Goal: Transaction & Acquisition: Download file/media

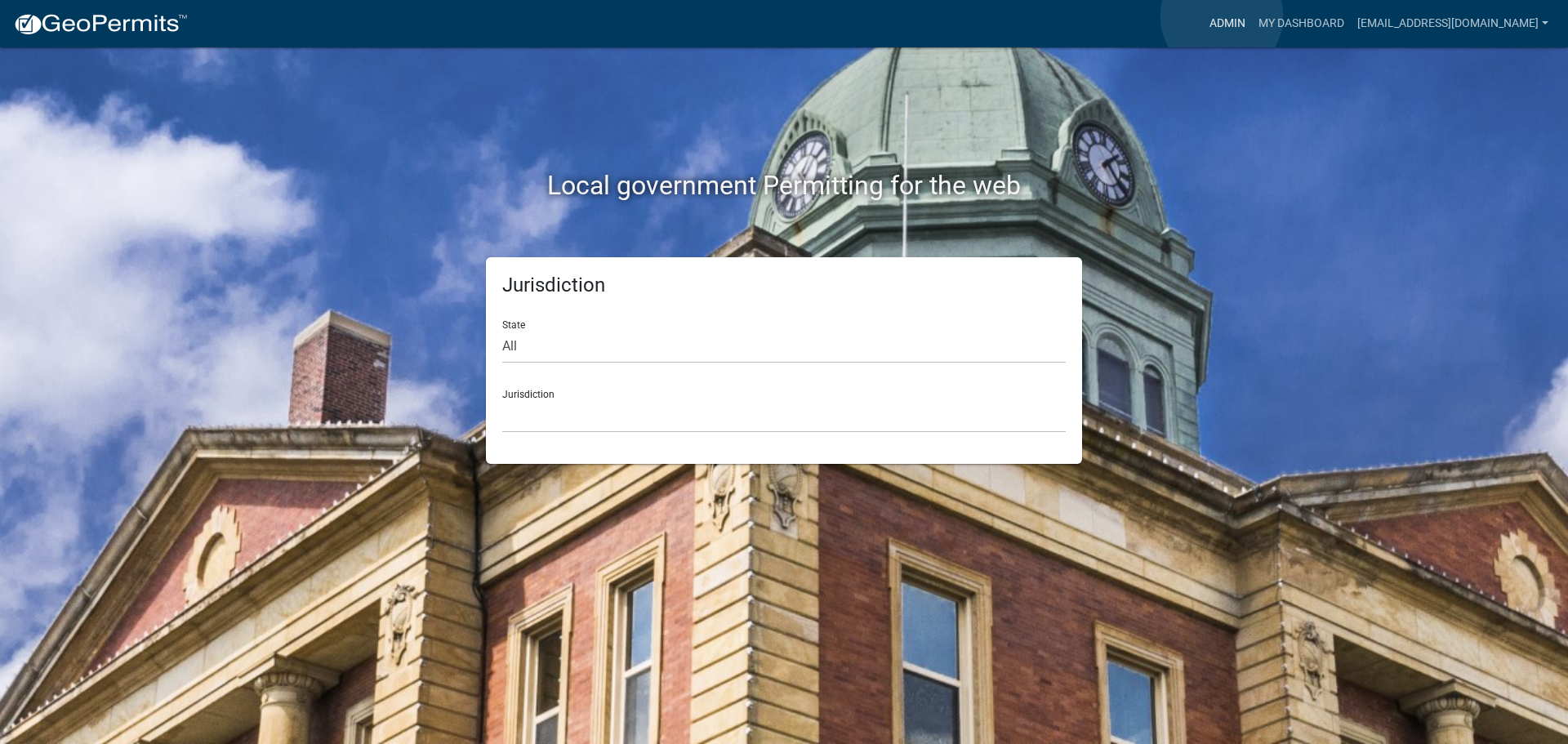
click at [1222, 16] on link "Admin" at bounding box center [1227, 23] width 49 height 31
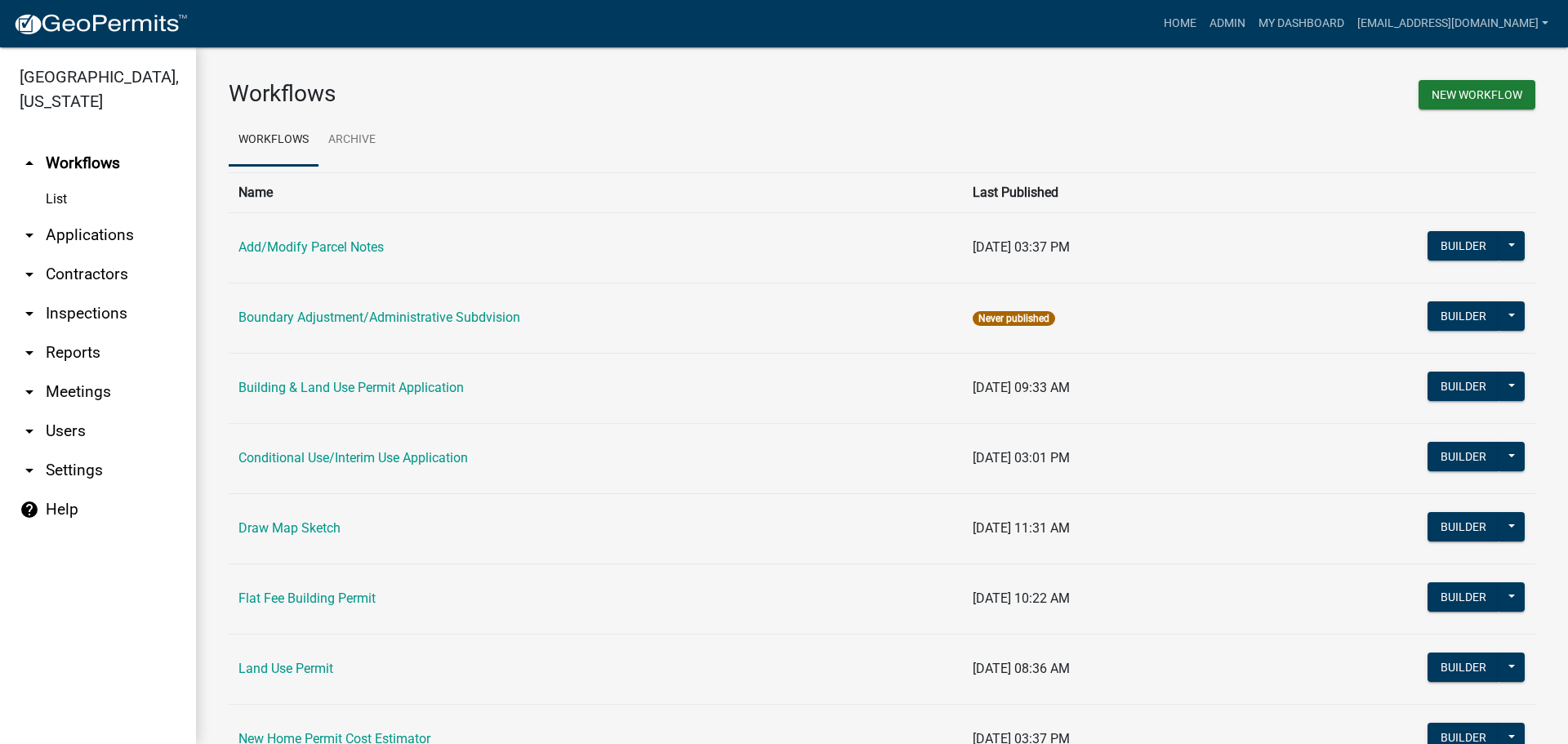
click at [103, 234] on link "arrow_drop_down Applications" at bounding box center [98, 235] width 196 height 39
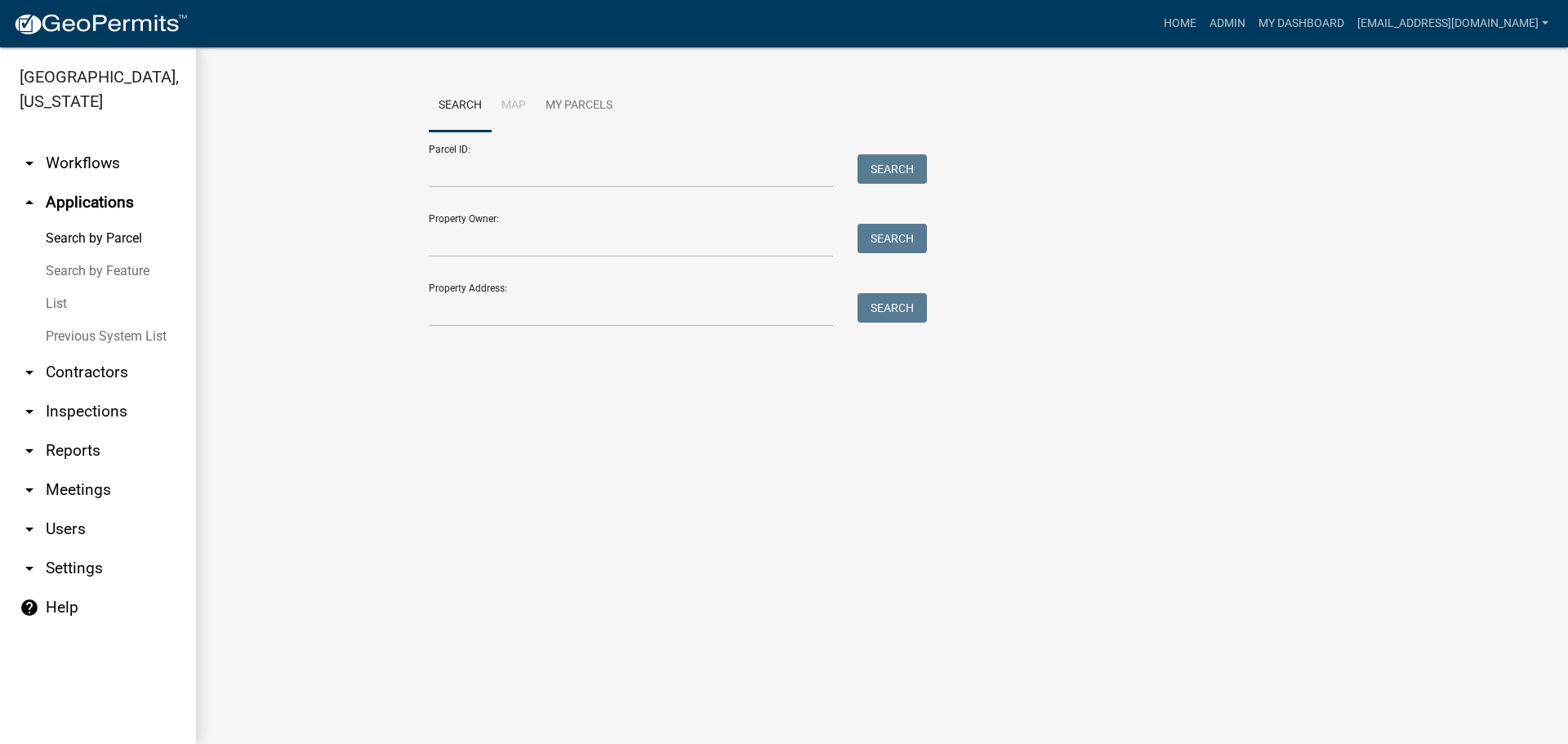
click at [66, 304] on link "List" at bounding box center [98, 303] width 196 height 33
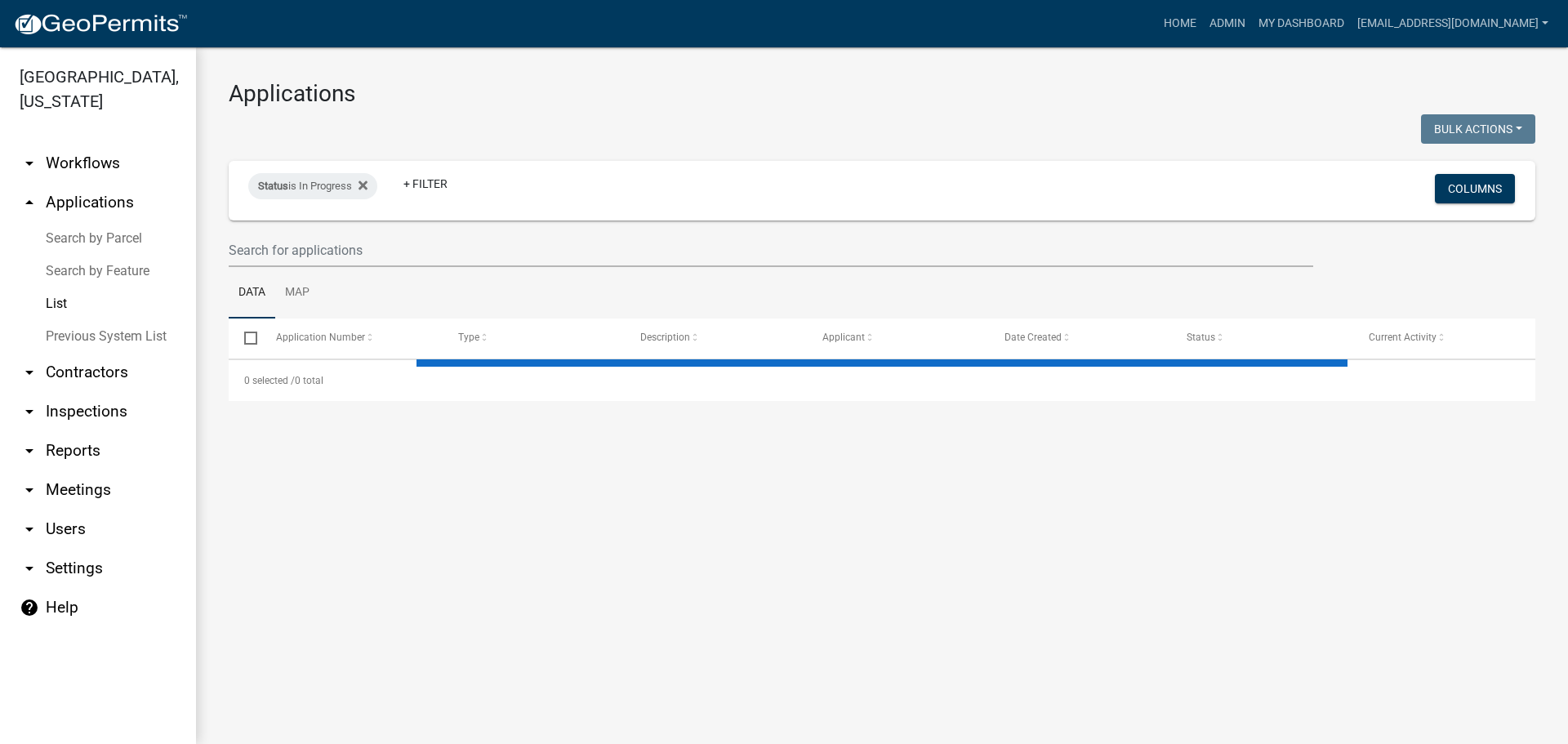
select select "2: 50"
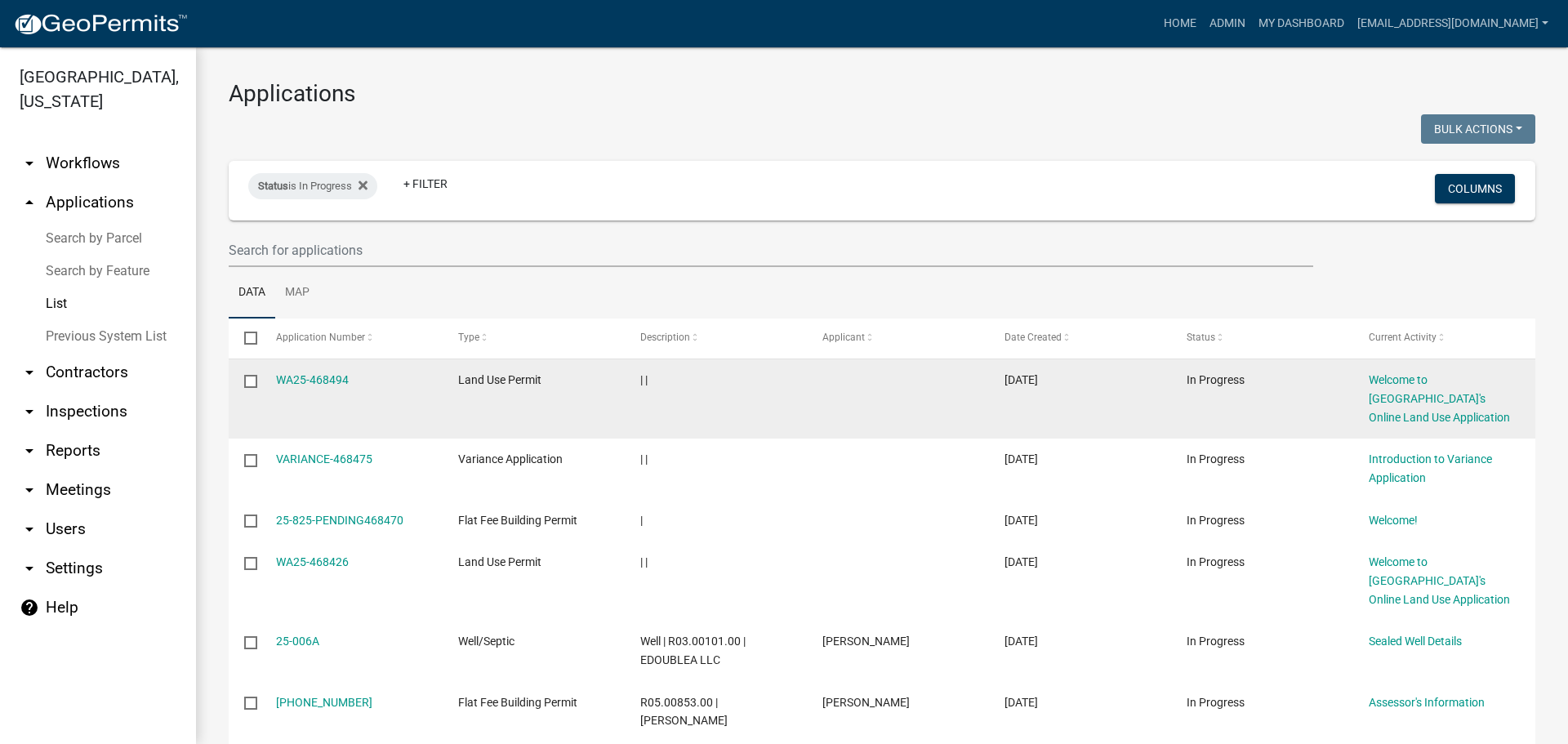
scroll to position [81, 0]
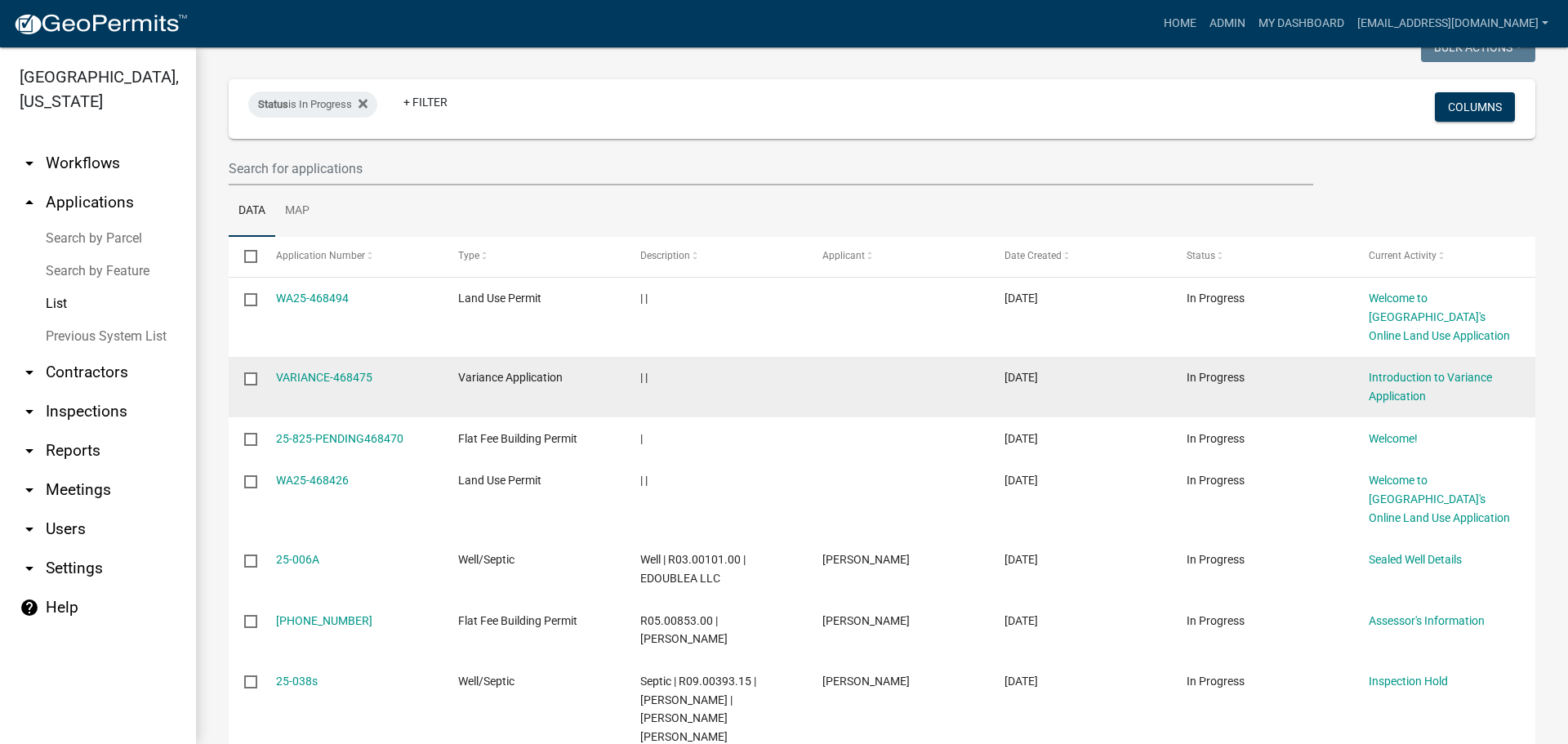
click at [248, 378] on input "checkbox" at bounding box center [249, 378] width 11 height 11
checkbox input "true"
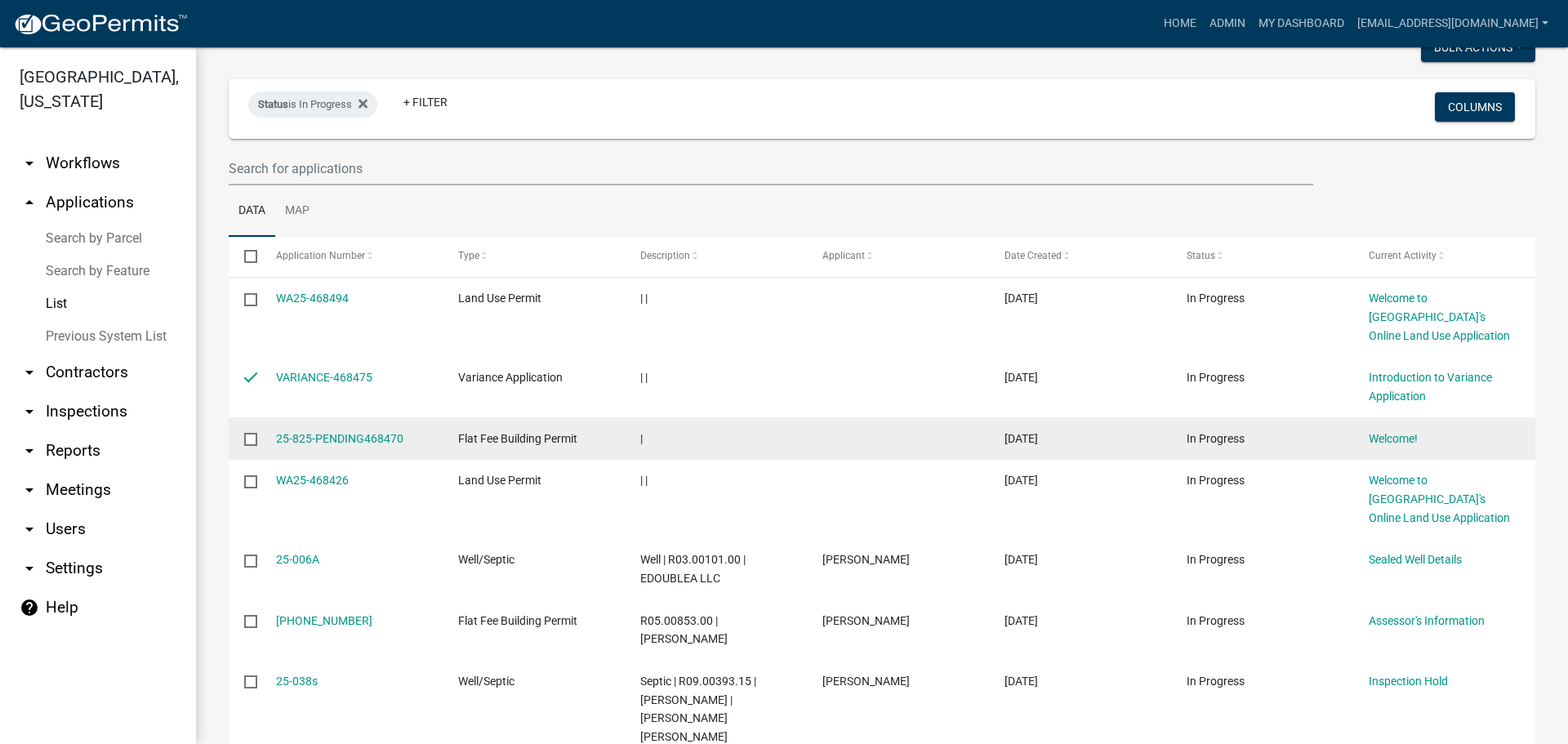
drag, startPoint x: 251, startPoint y: 435, endPoint x: 246, endPoint y: 446, distance: 12.1
click at [251, 434] on input "checkbox" at bounding box center [249, 438] width 11 height 11
checkbox input "true"
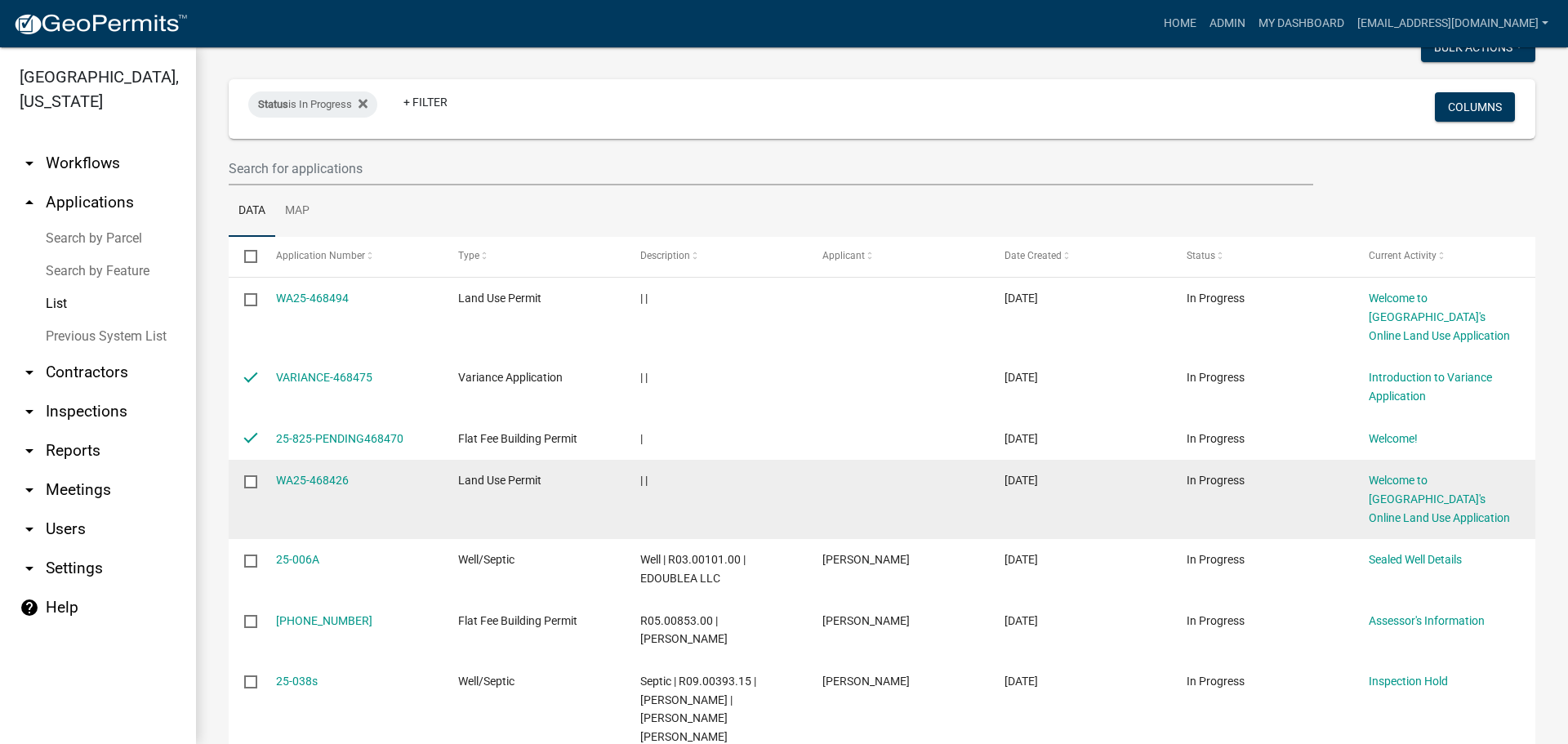
click at [251, 481] on input "checkbox" at bounding box center [249, 480] width 11 height 11
checkbox input "true"
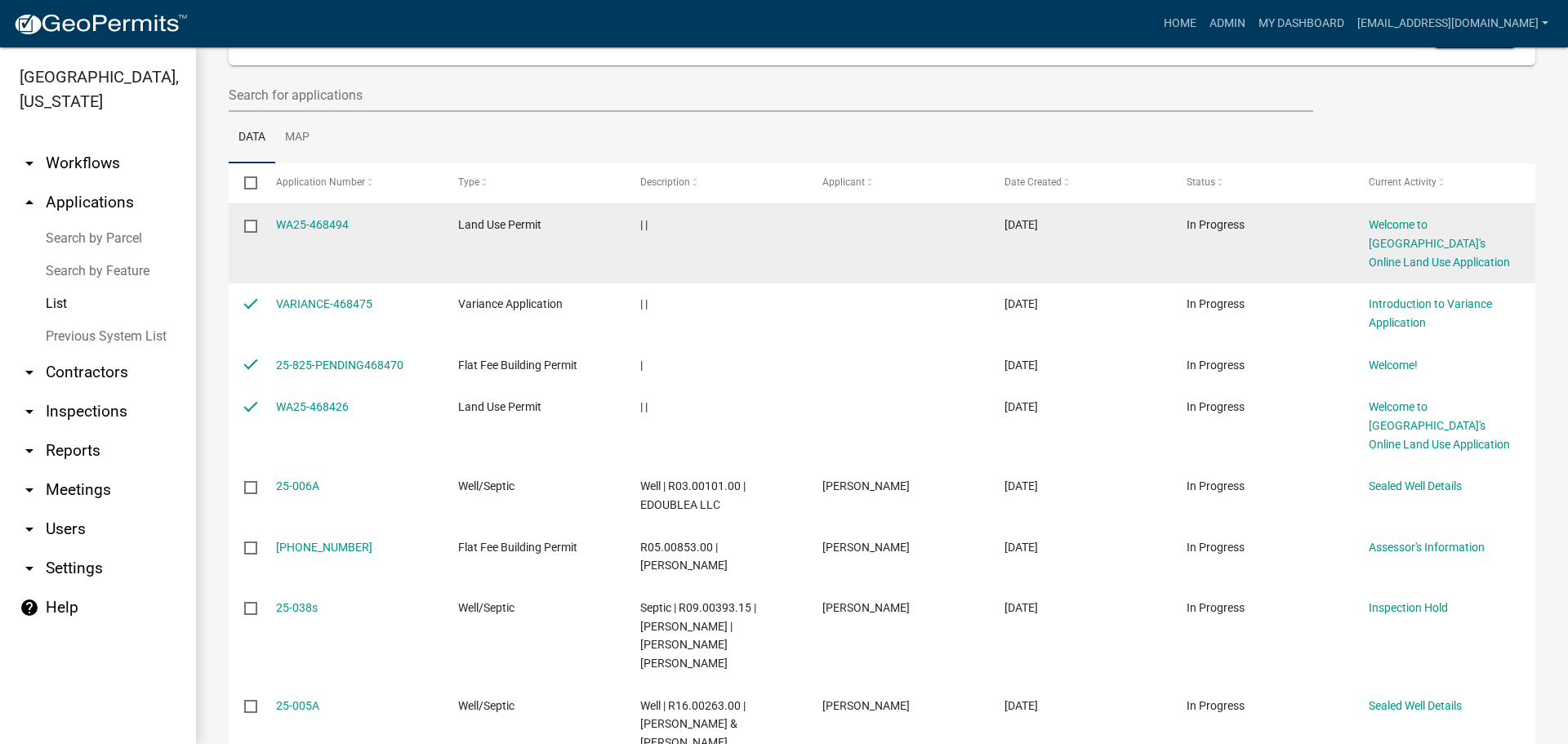
scroll to position [0, 0]
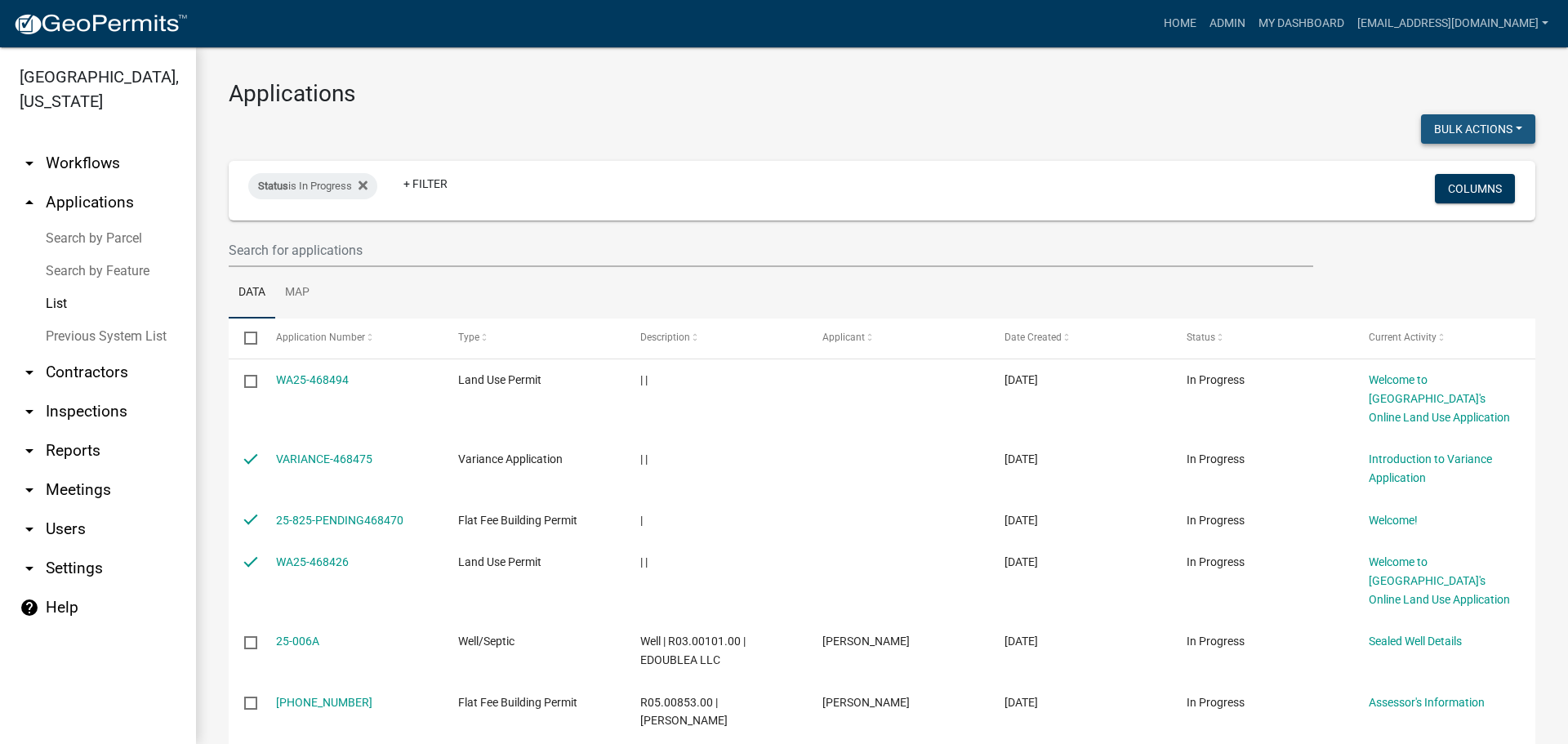
click at [1457, 134] on button "Bulk Actions" at bounding box center [1478, 128] width 114 height 29
click at [1434, 283] on button "Withdraw" at bounding box center [1470, 289] width 131 height 39
checkbox input "false"
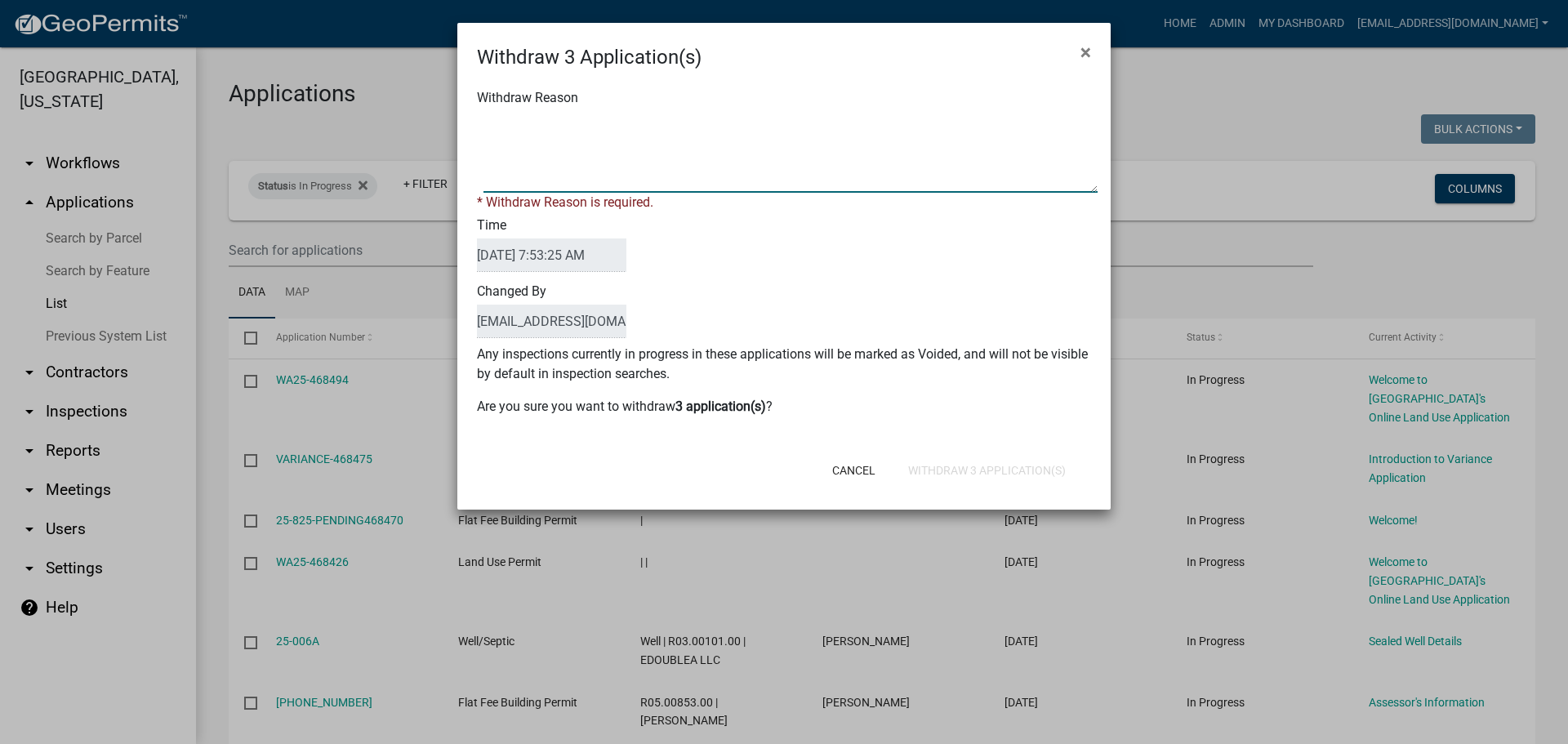
drag, startPoint x: 632, startPoint y: 142, endPoint x: 654, endPoint y: 157, distance: 26.6
click at [632, 145] on textarea "Withdraw Reason" at bounding box center [791, 152] width 614 height 81
type textarea "Application Abandoned"
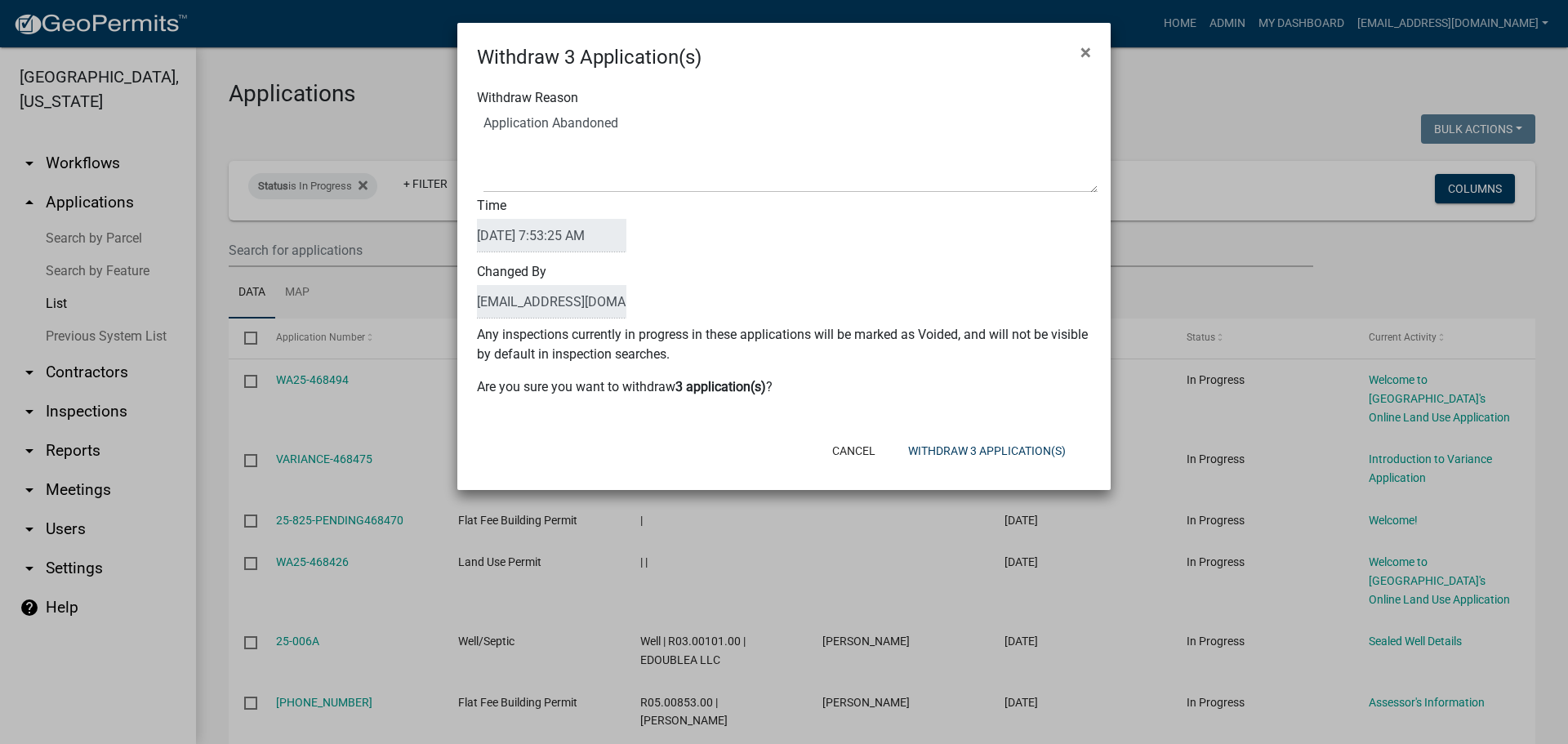
click at [795, 295] on div "Changed By sgertken@co.wabasha.mn.us" at bounding box center [784, 292] width 639 height 66
click at [958, 454] on button "Withdraw 3 Application(s)" at bounding box center [987, 450] width 184 height 29
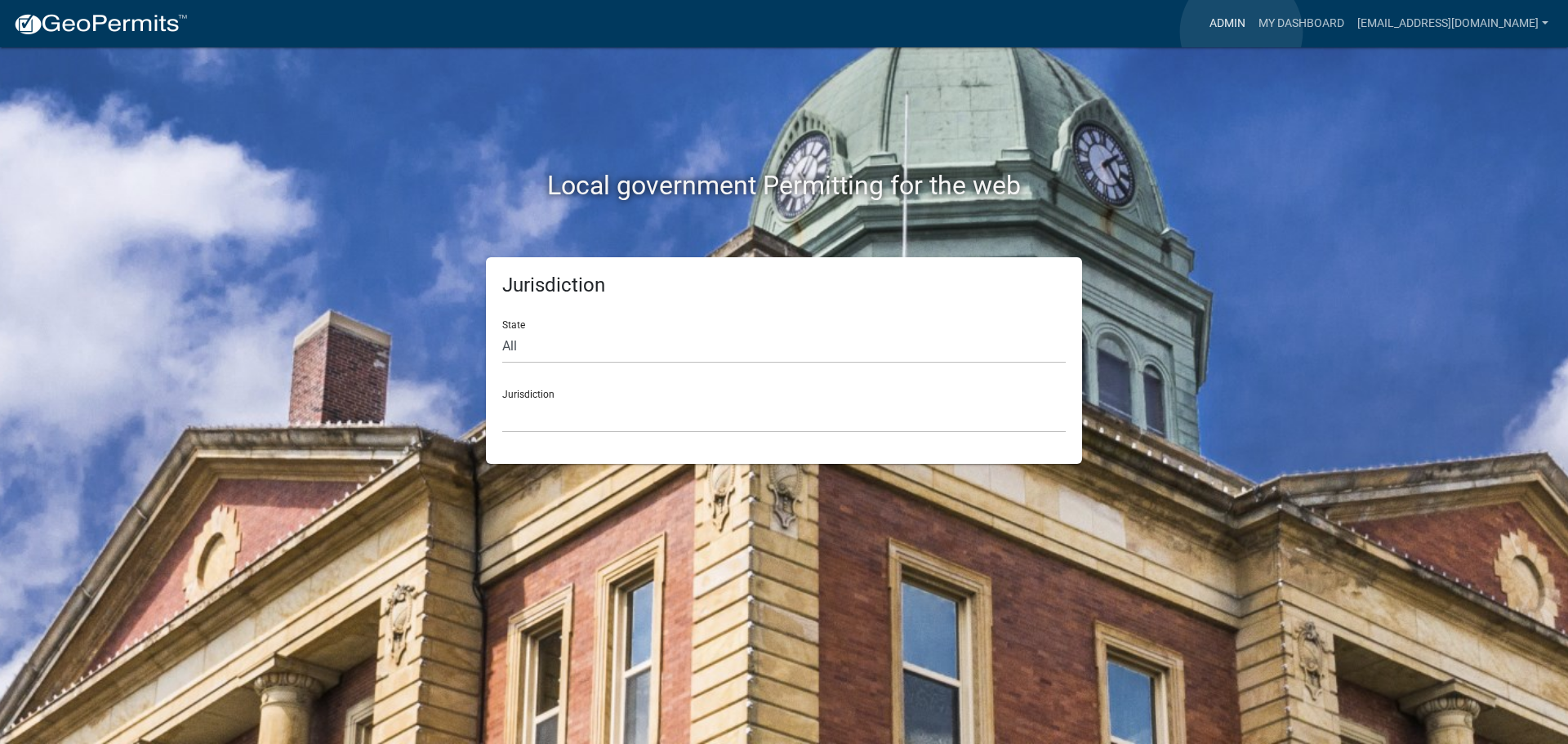
click at [1242, 32] on link "Admin" at bounding box center [1227, 23] width 49 height 31
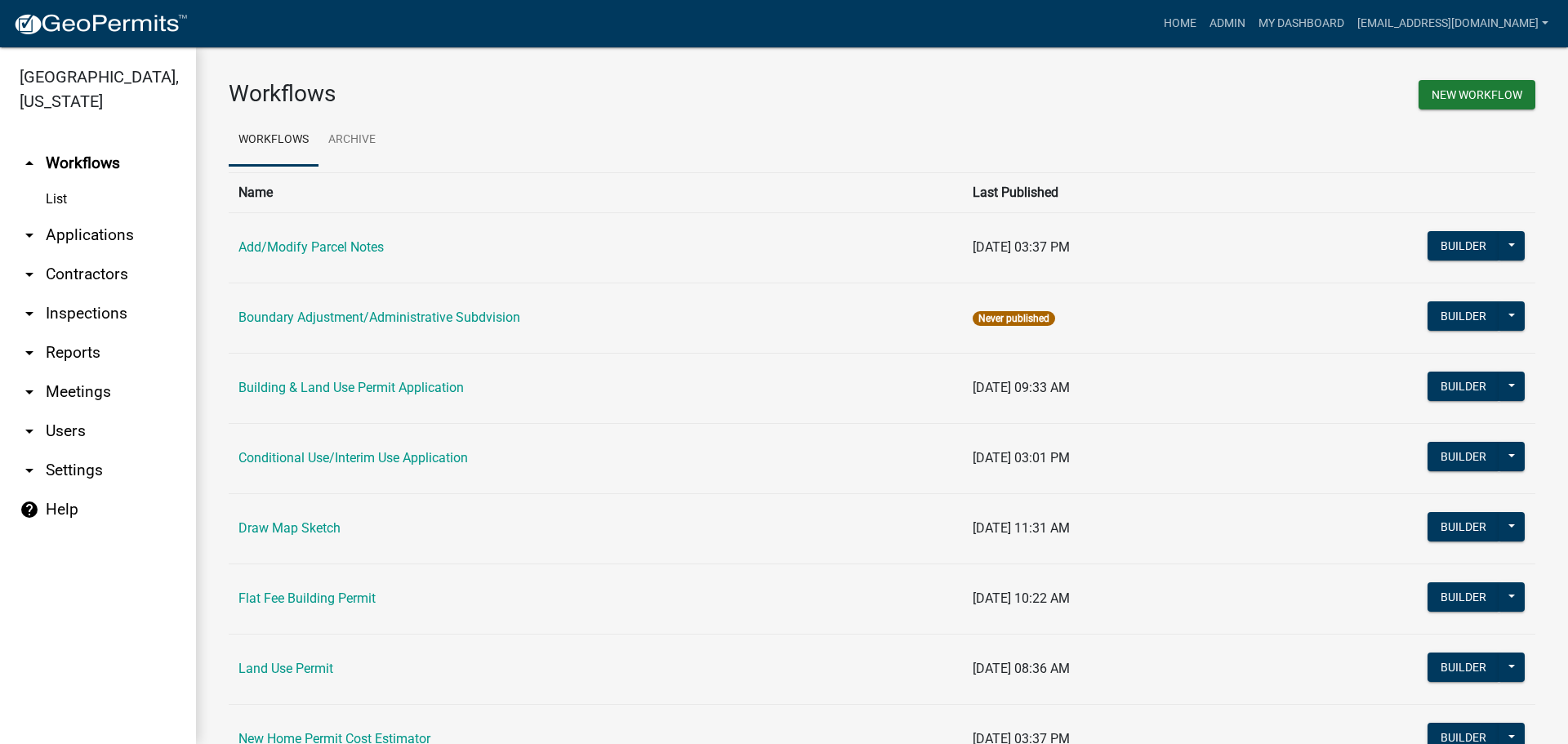
click at [63, 420] on link "arrow_drop_down Users" at bounding box center [98, 431] width 196 height 39
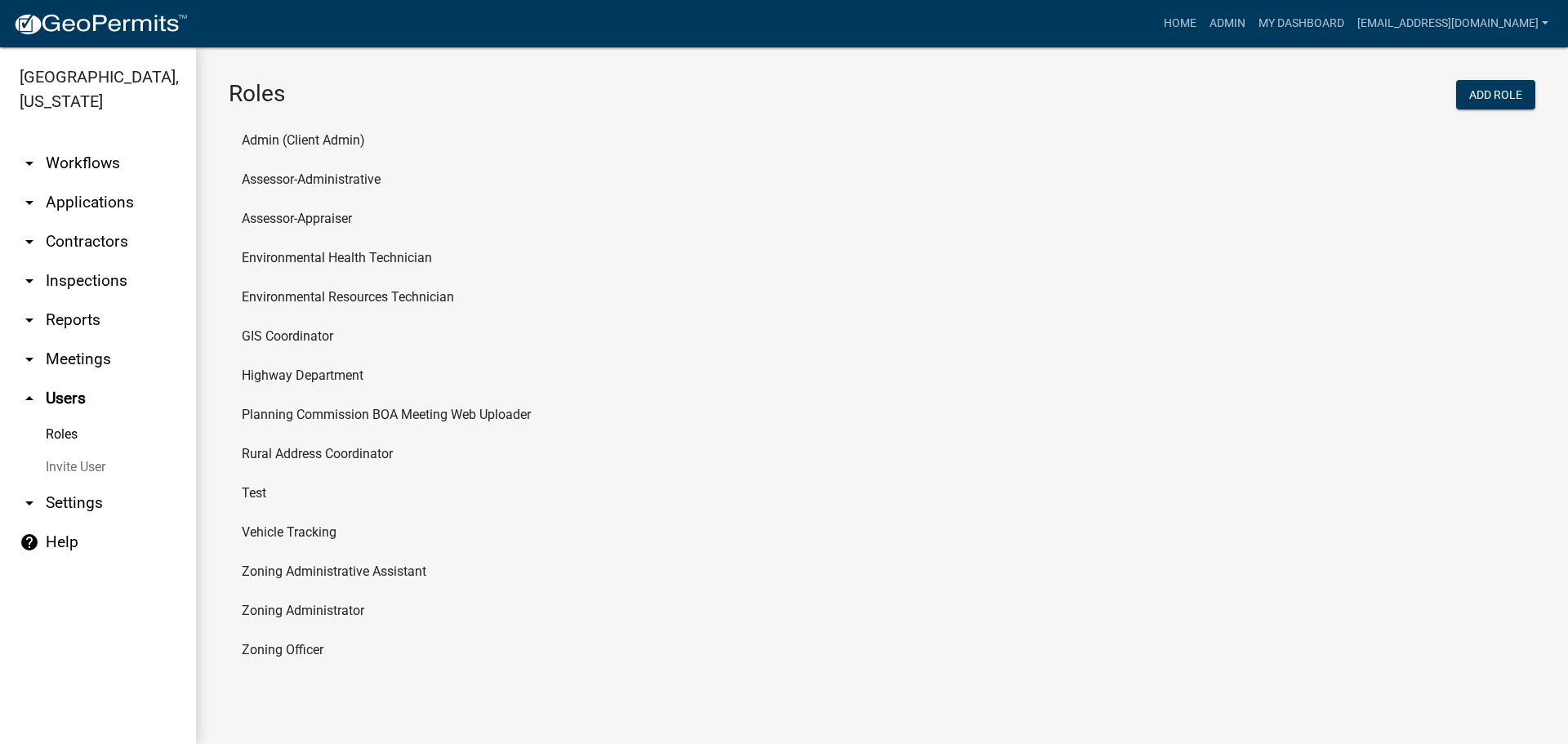
click at [68, 362] on link "arrow_drop_down Meetings" at bounding box center [98, 359] width 196 height 39
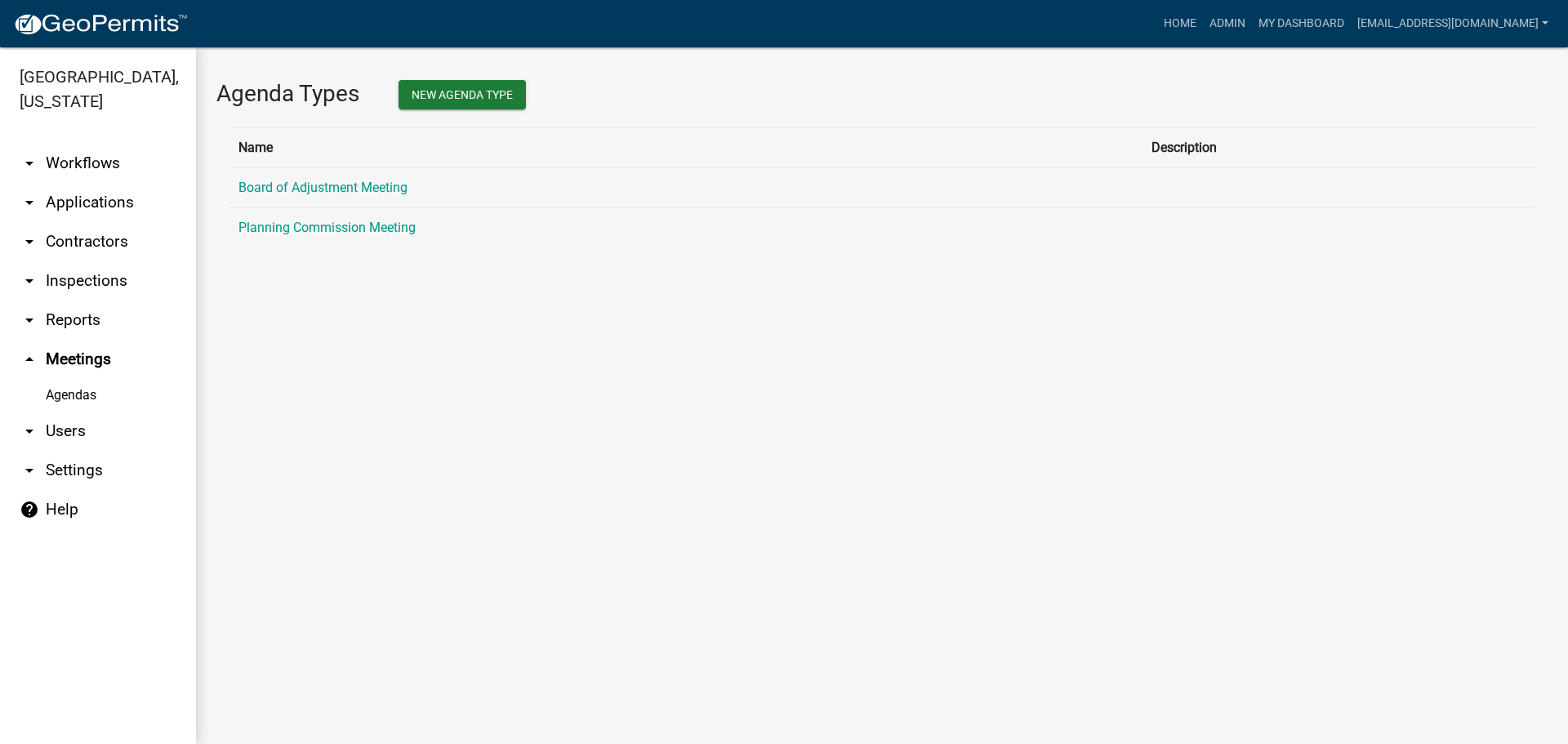
click at [68, 317] on link "arrow_drop_down Reports" at bounding box center [98, 320] width 196 height 39
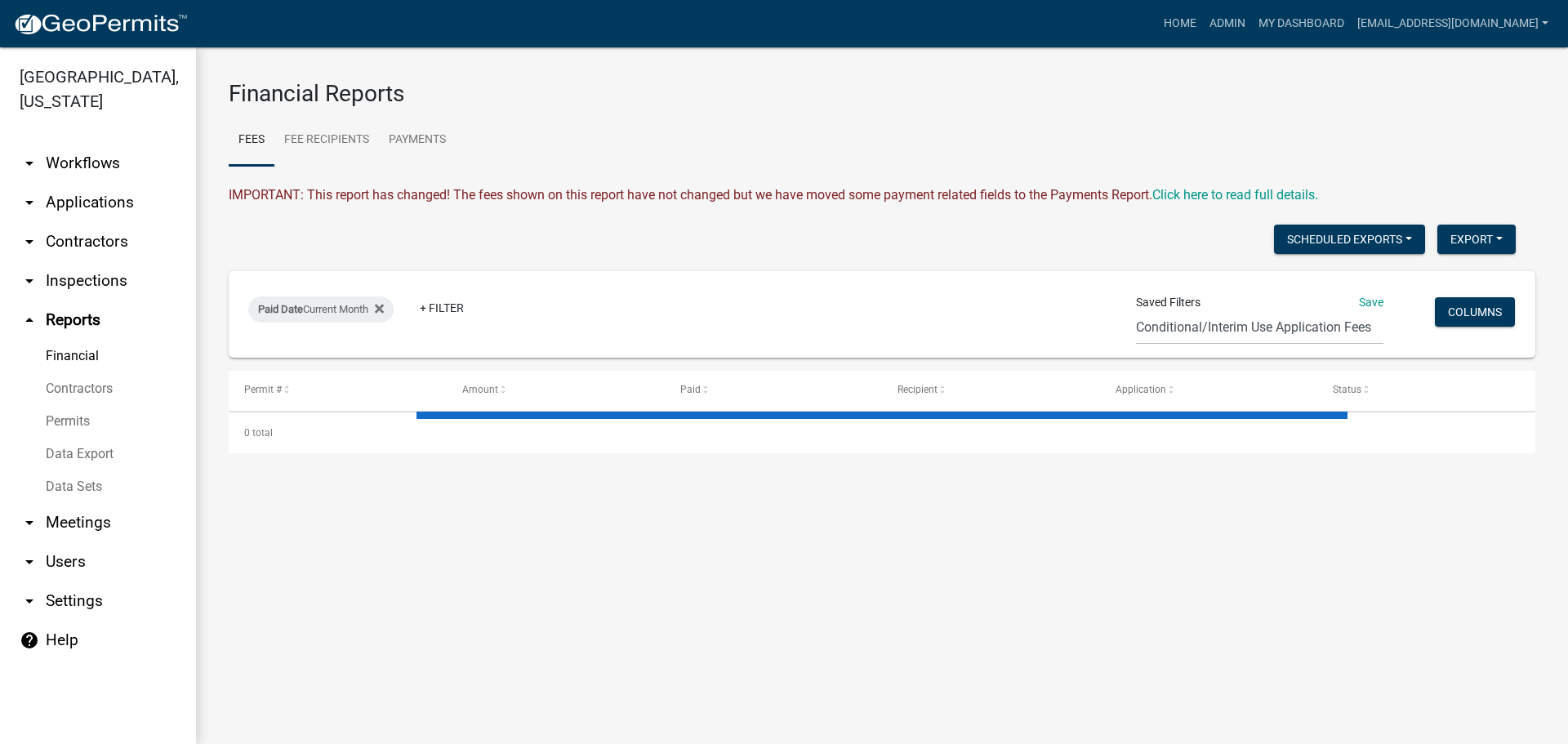
click at [84, 480] on link "Data Sets" at bounding box center [98, 487] width 196 height 33
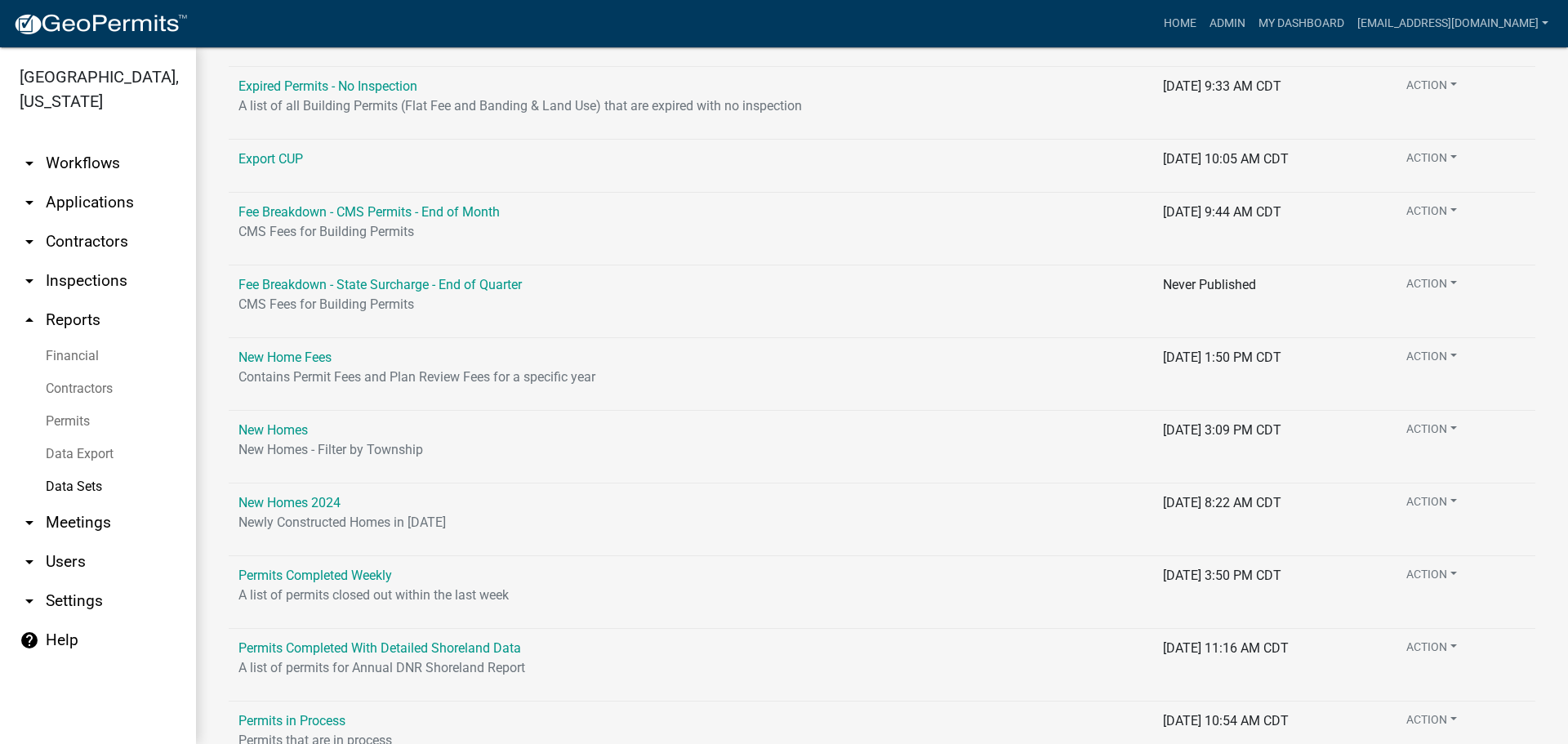
scroll to position [957, 0]
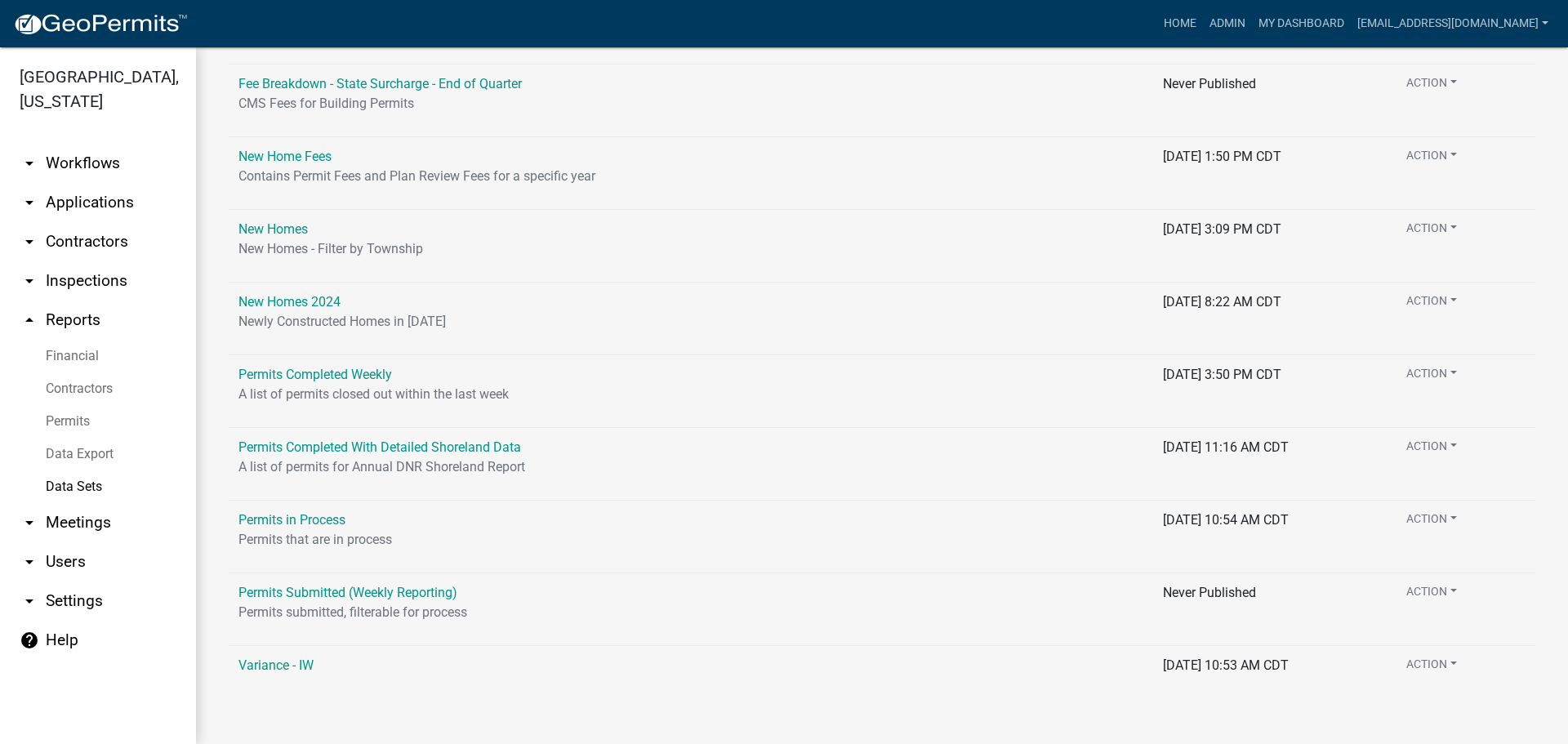
click at [287, 656] on td "Variance - IW" at bounding box center [691, 672] width 924 height 53
click at [286, 666] on link "Variance - IW" at bounding box center [276, 665] width 75 height 16
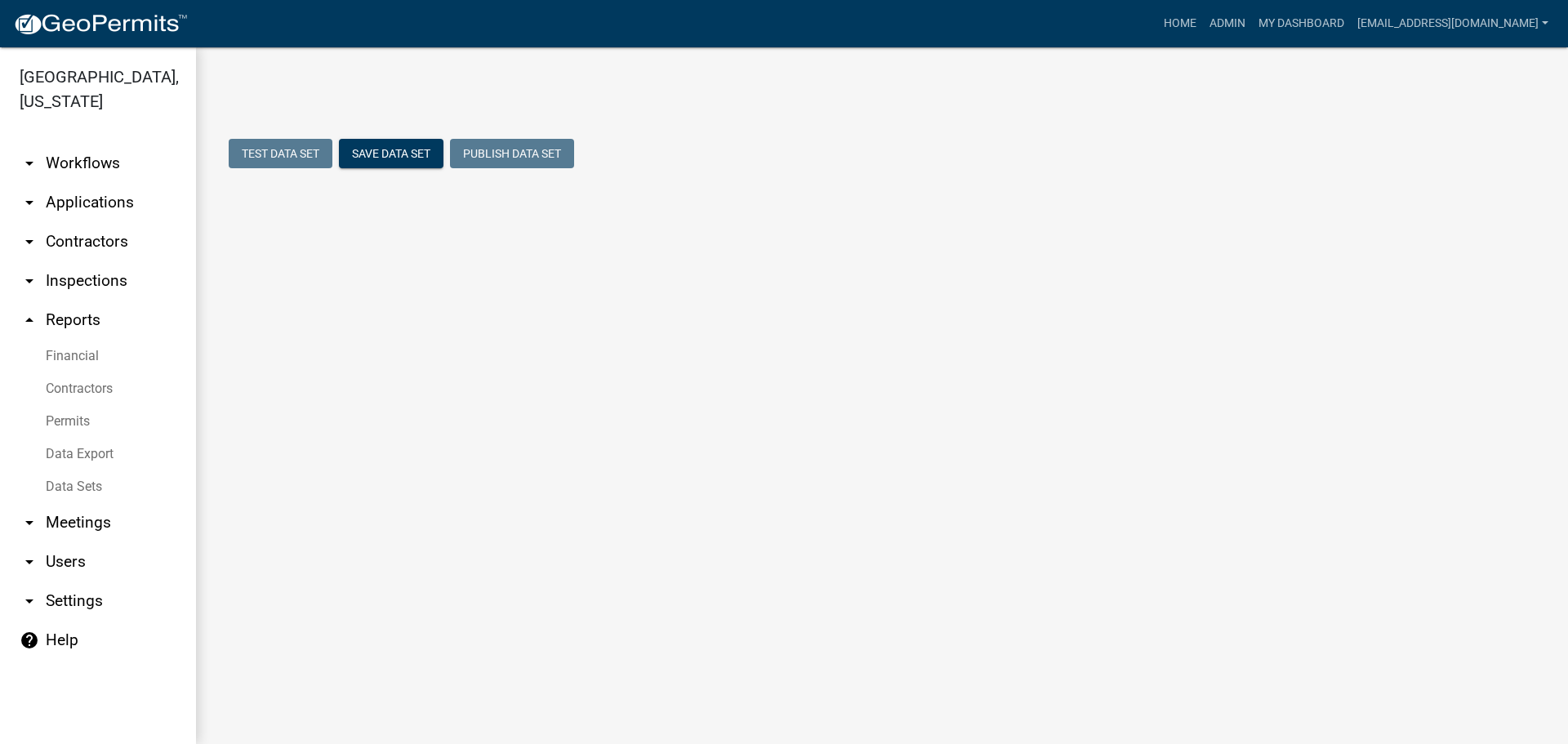
select select "Application Number"
select select "159ae783-d570-4e54-bbd3-48143ef63351"
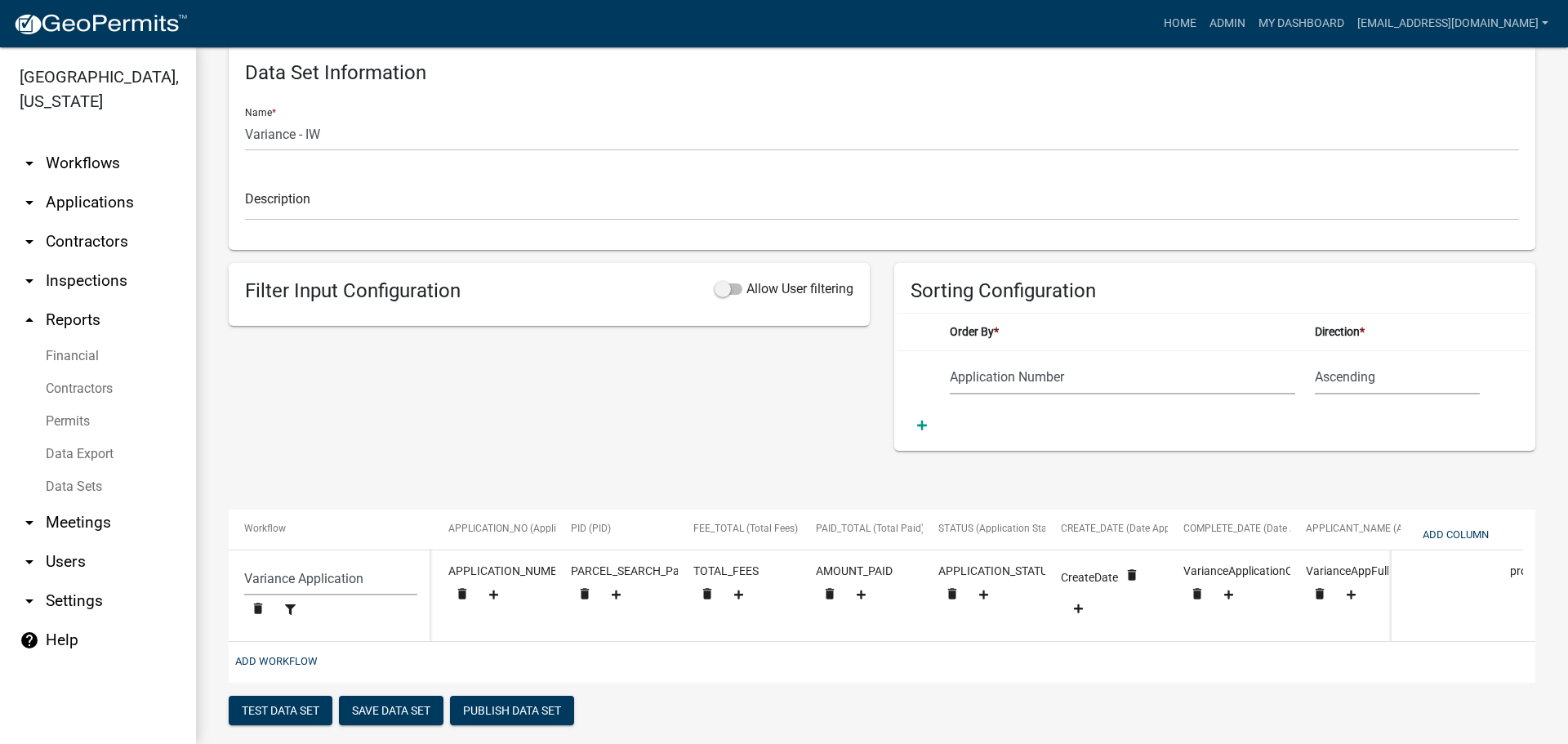
scroll to position [65, 0]
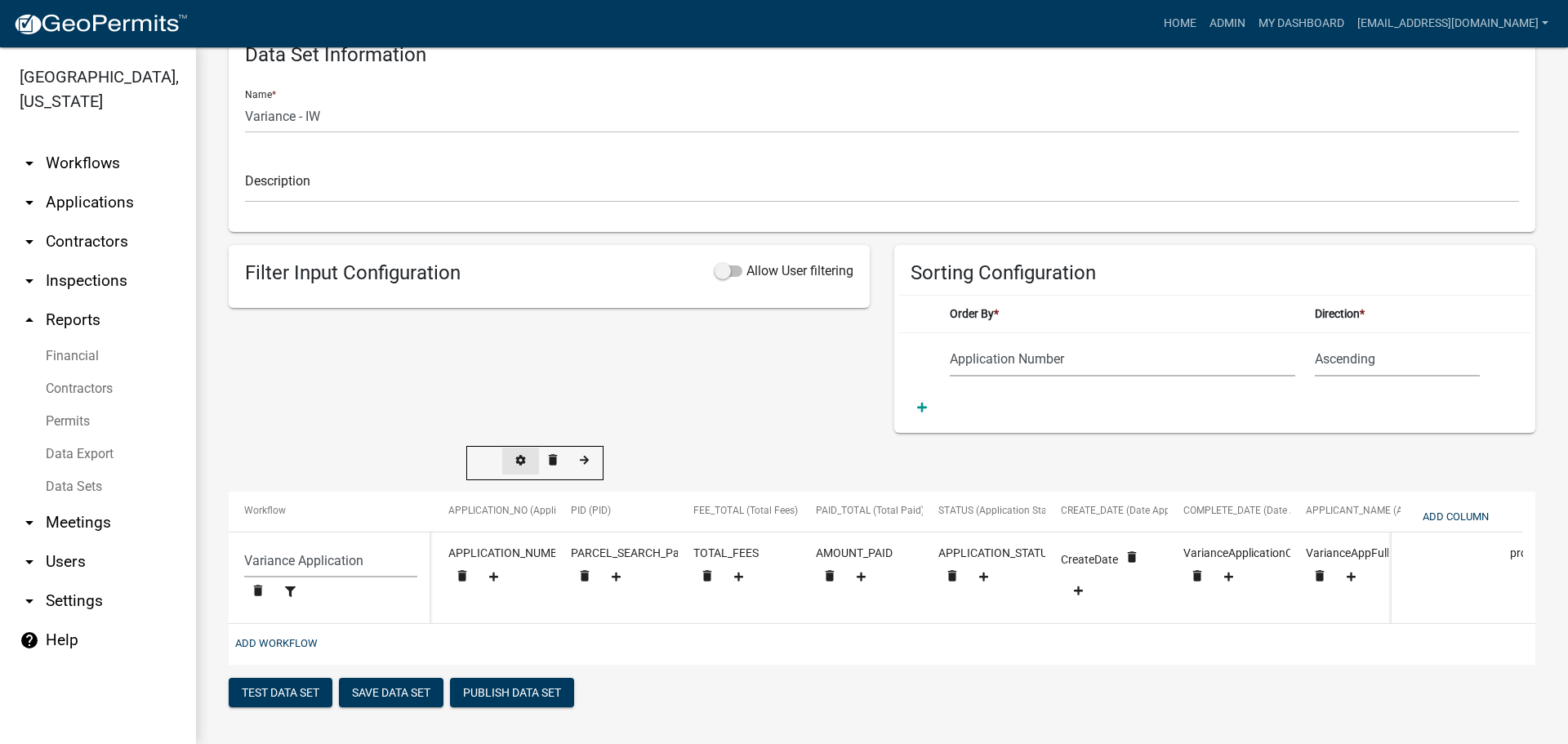
click at [525, 456] on icon at bounding box center [521, 461] width 11 height 11
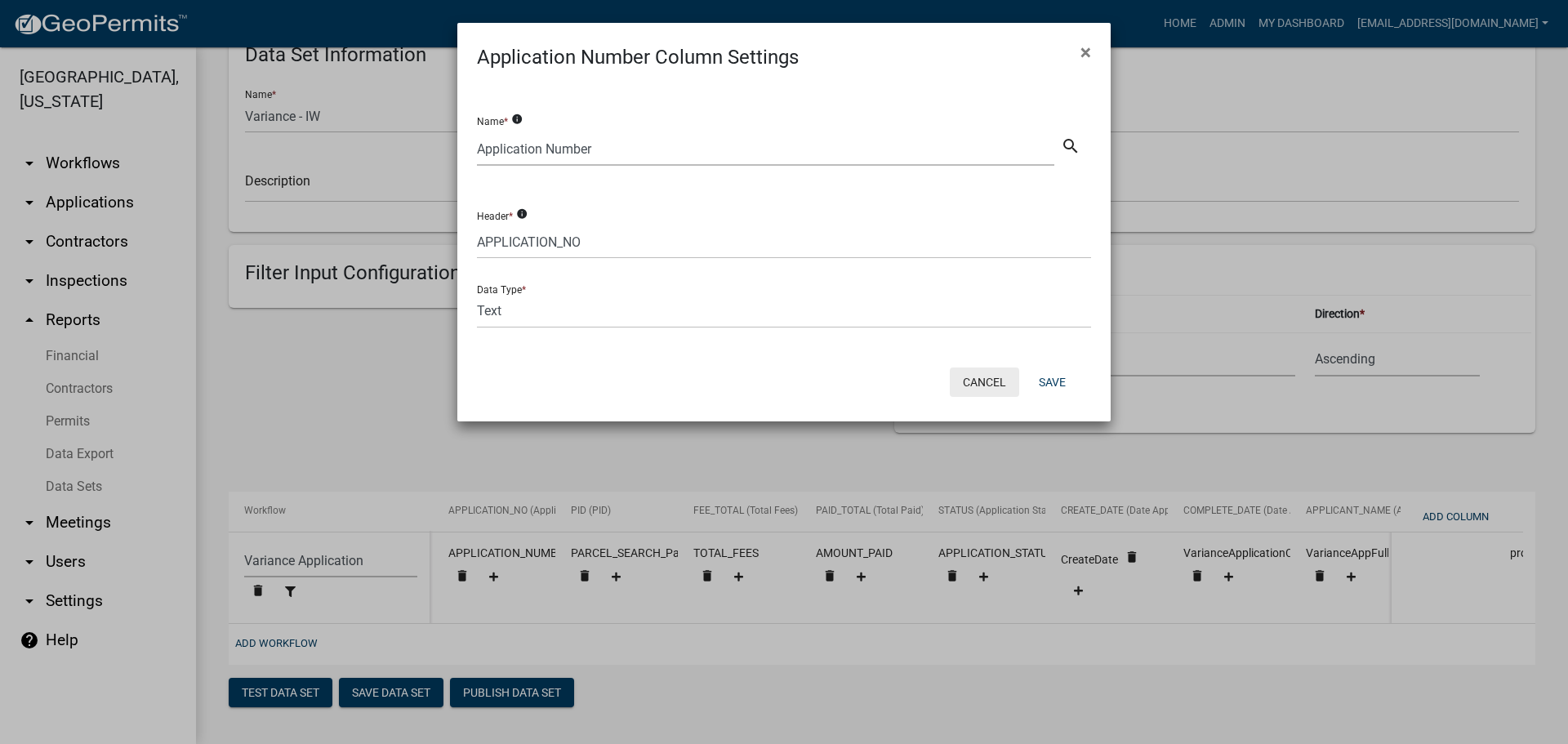
click at [985, 377] on button "Cancel" at bounding box center [984, 382] width 69 height 29
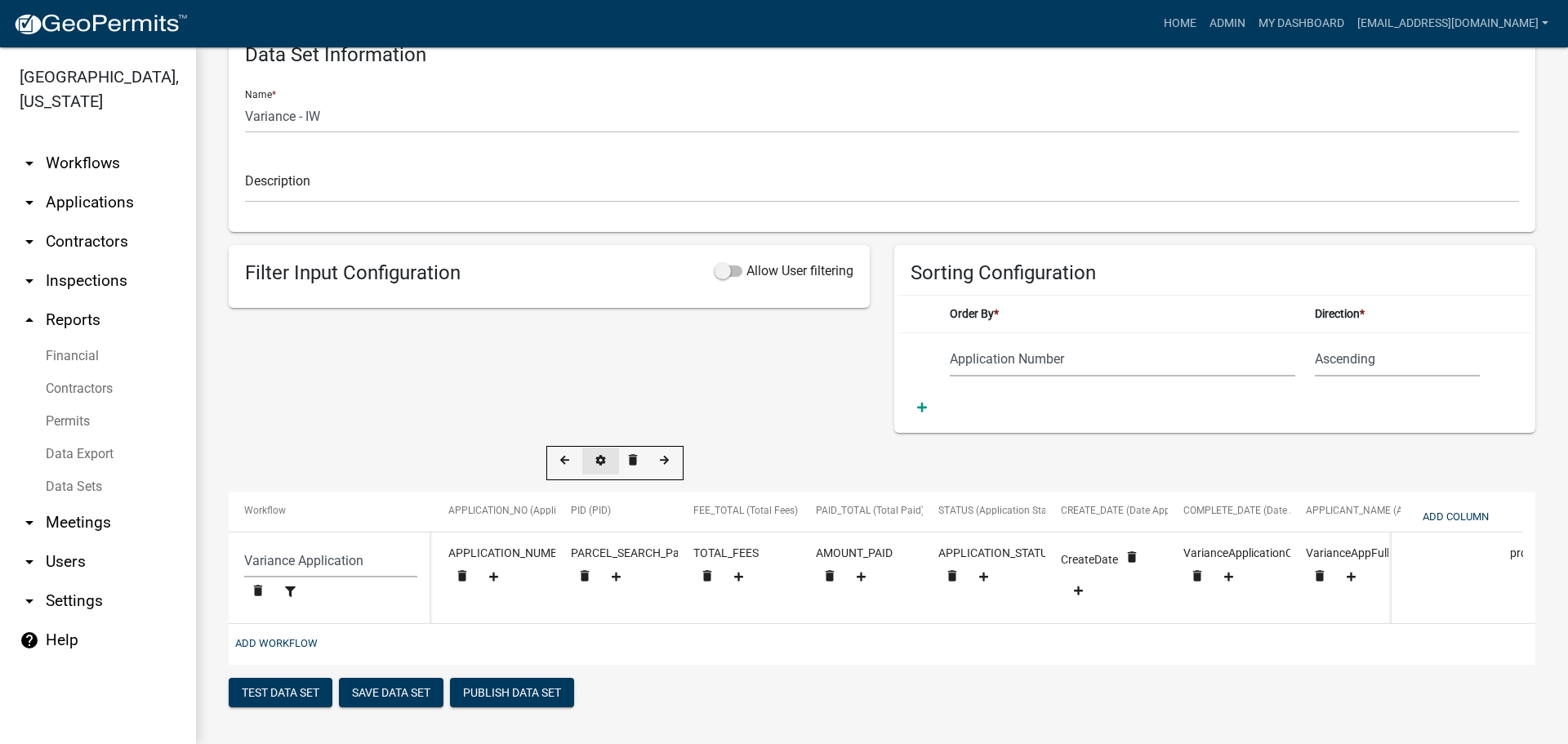
click at [601, 448] on button at bounding box center [600, 461] width 37 height 27
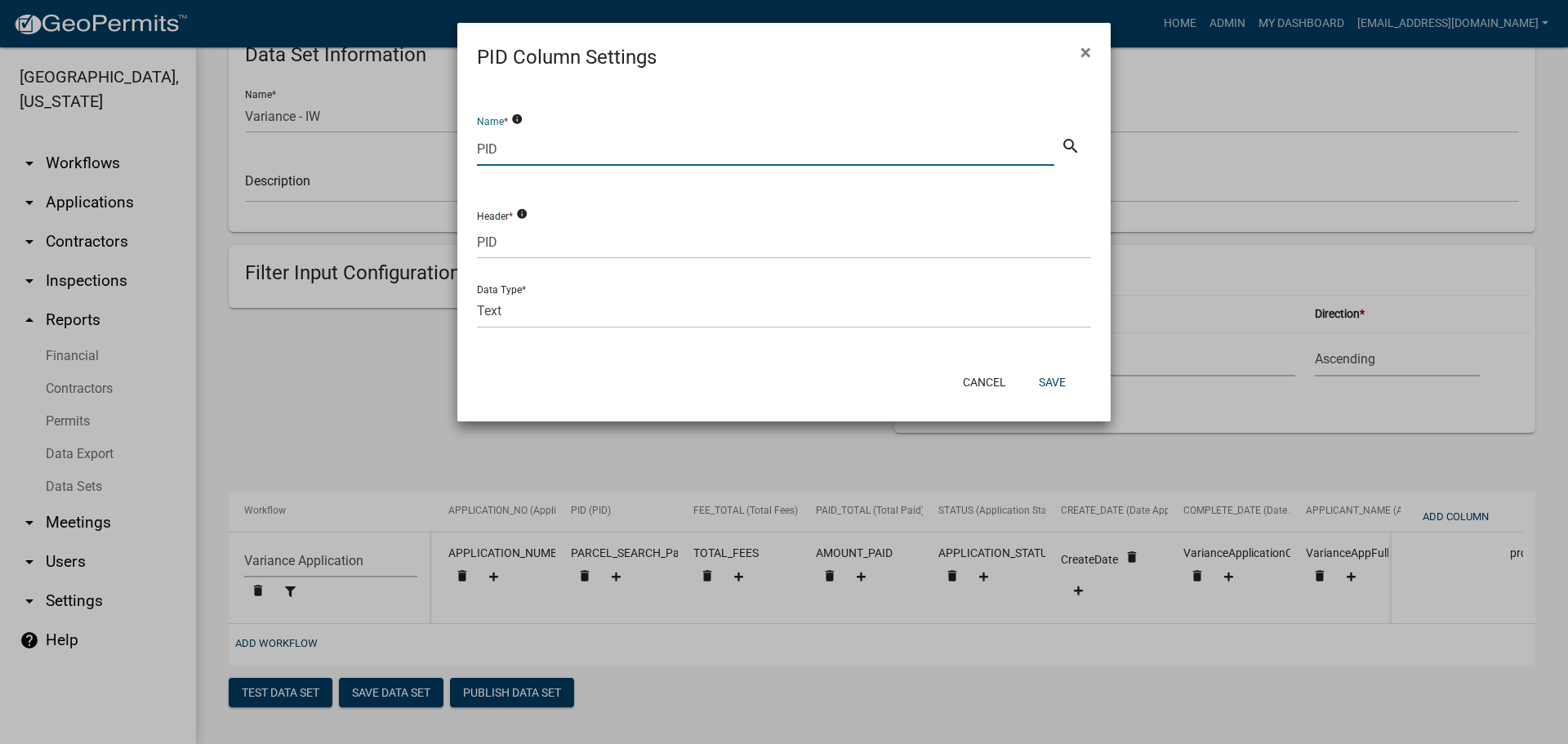
drag, startPoint x: 518, startPoint y: 145, endPoint x: 528, endPoint y: 166, distance: 23.3
click at [455, 148] on ngb-modal-window "PID Column Settings × Name * info PID search Header * info PID Data Type * Text…" at bounding box center [784, 372] width 1568 height 744
type input "Primary PID"
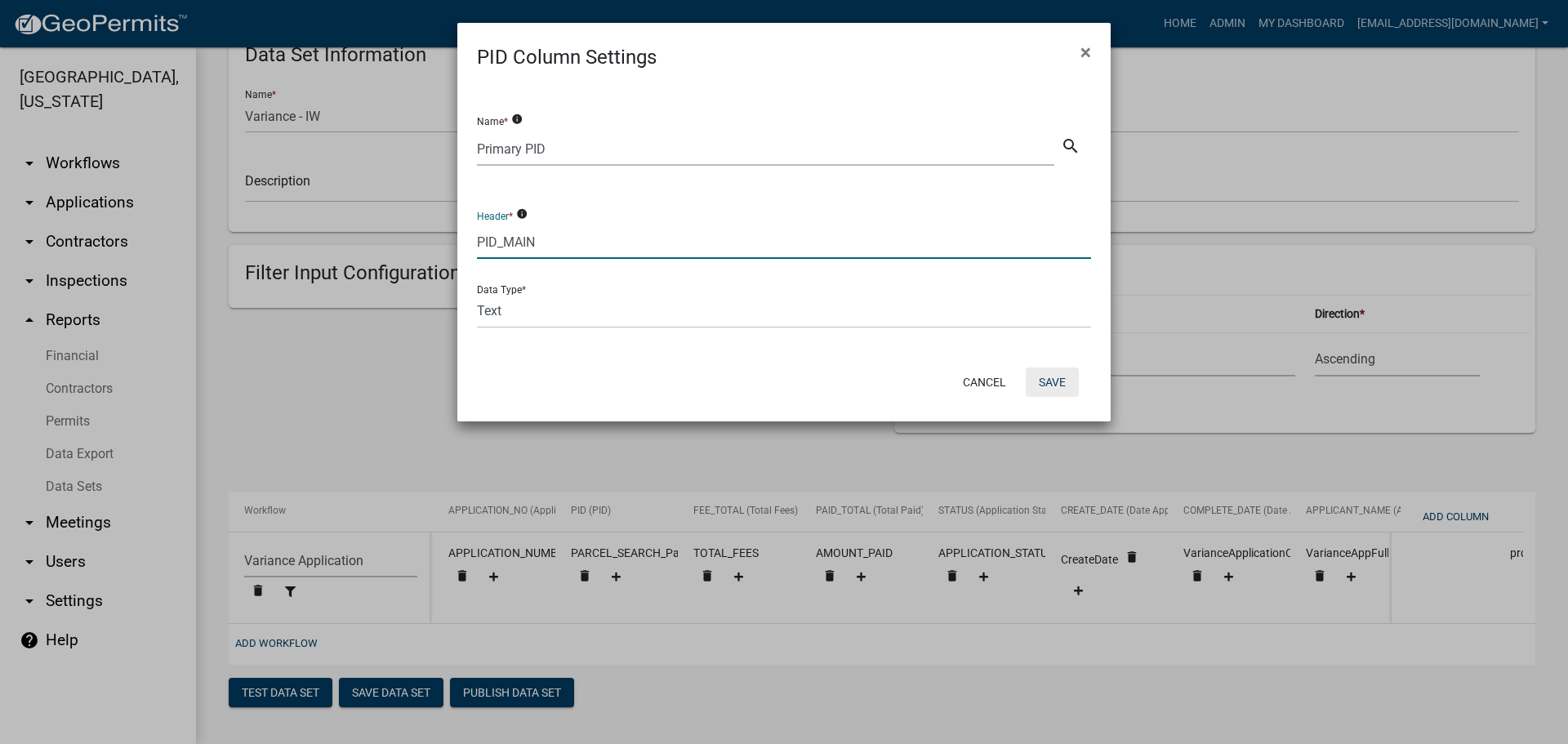
type input "PID_MAIN"
click at [1061, 376] on button "Save" at bounding box center [1052, 382] width 53 height 29
select select "159ae783-d570-4e54-bbd3-48143ef63351"
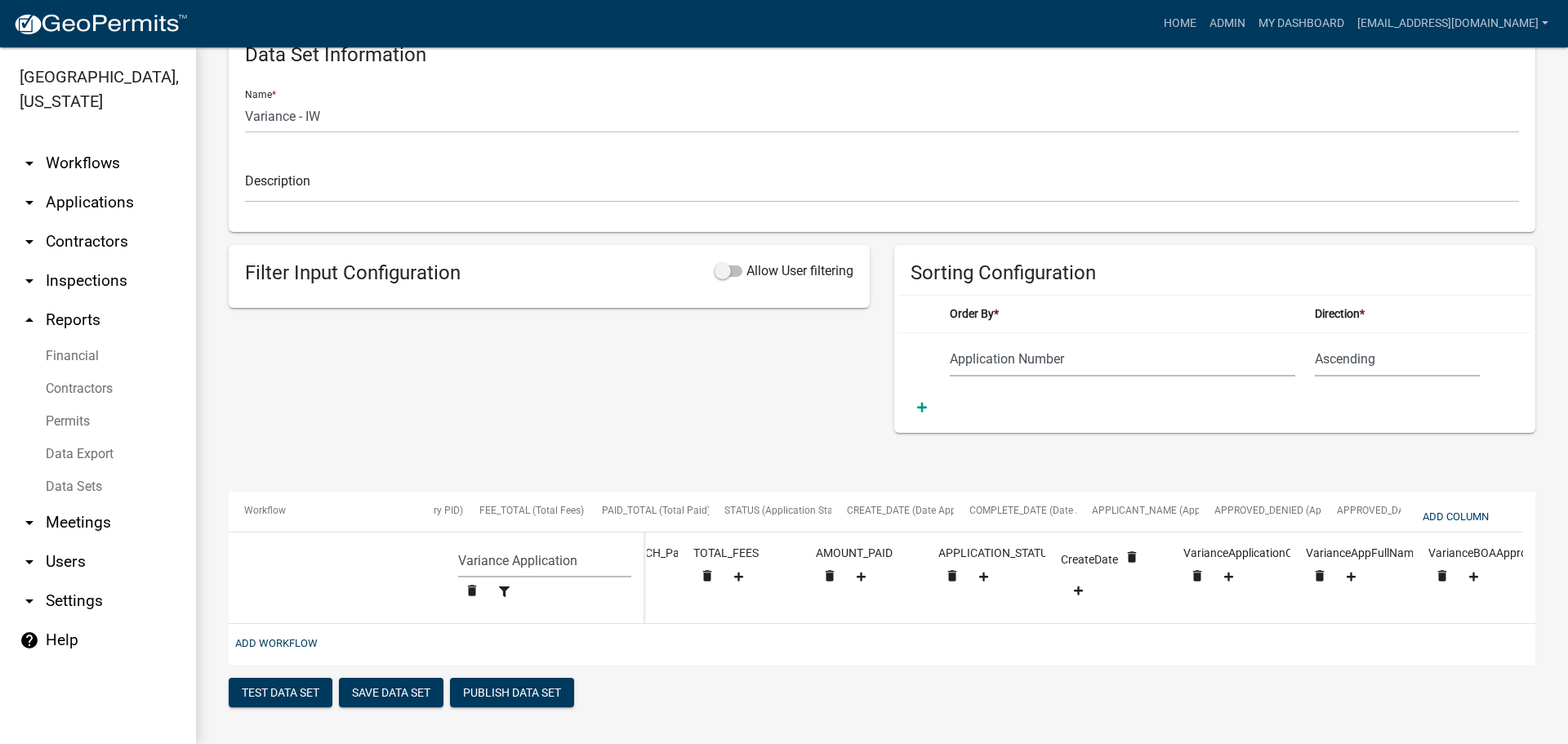
scroll to position [0, 257]
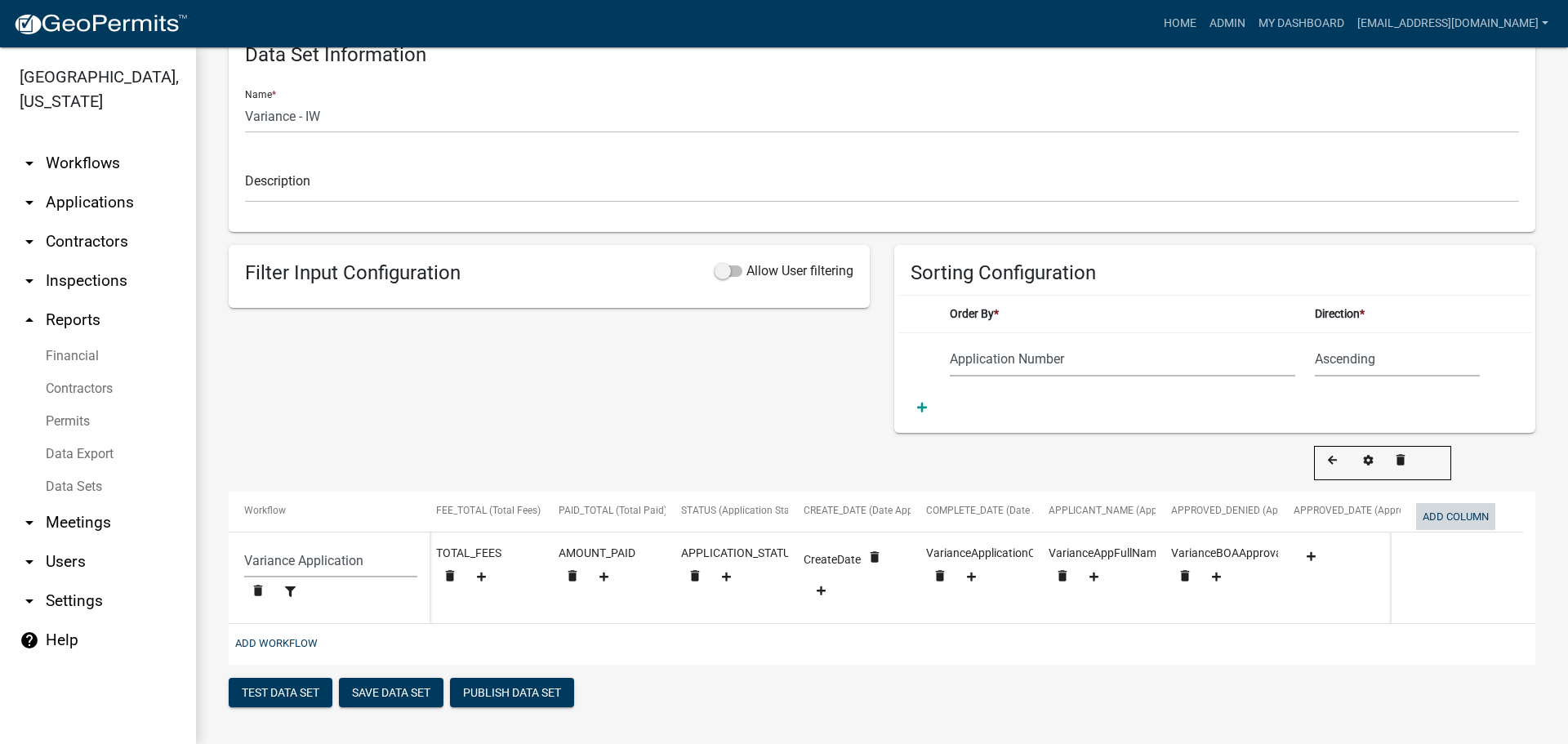
click at [1449, 503] on button "Add Column" at bounding box center [1456, 517] width 80 height 27
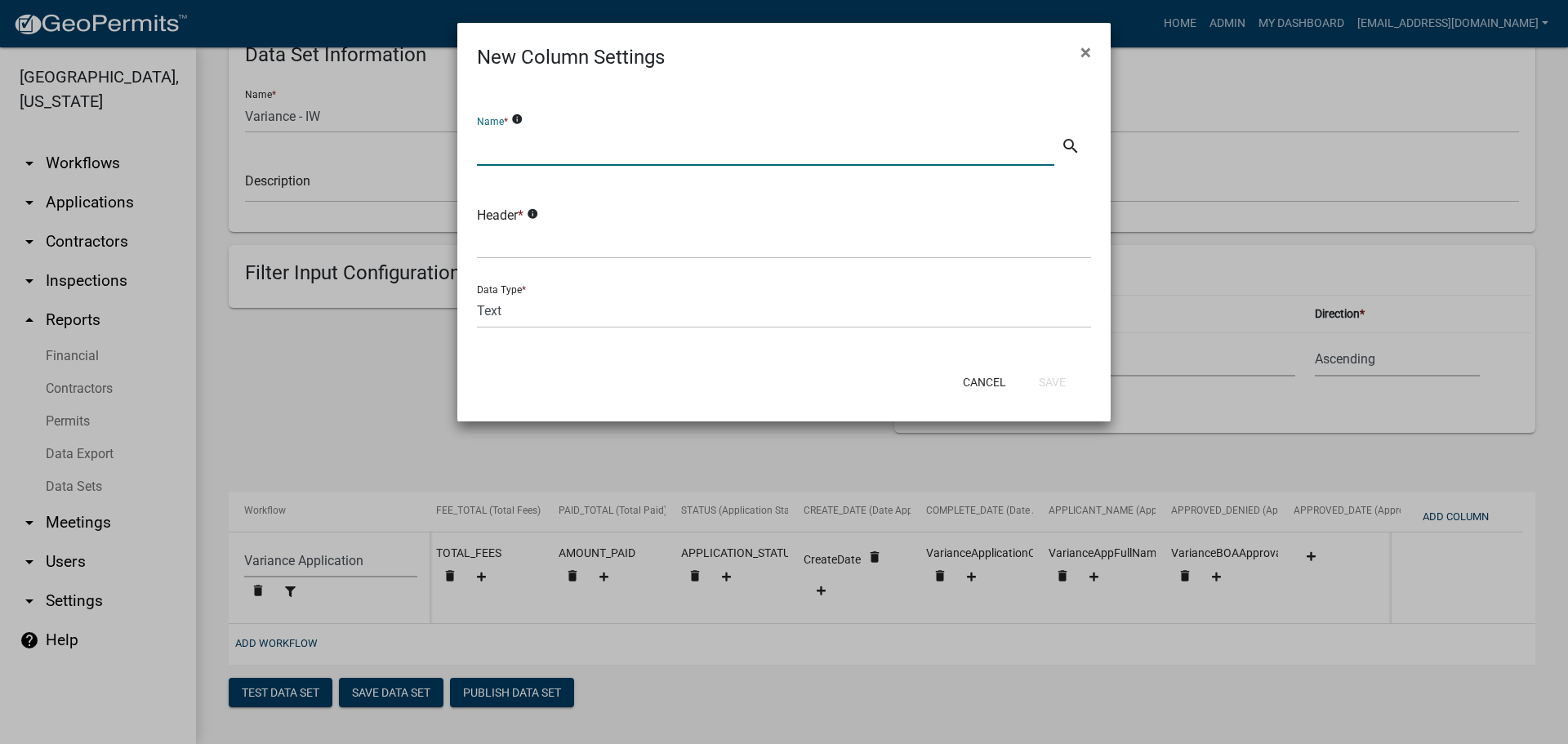
click at [528, 159] on input "text" at bounding box center [765, 150] width 577 height 34
type input "Township/City"
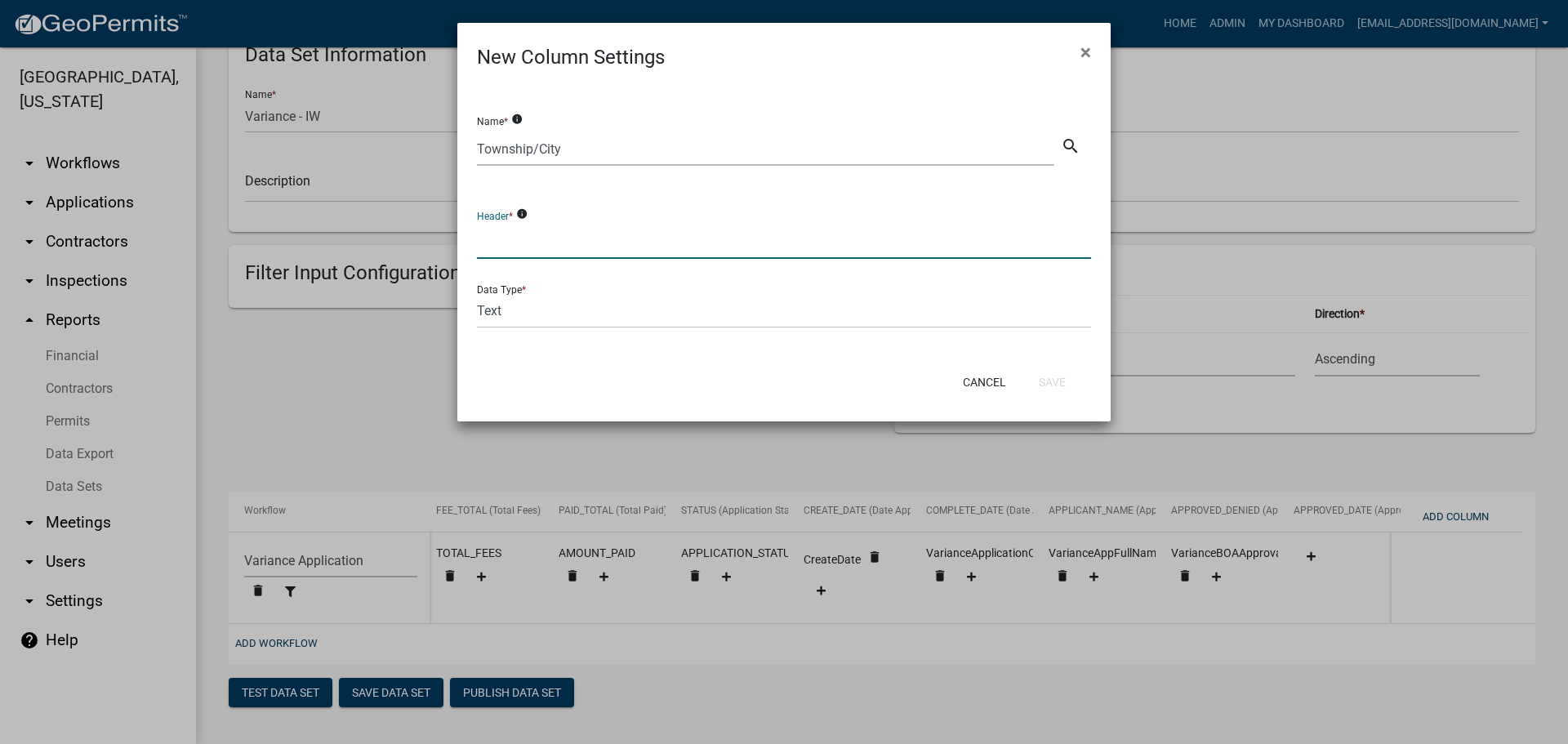
click at [530, 241] on input "text" at bounding box center [784, 242] width 614 height 34
type input "TWP/CITY"
drag, startPoint x: 728, startPoint y: 347, endPoint x: 814, endPoint y: 404, distance: 103.2
click at [729, 347] on div "Name * info Township/City search Header * info TWP/CITY Data Type * Text Date N…" at bounding box center [784, 216] width 654 height 289
click at [1041, 387] on button "Save" at bounding box center [1052, 382] width 53 height 29
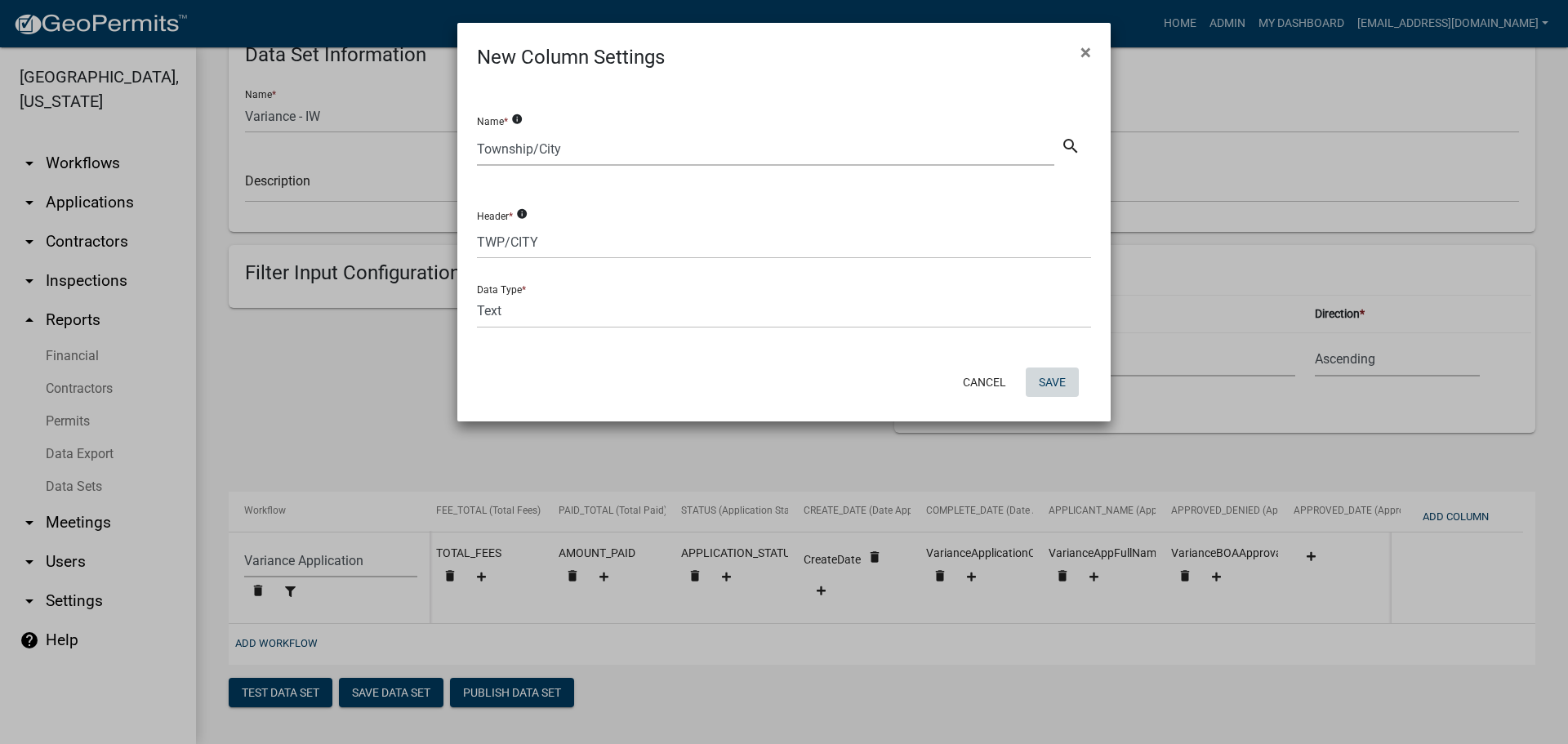
select select "159ae783-d570-4e54-bbd3-48143ef63351"
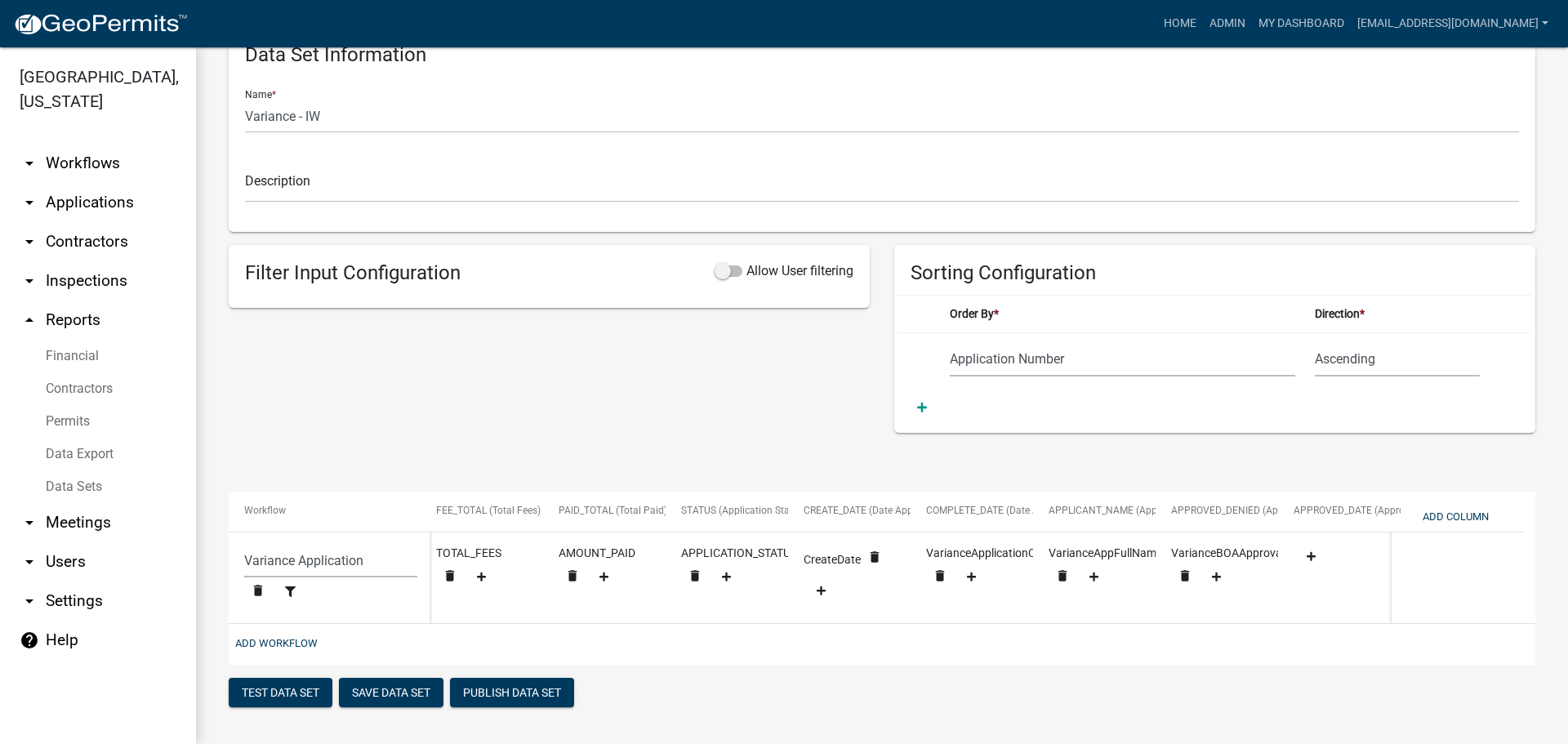
scroll to position [0, 379]
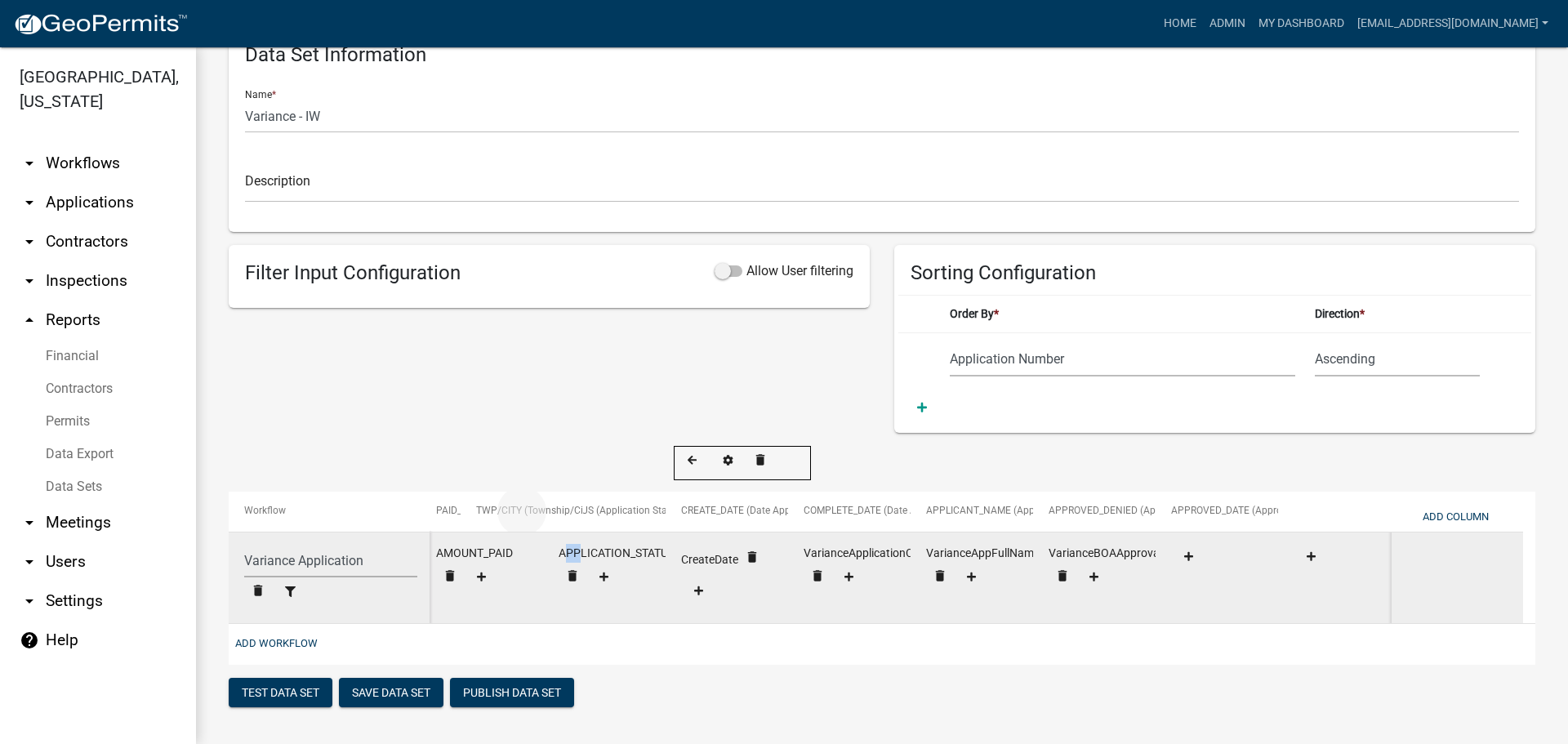
drag, startPoint x: 1369, startPoint y: 497, endPoint x: 551, endPoint y: 519, distance: 818.3
click at [551, 519] on div "Workflow APPLICATION_NO (Application Number) PID_MAIN (Primary PID) FEE_TOTAL (…" at bounding box center [883, 579] width 1307 height 173
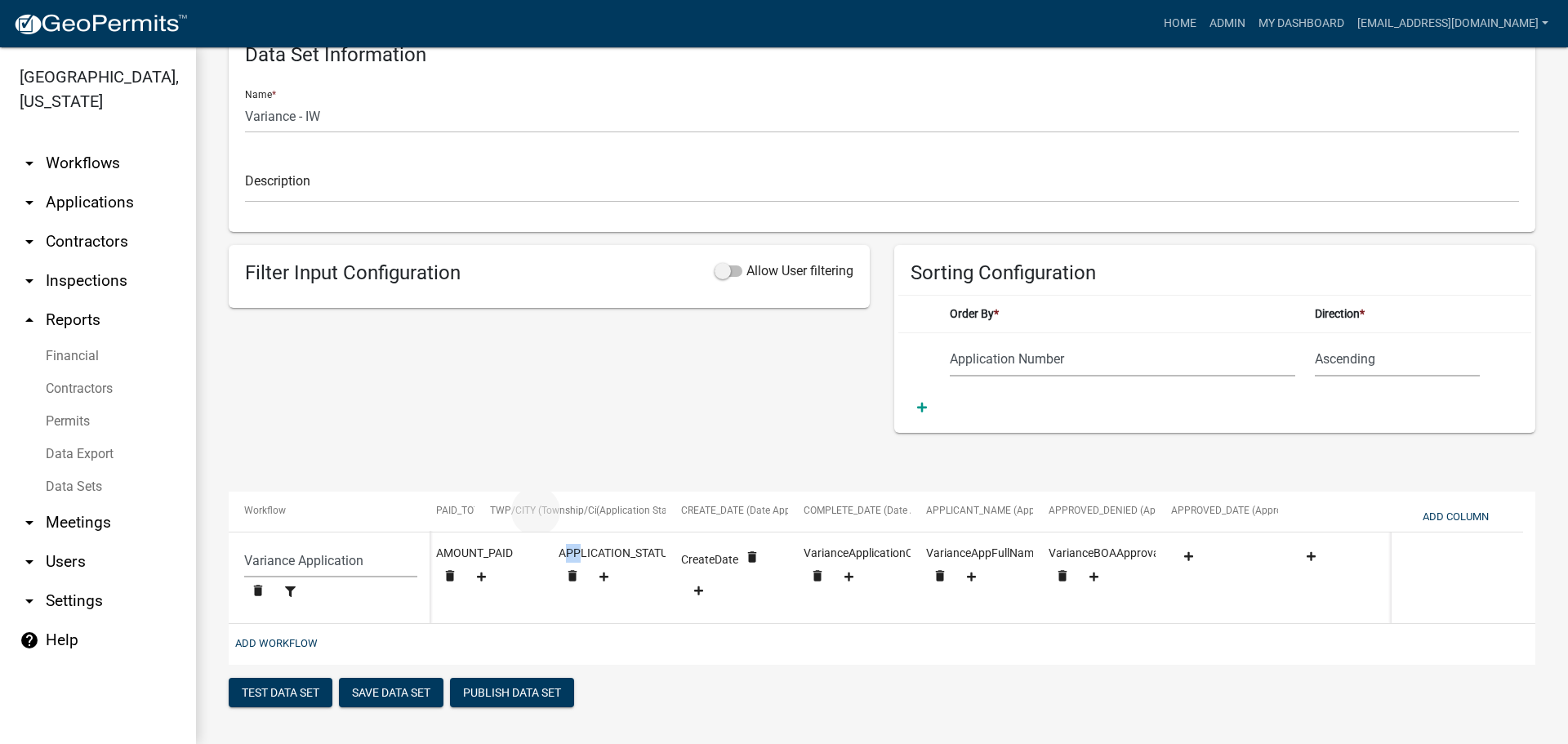
drag, startPoint x: 1340, startPoint y: 495, endPoint x: 536, endPoint y: 512, distance: 804.2
select select "159ae783-d570-4e54-bbd3-48143ef63351"
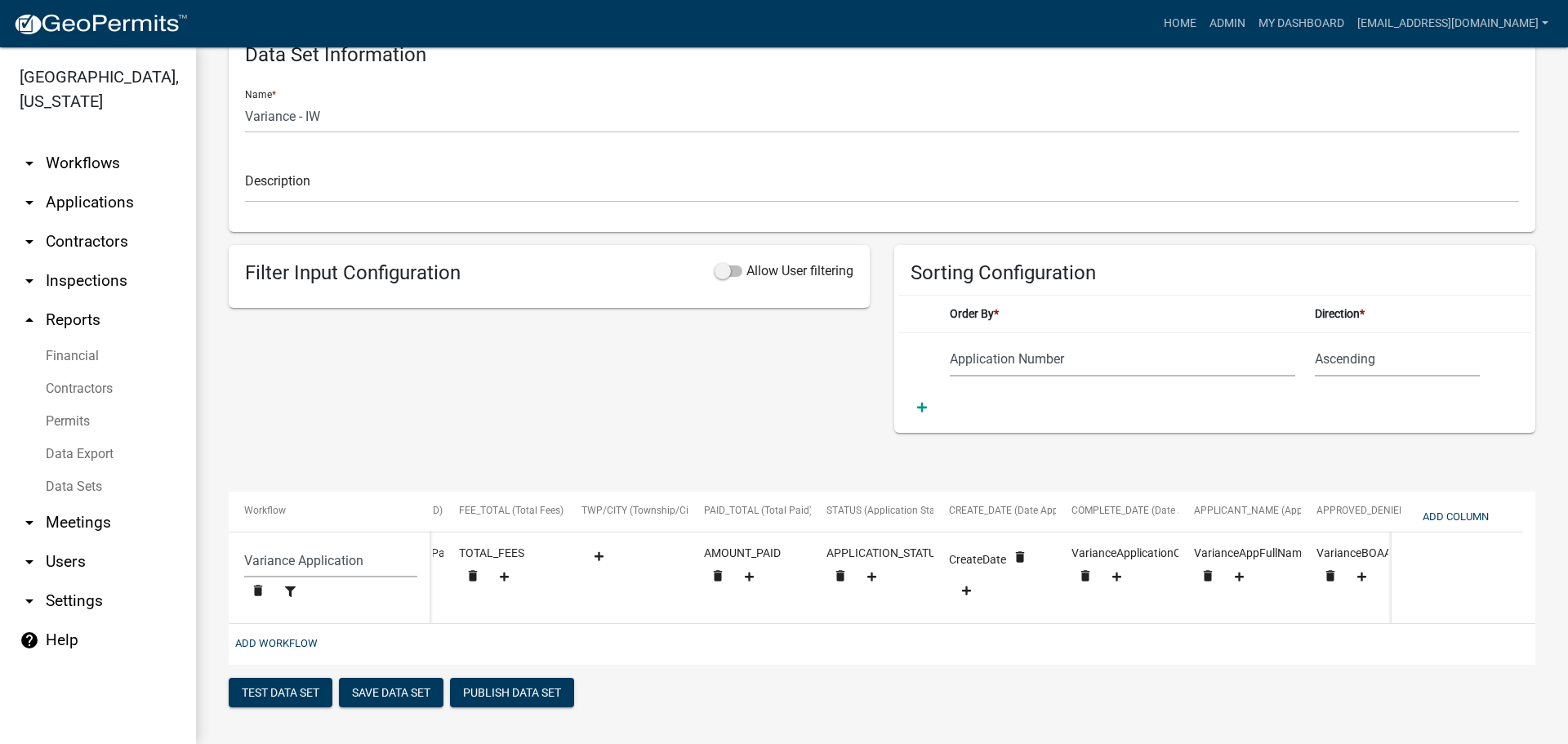
scroll to position [0, 0]
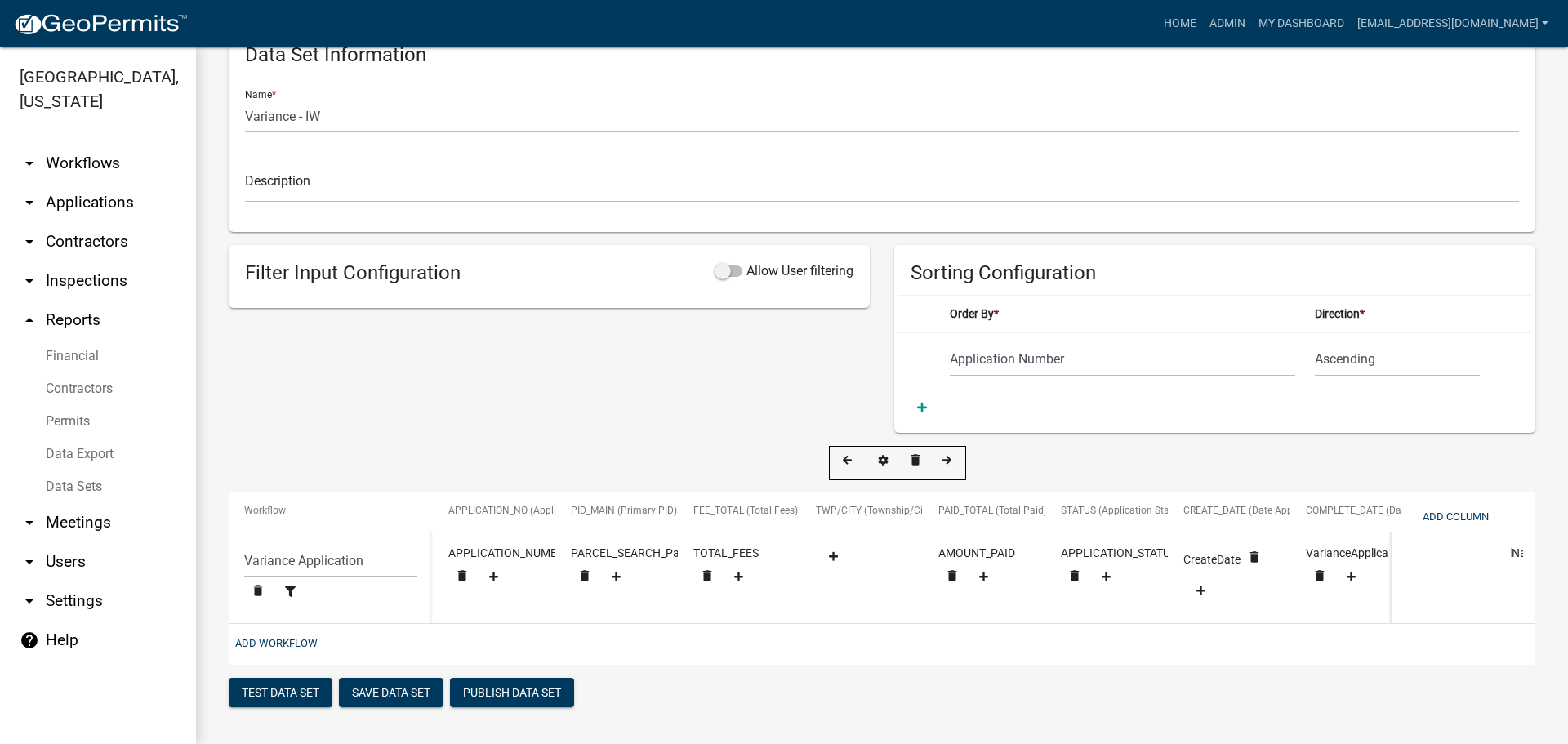
click at [889, 505] on span "TWP/CITY (Township/City)" at bounding box center [876, 510] width 119 height 12
drag, startPoint x: 889, startPoint y: 496, endPoint x: 711, endPoint y: 499, distance: 178.0
select select "159ae783-d570-4e54-bbd3-48143ef63351"
click at [575, 379] on div "Filter Input Configuration Allow User filtering" at bounding box center [549, 339] width 666 height 188
click at [411, 685] on button "Save Data Set" at bounding box center [391, 692] width 104 height 29
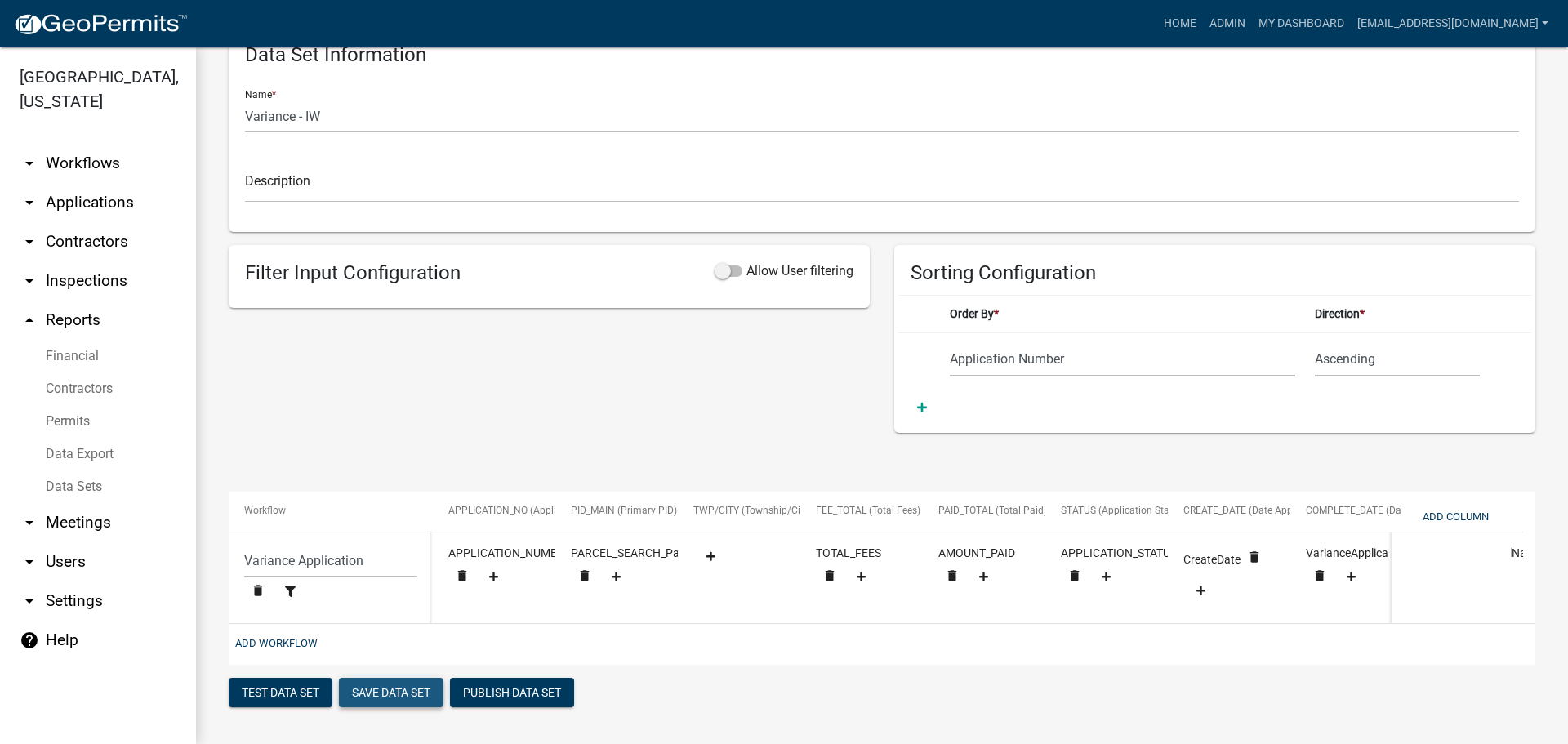
select select "Application Number"
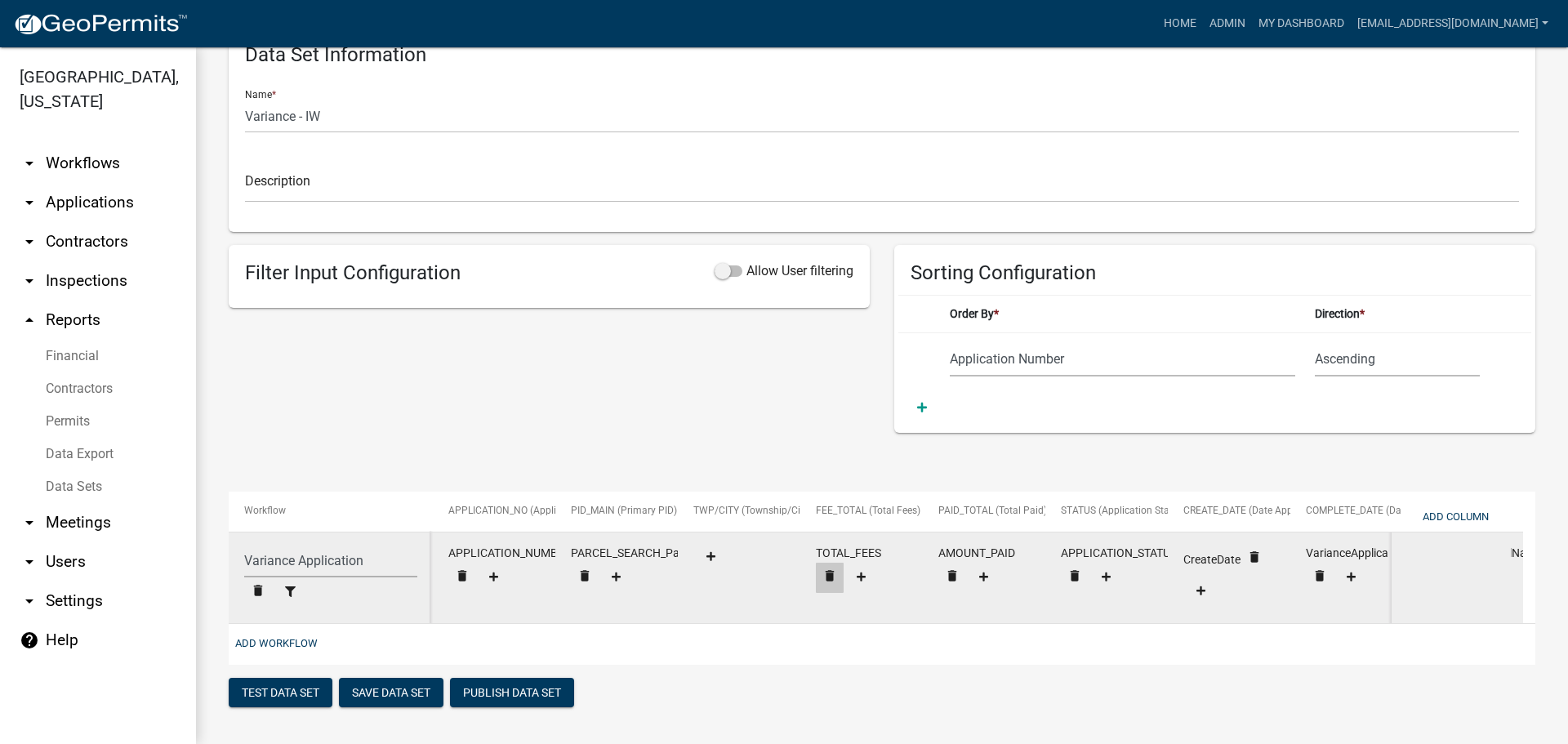
click at [470, 569] on icon "delete" at bounding box center [462, 576] width 15 height 15
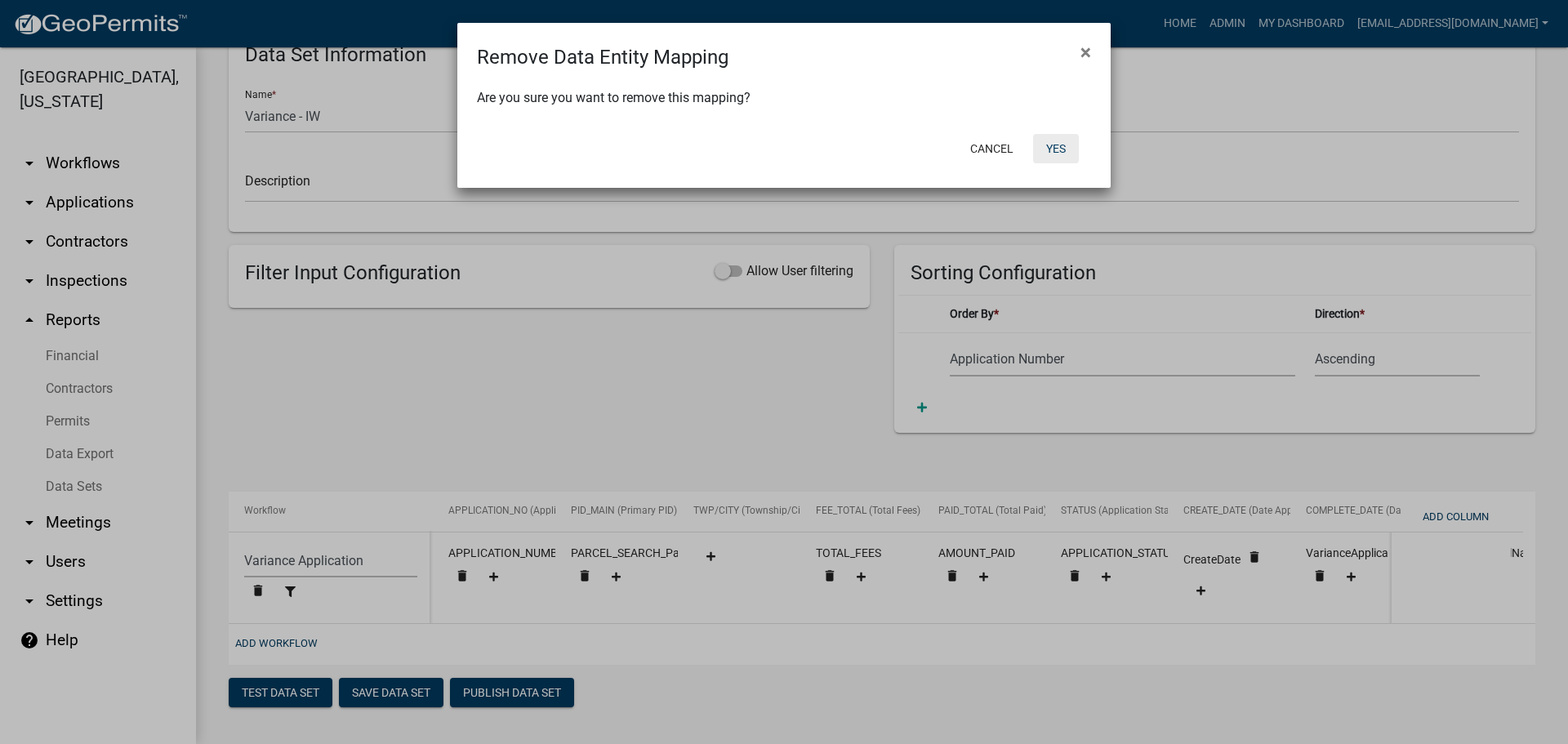
click at [1057, 139] on button "Yes" at bounding box center [1056, 148] width 46 height 29
select select "159ae783-d570-4e54-bbd3-48143ef63351"
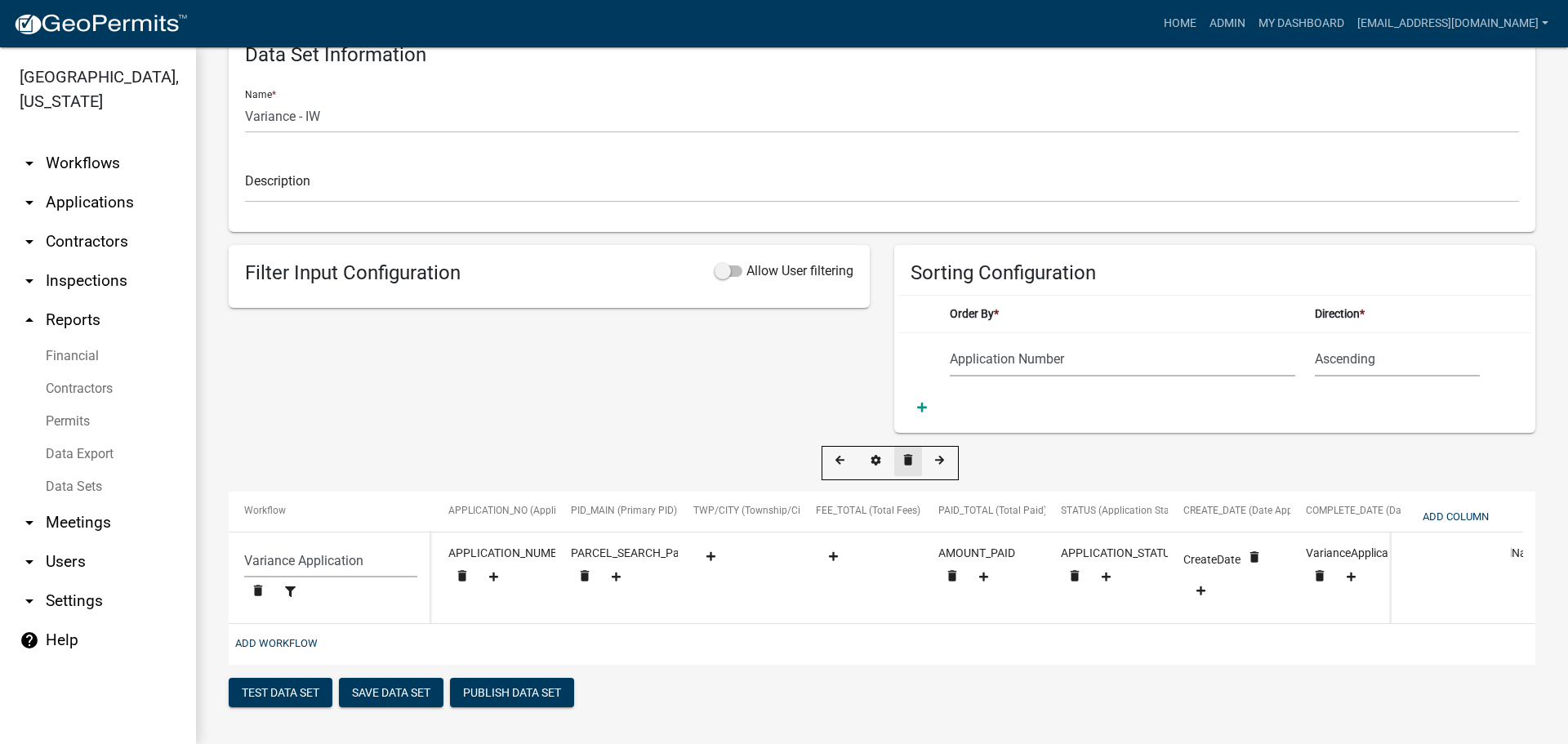
click at [906, 453] on icon "delete" at bounding box center [908, 460] width 15 height 15
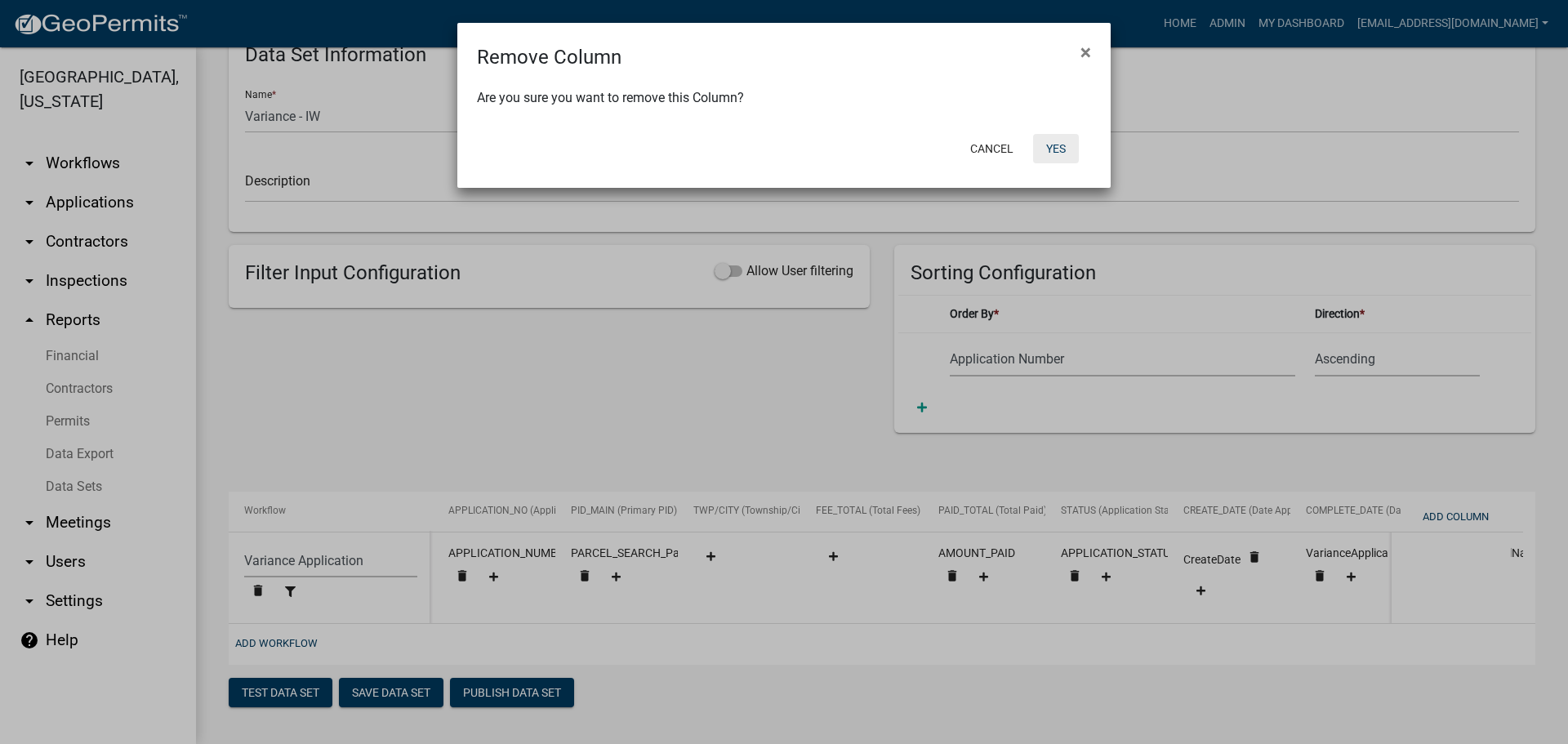
click at [1058, 147] on button "Yes" at bounding box center [1056, 148] width 46 height 29
select select "159ae783-d570-4e54-bbd3-48143ef63351"
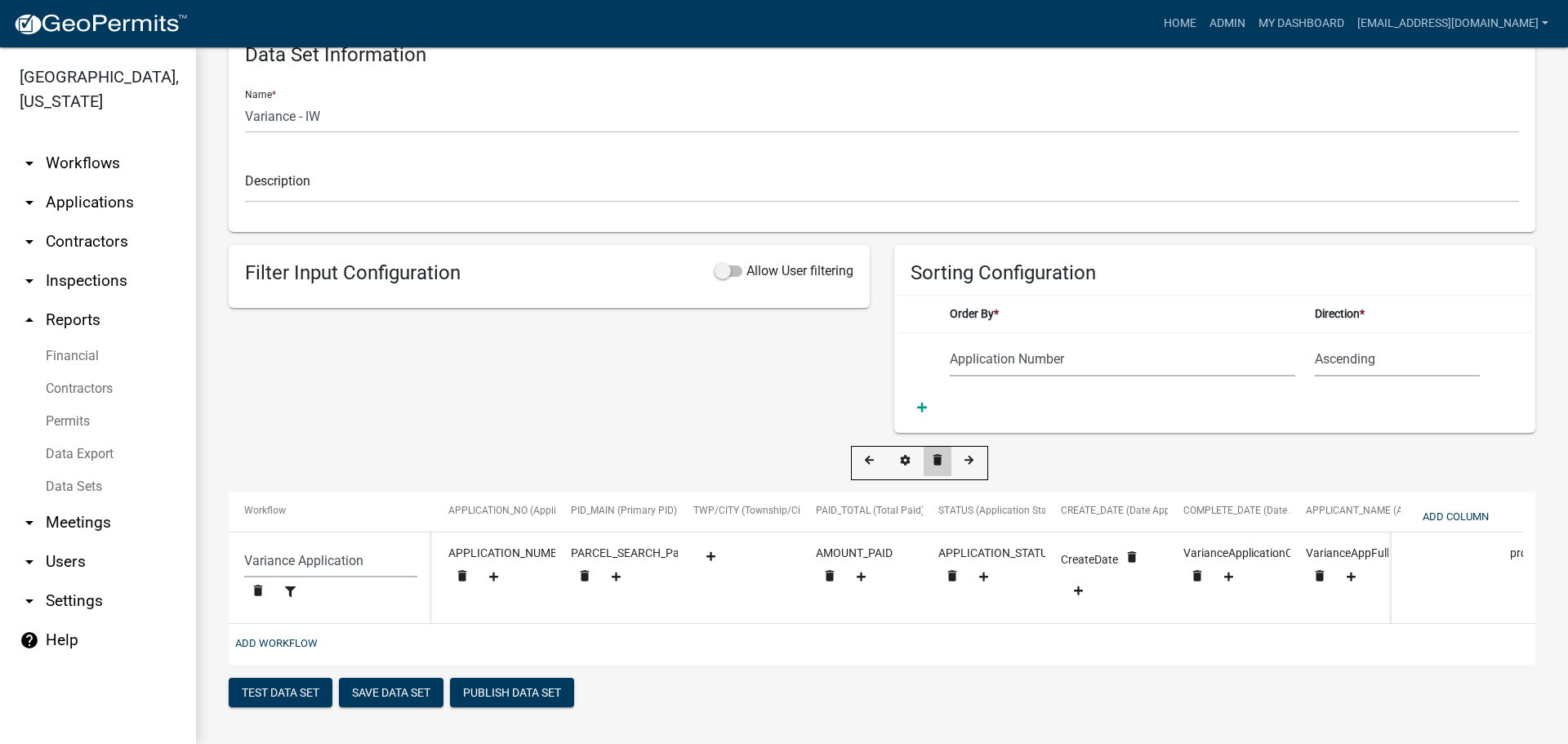
click at [934, 453] on icon "delete" at bounding box center [937, 460] width 15 height 15
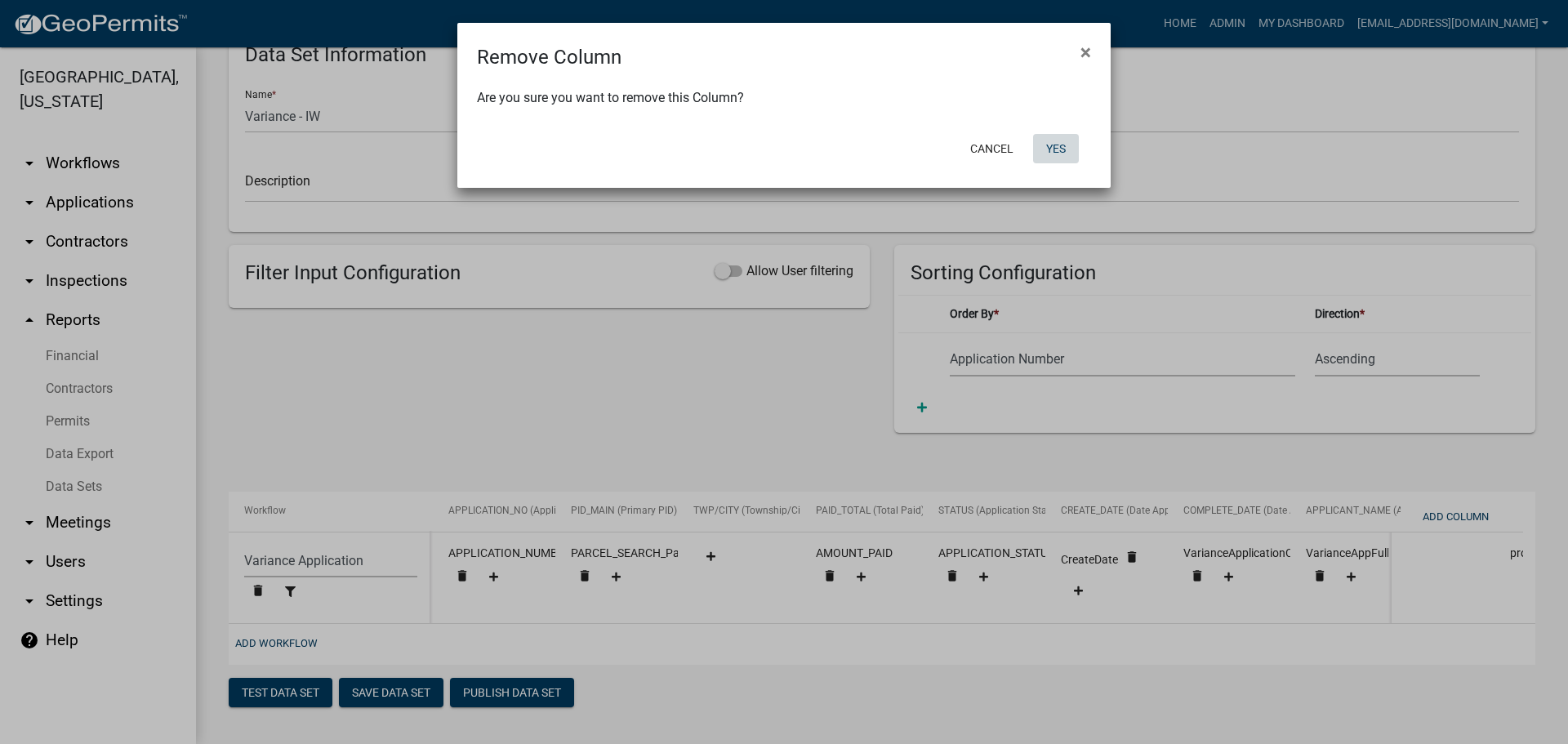
drag, startPoint x: 1047, startPoint y: 145, endPoint x: 1030, endPoint y: 172, distance: 31.9
click at [1050, 147] on button "Yes" at bounding box center [1056, 148] width 46 height 29
select select "159ae783-d570-4e54-bbd3-48143ef63351"
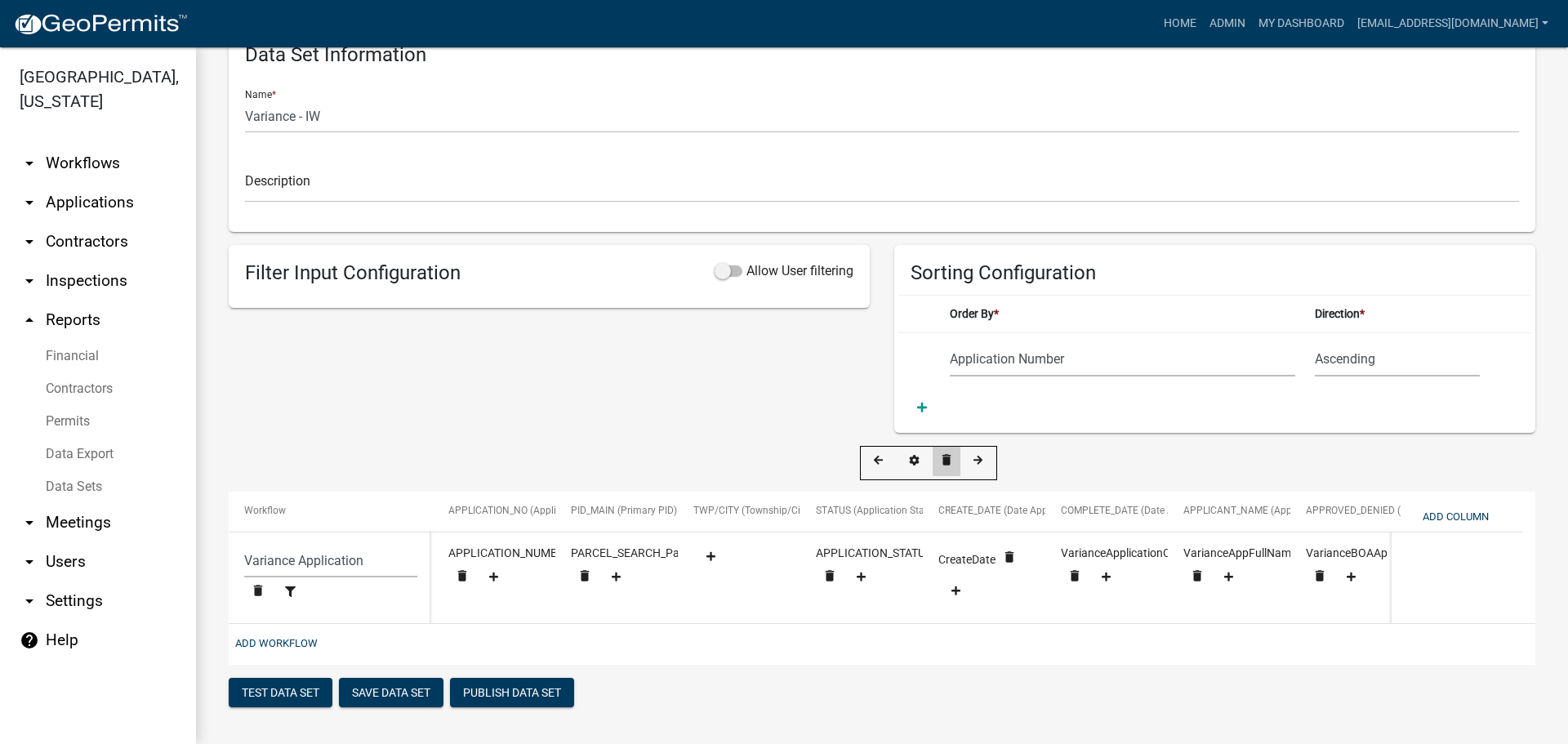
click at [943, 453] on icon "delete" at bounding box center [946, 460] width 15 height 15
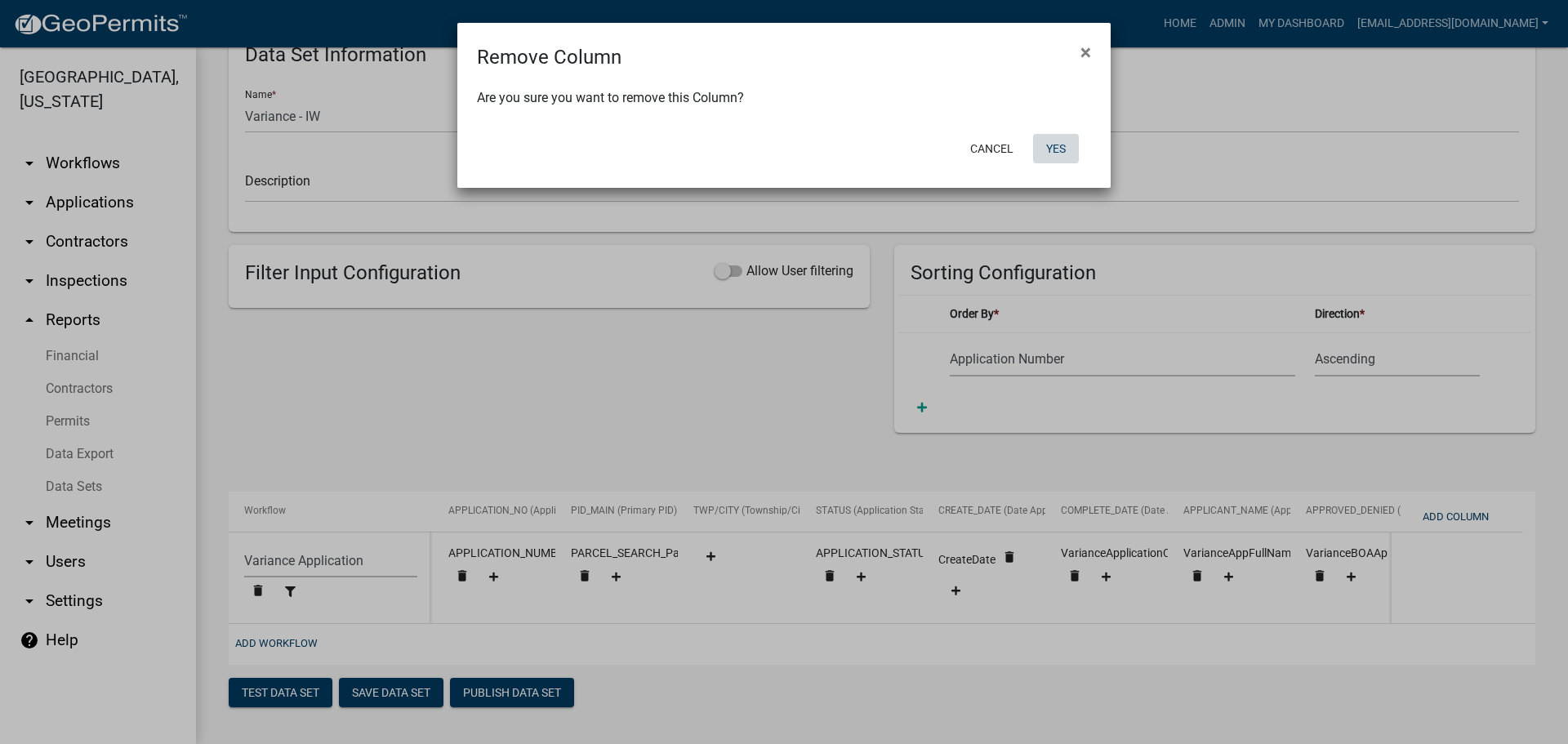
click at [1058, 153] on button "Yes" at bounding box center [1056, 148] width 46 height 29
select select "159ae783-d570-4e54-bbd3-48143ef63351"
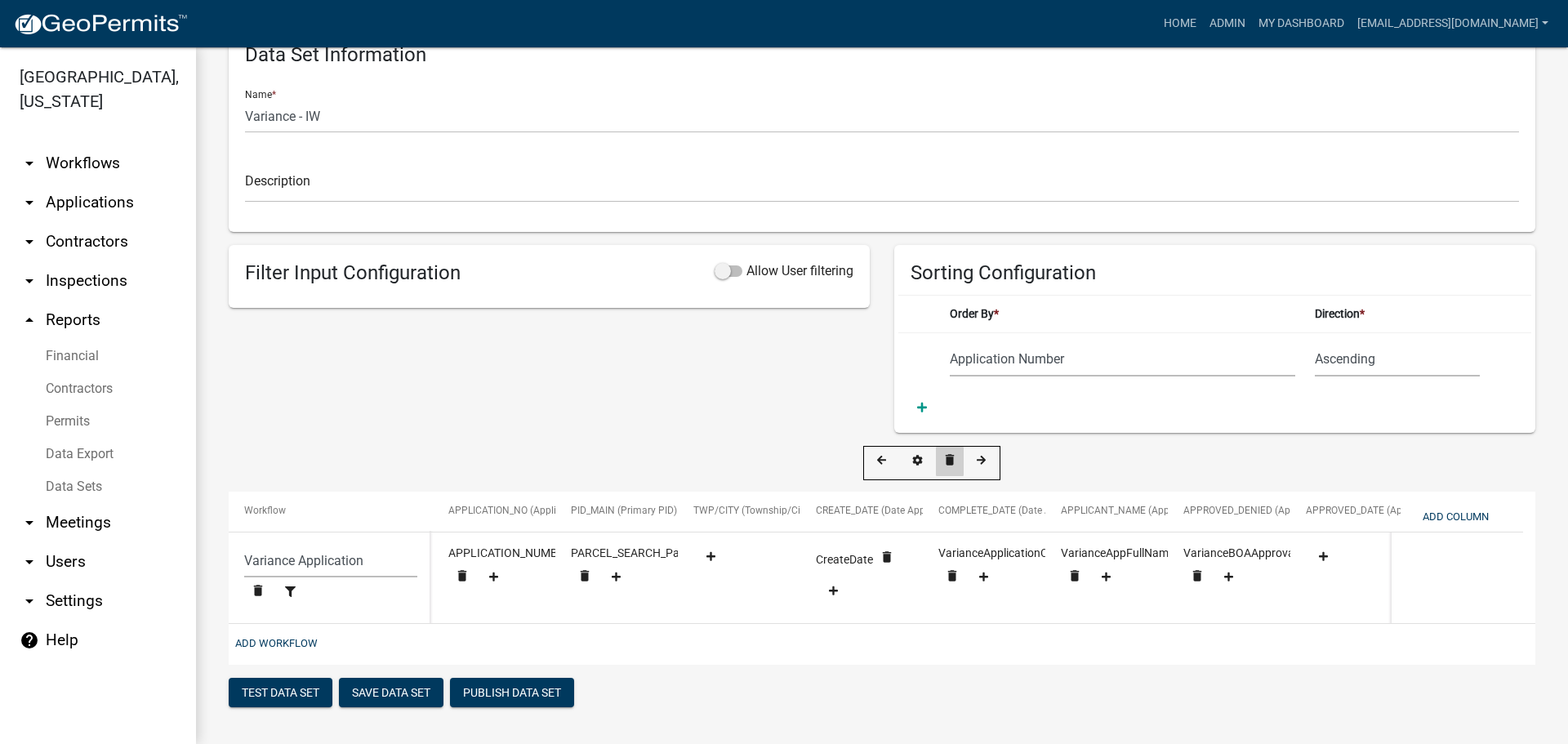
click at [954, 447] on button "delete" at bounding box center [949, 461] width 27 height 29
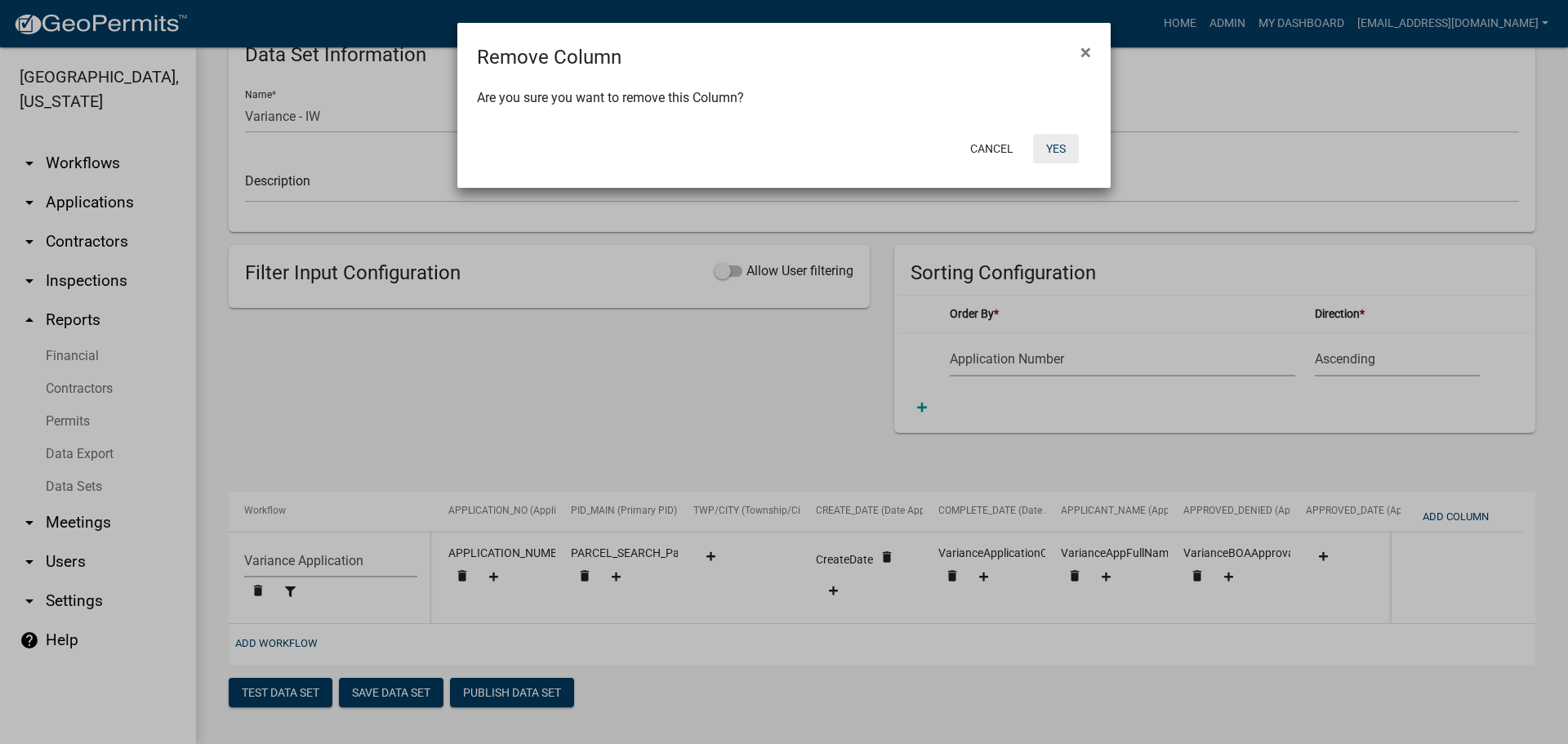
click at [1062, 144] on button "Yes" at bounding box center [1056, 148] width 46 height 29
select select "159ae783-d570-4e54-bbd3-48143ef63351"
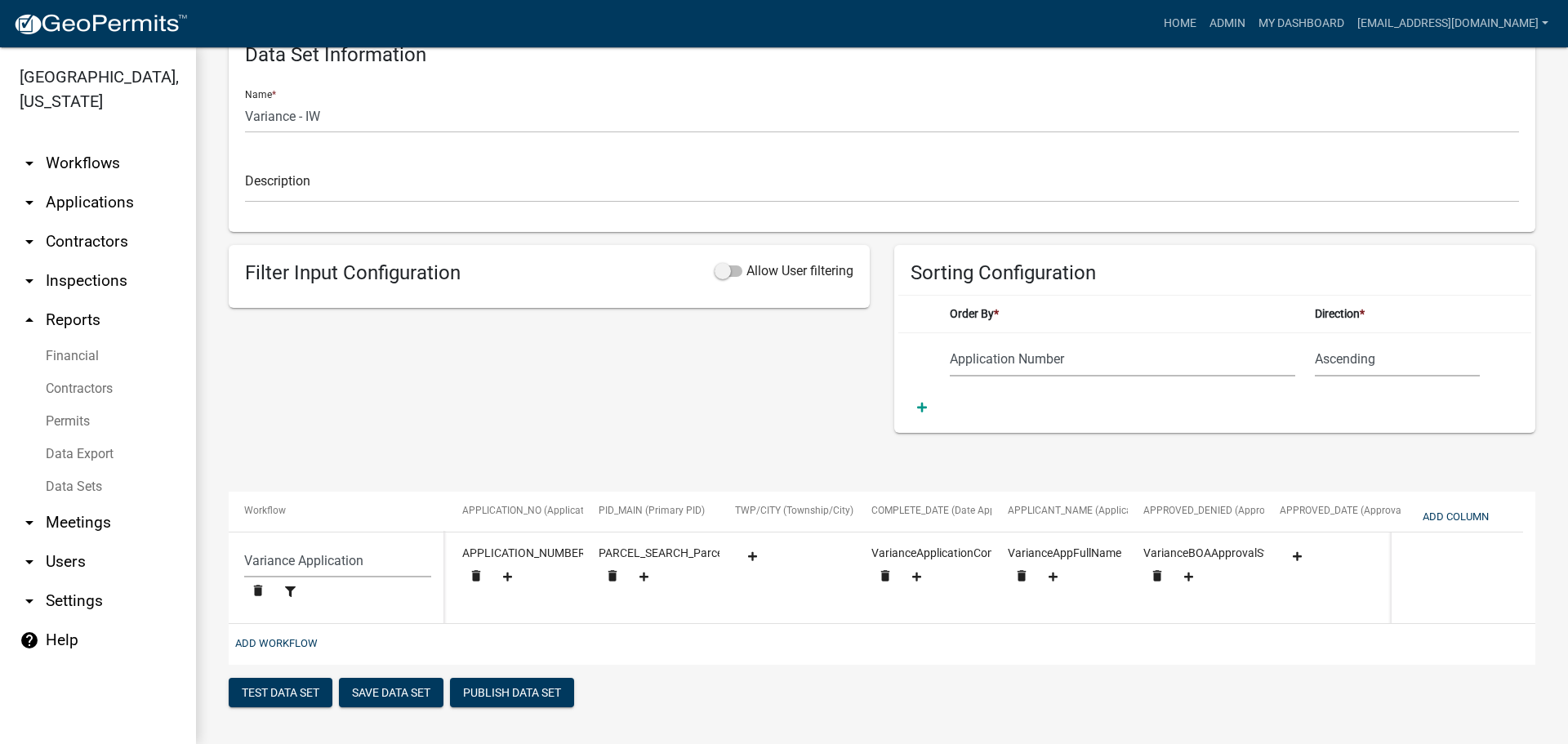
scroll to position [53, 0]
click at [975, 456] on icon "delete" at bounding box center [971, 460] width 15 height 15
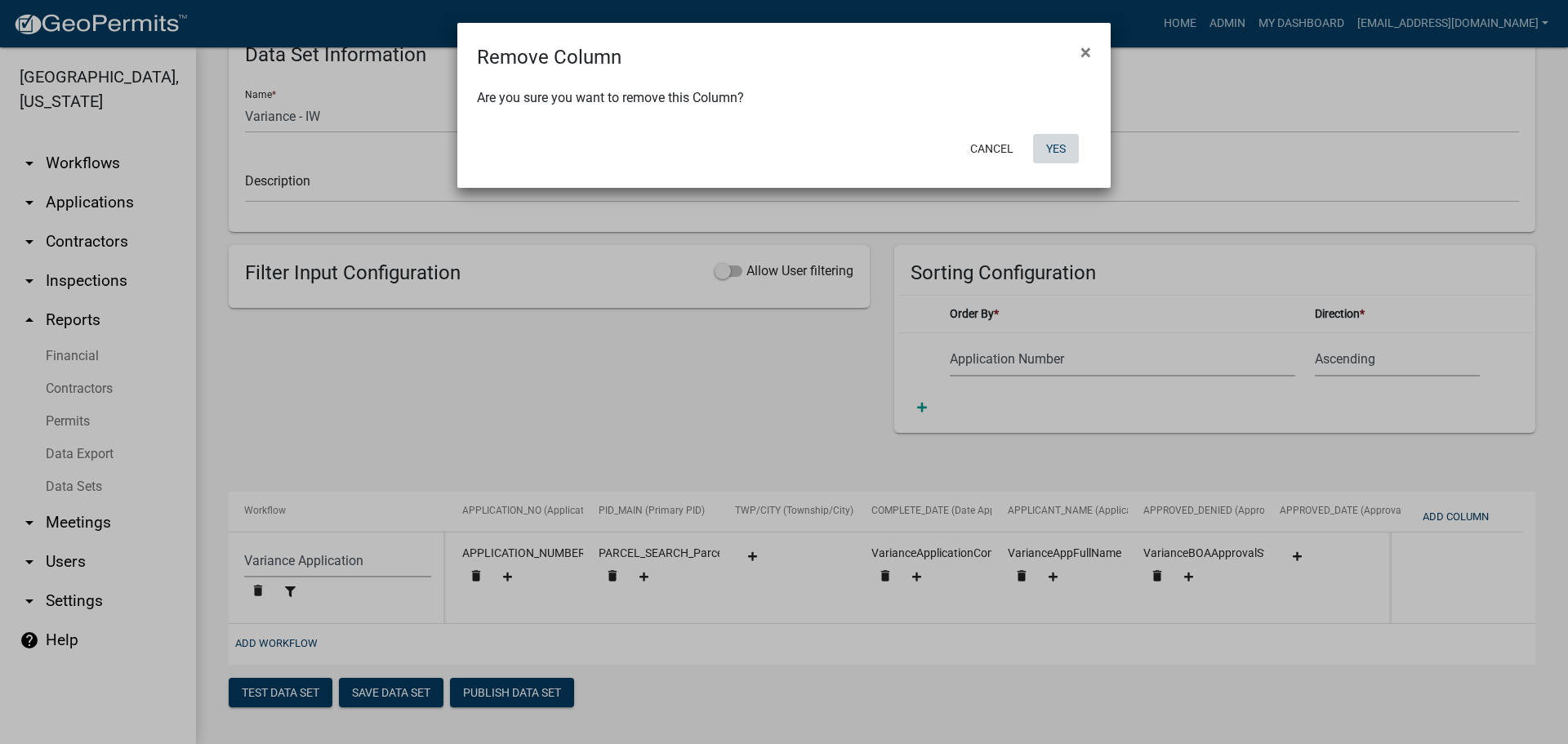
drag, startPoint x: 1063, startPoint y: 134, endPoint x: 1008, endPoint y: 241, distance: 120.3
click at [1061, 134] on button "Yes" at bounding box center [1056, 148] width 46 height 29
select select "159ae783-d570-4e54-bbd3-48143ef63351"
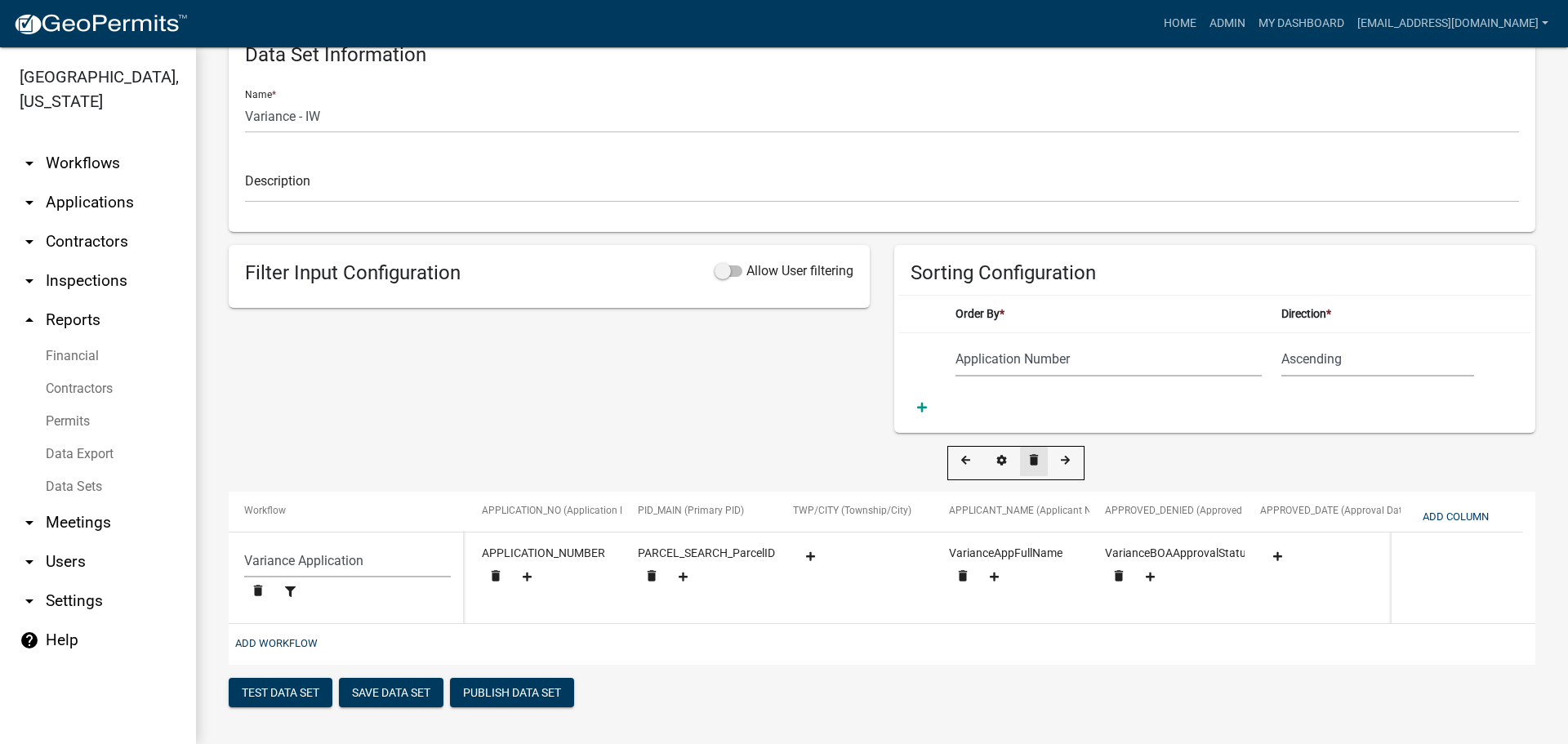
click at [1035, 456] on icon "delete" at bounding box center [1034, 460] width 15 height 15
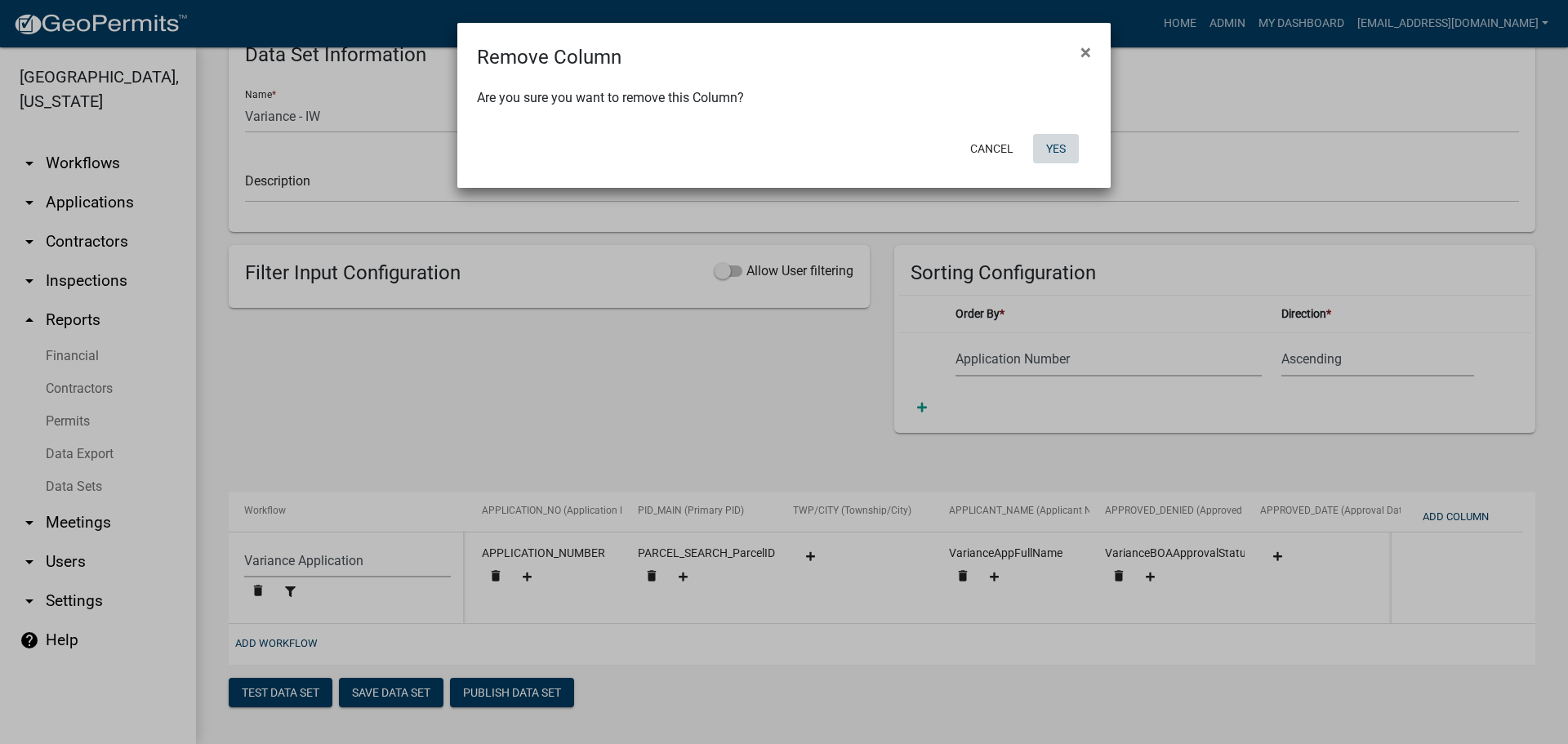
click at [1056, 140] on button "Yes" at bounding box center [1056, 148] width 46 height 29
select select "159ae783-d570-4e54-bbd3-48143ef63351"
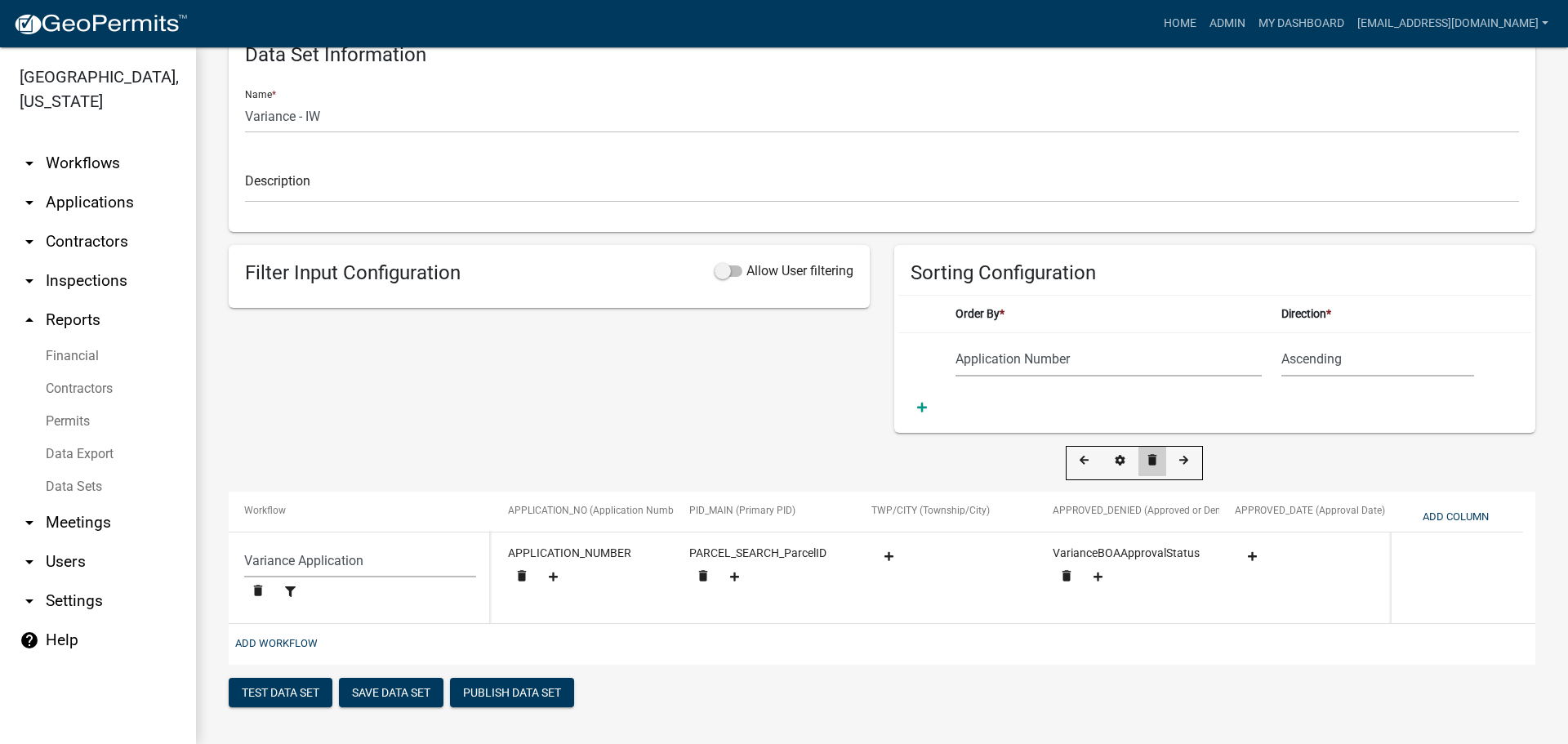
click at [1153, 454] on icon "delete" at bounding box center [1152, 460] width 15 height 15
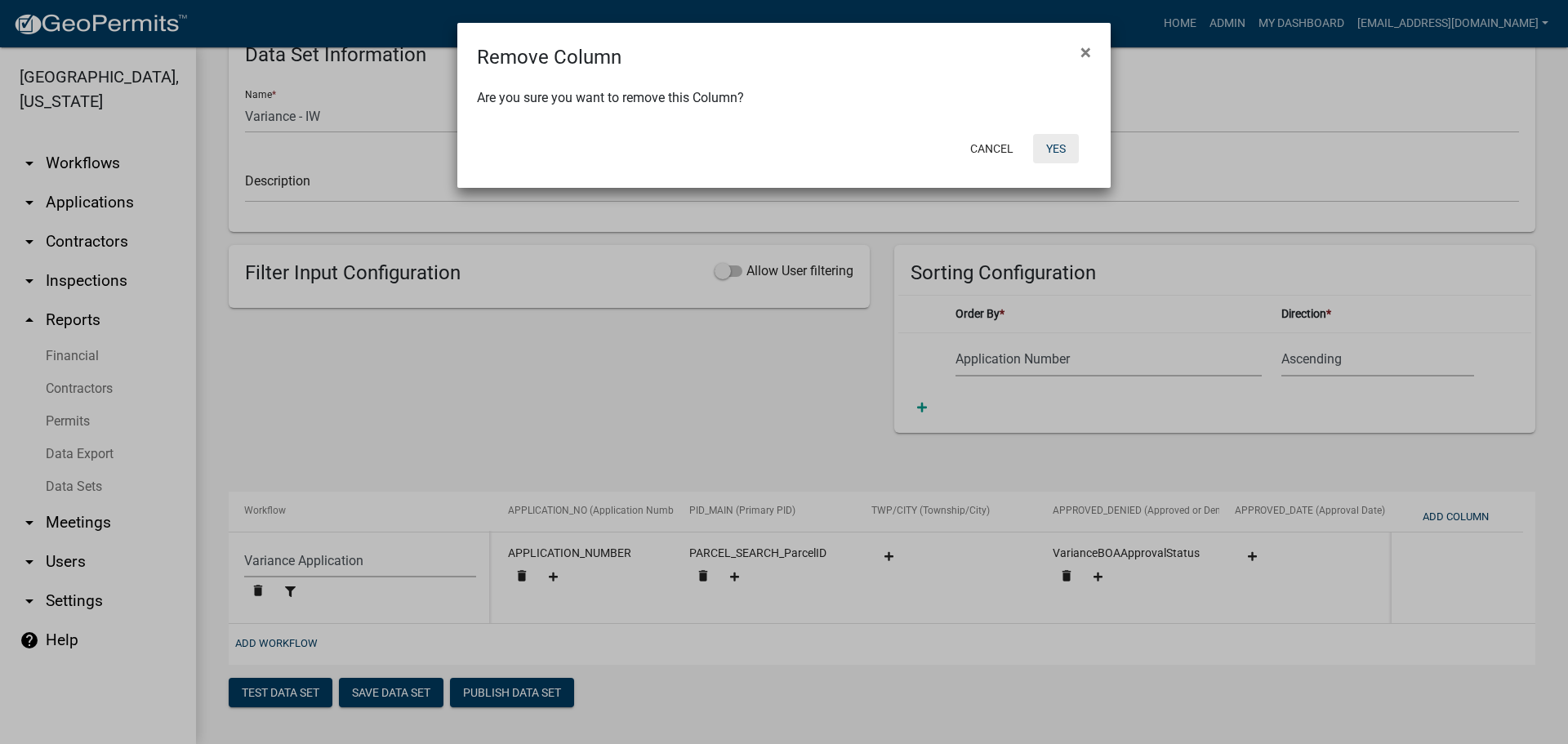
drag, startPoint x: 1062, startPoint y: 140, endPoint x: 1053, endPoint y: 144, distance: 9.8
click at [1062, 140] on button "Yes" at bounding box center [1056, 148] width 46 height 29
select select "159ae783-d570-4e54-bbd3-48143ef63351"
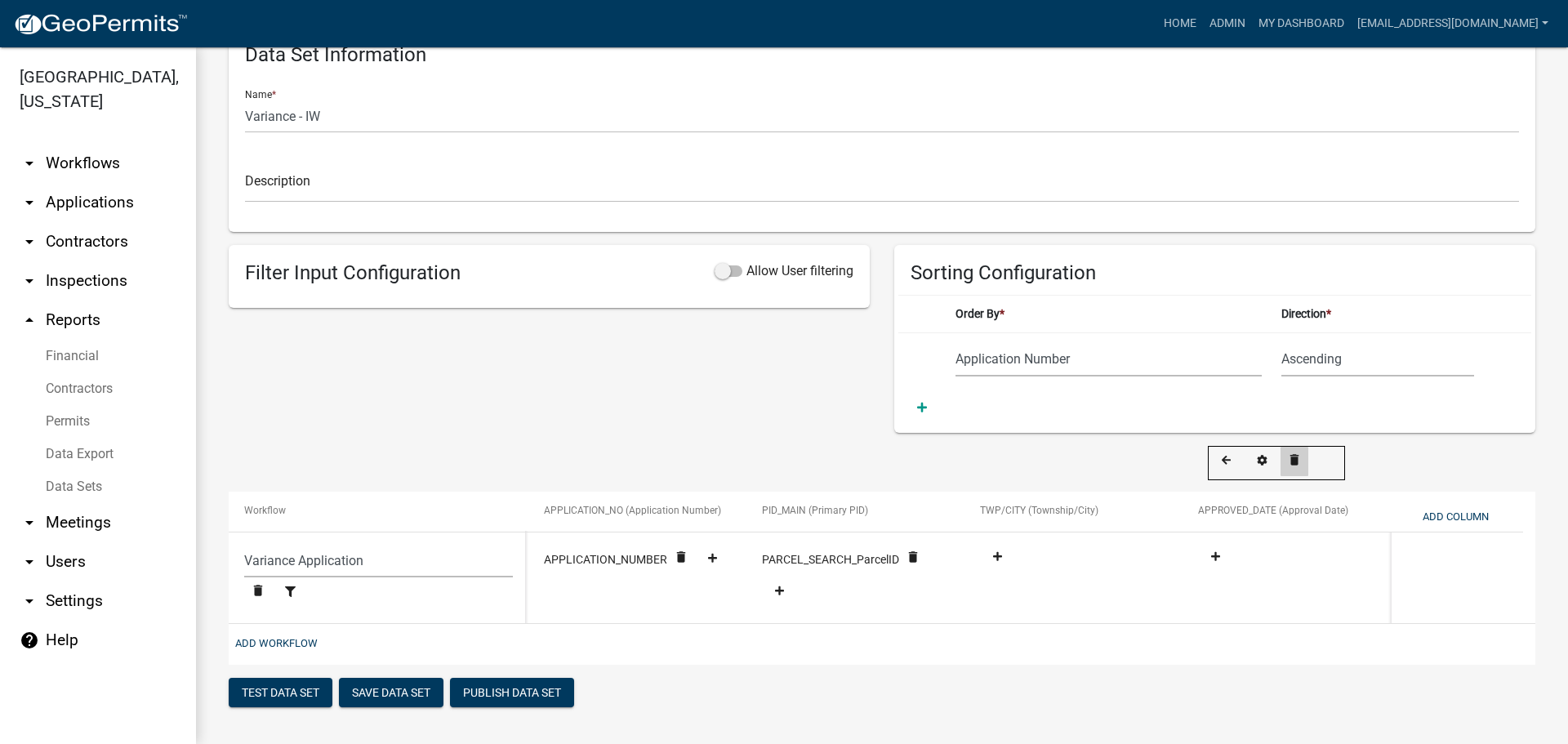
click at [1295, 457] on icon "delete" at bounding box center [1294, 460] width 15 height 15
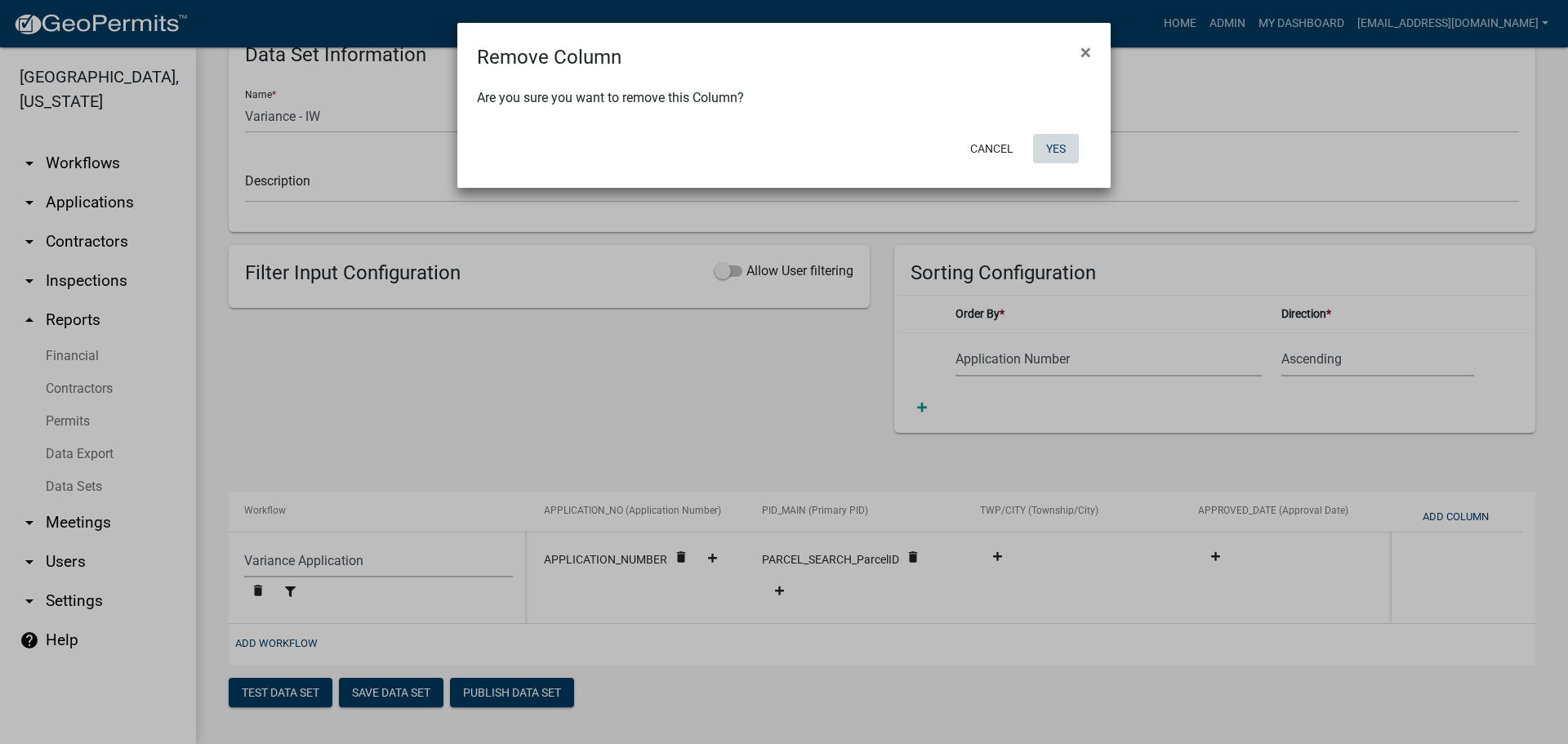
click at [1054, 147] on button "Yes" at bounding box center [1056, 148] width 46 height 29
select select "159ae783-d570-4e54-bbd3-48143ef63351"
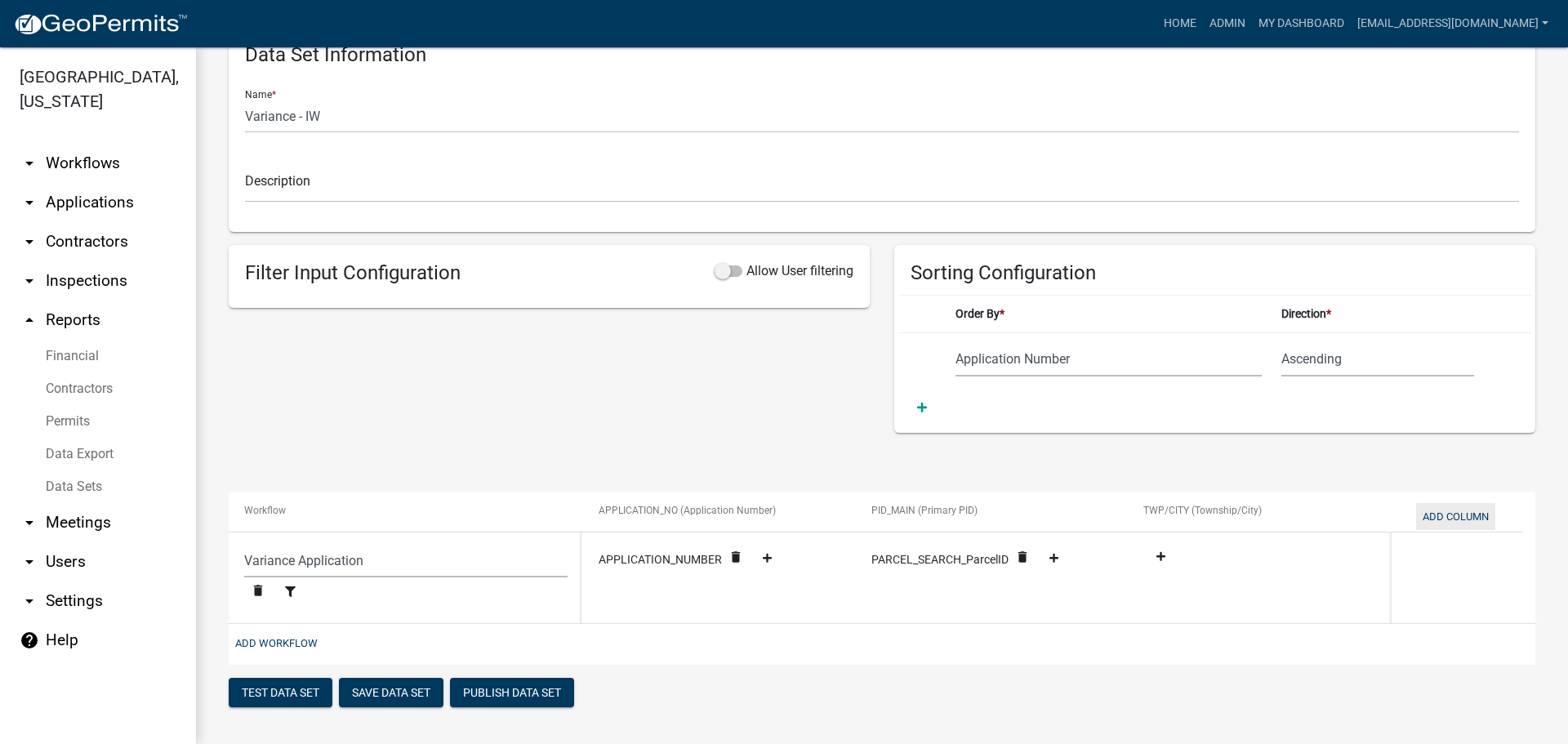
click at [1448, 525] on button "Add Column" at bounding box center [1456, 517] width 80 height 27
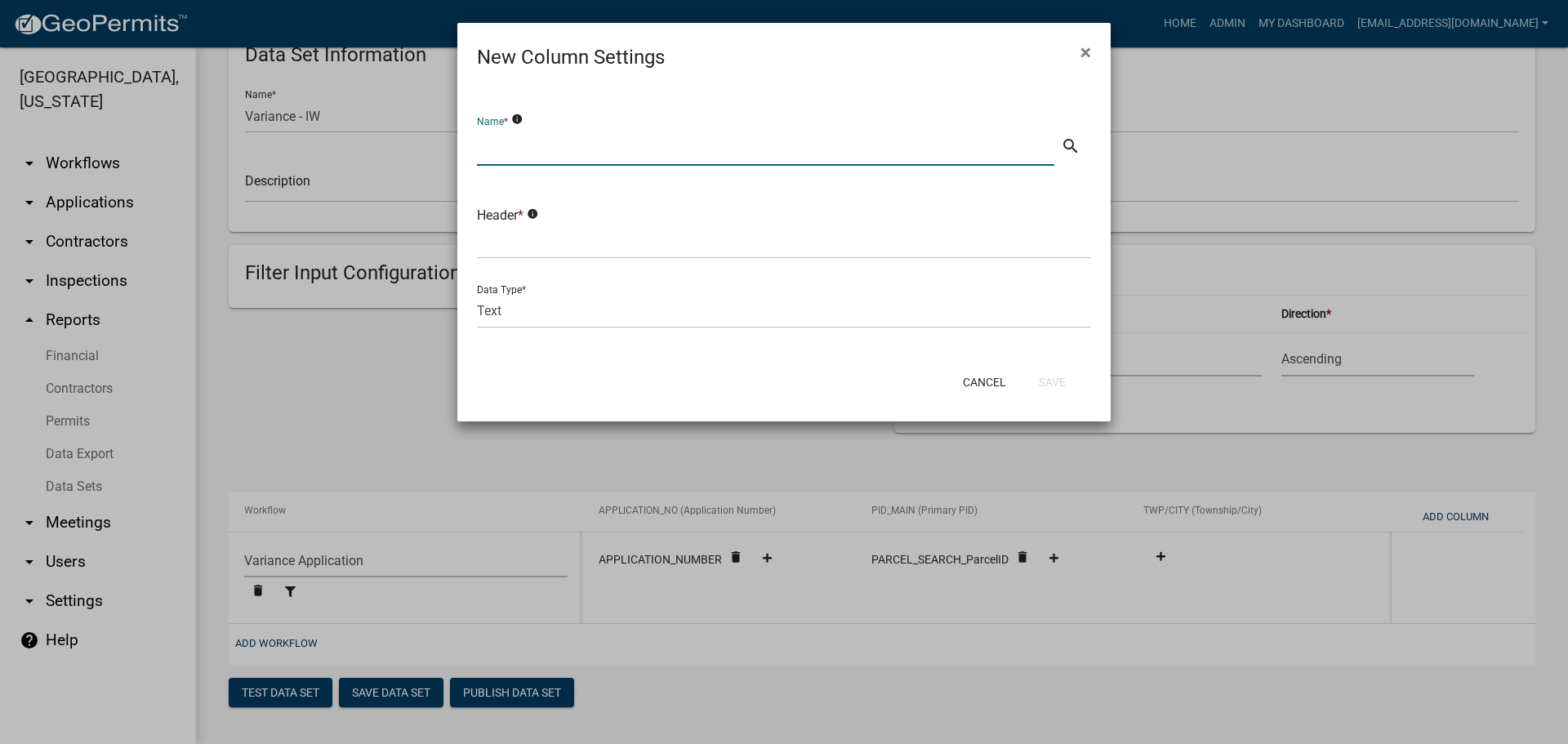
click at [509, 150] on input "text" at bounding box center [765, 150] width 577 height 34
type input "P"
type input "Property Address"
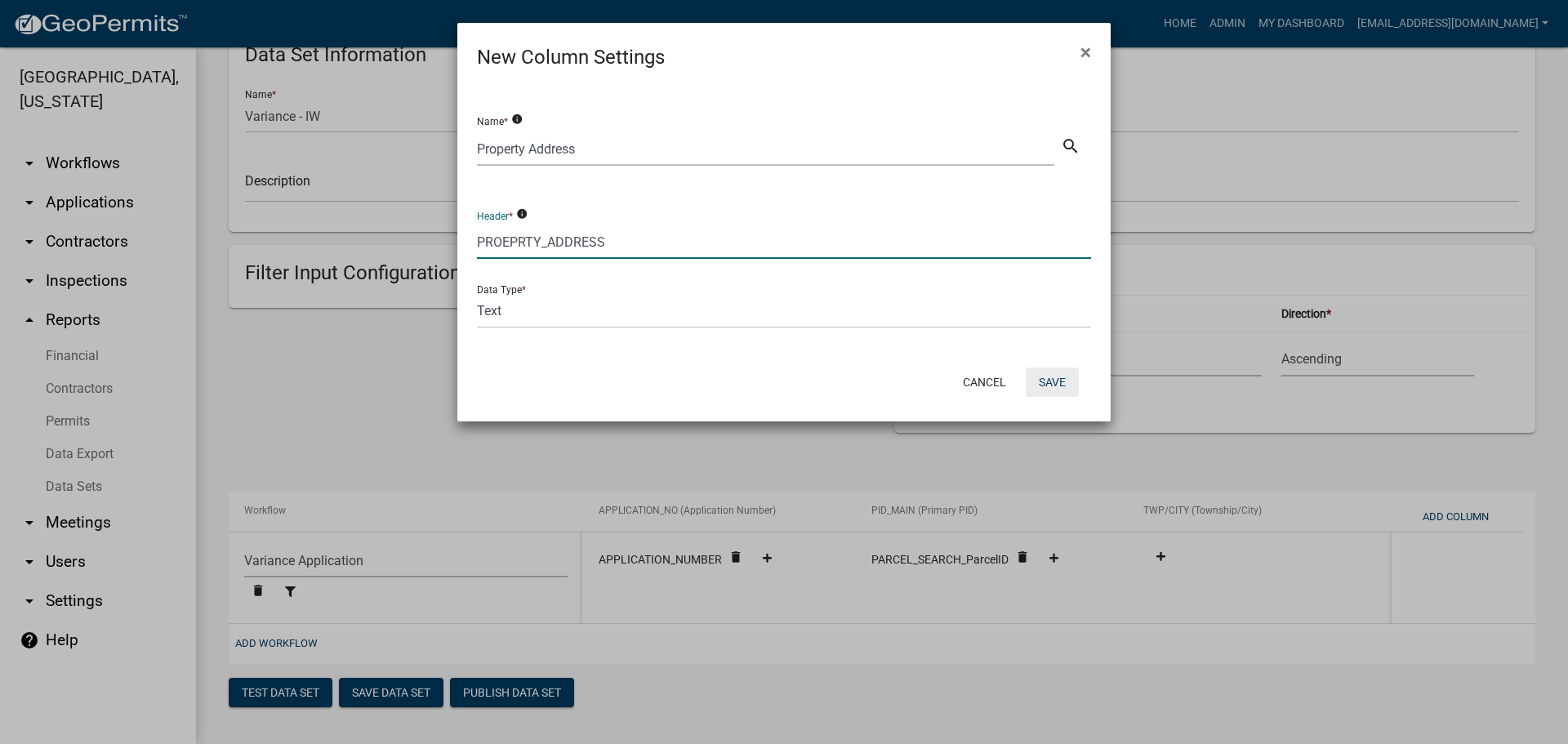
type input "PROEPRTY_ADDRESS"
drag, startPoint x: 1052, startPoint y: 378, endPoint x: 1024, endPoint y: 385, distance: 28.9
click at [1051, 378] on button "Save" at bounding box center [1052, 382] width 53 height 29
select select "159ae783-d570-4e54-bbd3-48143ef63351"
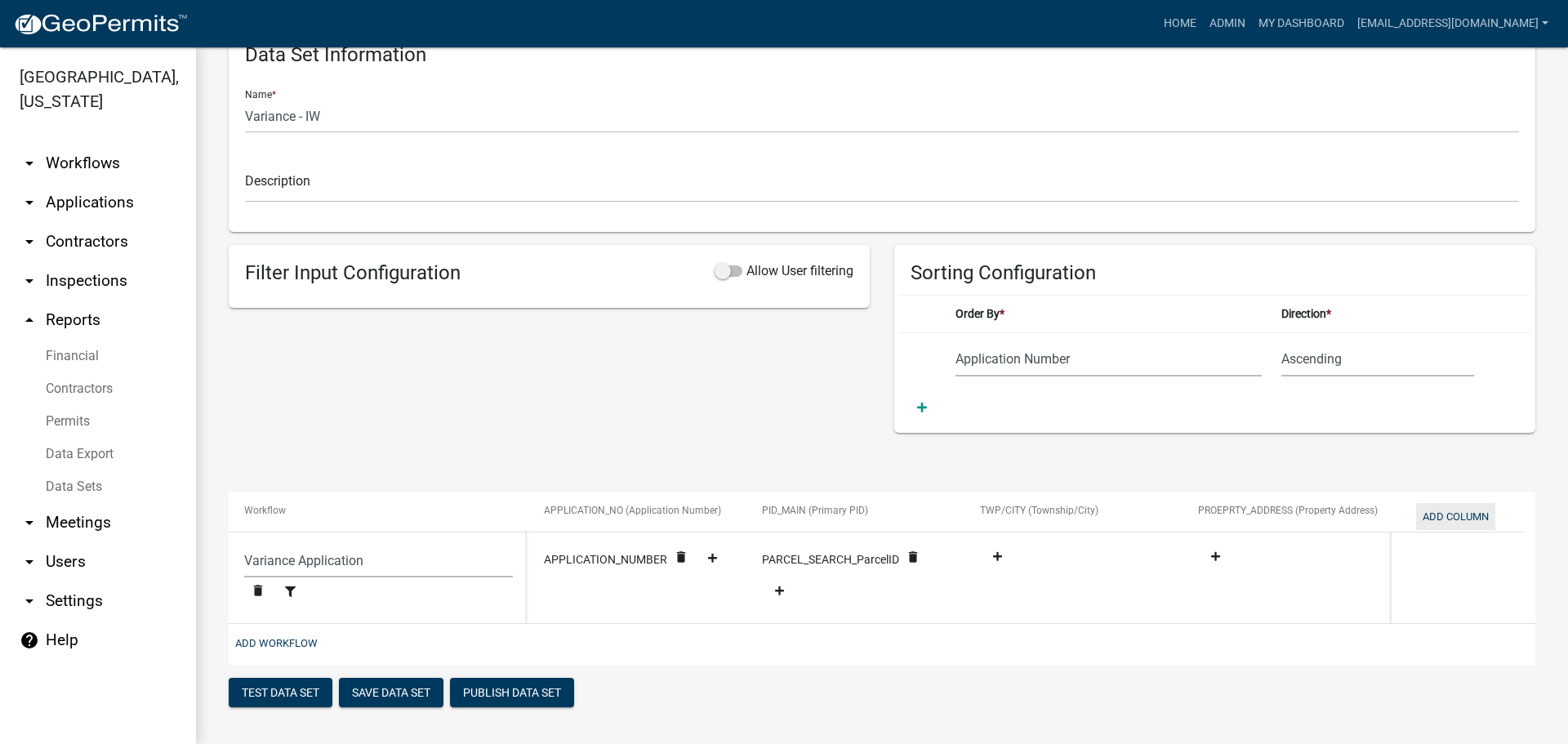
click at [1458, 518] on button "Add Column" at bounding box center [1456, 517] width 80 height 27
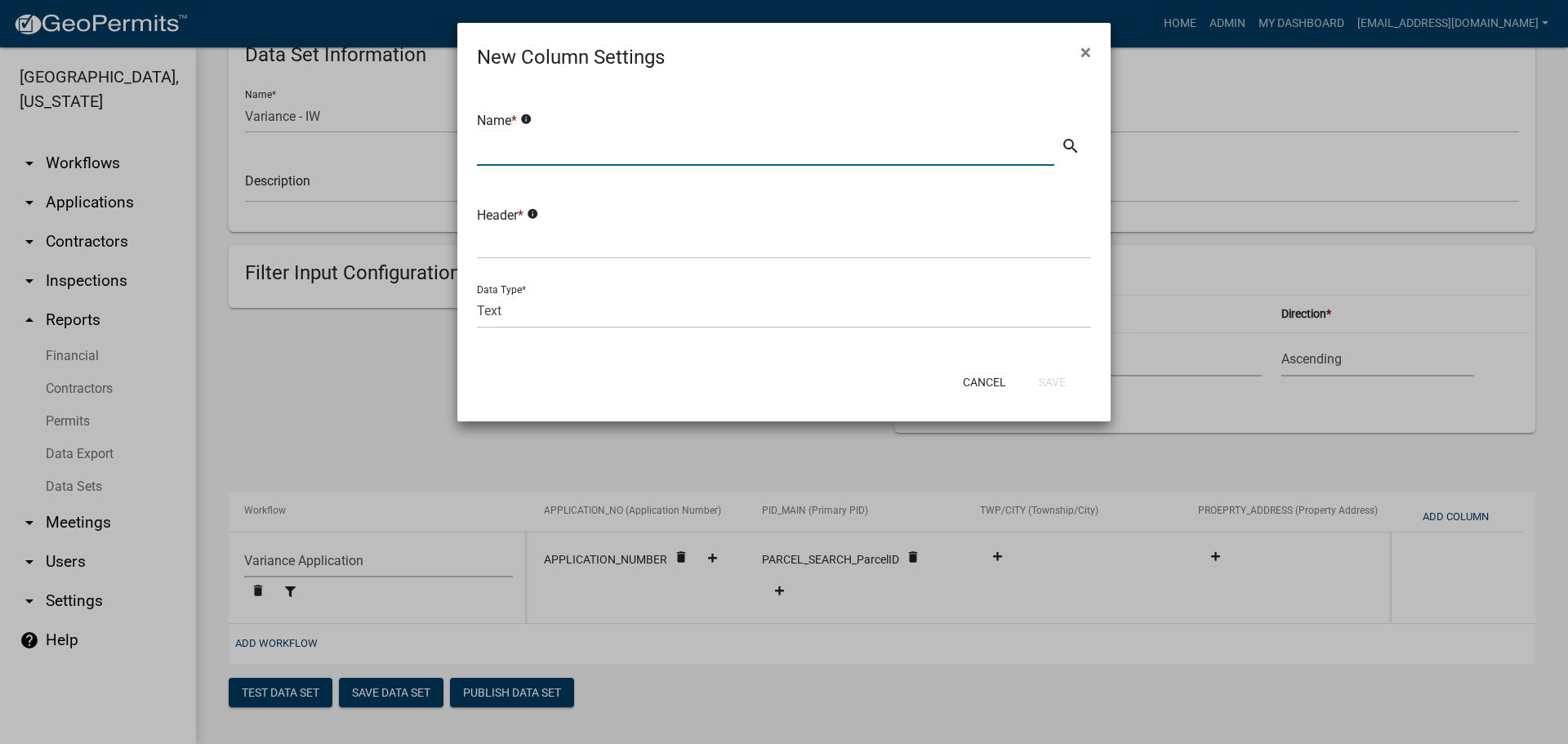
drag, startPoint x: 553, startPoint y: 150, endPoint x: 563, endPoint y: 147, distance: 10.4
click at [557, 150] on input "text" at bounding box center [765, 150] width 577 height 34
click at [549, 245] on input "text" at bounding box center [784, 242] width 614 height 34
drag, startPoint x: 549, startPoint y: 145, endPoint x: 485, endPoint y: 150, distance: 64.2
click at [469, 146] on div "Name * info ATF_FEE search" at bounding box center [784, 135] width 639 height 95
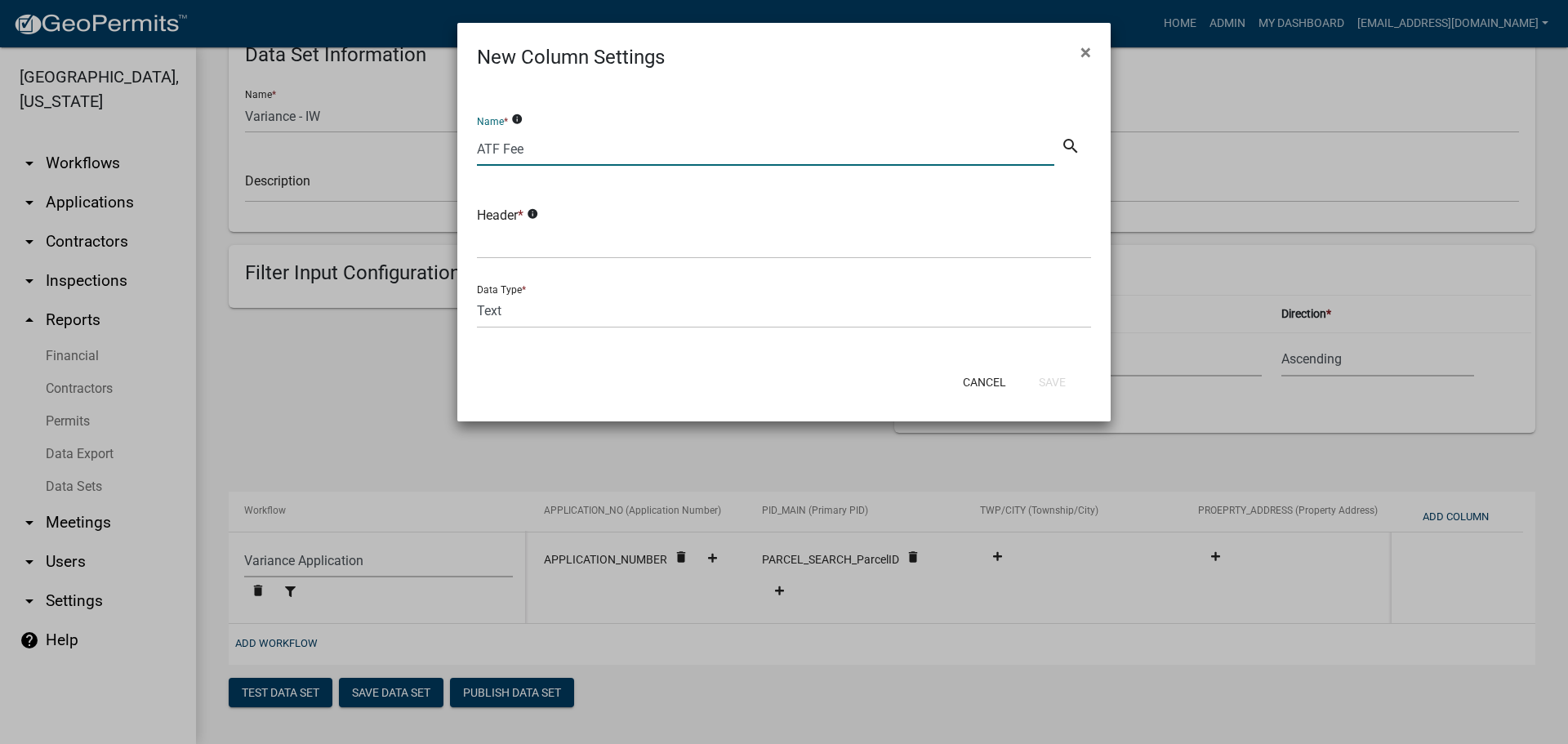
type input "ATF Fee"
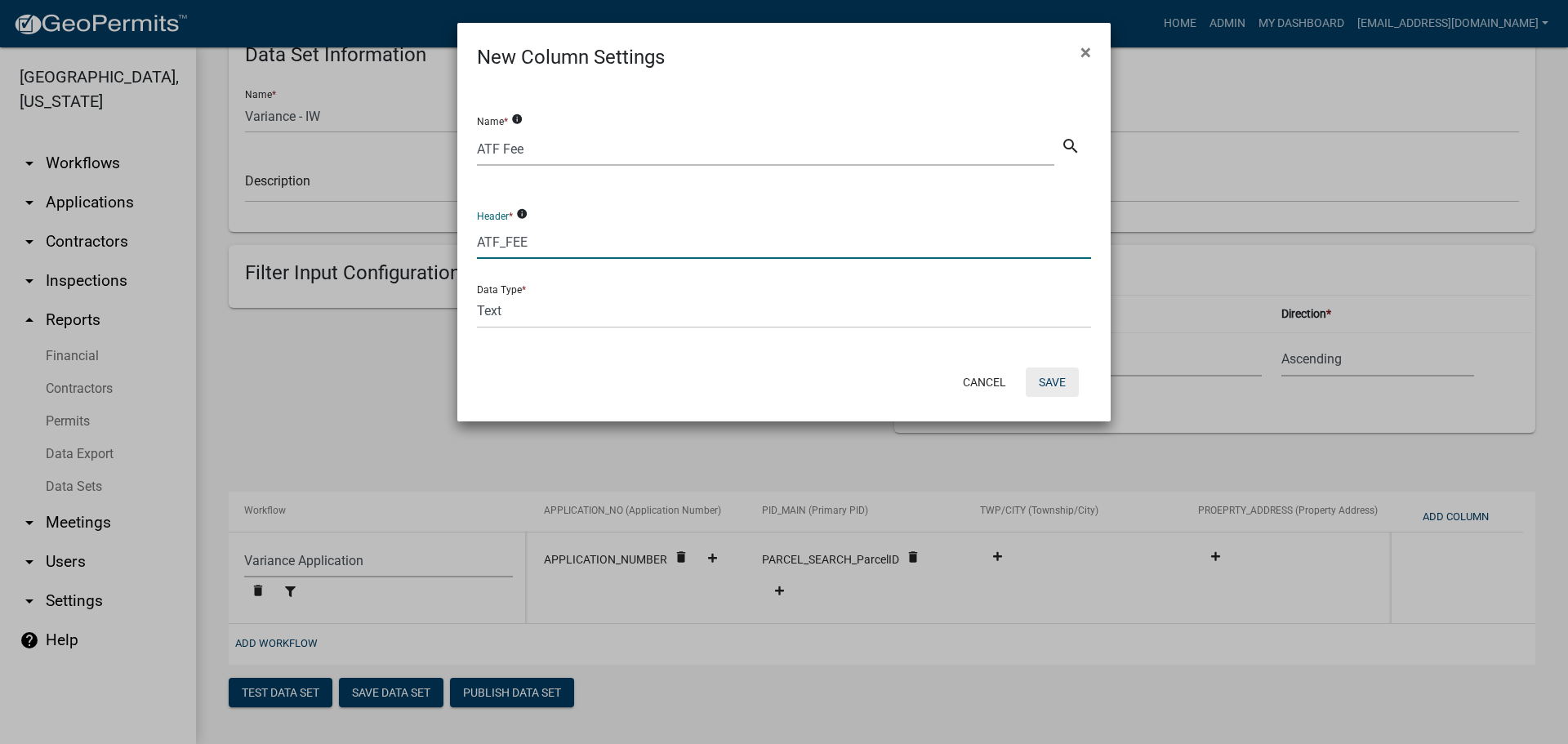
type input "ATF_FEE"
click at [1038, 380] on button "Save" at bounding box center [1052, 382] width 53 height 29
select select "159ae783-d570-4e54-bbd3-48143ef63351"
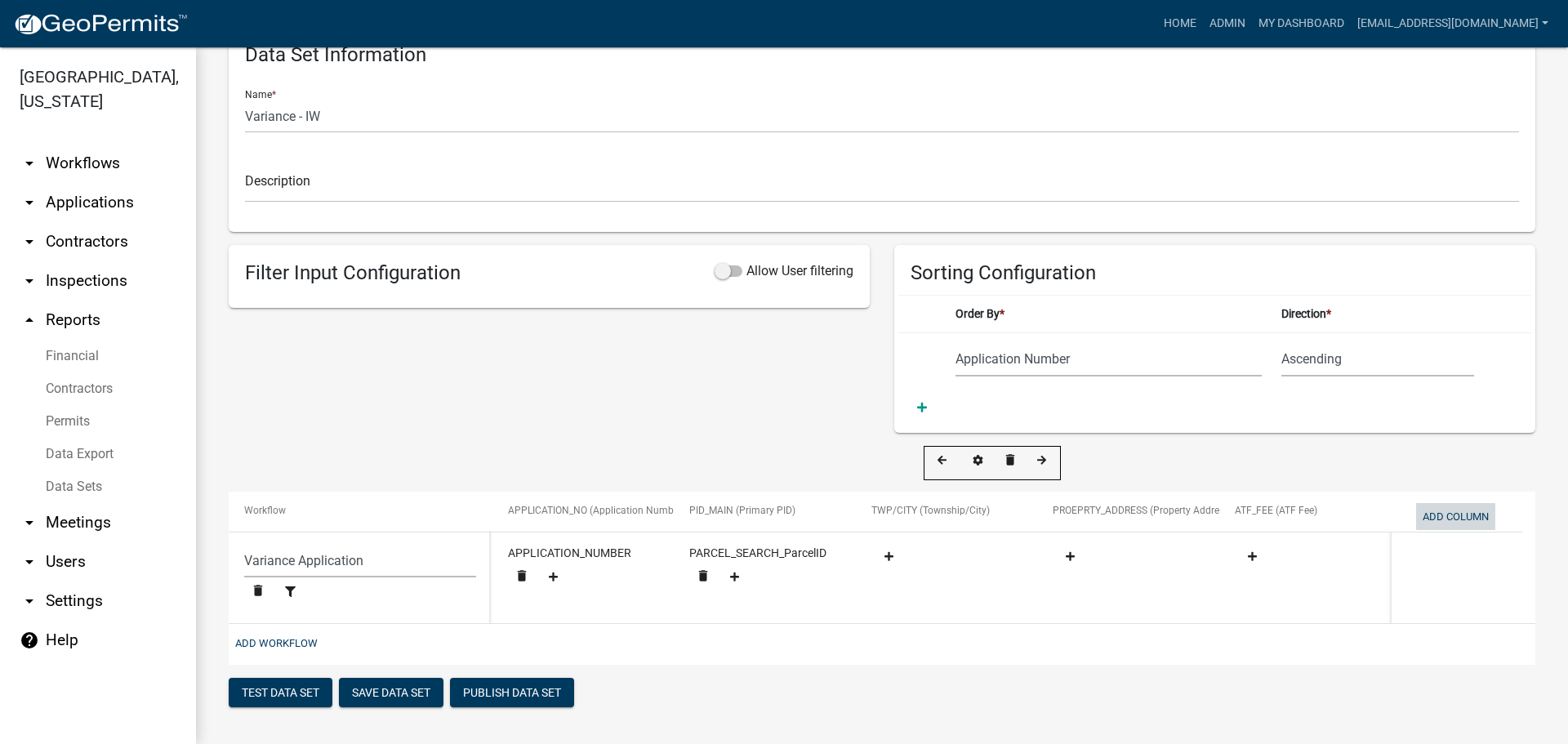
click at [1442, 525] on button "Add Column" at bounding box center [1456, 517] width 80 height 27
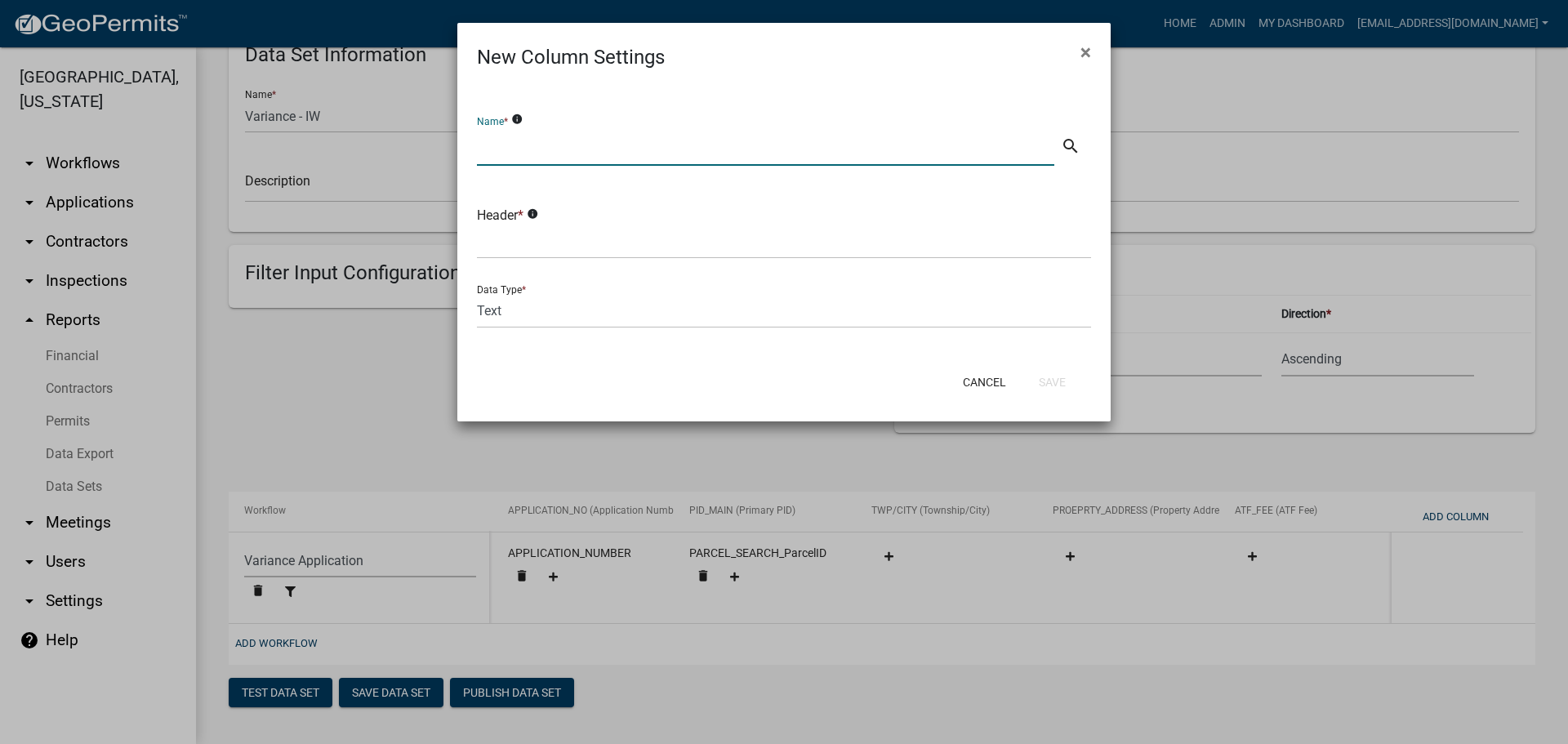
click at [569, 147] on input "text" at bounding box center [765, 150] width 577 height 34
type input "t"
type input "Total Fees"
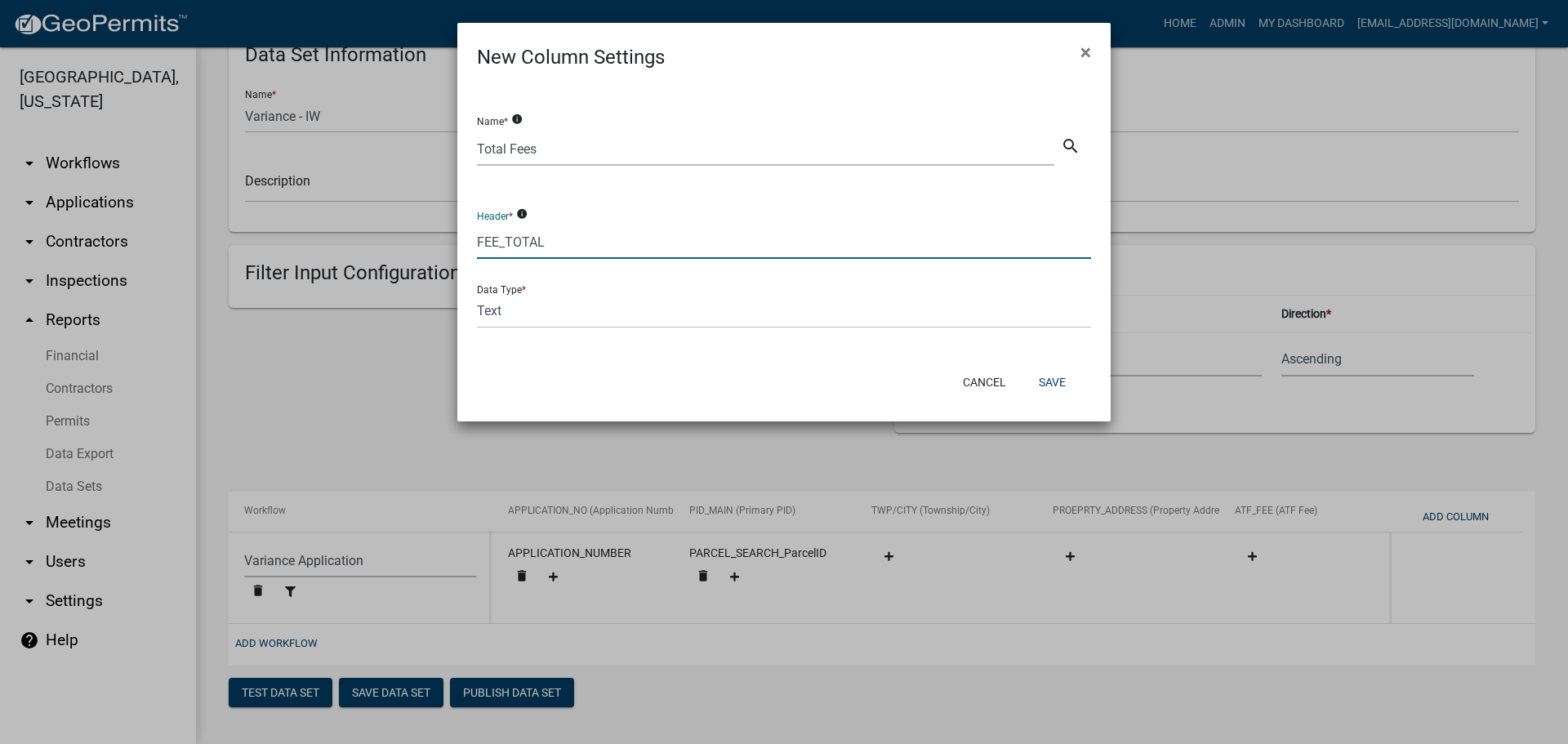
type input "FEE_TOTAL"
click at [514, 314] on select "Text Date Number with Decimals Number without Decimals" at bounding box center [784, 311] width 614 height 34
select select "3"
click at [477, 295] on select "Text Date Number with Decimals Number without Decimals" at bounding box center [784, 311] width 614 height 34
click at [1062, 379] on button "Save" at bounding box center [1052, 382] width 53 height 29
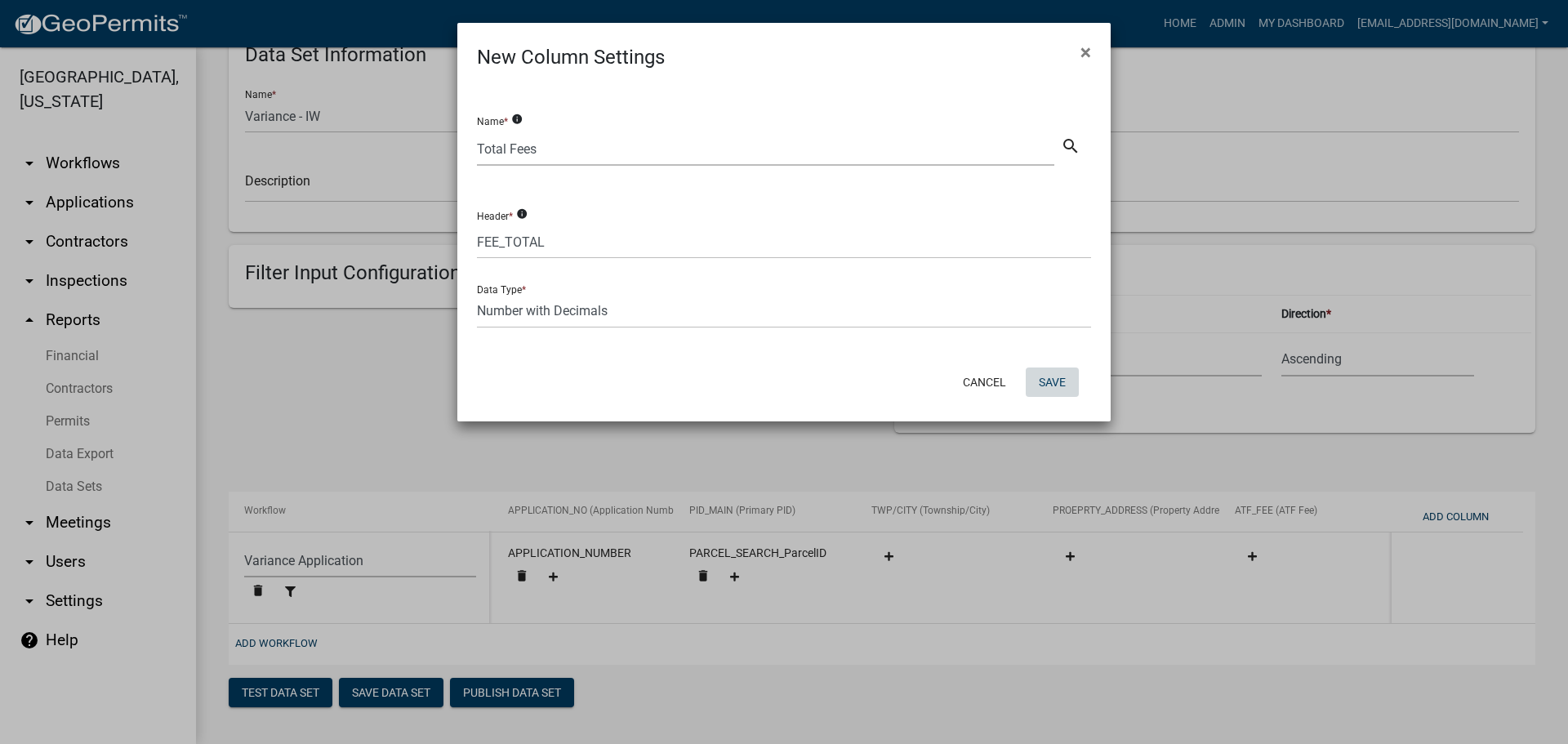
select select "159ae783-d570-4e54-bbd3-48143ef63351"
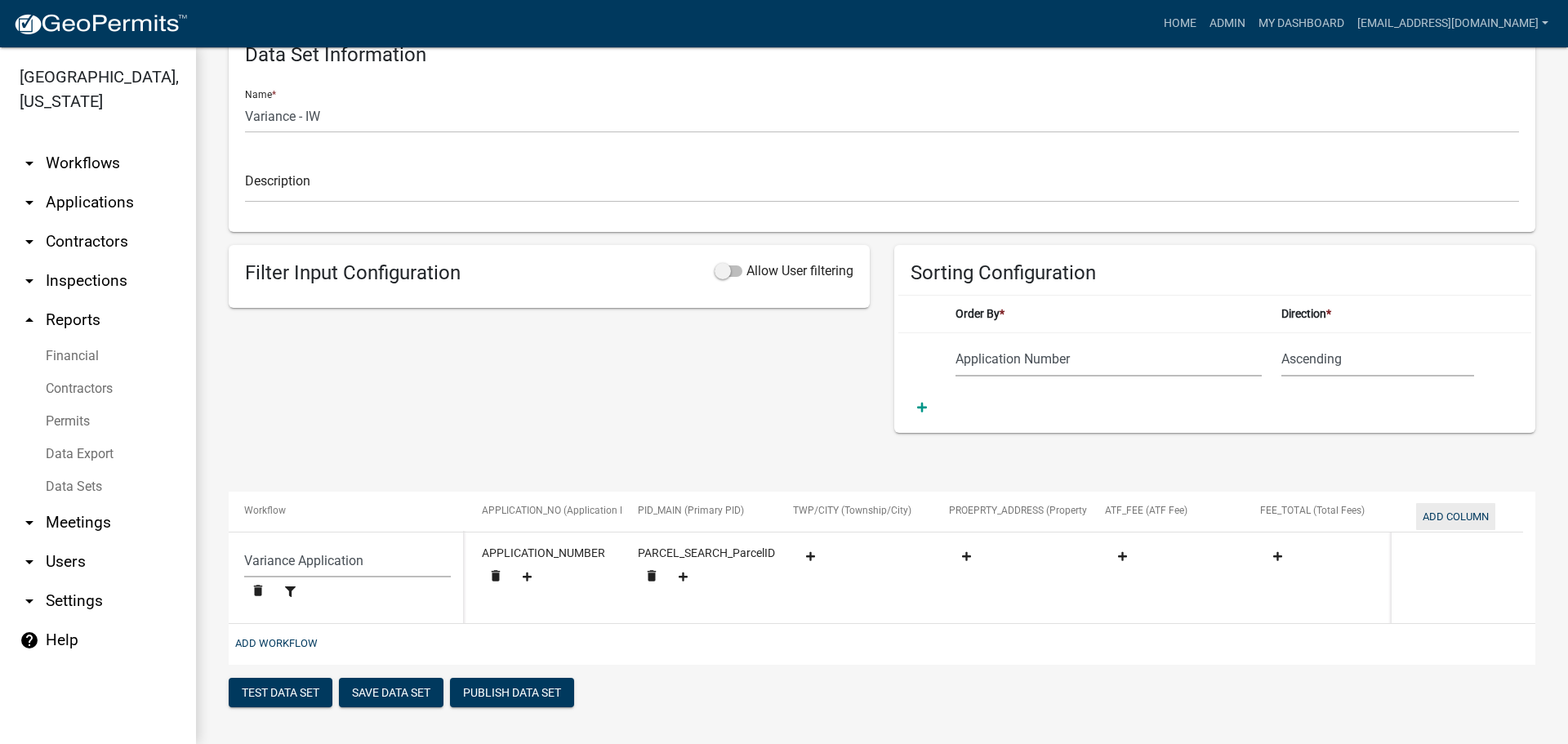
click at [1457, 518] on button "Add Column" at bounding box center [1456, 517] width 80 height 27
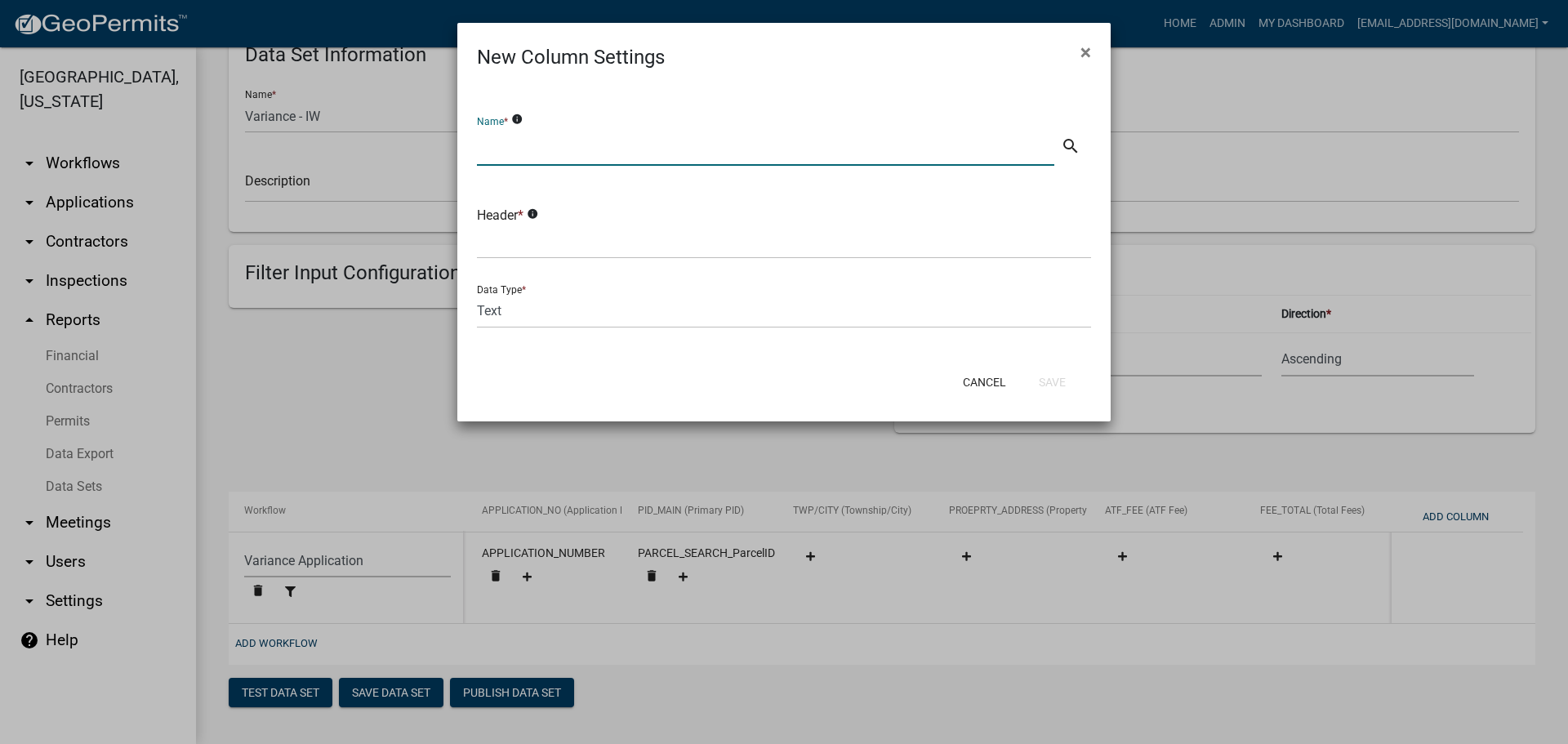
click at [637, 140] on input "text" at bounding box center [765, 150] width 577 height 34
type input "p"
type input "Paid Fees Total"
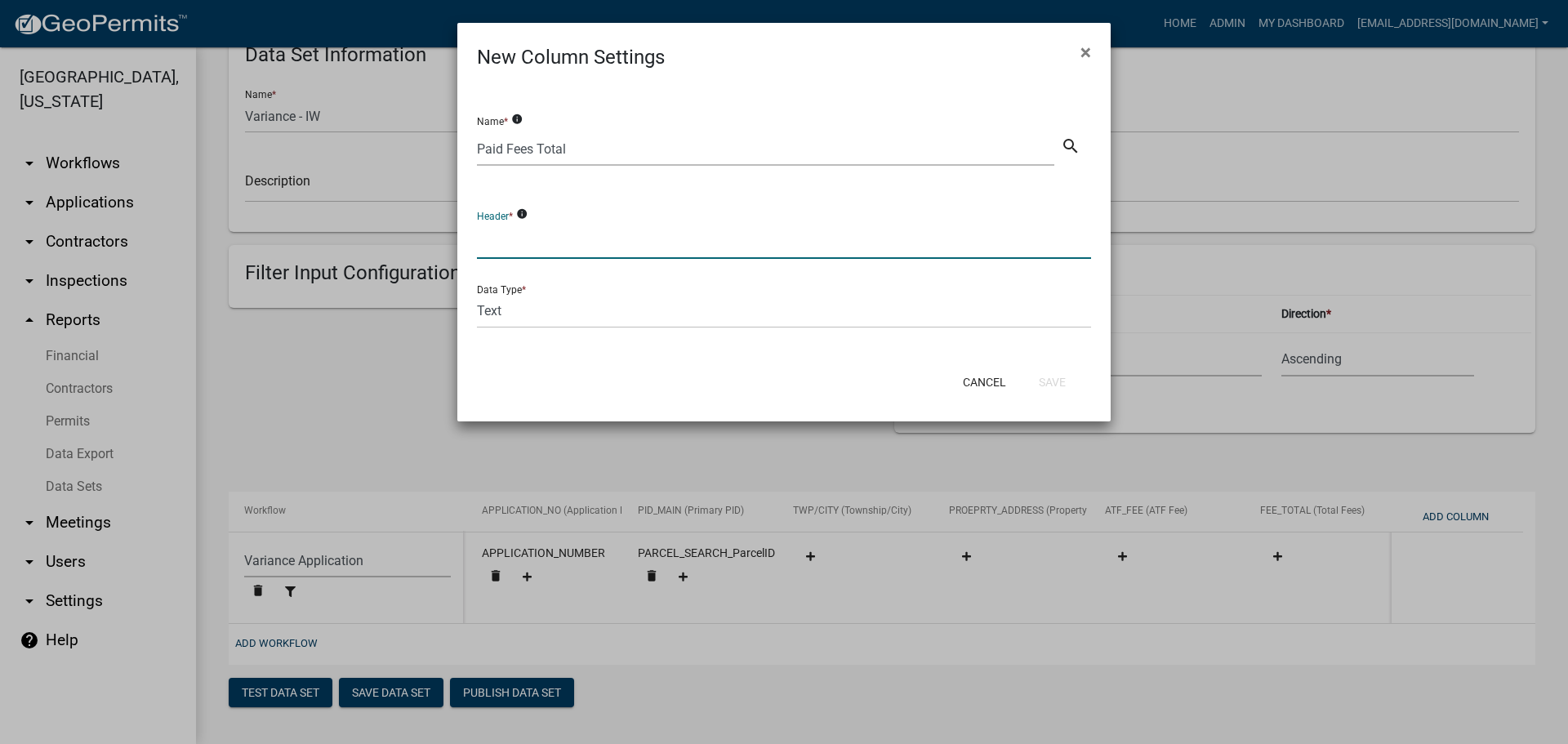
click at [565, 230] on input "text" at bounding box center [784, 242] width 614 height 34
type input "FEE_TOTAL"
click at [685, 378] on div "Cancel Save" at bounding box center [891, 382] width 427 height 42
click at [1057, 383] on button "Save" at bounding box center [1052, 382] width 53 height 29
select select "159ae783-d570-4e54-bbd3-48143ef63351"
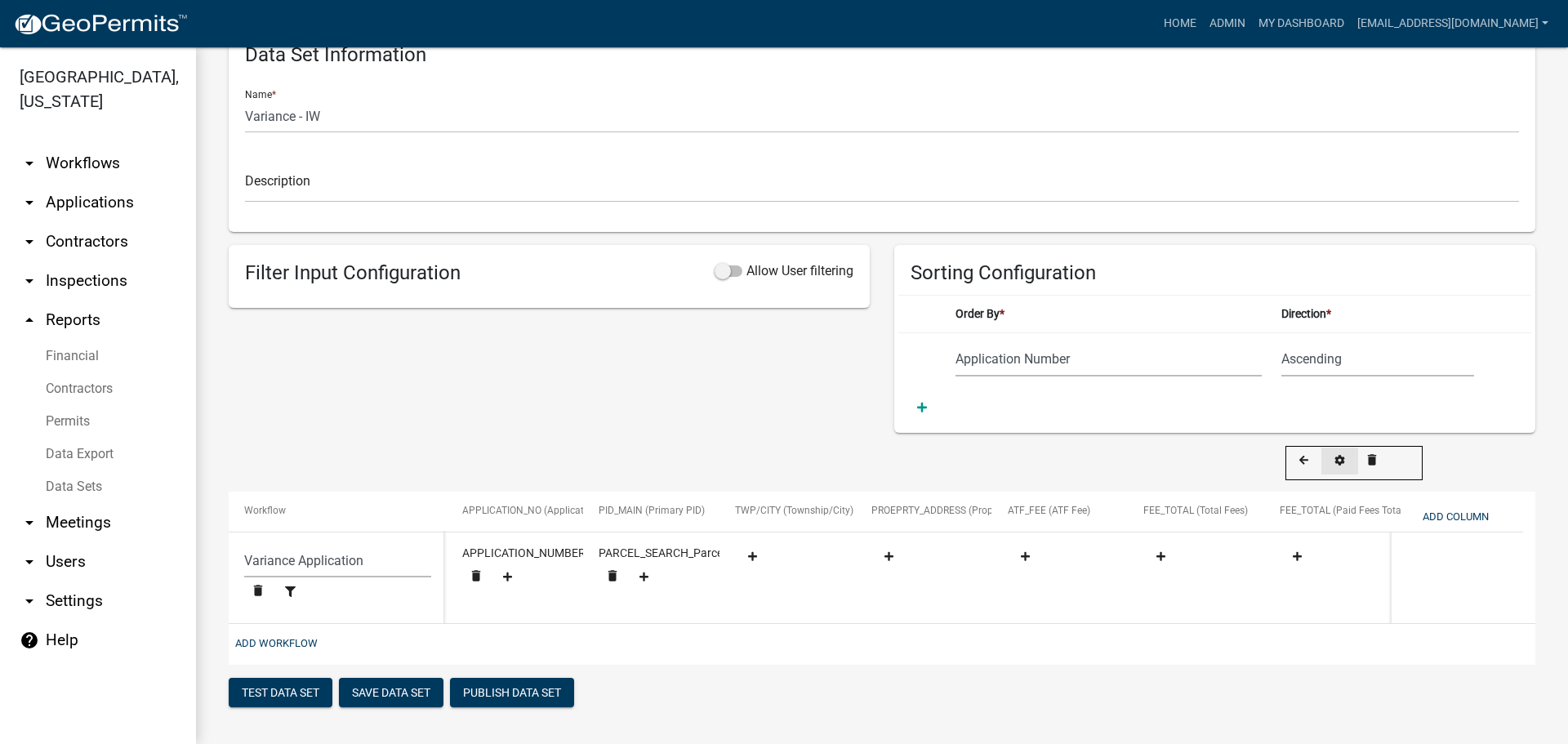
click at [1342, 459] on icon at bounding box center [1340, 461] width 10 height 11
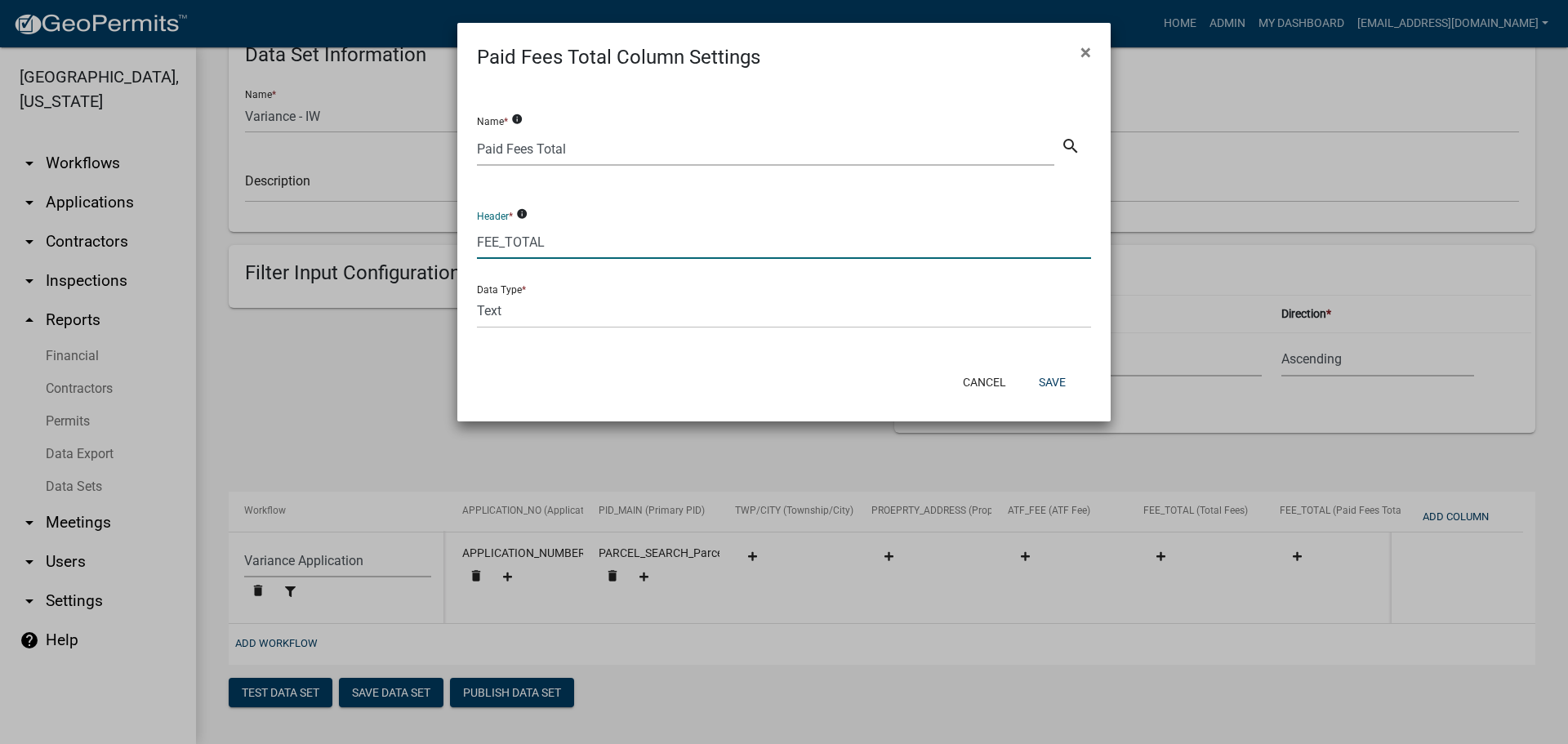
drag, startPoint x: 498, startPoint y: 241, endPoint x: 475, endPoint y: 241, distance: 23.0
click at [469, 240] on div "Header * info FEE_TOTAL" at bounding box center [784, 227] width 639 height 89
type input "PAID_TOTAL"
click at [1043, 374] on button "Save" at bounding box center [1052, 382] width 53 height 29
select select "159ae783-d570-4e54-bbd3-48143ef63351"
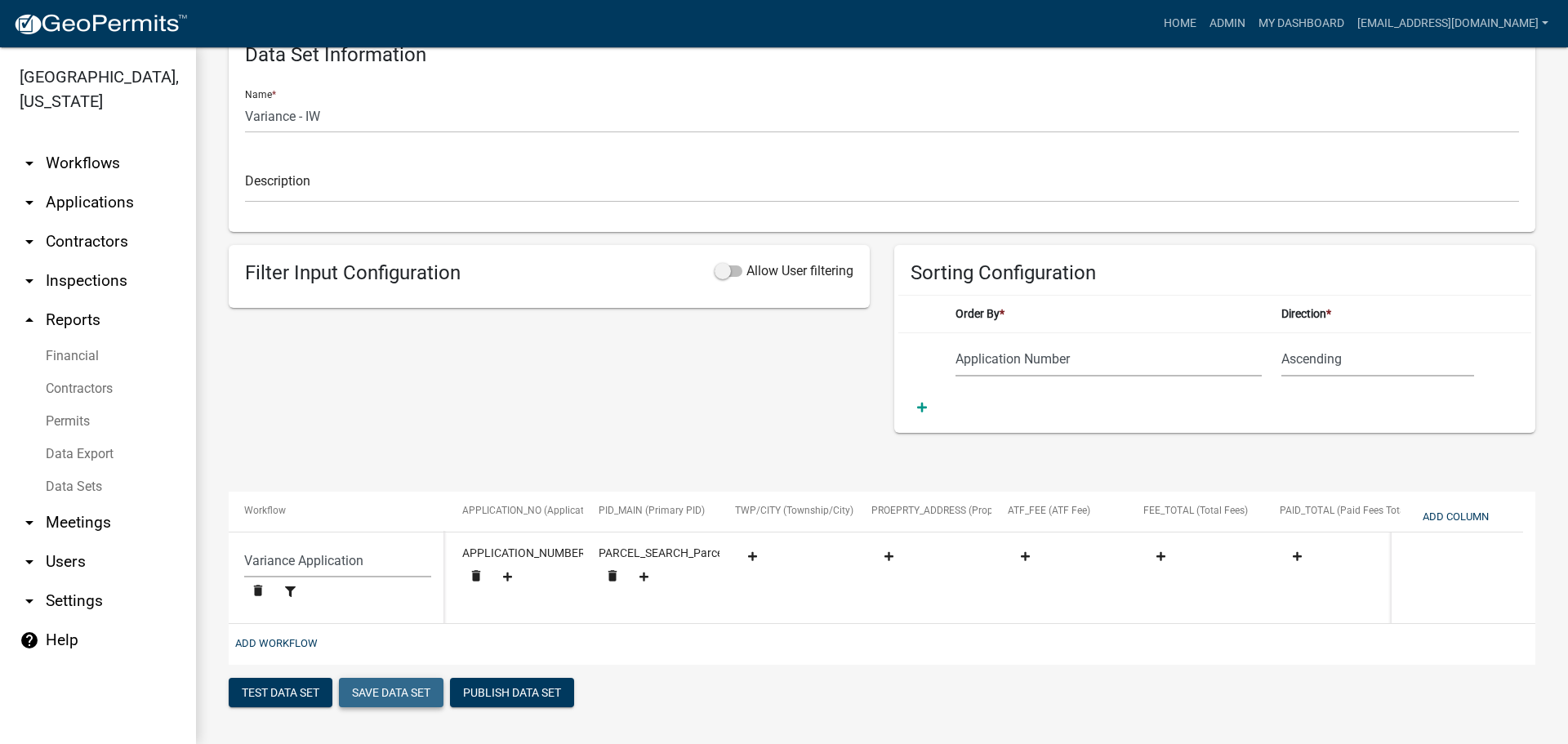
click at [388, 689] on button "Save Data Set" at bounding box center [391, 692] width 104 height 29
select select "Application Number"
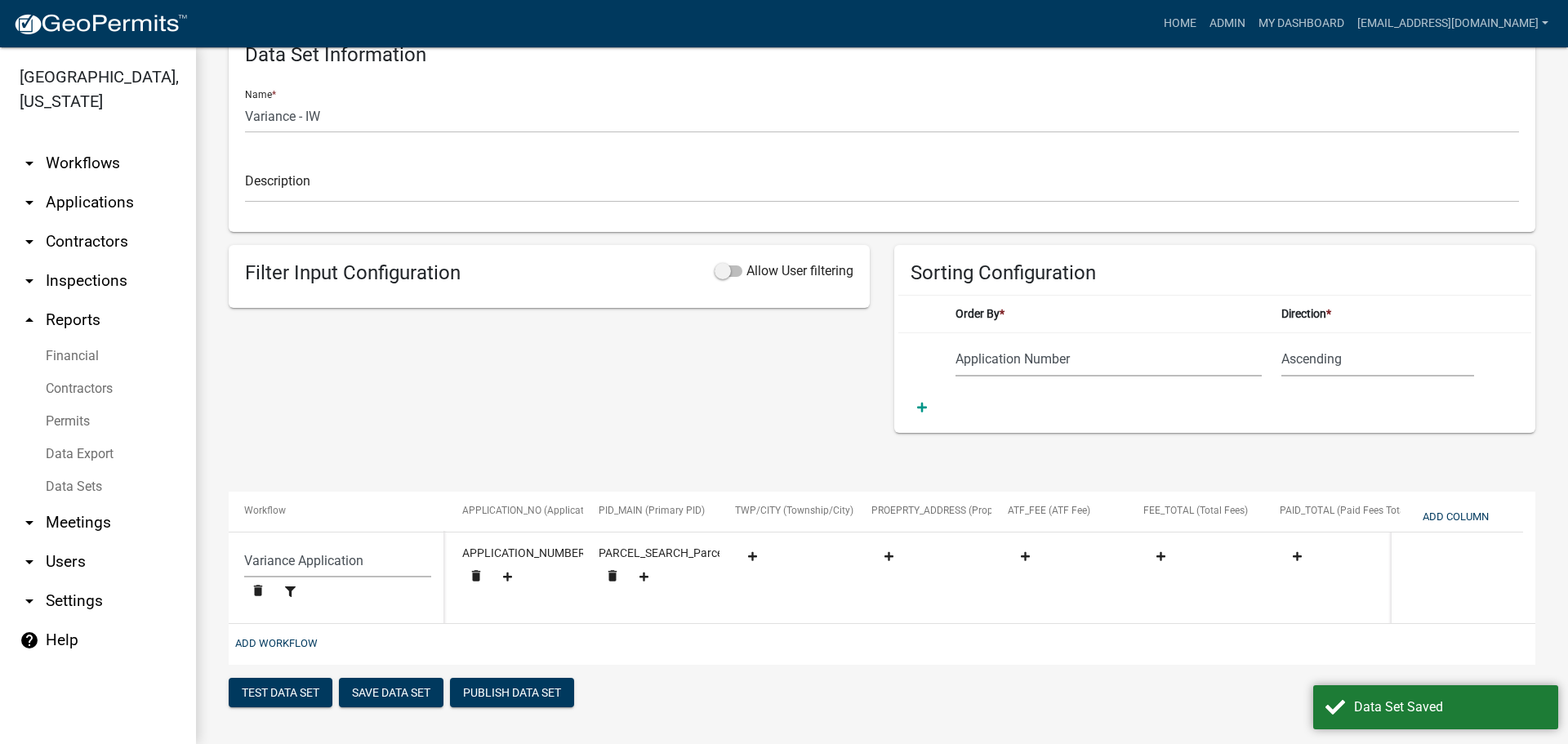
drag, startPoint x: 388, startPoint y: 689, endPoint x: 816, endPoint y: 701, distance: 428.2
click at [816, 701] on div "Test Data Set Save Data Set Publish Data Set" at bounding box center [883, 694] width 1307 height 34
click at [402, 690] on button "Save Data Set" at bounding box center [391, 692] width 104 height 29
select select "Application Number"
click at [1458, 509] on button "Add Column" at bounding box center [1456, 517] width 80 height 27
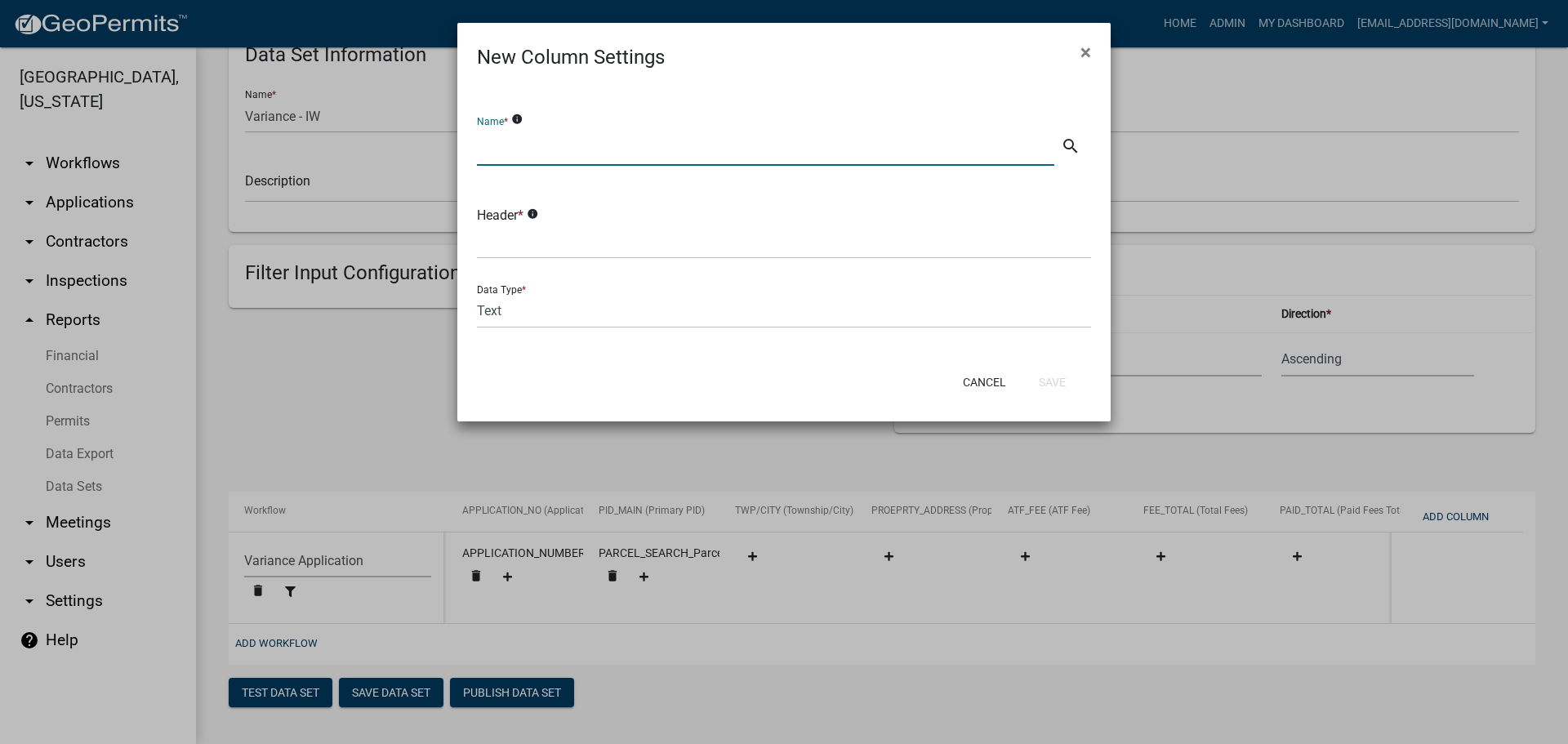
click at [573, 150] on input "text" at bounding box center [765, 150] width 577 height 34
type input "S"
type input "Application Status"
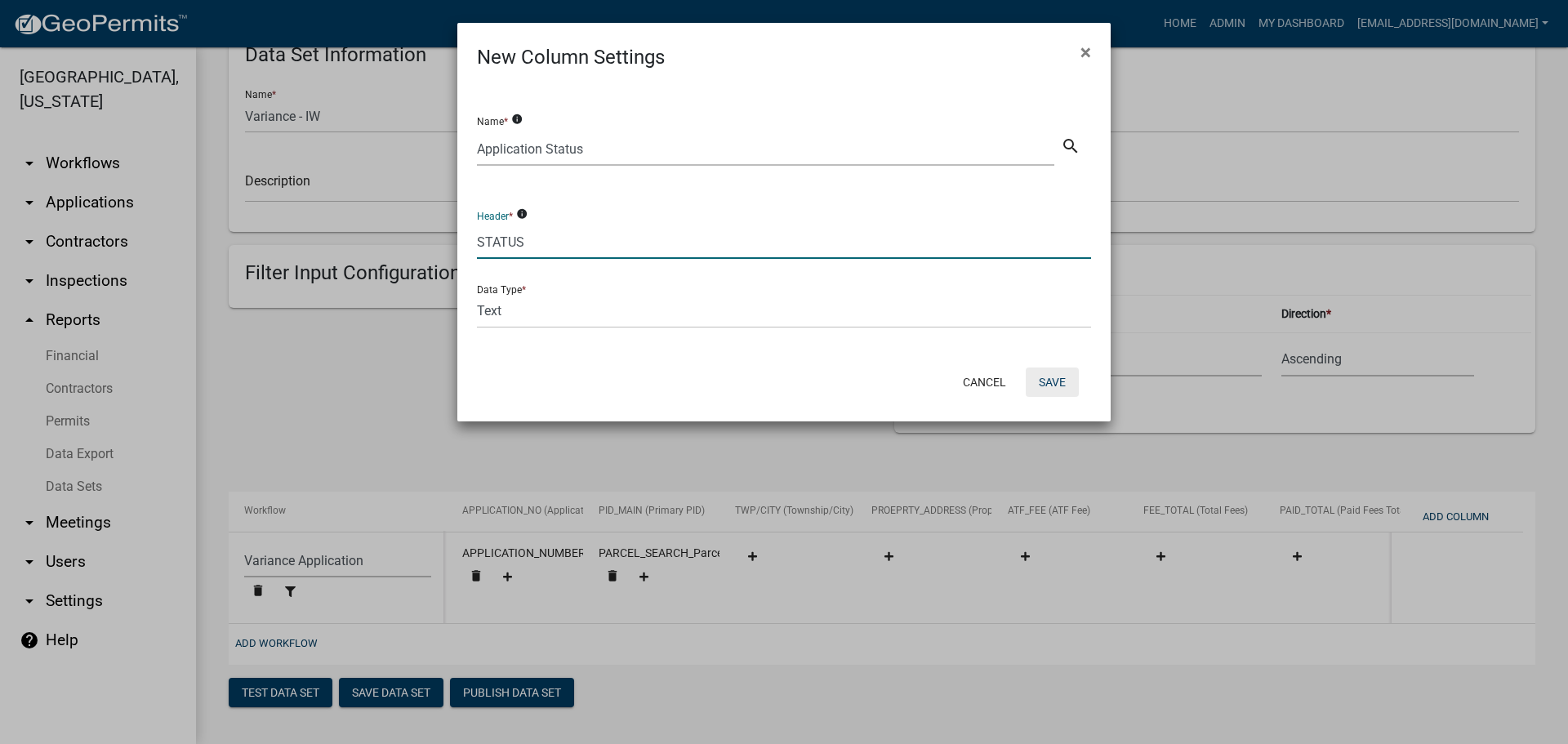
type input "STATUS"
click at [1057, 378] on button "Save" at bounding box center [1052, 382] width 53 height 29
select select "159ae783-d570-4e54-bbd3-48143ef63351"
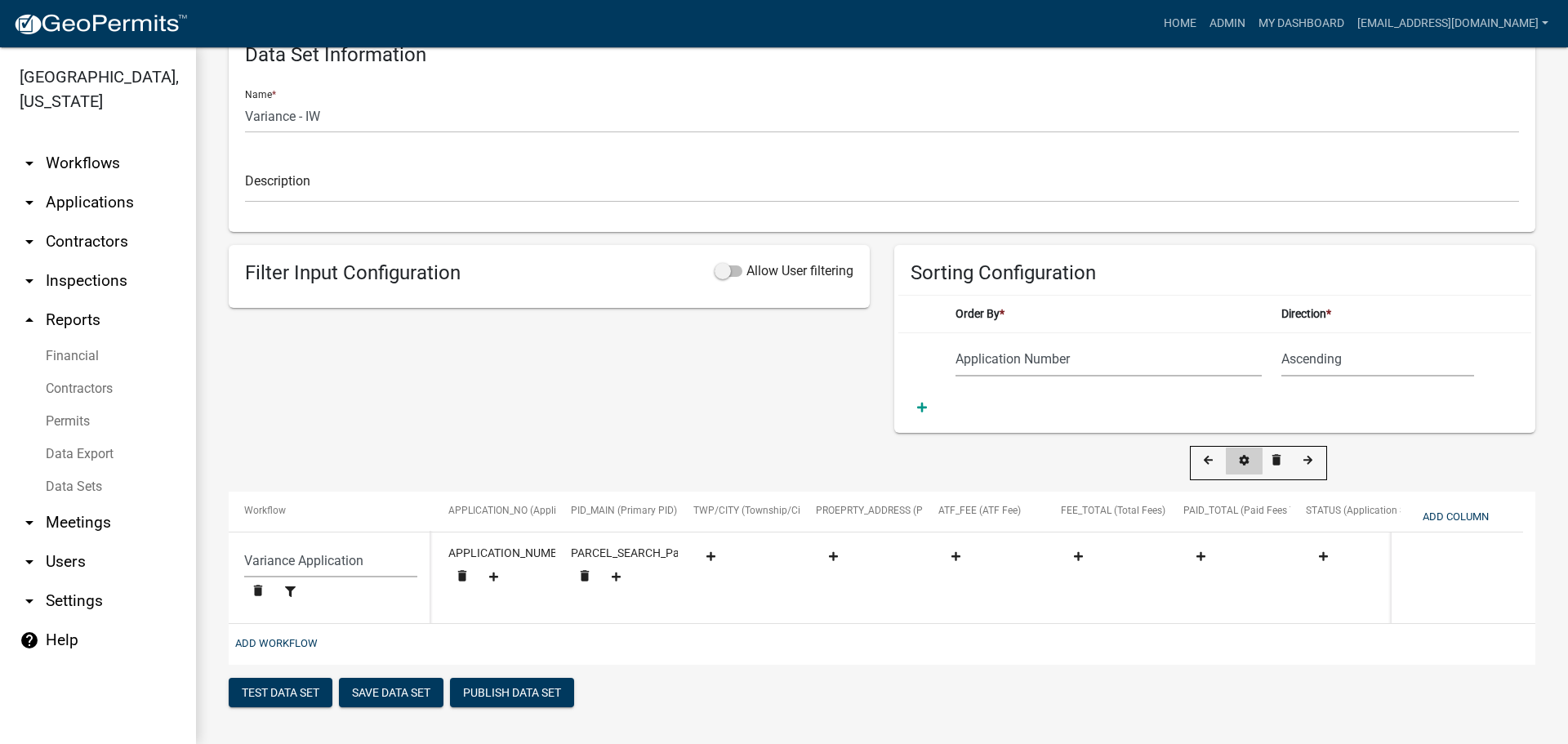
click at [1241, 451] on button at bounding box center [1244, 461] width 37 height 27
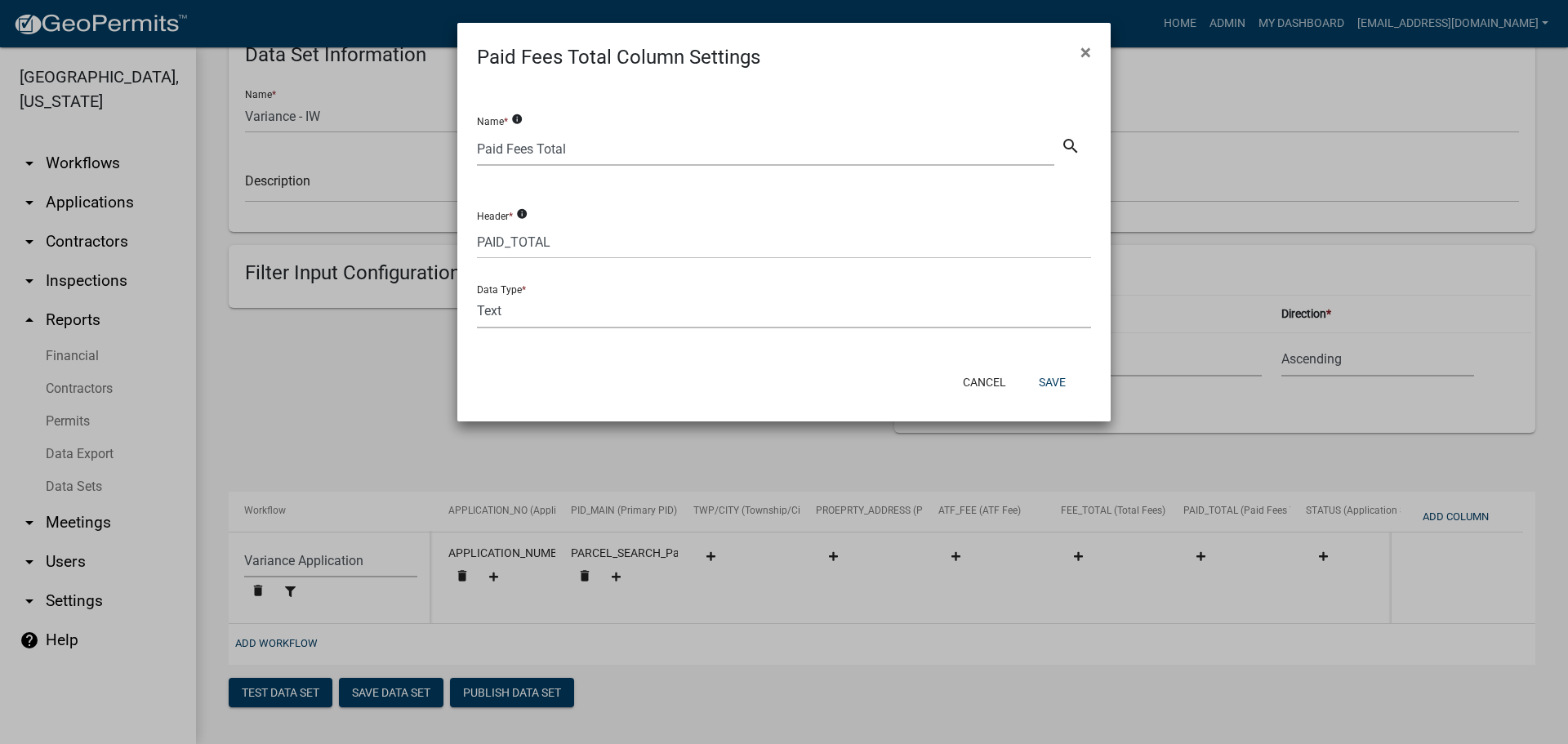
click at [561, 317] on select "Text Date Number with Decimals Number without Decimals" at bounding box center [784, 311] width 614 height 34
select select "3"
click at [477, 295] on select "Text Date Number with Decimals Number without Decimals" at bounding box center [784, 311] width 614 height 34
click at [1046, 379] on button "Save" at bounding box center [1052, 382] width 53 height 29
select select "159ae783-d570-4e54-bbd3-48143ef63351"
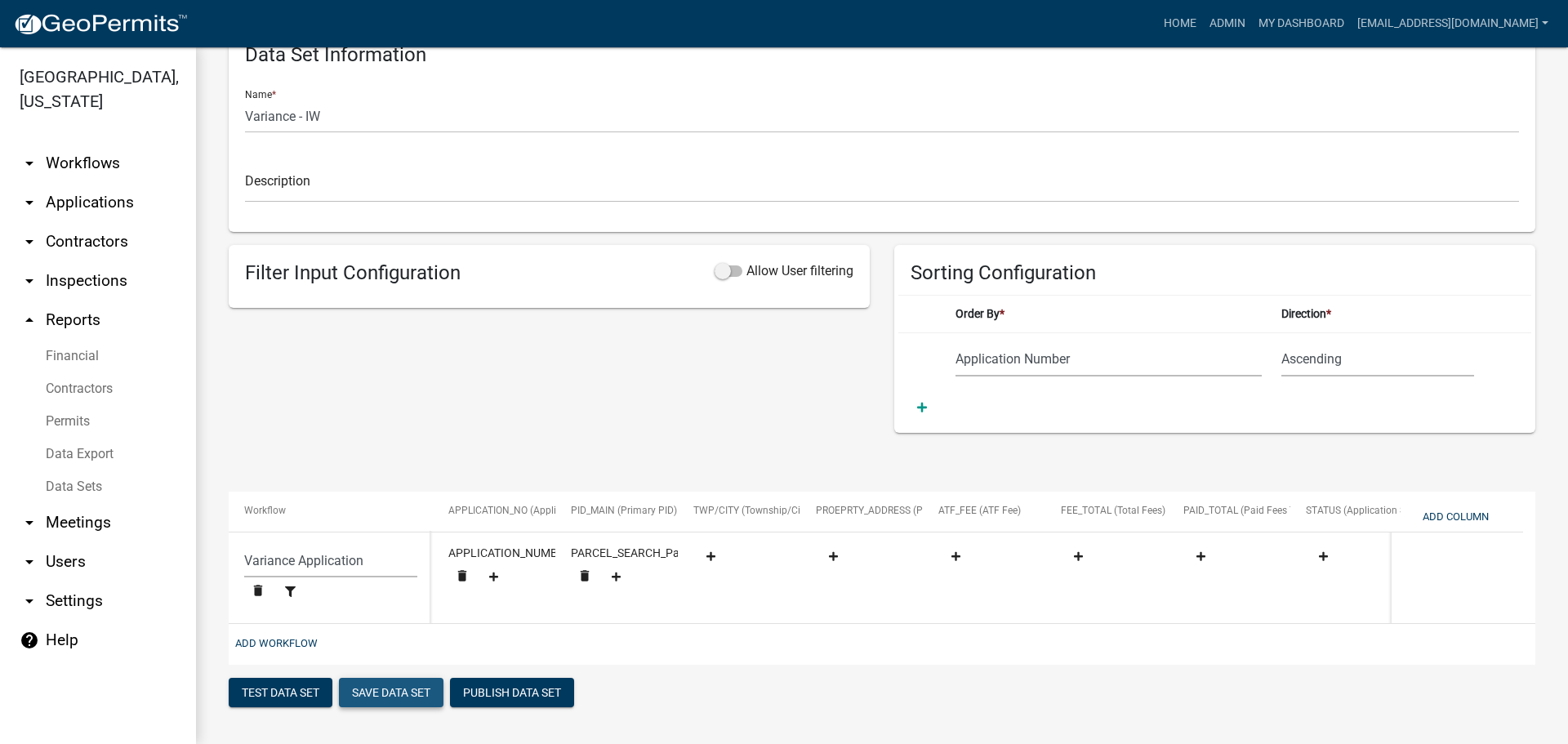
click at [409, 696] on button "Save Data Set" at bounding box center [391, 692] width 104 height 29
select select "Application Number"
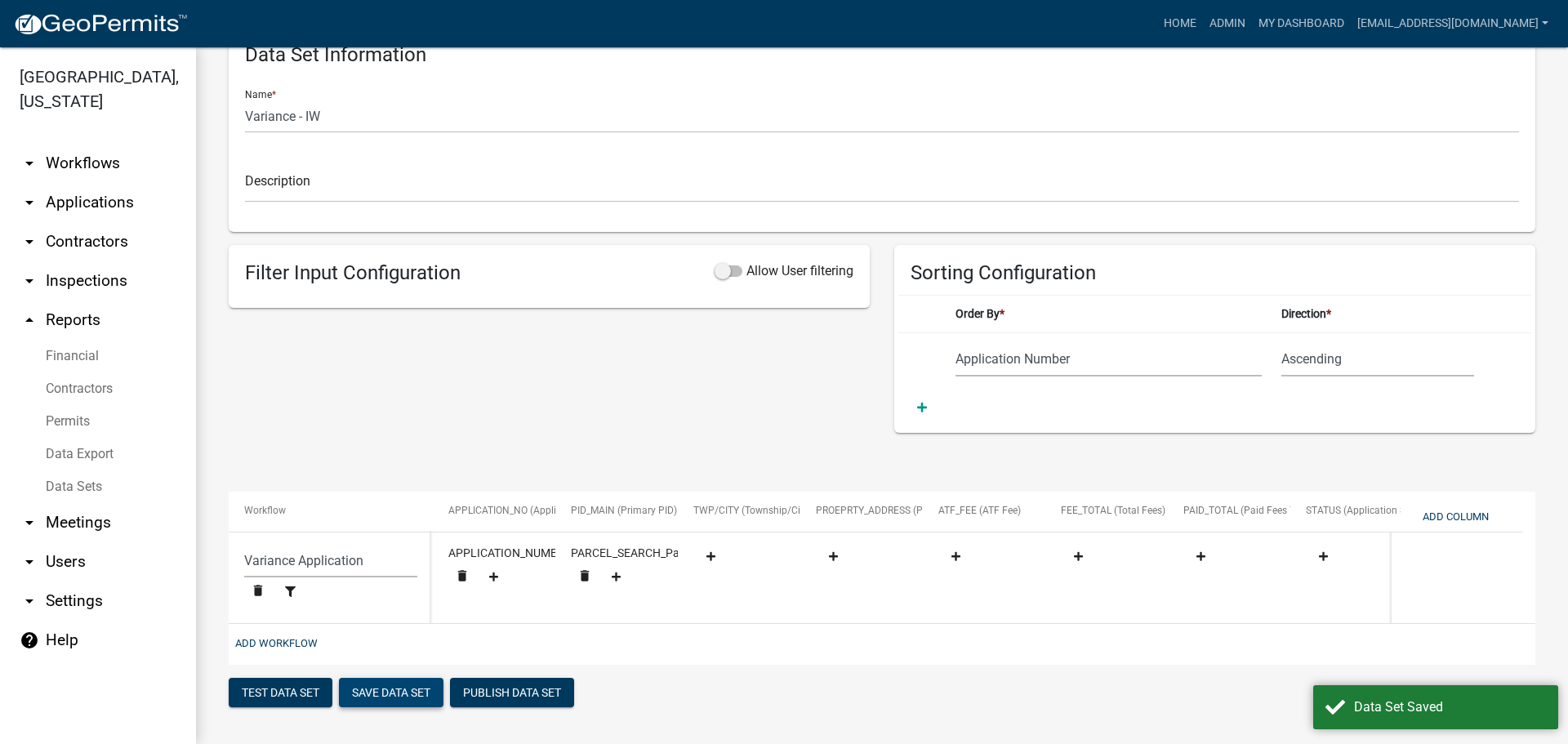
scroll to position [0, 12]
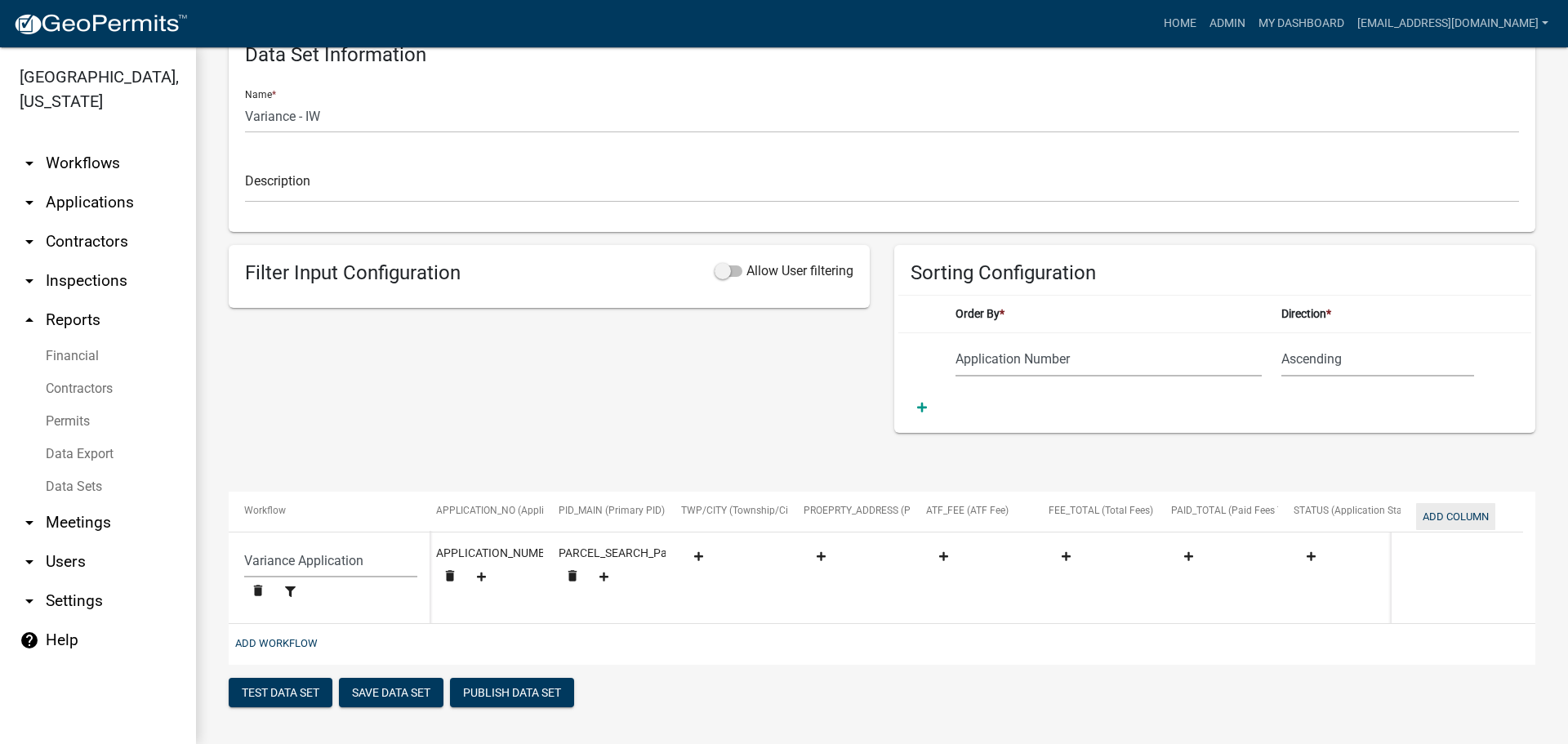
click at [1433, 514] on button "Add Column" at bounding box center [1456, 517] width 80 height 27
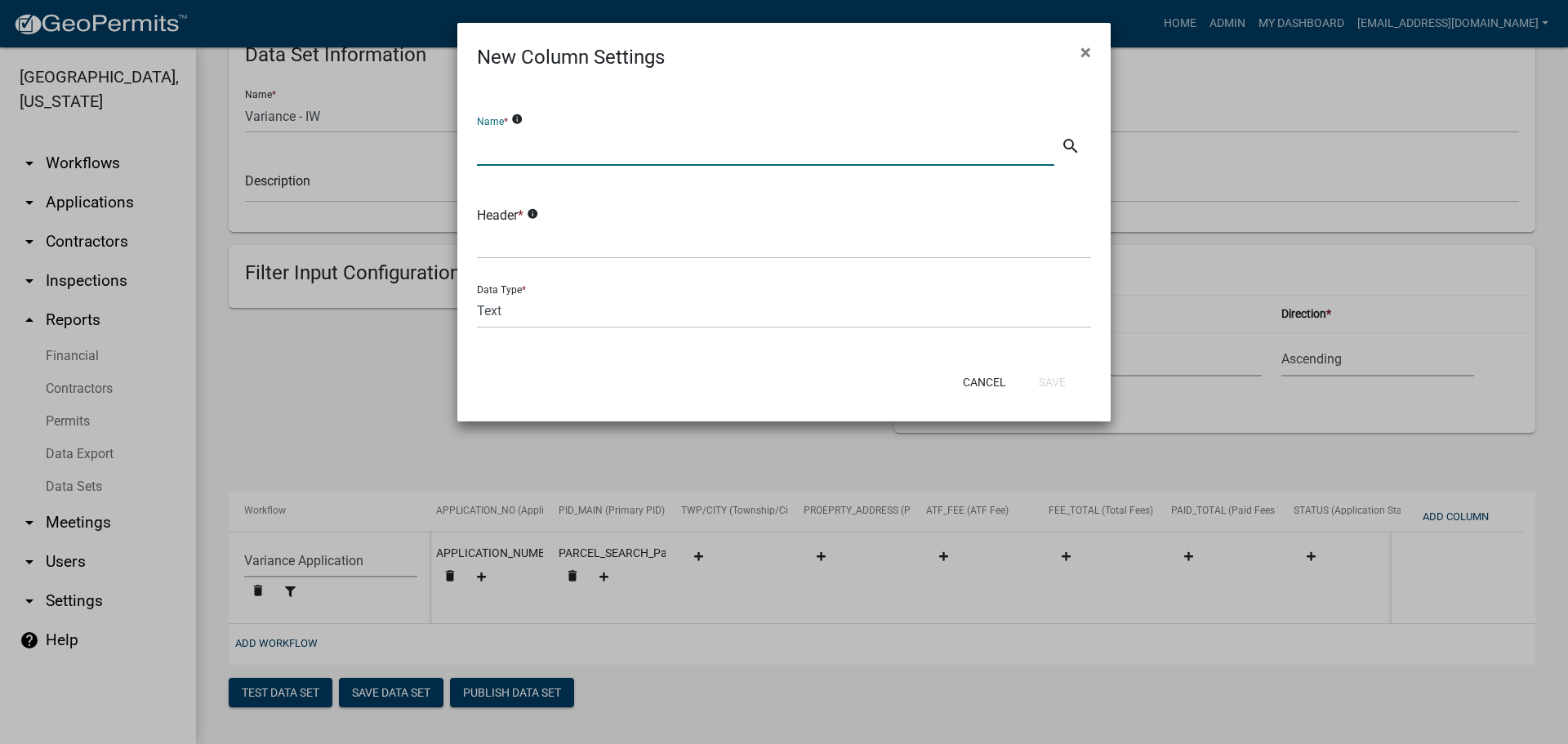
drag, startPoint x: 584, startPoint y: 139, endPoint x: 591, endPoint y: 134, distance: 8.6
click at [591, 134] on input "text" at bounding box center [765, 150] width 577 height 34
type input "Application Creation Date"
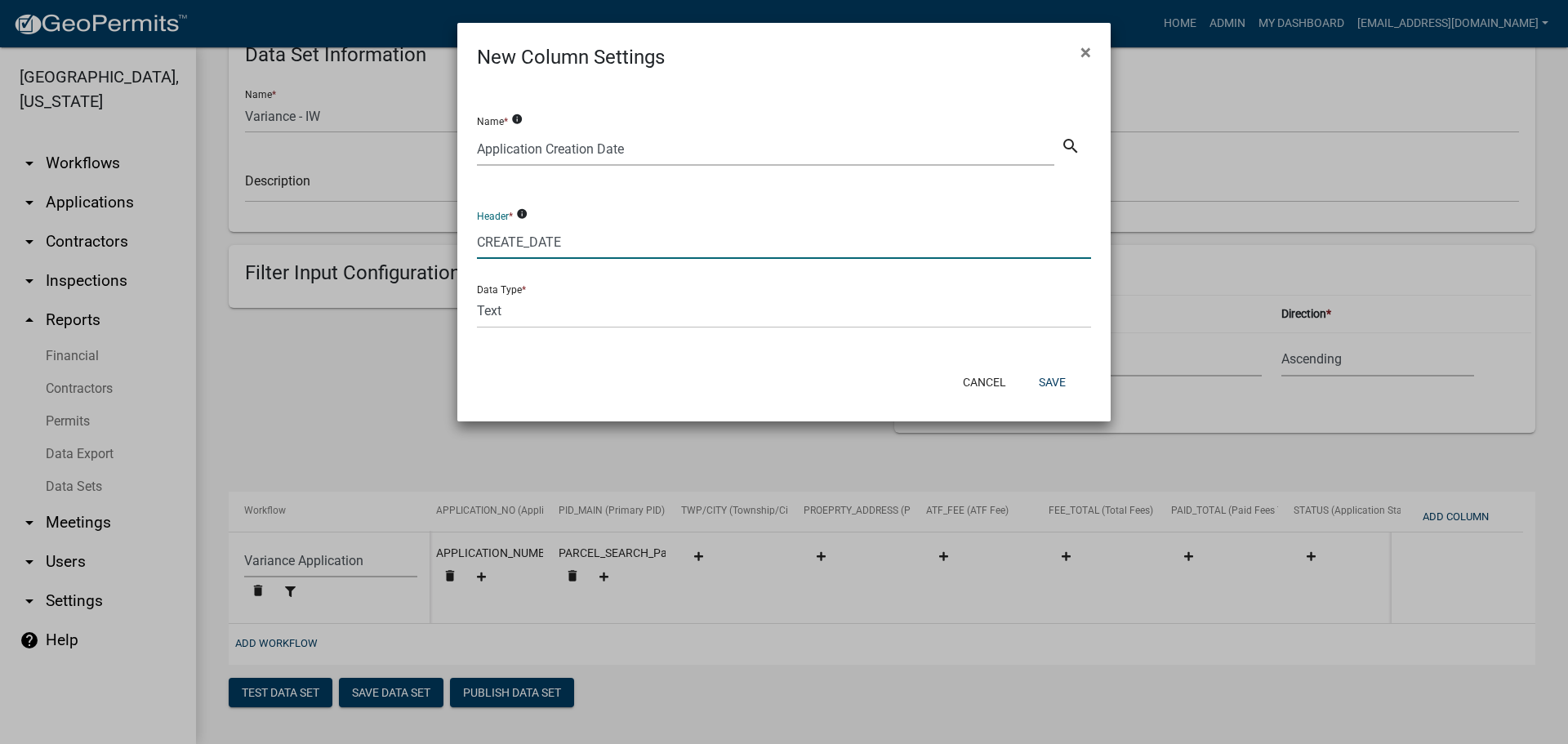
type input "CREATE_DATE"
click at [493, 311] on select "Text Date Number with Decimals Number without Decimals" at bounding box center [784, 311] width 614 height 34
select select "2"
click at [477, 295] on select "Text Date Number with Decimals Number without Decimals" at bounding box center [784, 311] width 614 height 34
click at [1060, 379] on button "Save" at bounding box center [1052, 382] width 53 height 29
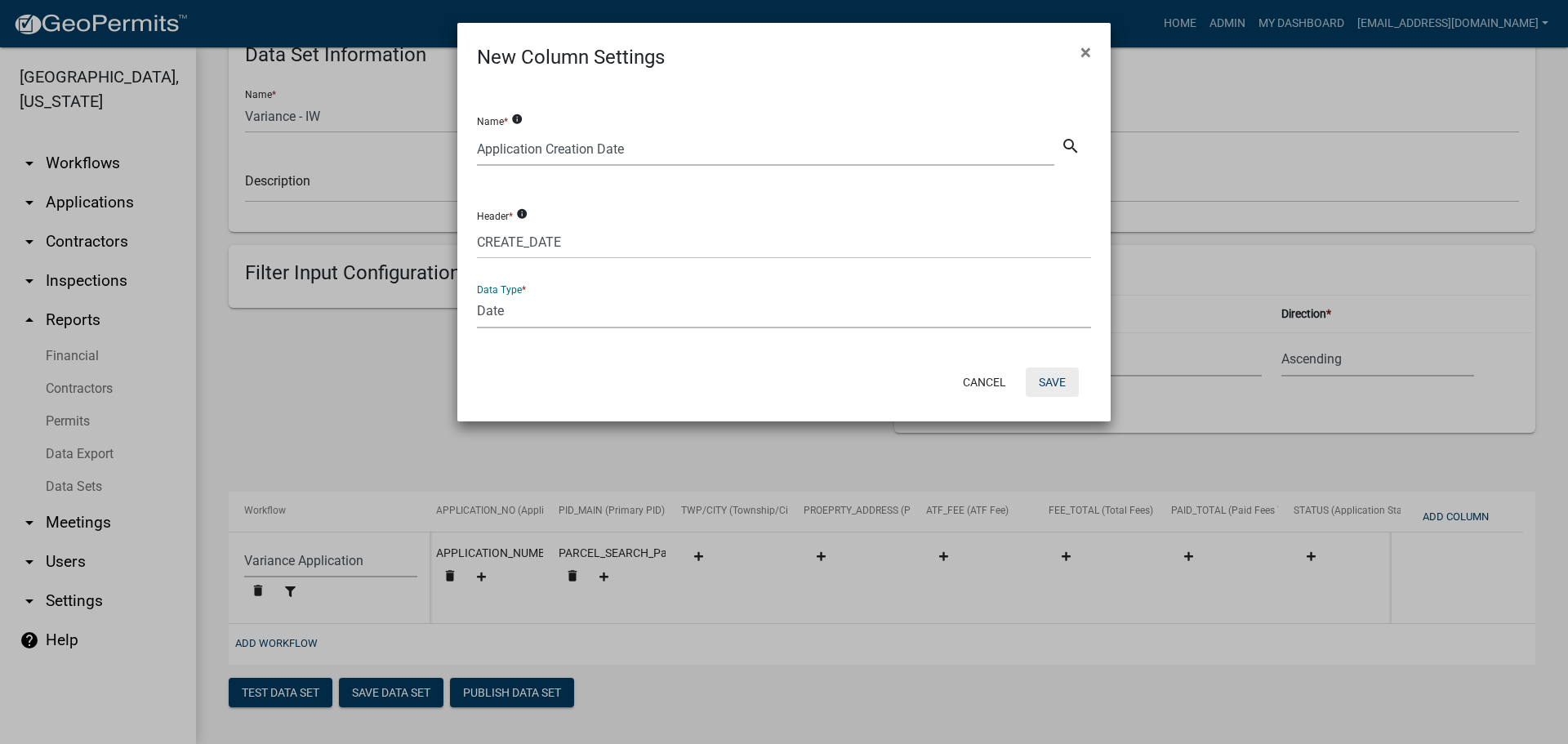
select select "159ae783-d570-4e54-bbd3-48143ef63351"
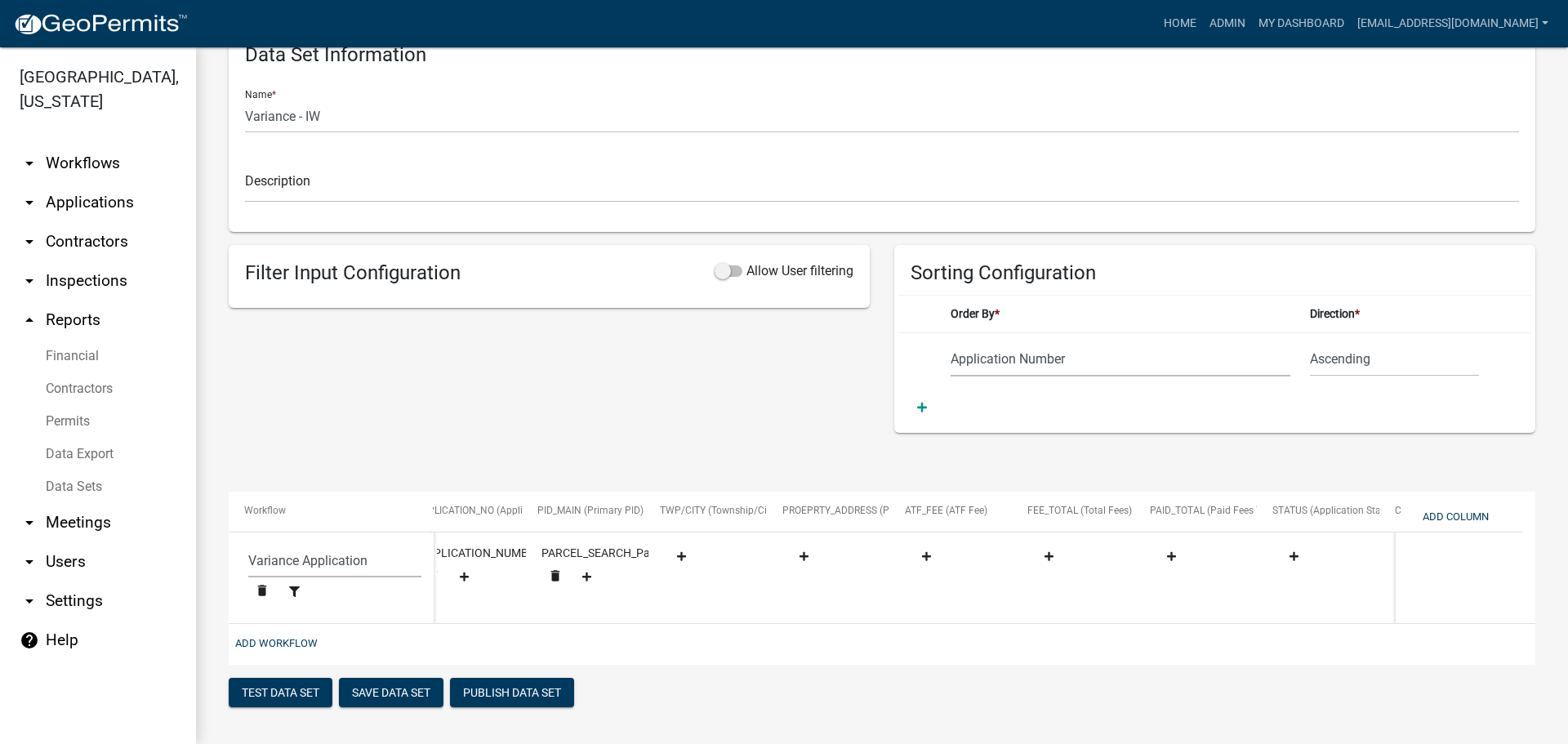
scroll to position [0, 134]
click at [1455, 511] on button "Add Column" at bounding box center [1456, 517] width 80 height 27
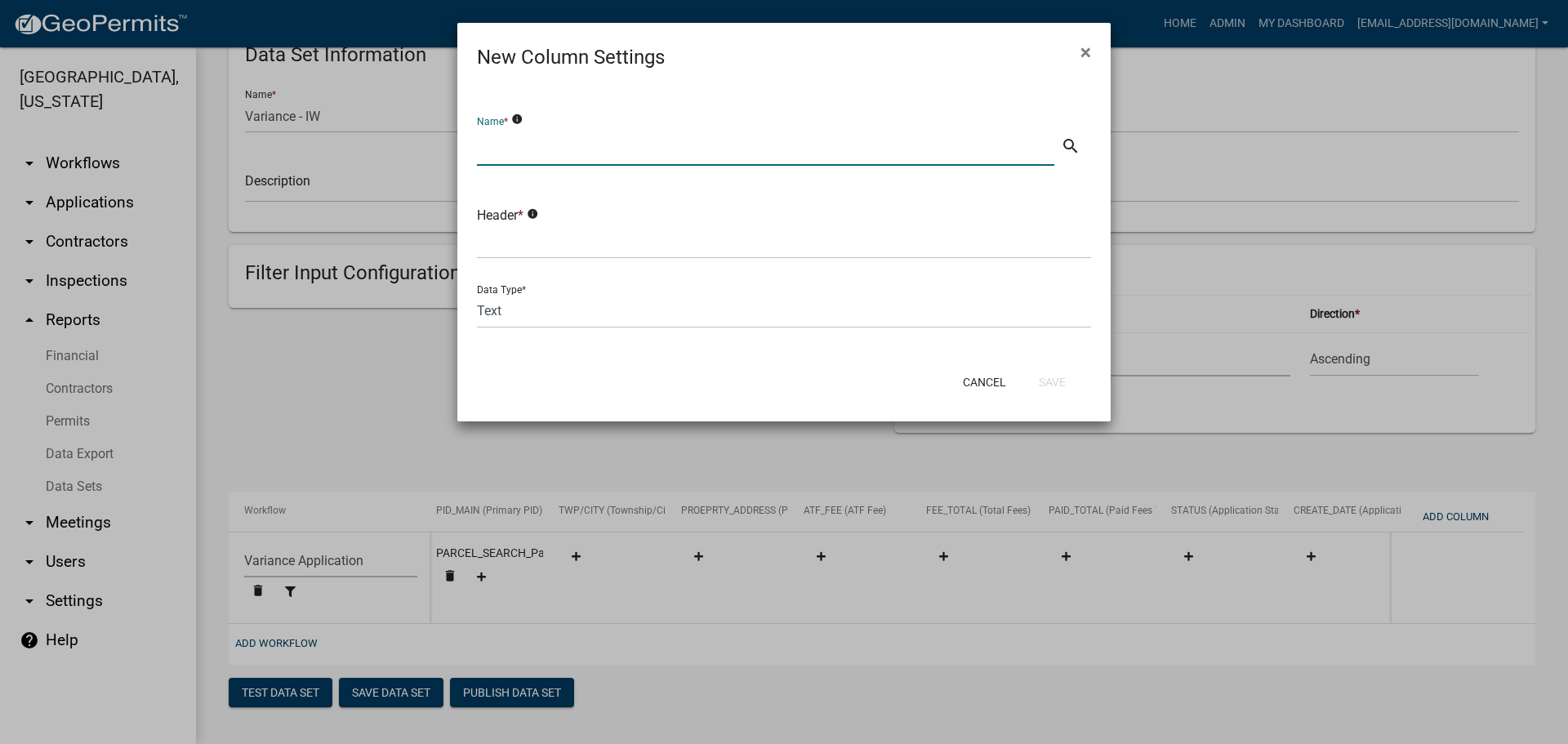
click at [549, 148] on input "text" at bounding box center [765, 150] width 577 height 34
type input "Date Paid"
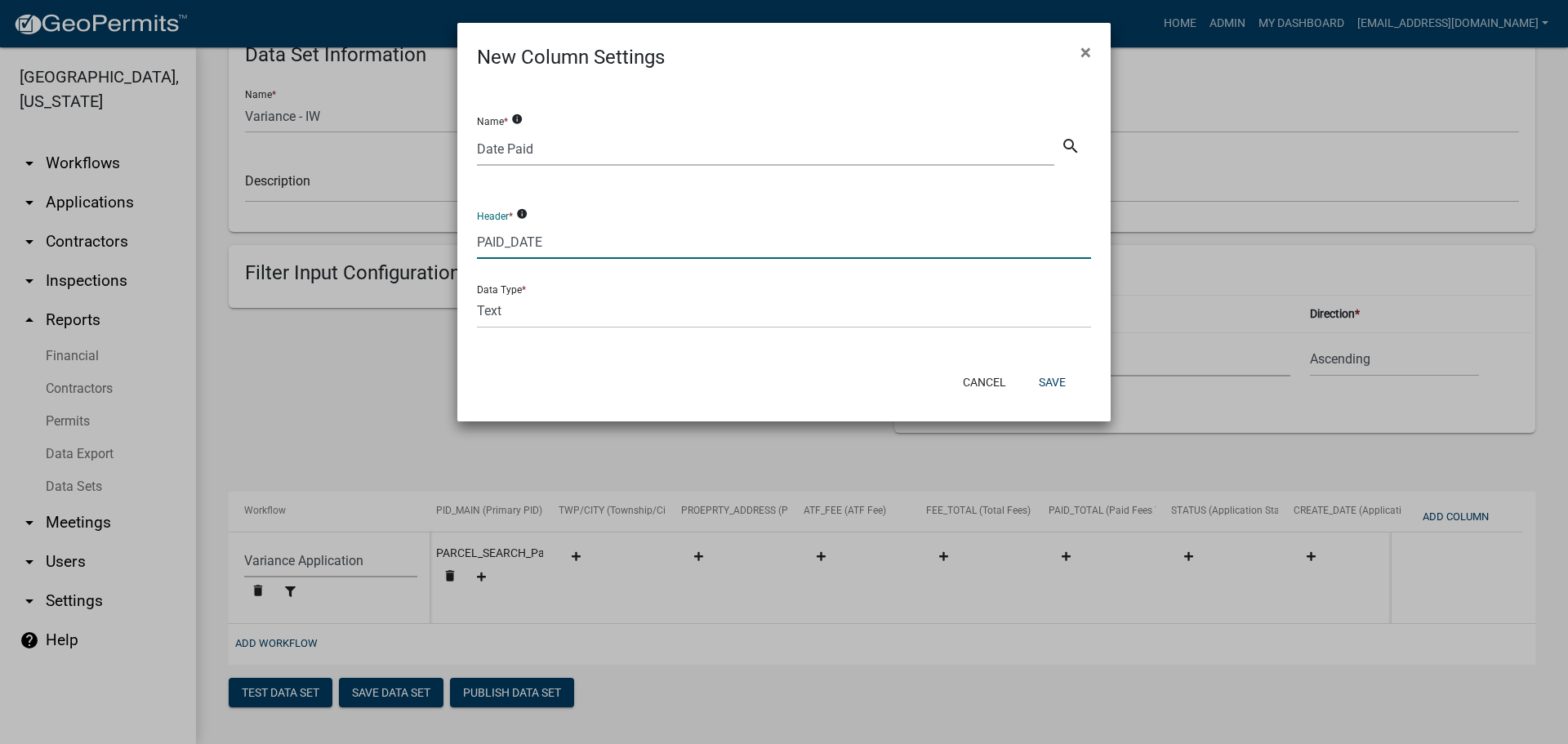
type input "PAID_DATE"
click at [546, 311] on select "Text Date Number with Decimals Number without Decimals" at bounding box center [784, 311] width 614 height 34
select select "2"
click at [477, 295] on select "Text Date Number with Decimals Number without Decimals" at bounding box center [784, 311] width 614 height 34
click at [1050, 377] on button "Save" at bounding box center [1052, 382] width 53 height 29
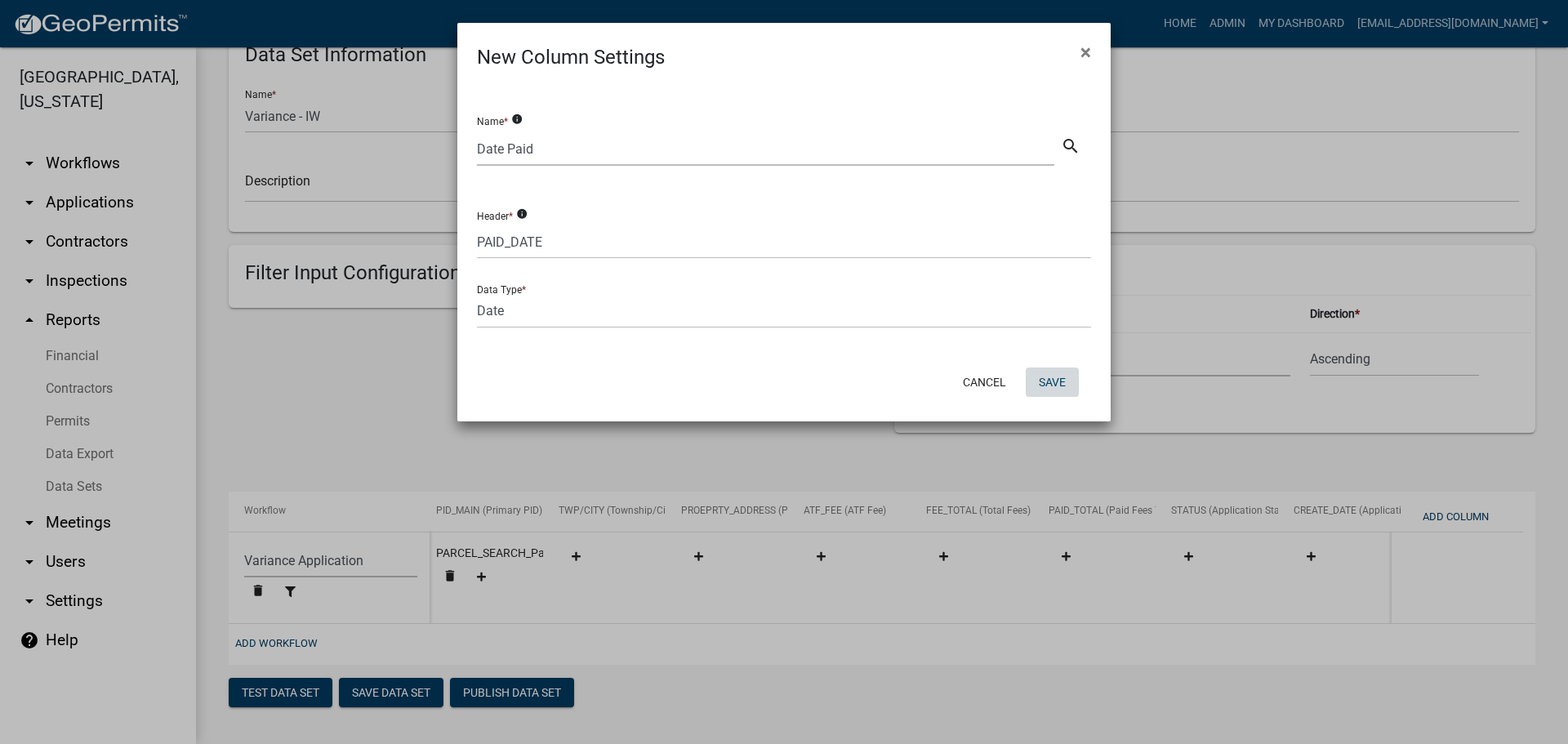
select select "159ae783-d570-4e54-bbd3-48143ef63351"
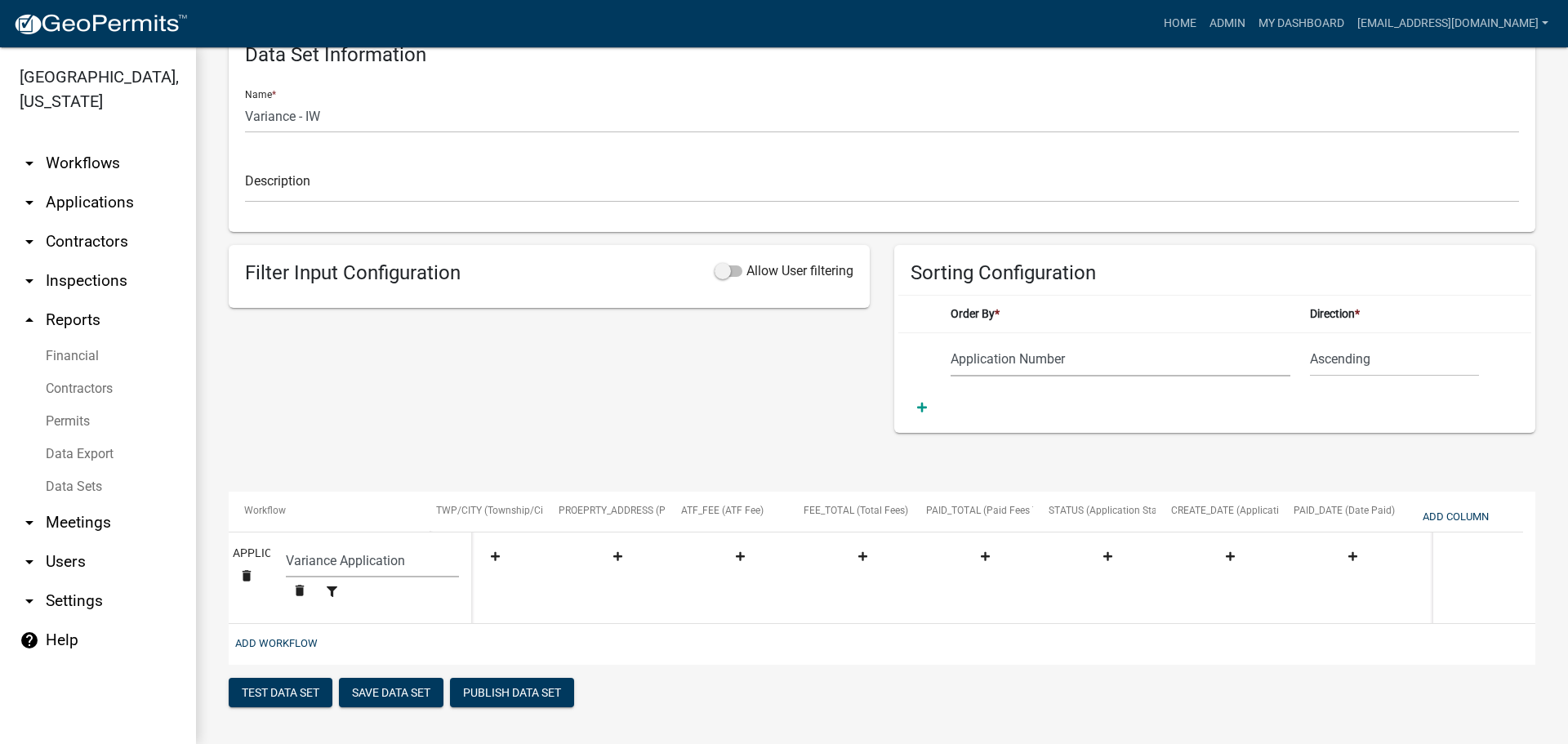
scroll to position [0, 257]
click at [380, 708] on button "Save Data Set" at bounding box center [391, 692] width 104 height 29
select select "Application Number"
click at [1457, 515] on button "Add Column" at bounding box center [1456, 517] width 80 height 27
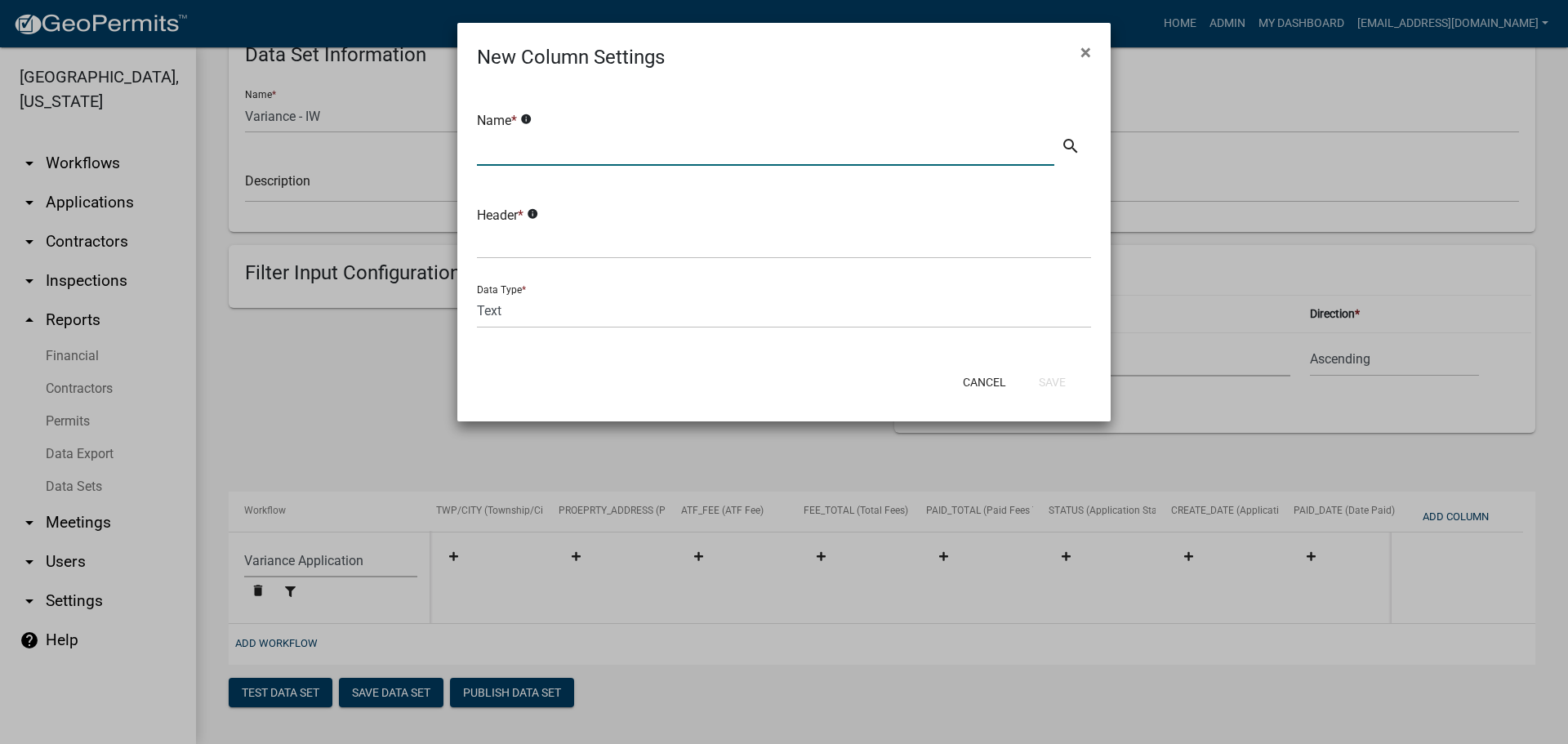
click at [623, 144] on input "text" at bounding box center [765, 150] width 577 height 34
type input "Method of Payment"
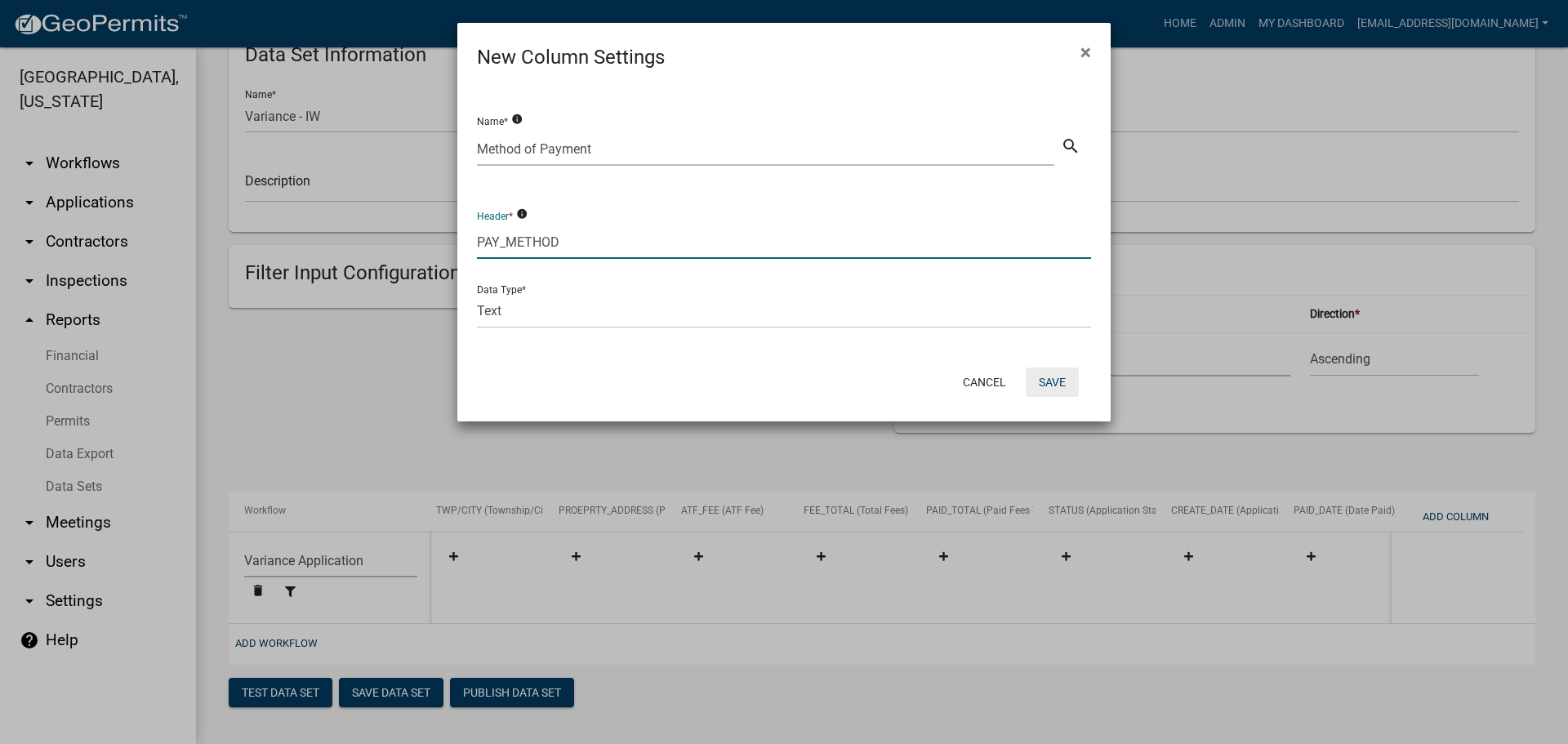
type input "PAY_METHOD"
click at [1054, 379] on button "Save" at bounding box center [1052, 382] width 53 height 29
select select "159ae783-d570-4e54-bbd3-48143ef63351"
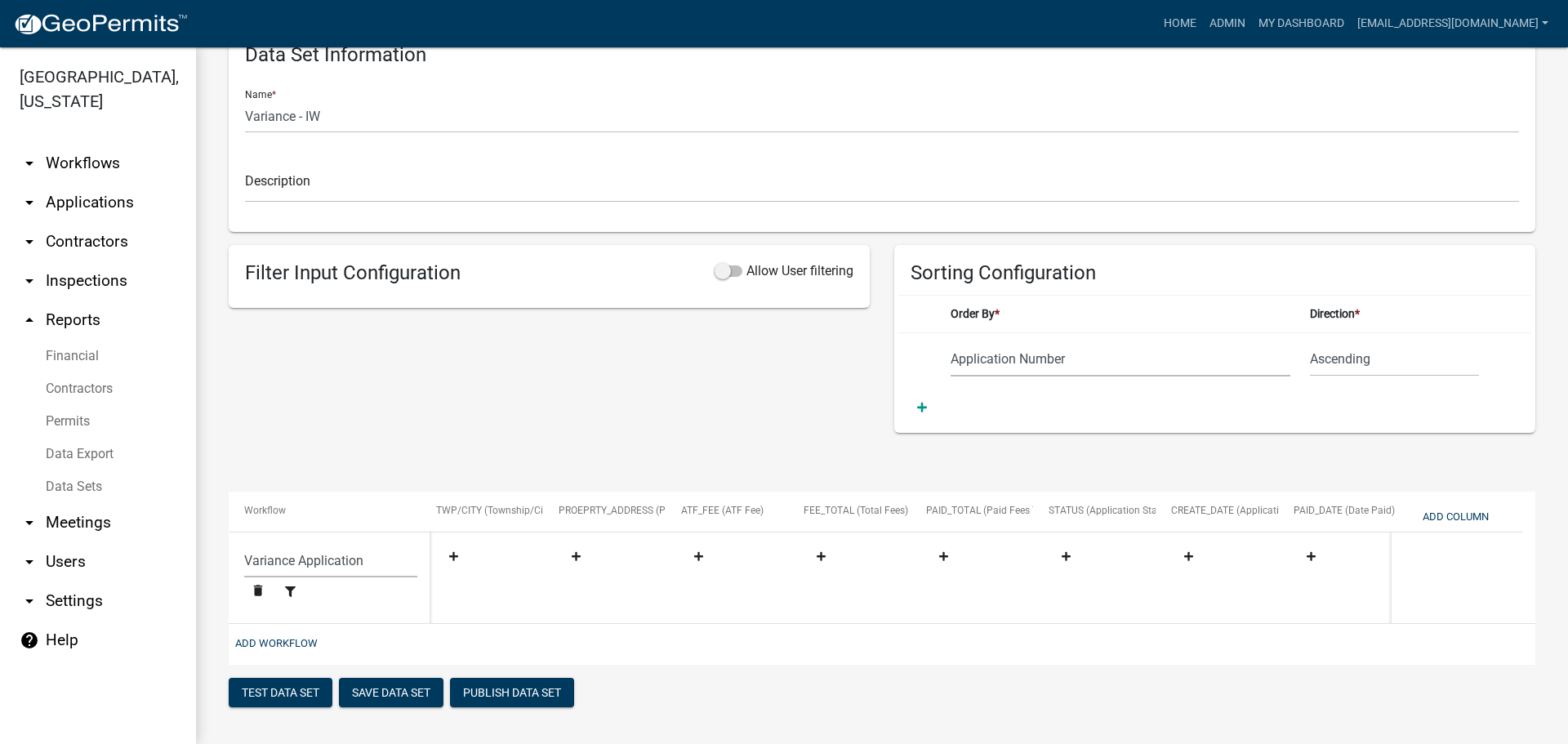
drag, startPoint x: 892, startPoint y: 619, endPoint x: 1214, endPoint y: 625, distance: 322.1
click at [1214, 624] on datatable-body "(Select Workflow) Previous System Data Add/Modify Parcel Notes Boundary Adjustm…" at bounding box center [876, 578] width 1295 height 91
click at [1446, 510] on button "Add Column" at bounding box center [1456, 517] width 80 height 27
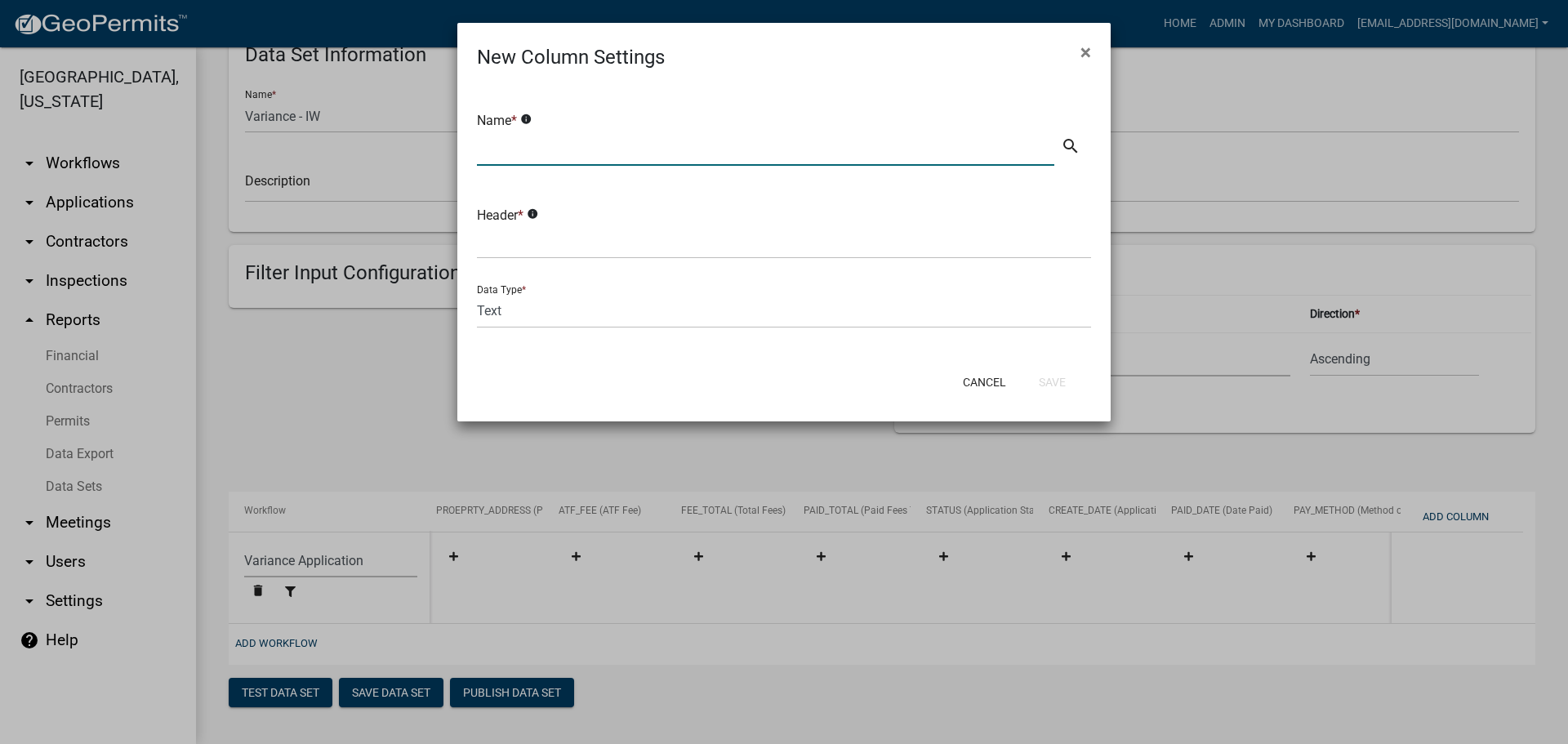
click at [548, 153] on input "text" at bounding box center [765, 150] width 577 height 34
type input "Receipt Details"
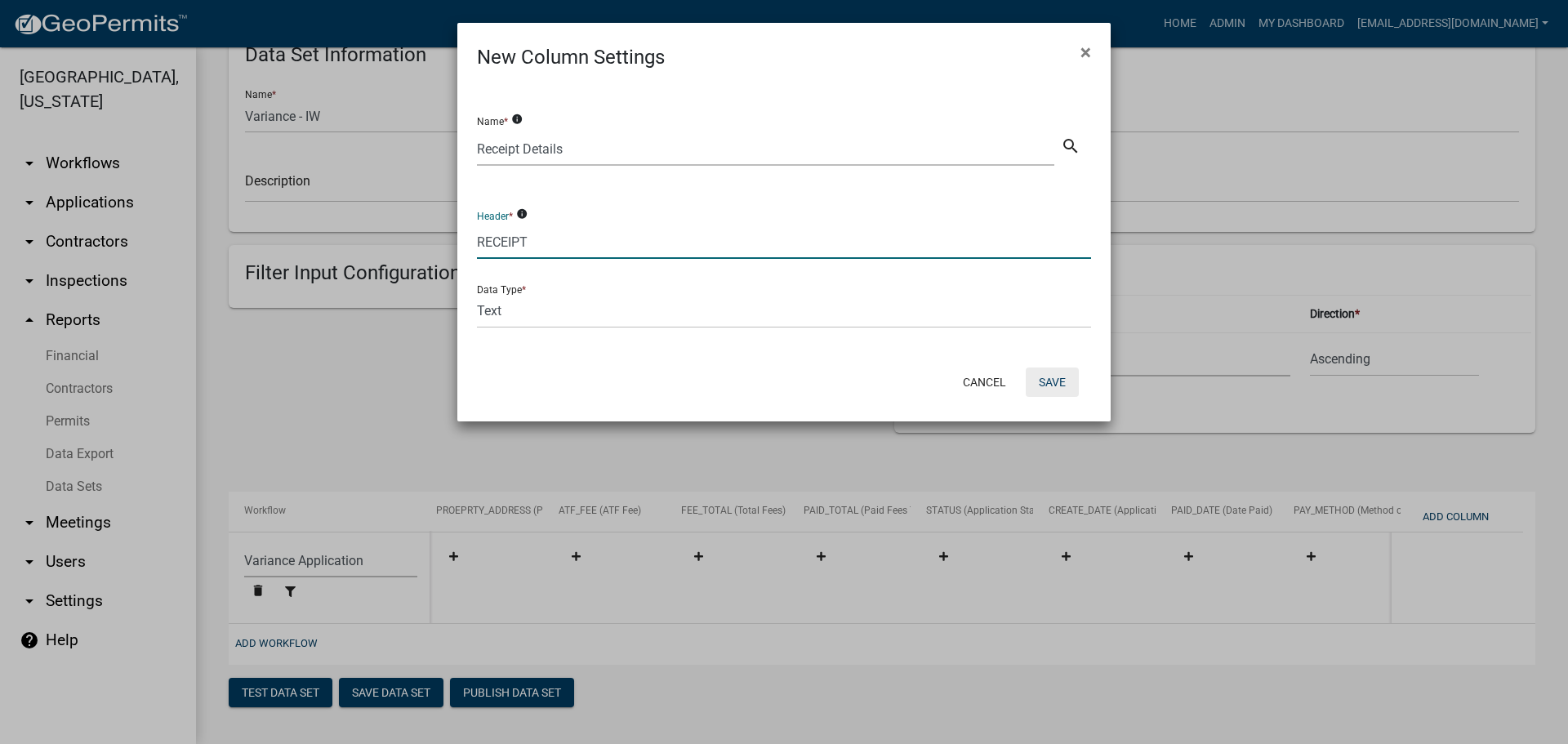
type input "RECEIPT"
click at [1051, 374] on button "Save" at bounding box center [1052, 382] width 53 height 29
select select "159ae783-d570-4e54-bbd3-48143ef63351"
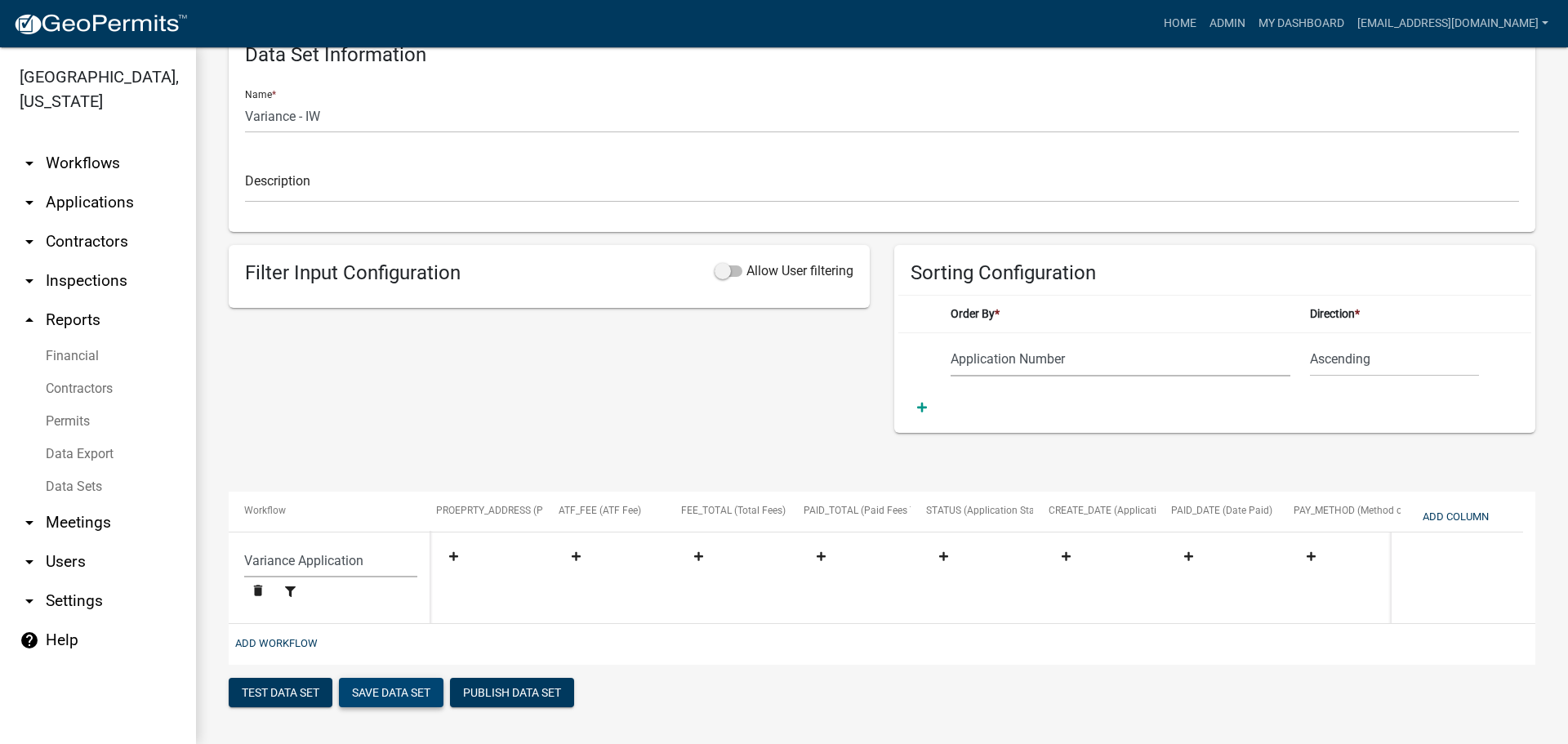
click at [397, 702] on button "Save Data Set" at bounding box center [391, 692] width 104 height 29
select select "Application Number"
click at [1464, 517] on button "Add Column" at bounding box center [1456, 517] width 80 height 27
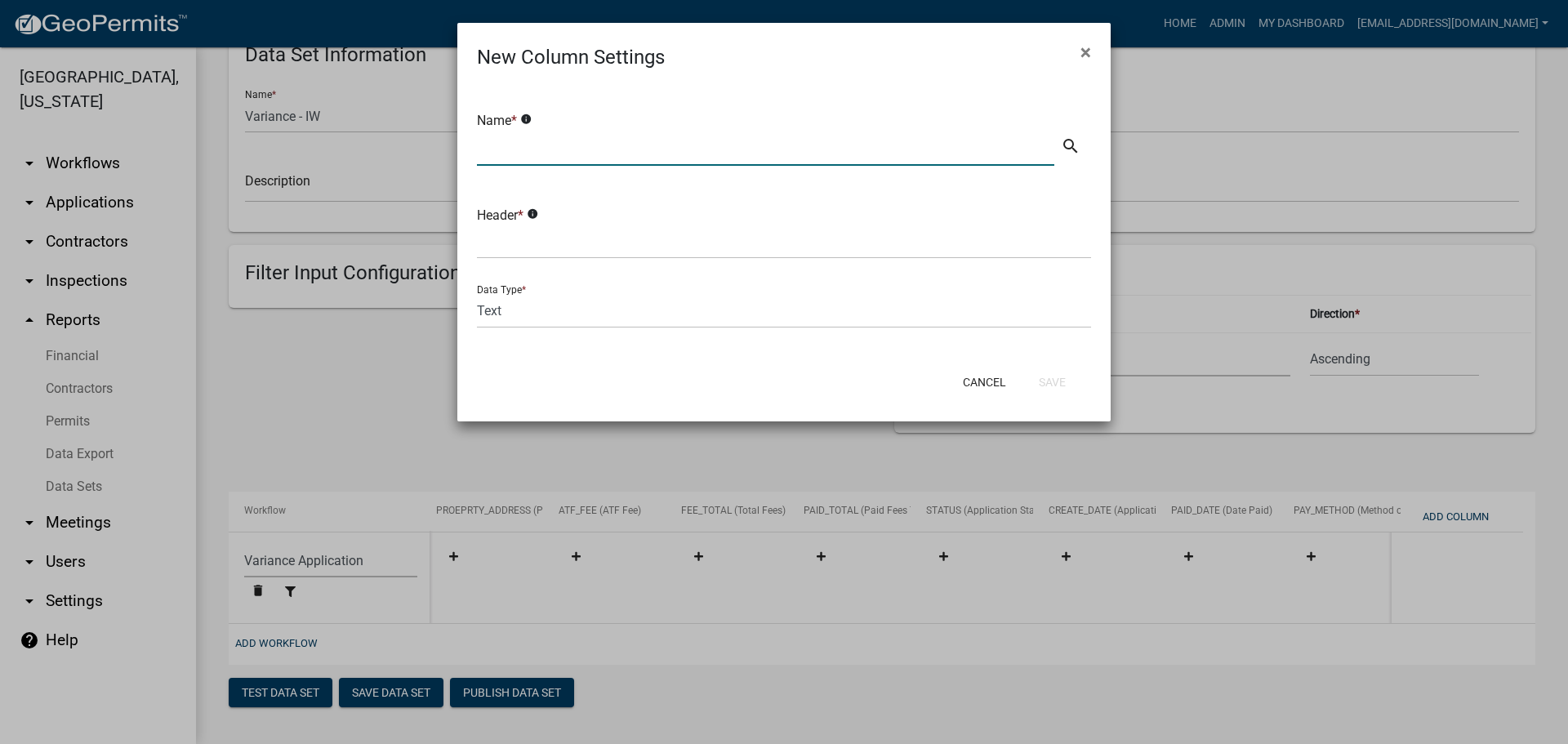
click at [566, 136] on input "text" at bounding box center [765, 150] width 577 height 34
type input "a"
type input "Applicant Name"
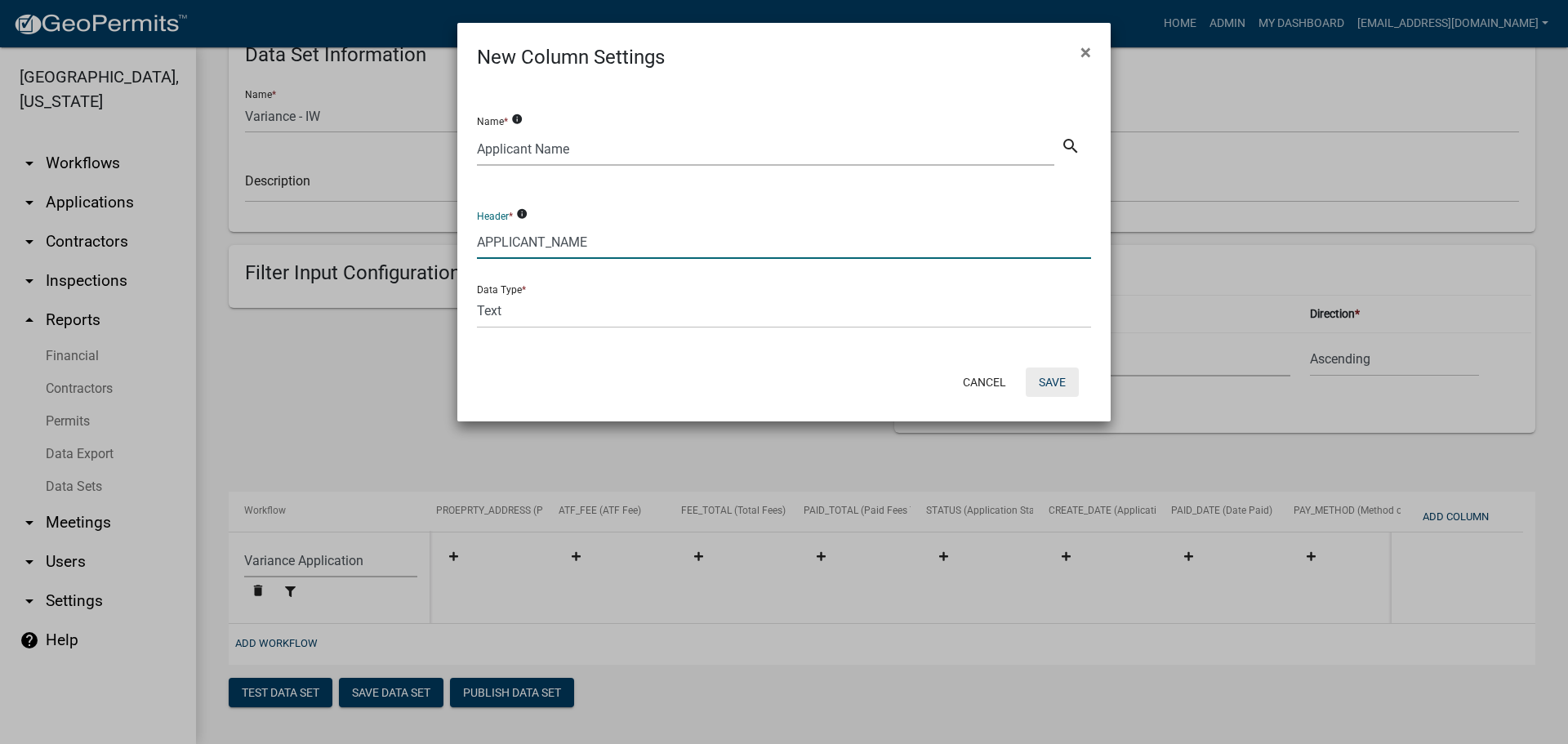
type input "APPLICANT_NAME"
click at [1052, 382] on button "Save" at bounding box center [1052, 382] width 53 height 29
select select "159ae783-d570-4e54-bbd3-48143ef63351"
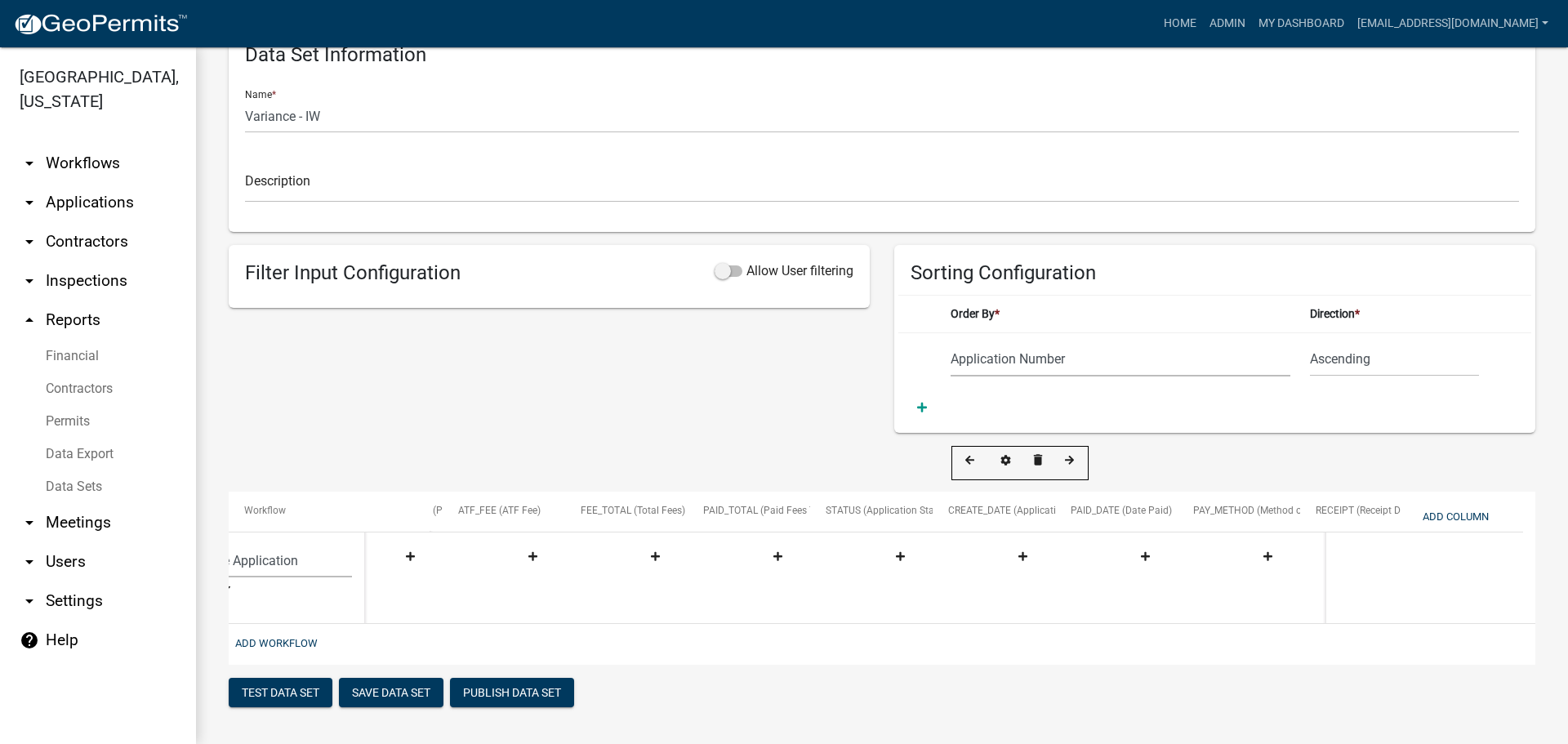
scroll to position [0, 624]
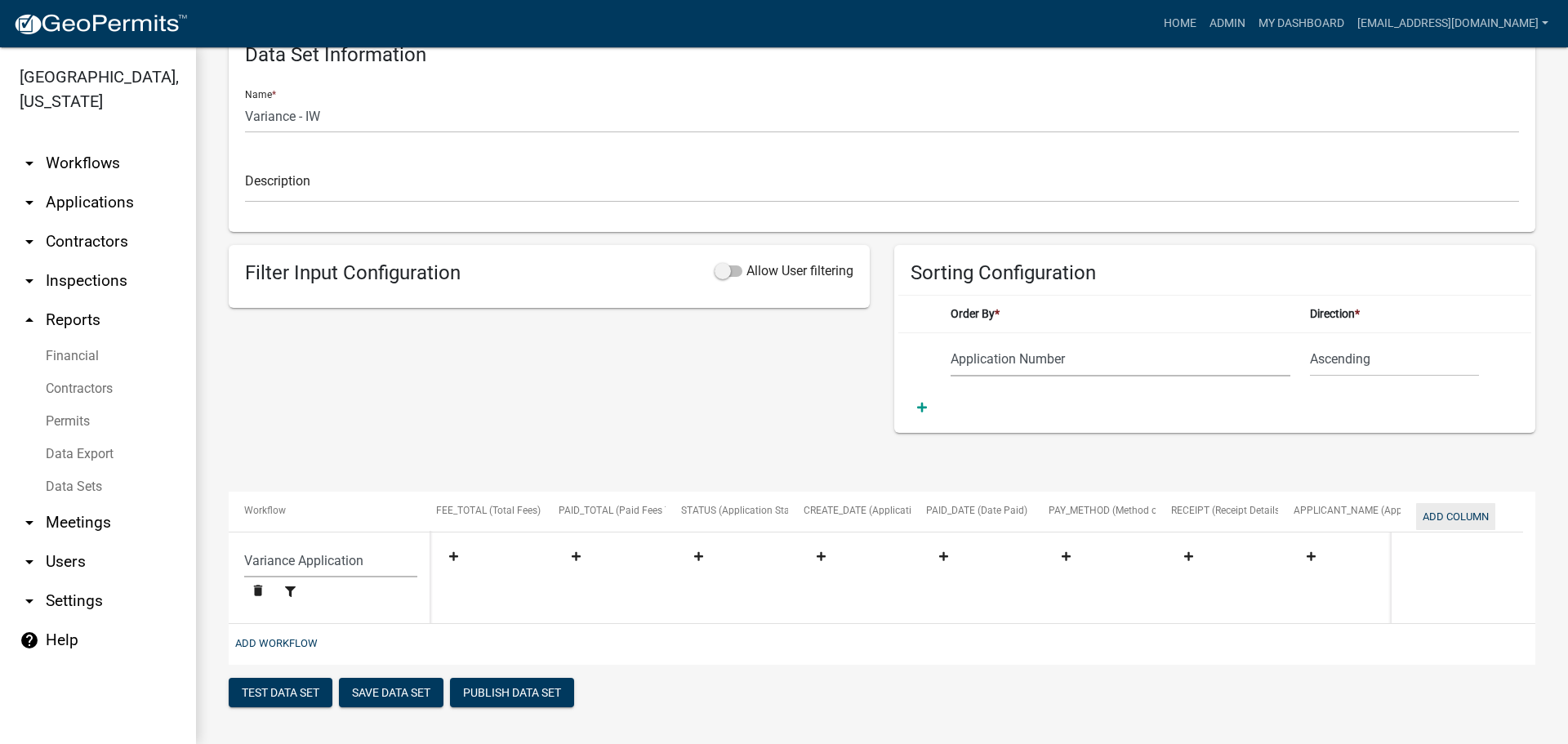
click at [1446, 518] on button "Add Column" at bounding box center [1456, 517] width 80 height 27
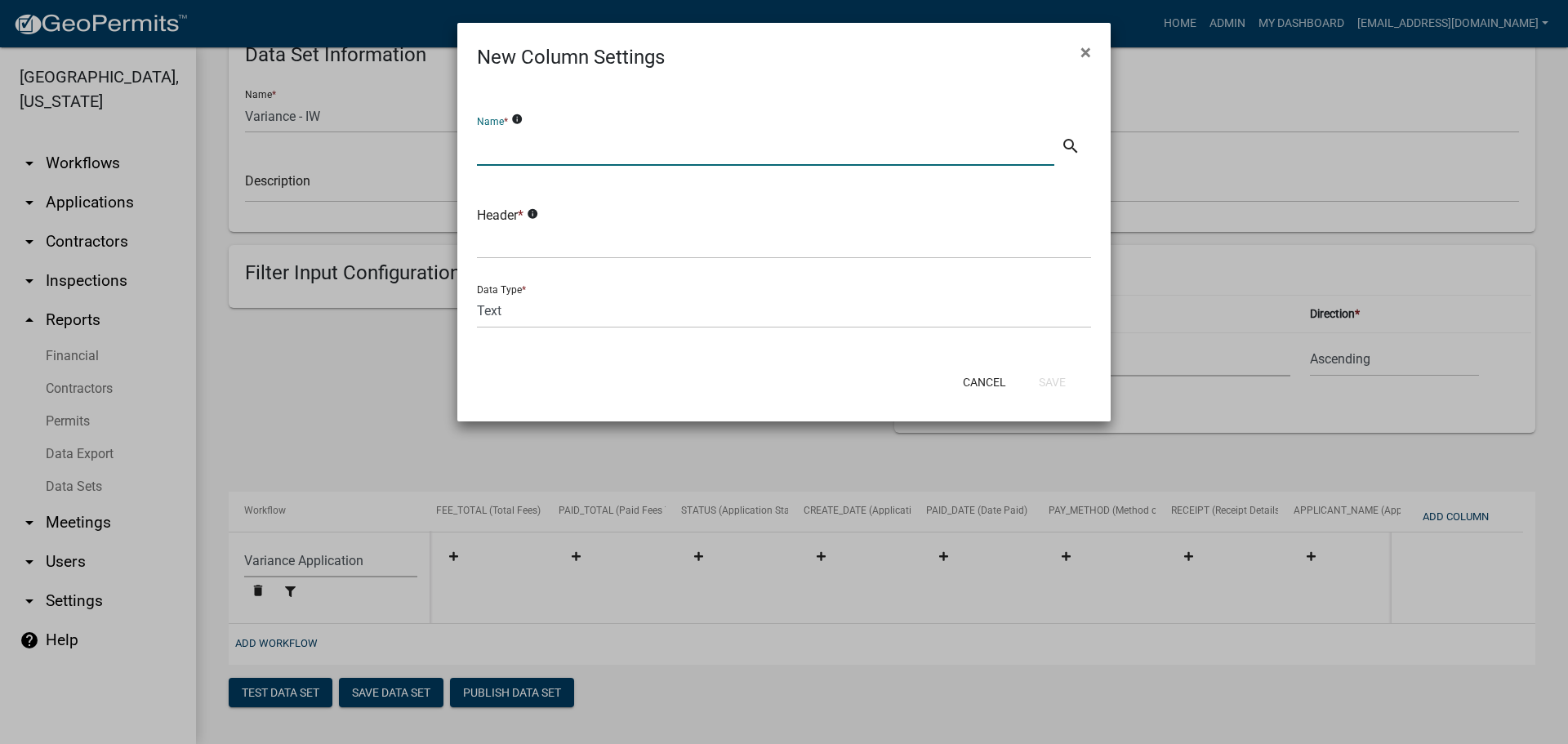
click at [608, 163] on input "text" at bounding box center [765, 150] width 577 height 34
type input "Property Owner Name"
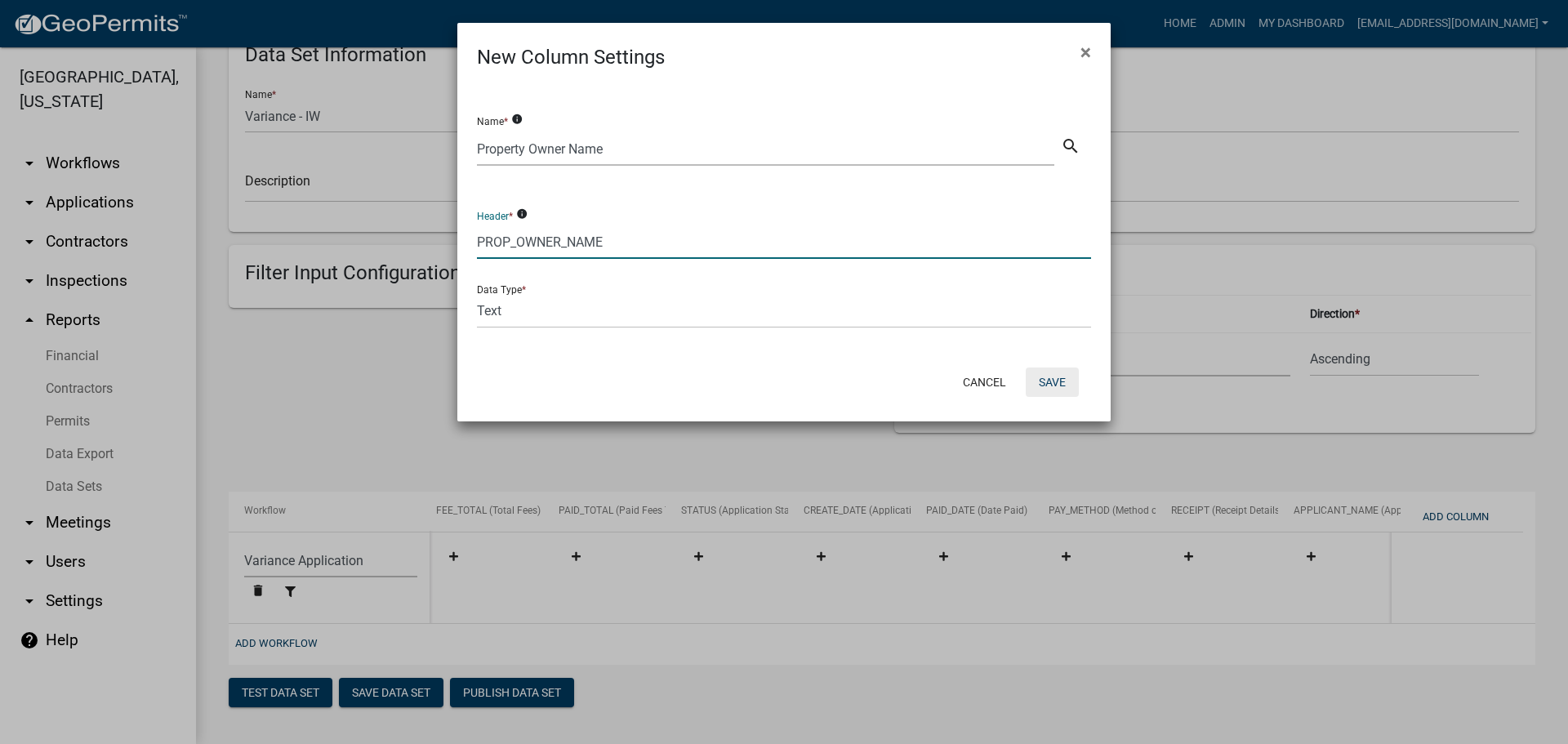
type input "PROP_OWNER_NAME"
click at [1051, 384] on button "Save" at bounding box center [1052, 382] width 53 height 29
select select "159ae783-d570-4e54-bbd3-48143ef63351"
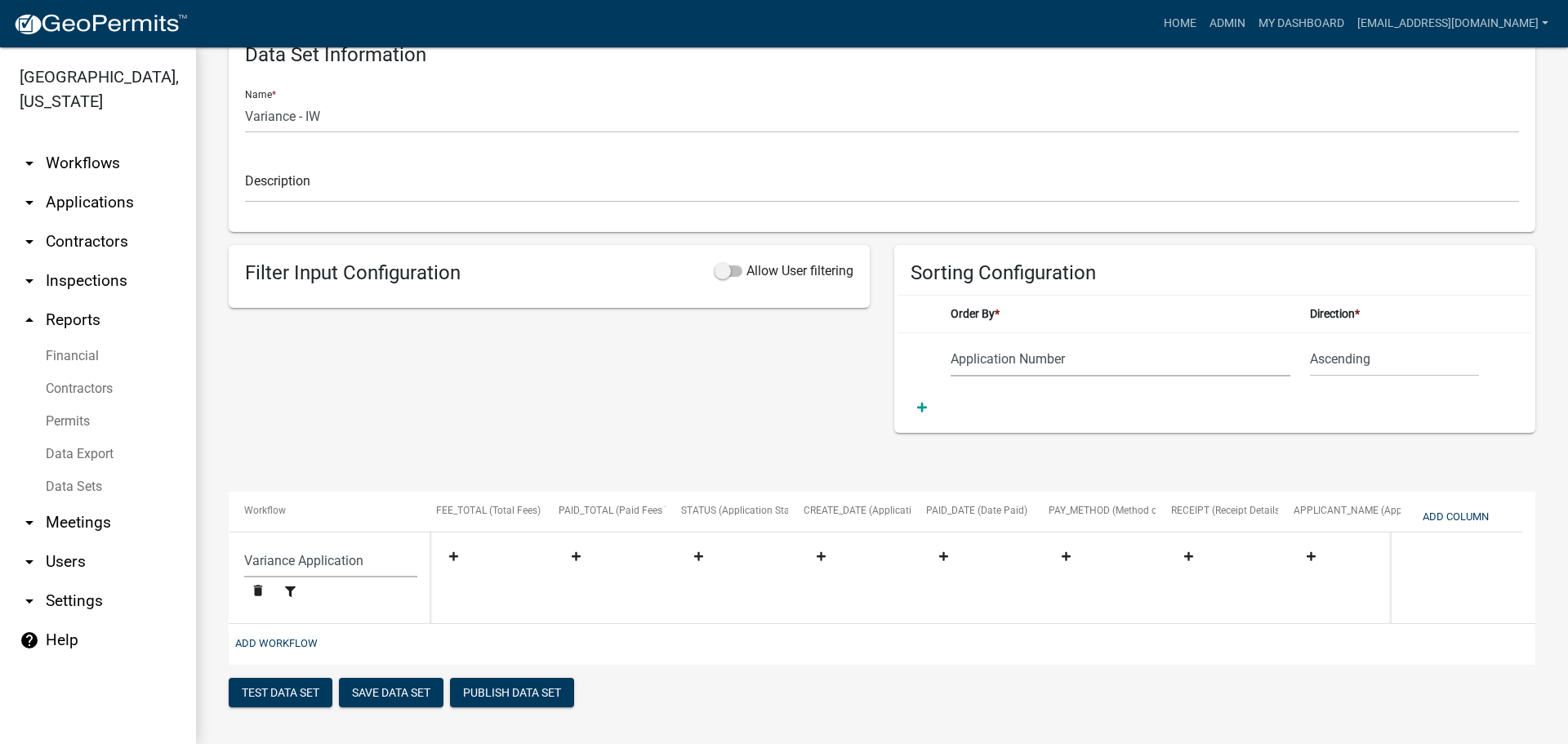
scroll to position [0, 747]
click at [397, 694] on button "Save Data Set" at bounding box center [391, 692] width 104 height 29
select select "Application Number"
click at [1445, 515] on button "Add Column" at bounding box center [1456, 517] width 80 height 27
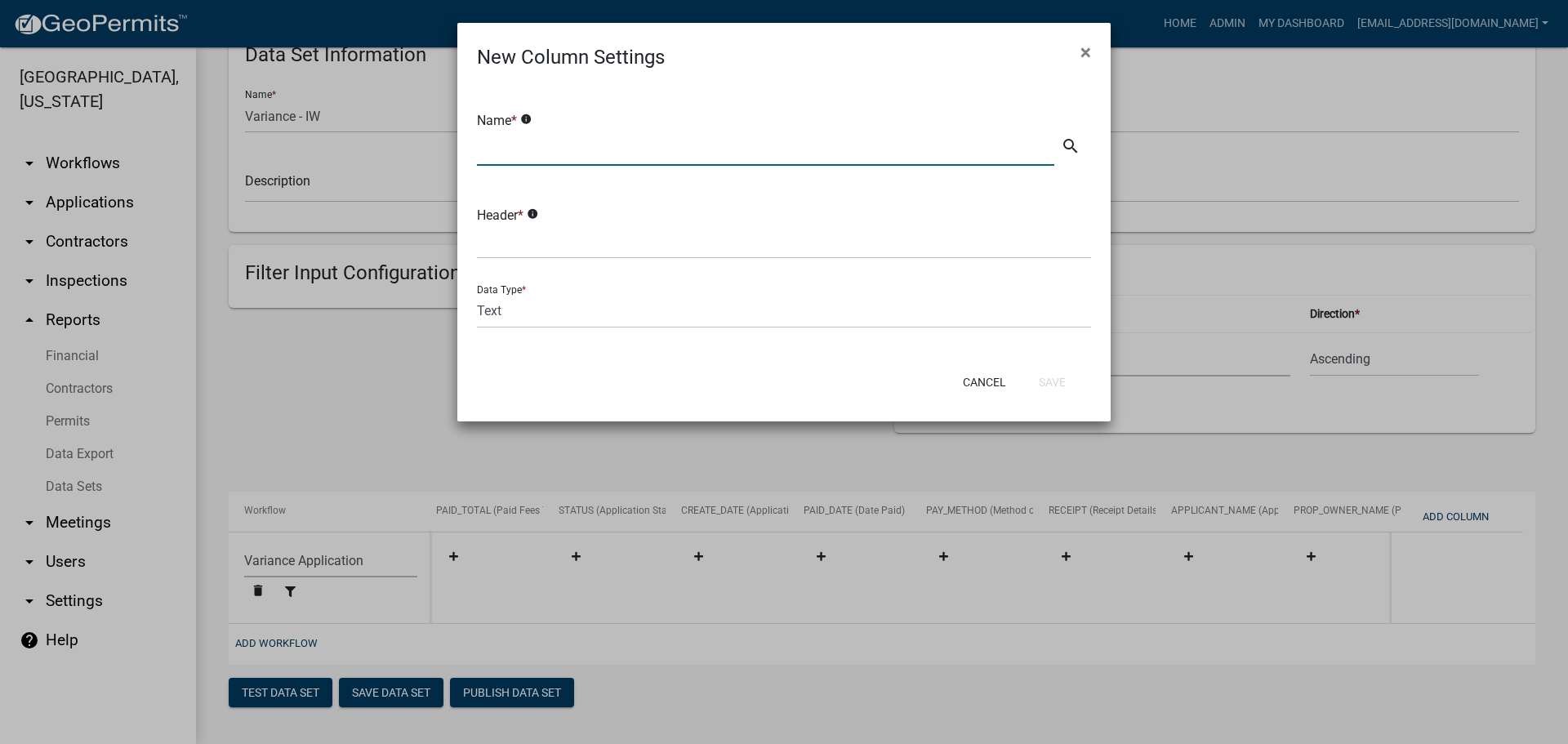
click at [566, 143] on input "text" at bounding box center [765, 150] width 577 height 34
type input "Applicant Phone Number"
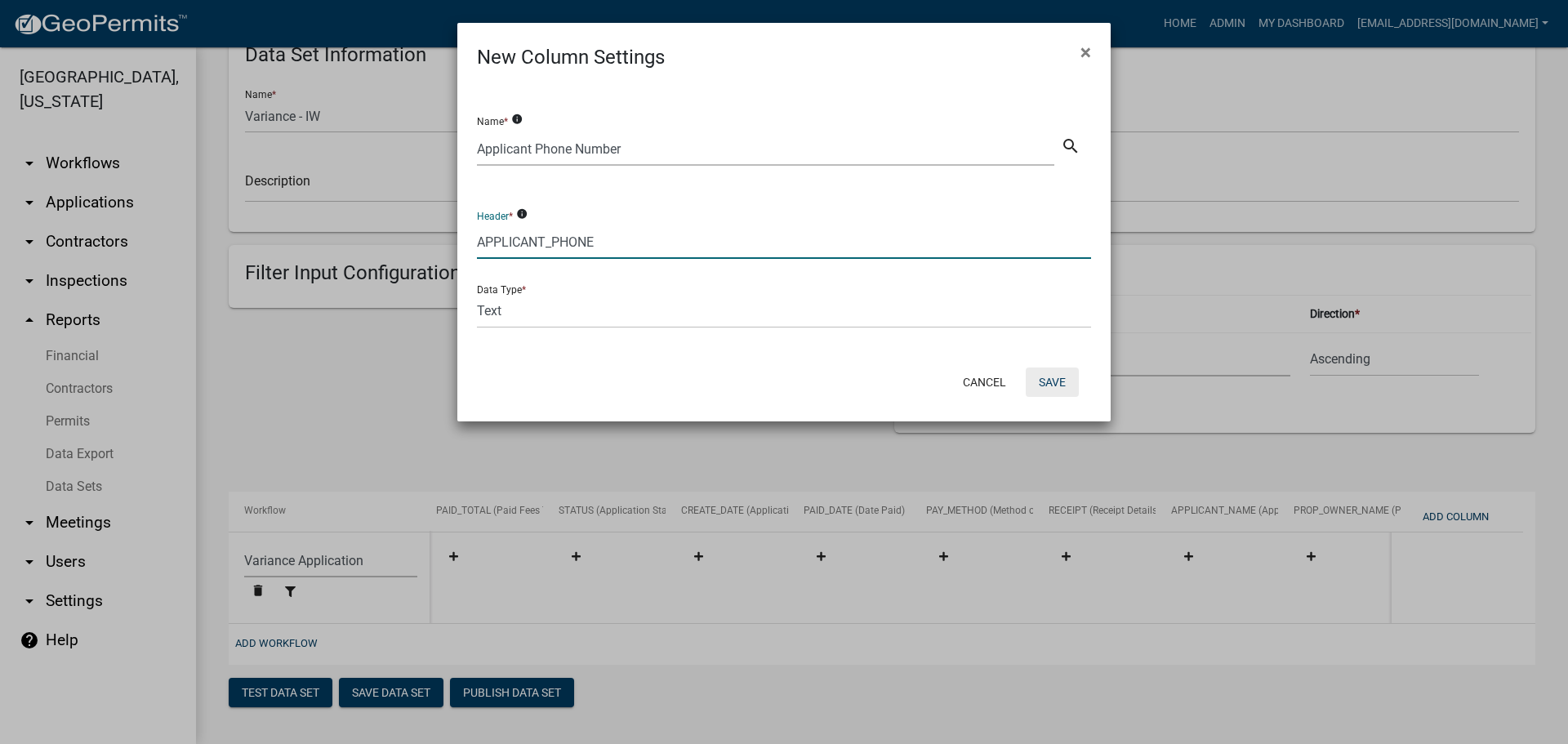
type input "APPLICANT_PHONE"
drag, startPoint x: 1045, startPoint y: 372, endPoint x: 1027, endPoint y: 384, distance: 21.6
click at [1040, 371] on button "Save" at bounding box center [1052, 382] width 53 height 29
select select "159ae783-d570-4e54-bbd3-48143ef63351"
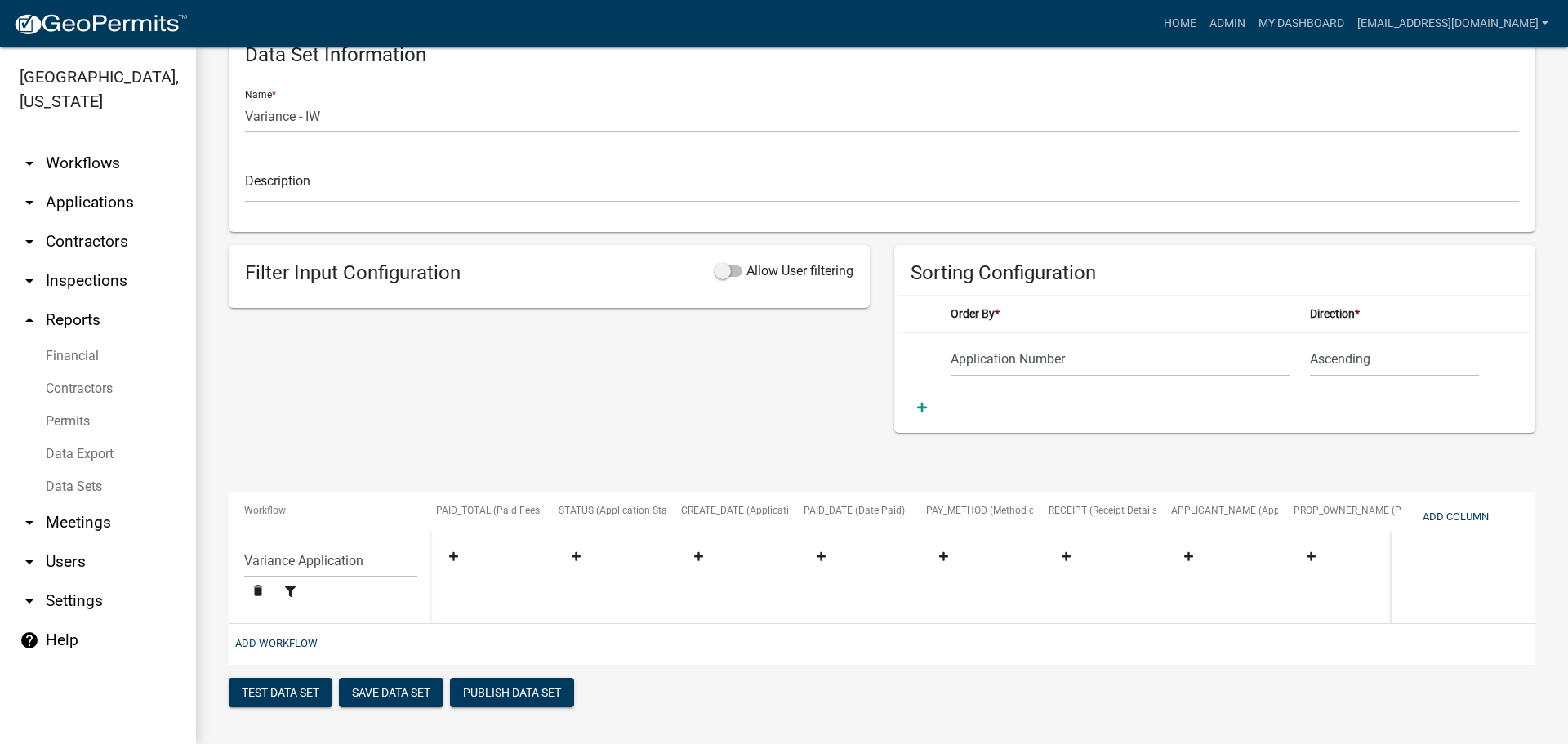
scroll to position [0, 870]
click at [423, 693] on button "Save Data Set" at bounding box center [391, 692] width 104 height 29
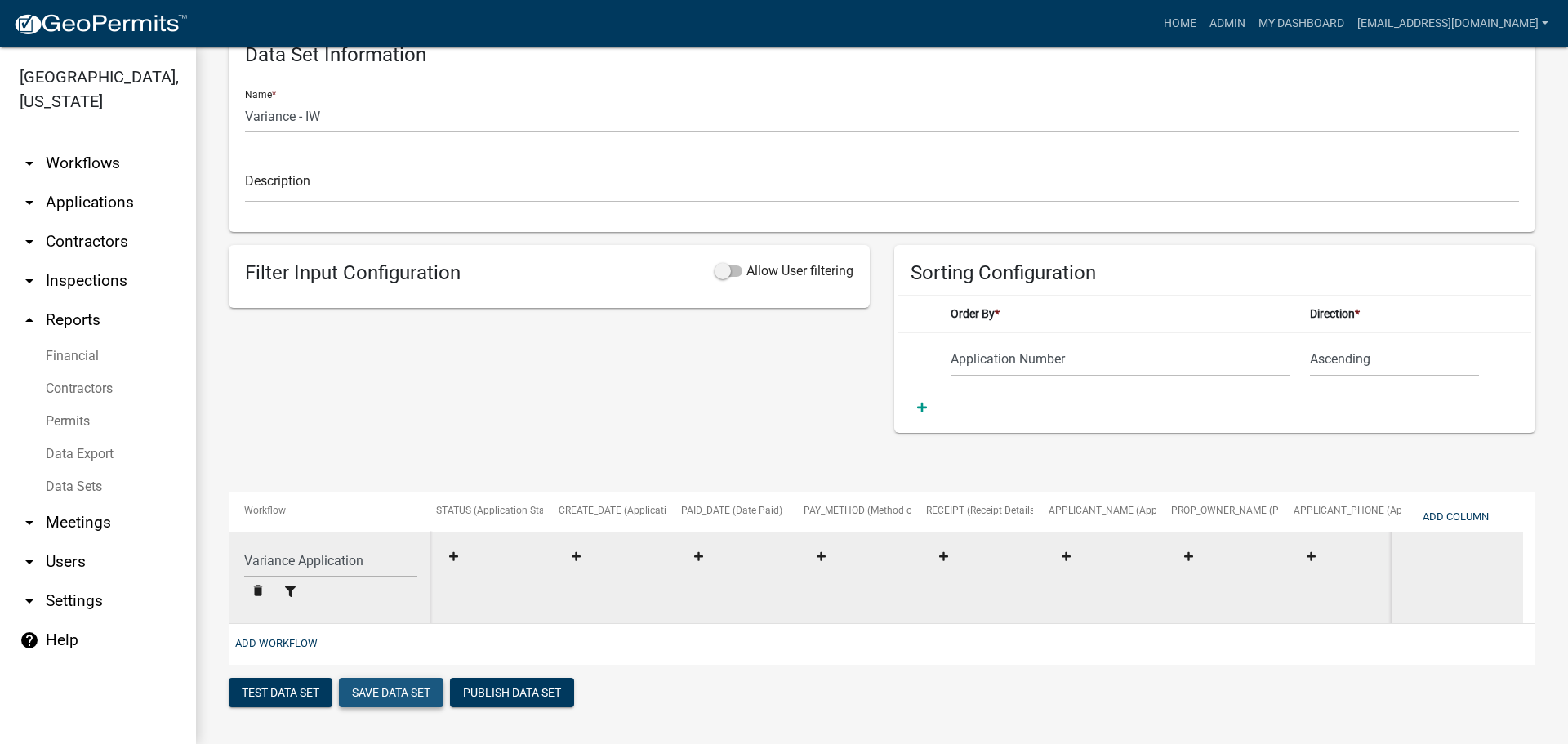
select select "Application Number"
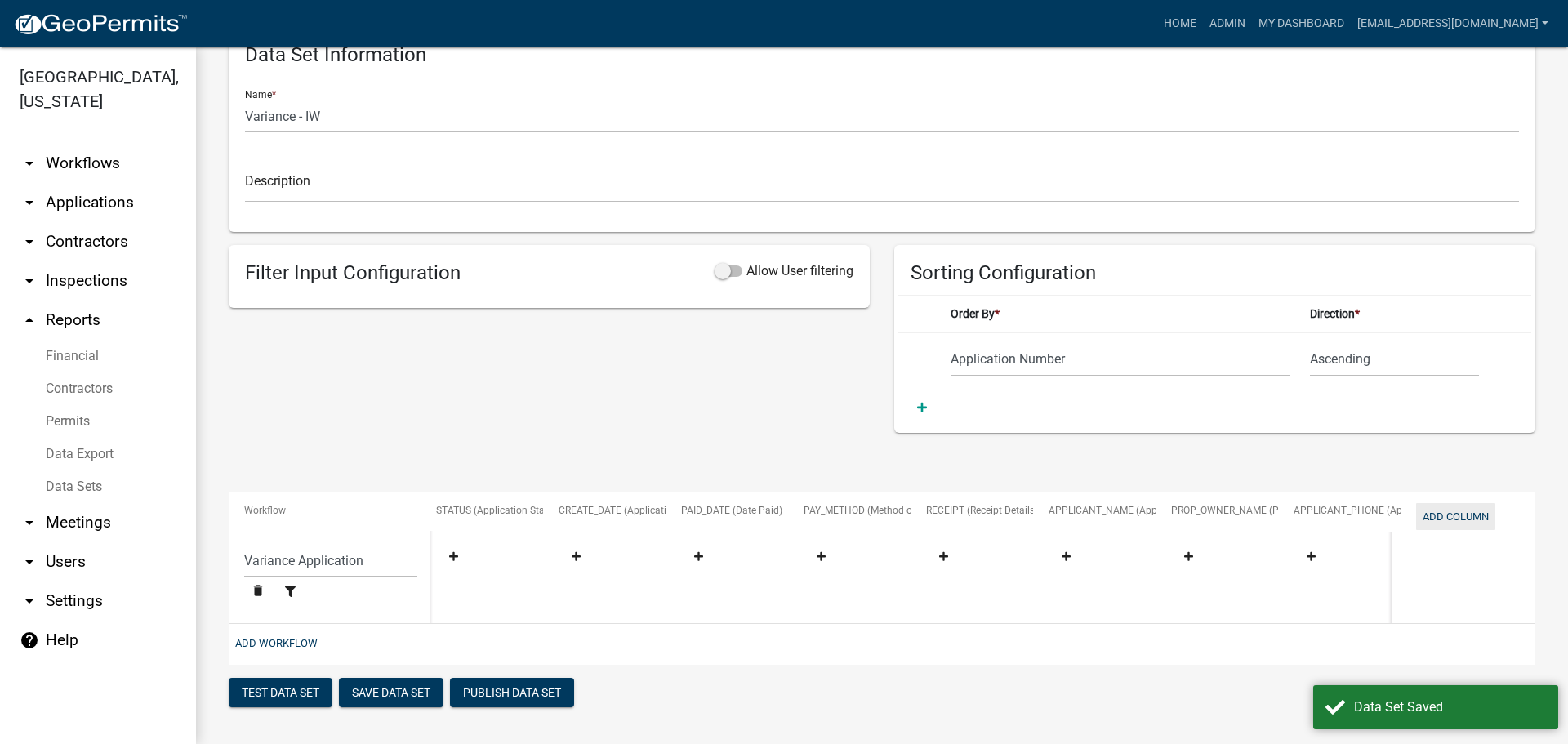
click at [1447, 513] on button "Add Column" at bounding box center [1456, 517] width 80 height 27
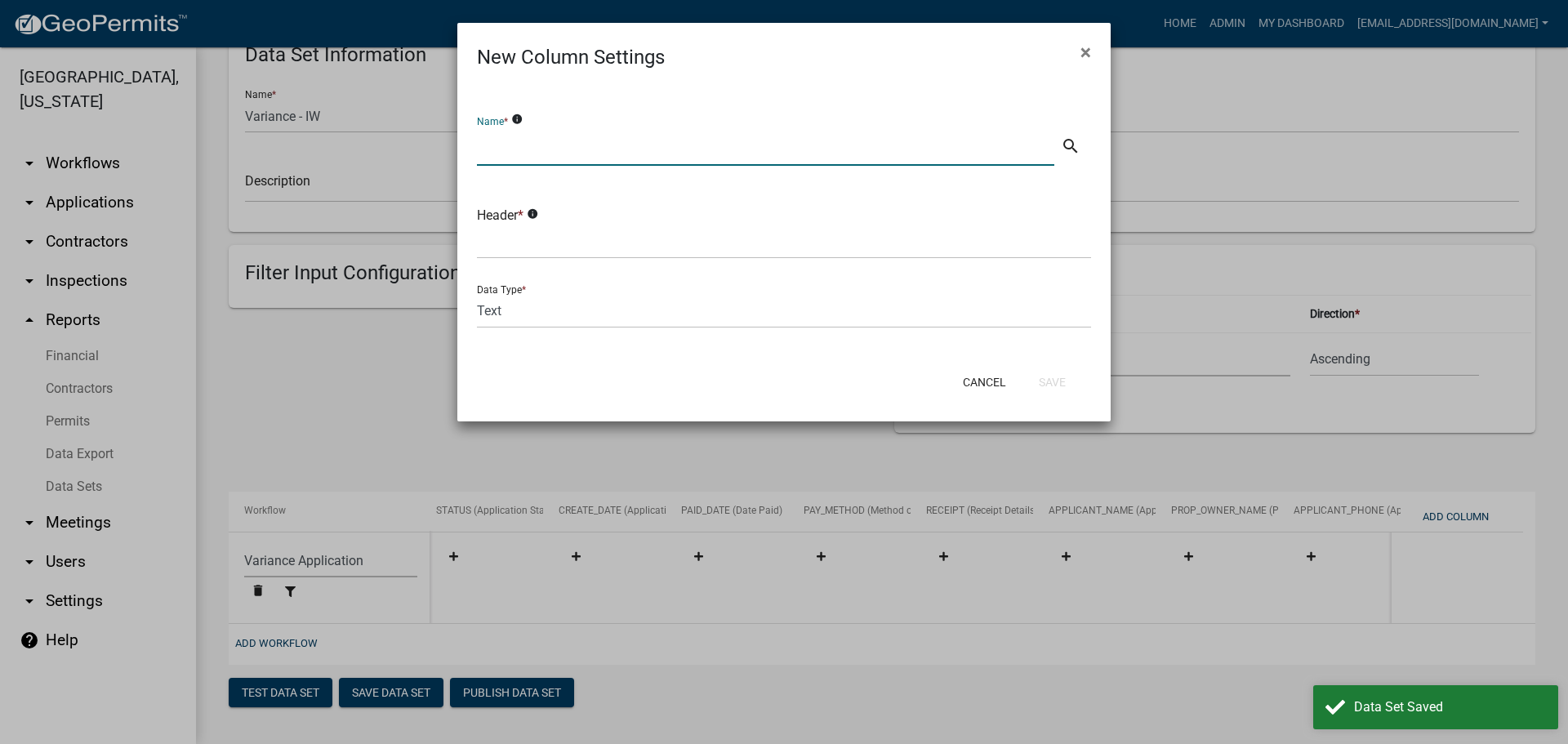
click at [574, 155] on input "text" at bounding box center [765, 150] width 577 height 34
type input "A"
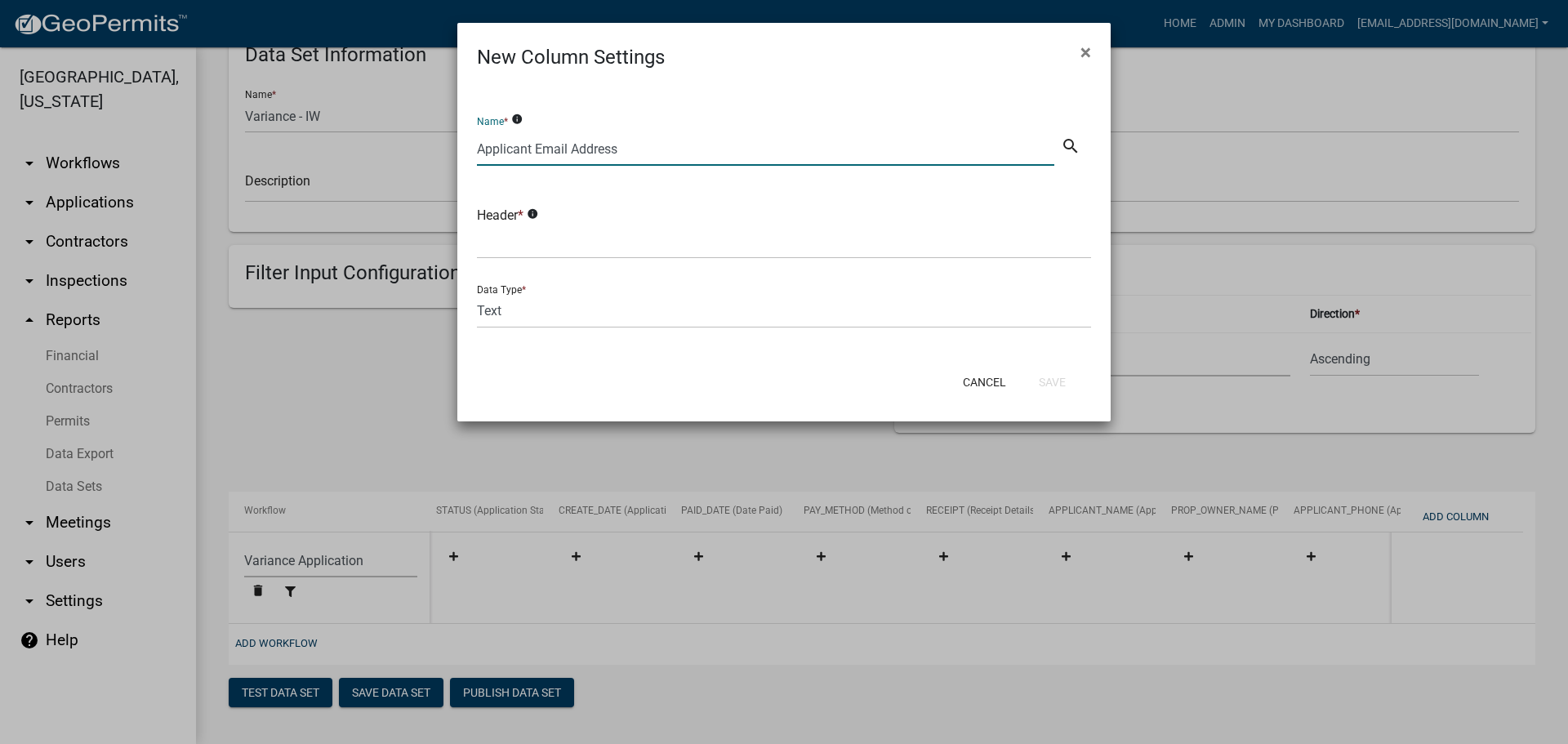
type input "Applicant Email Address"
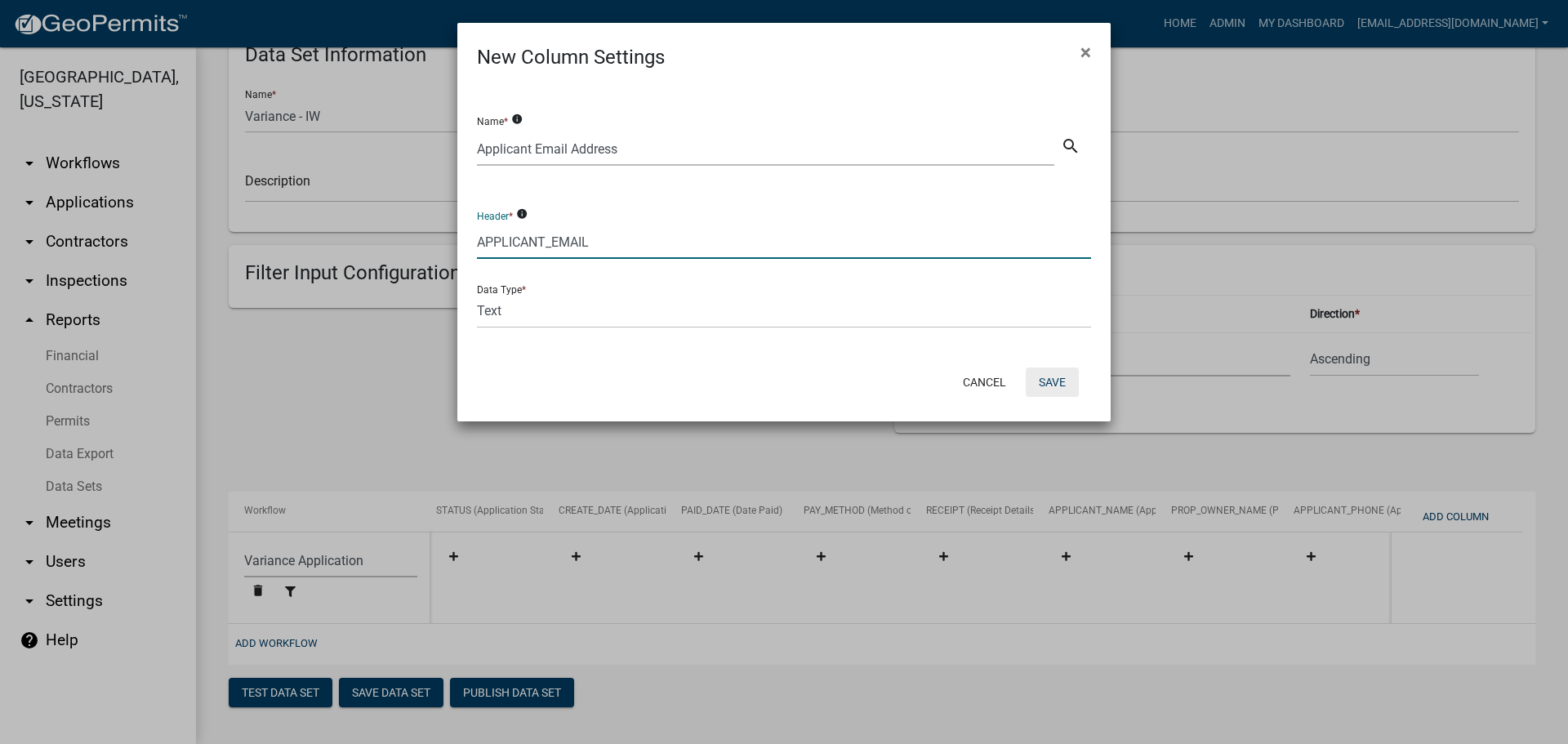
type input "APPLICANT_EMAIL"
click at [1051, 385] on button "Save" at bounding box center [1052, 382] width 53 height 29
select select "159ae783-d570-4e54-bbd3-48143ef63351"
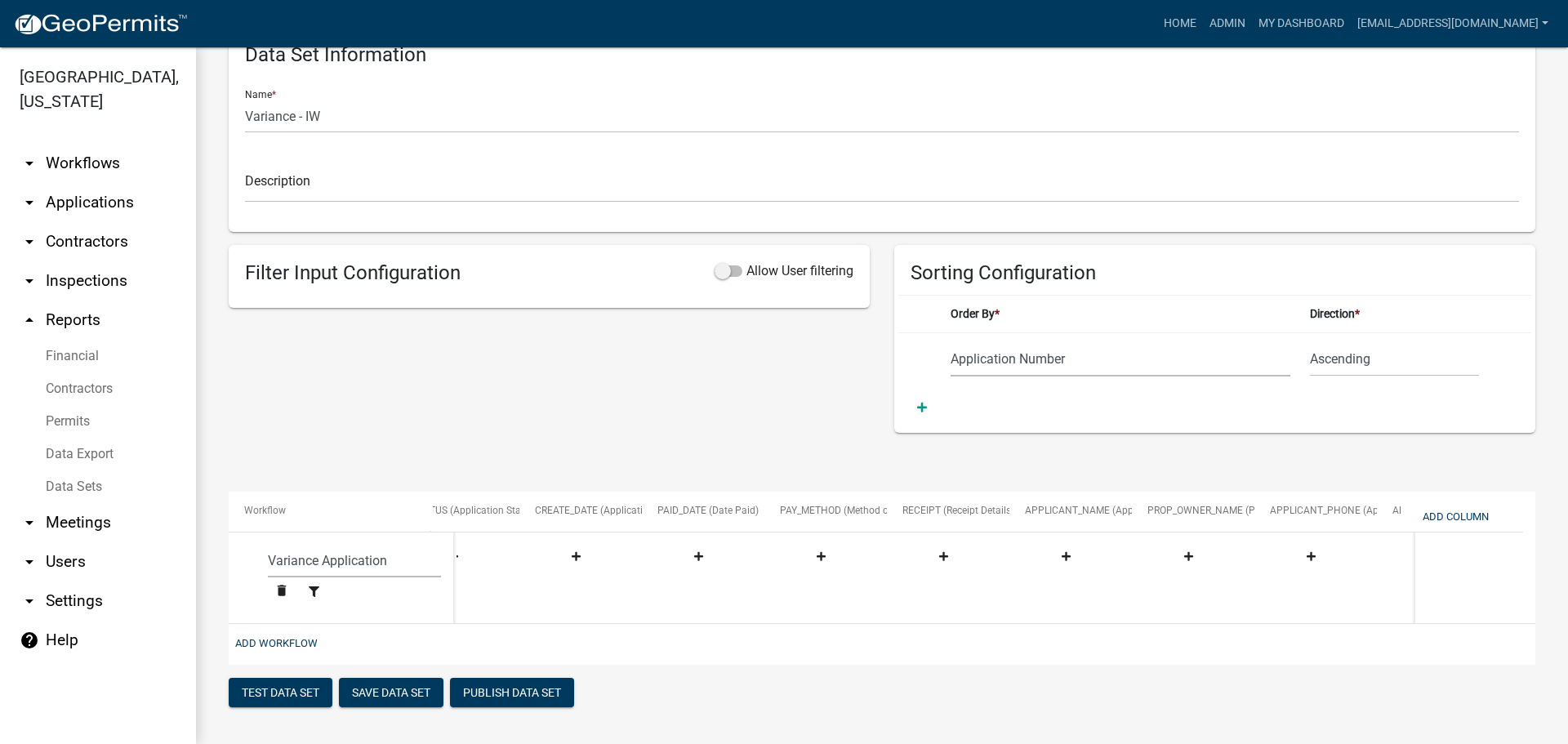
scroll to position [0, 992]
click at [1457, 518] on button "Add Column" at bounding box center [1456, 517] width 80 height 27
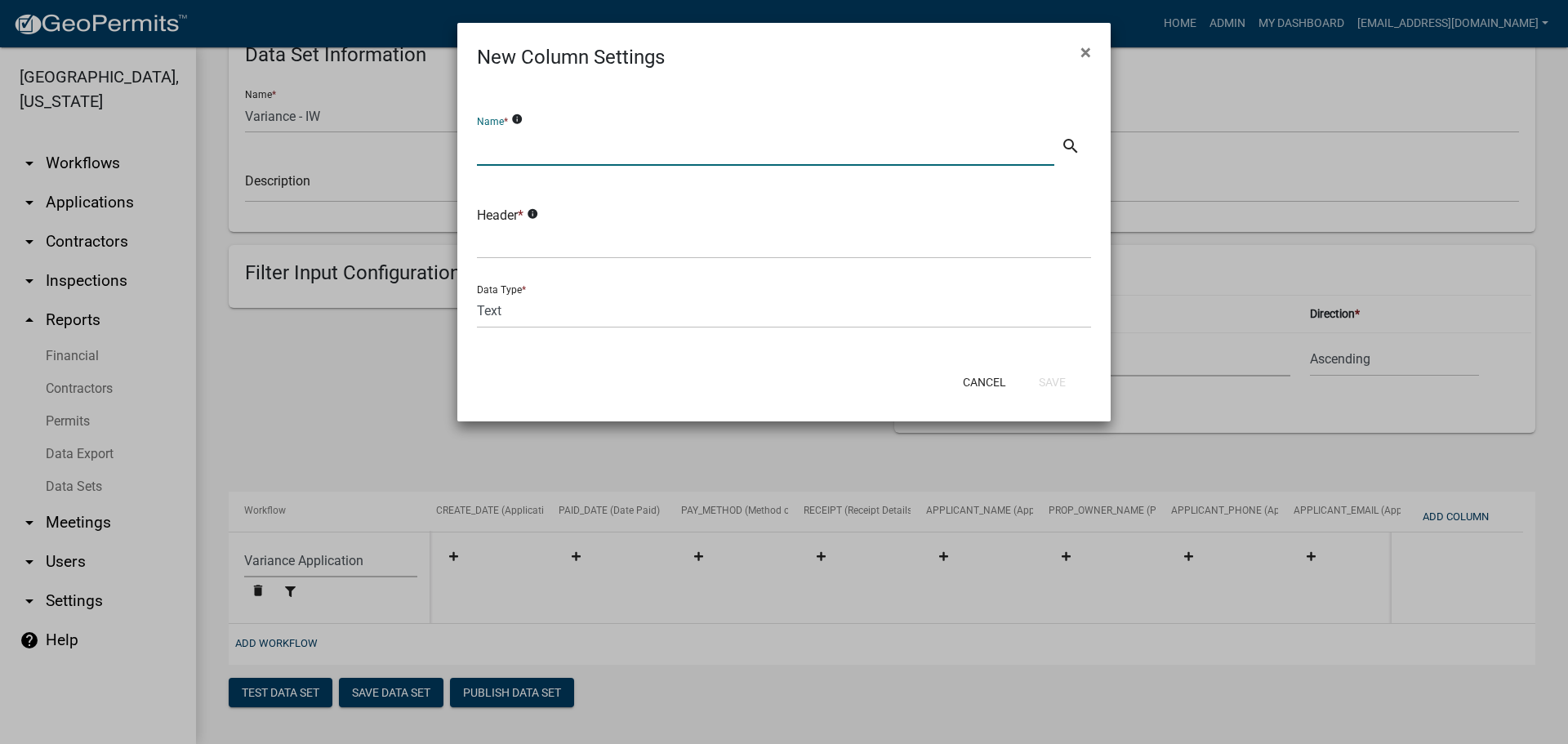
click at [536, 153] on input "text" at bounding box center [765, 150] width 577 height 34
type input "a"
type input "Approved or Denied"
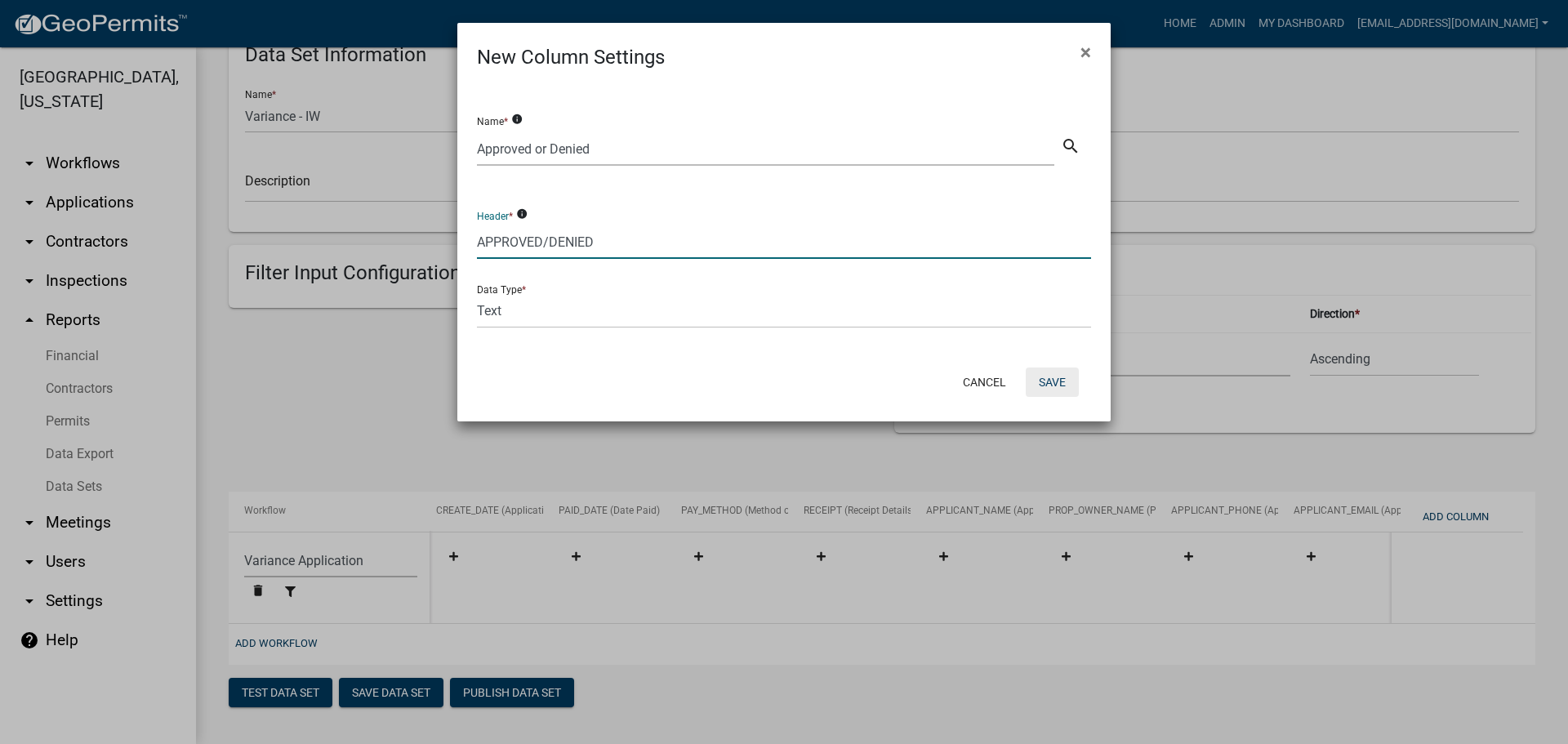
type input "APPROVED/DENIED"
click at [1059, 389] on button "Save" at bounding box center [1052, 382] width 53 height 29
select select "159ae783-d570-4e54-bbd3-48143ef63351"
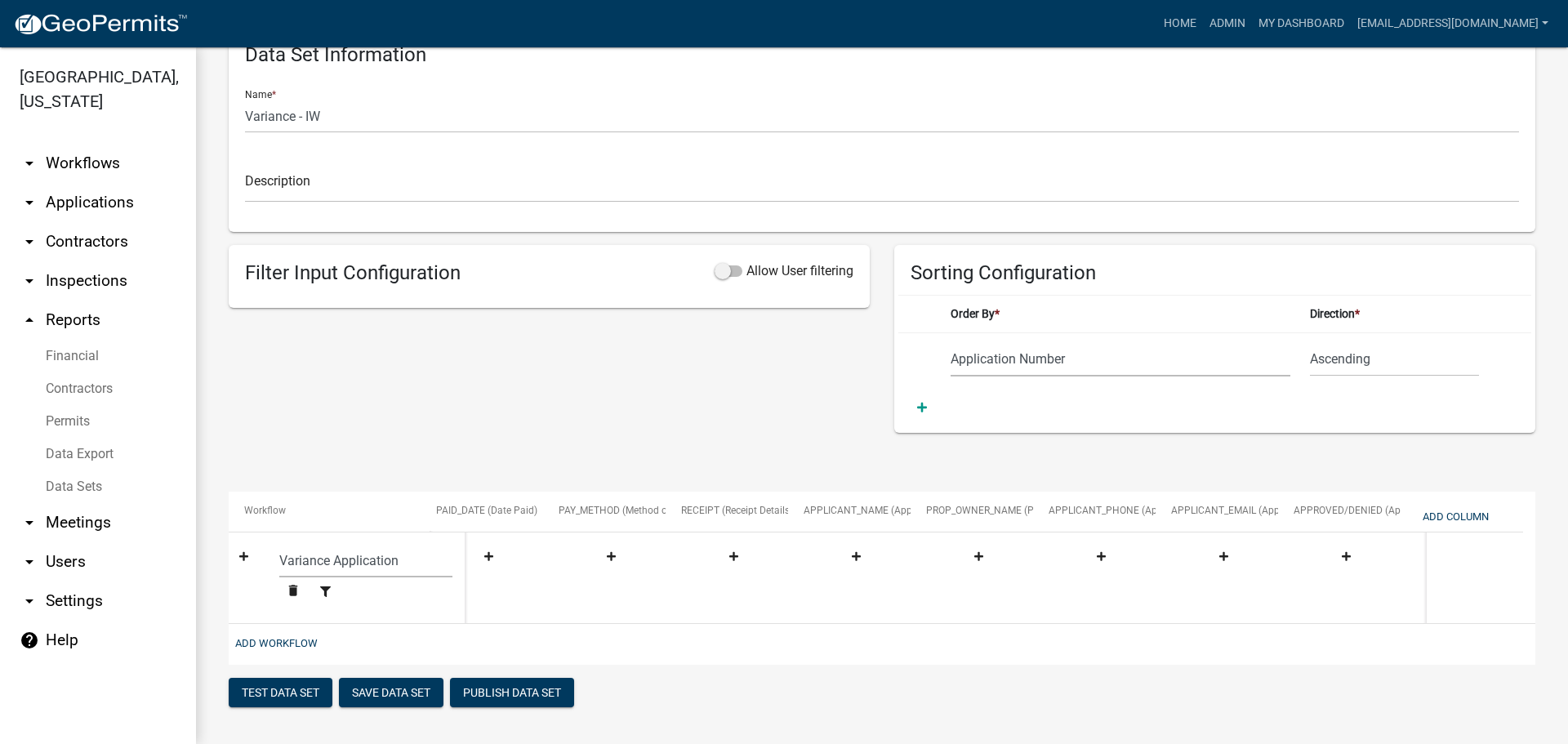
scroll to position [0, 1115]
click at [409, 699] on button "Save Data Set" at bounding box center [391, 692] width 104 height 29
select select "Application Number"
click at [1447, 519] on button "Add Column" at bounding box center [1456, 517] width 80 height 27
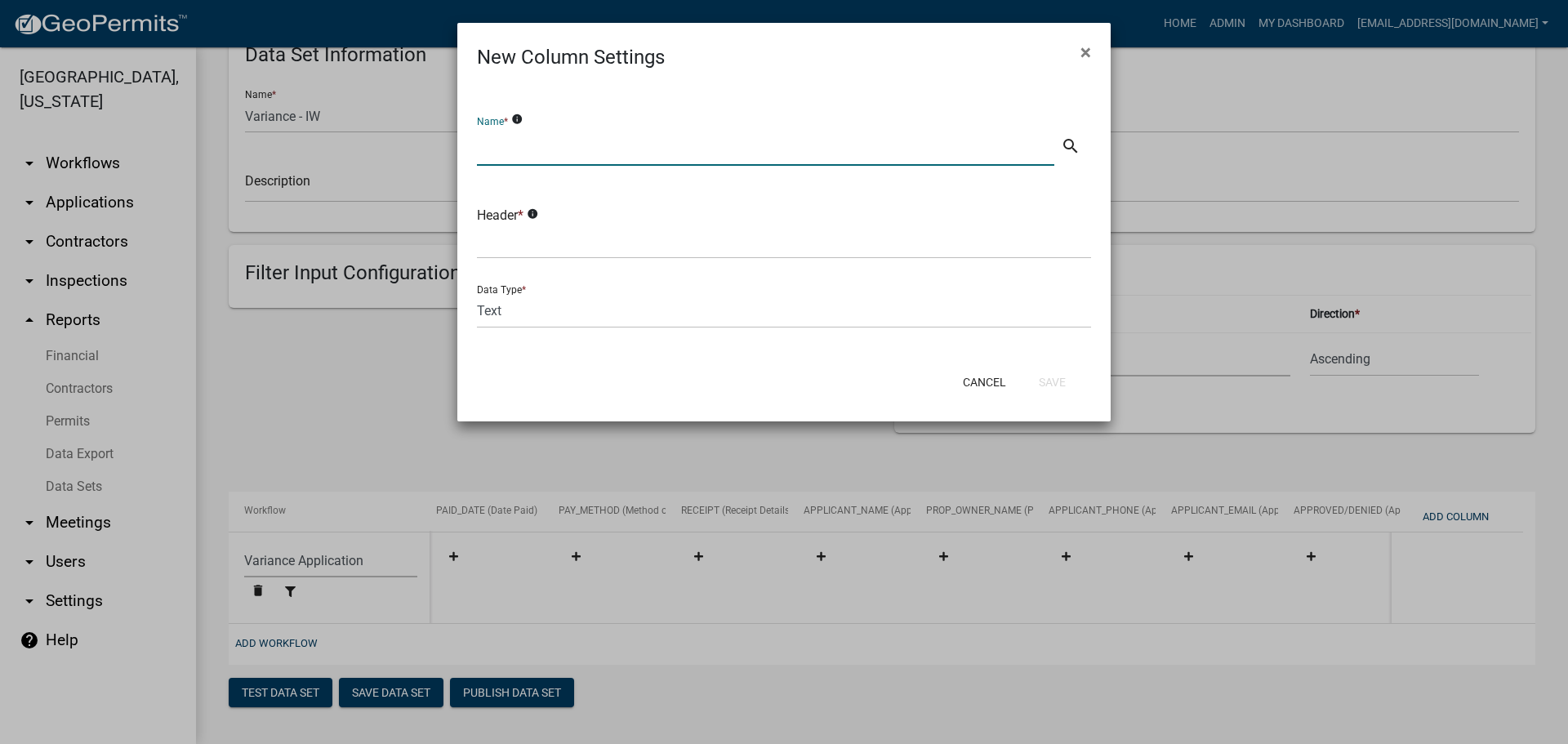
click at [539, 150] on input "text" at bounding box center [765, 150] width 577 height 34
type input "Proposed Variance Summary"
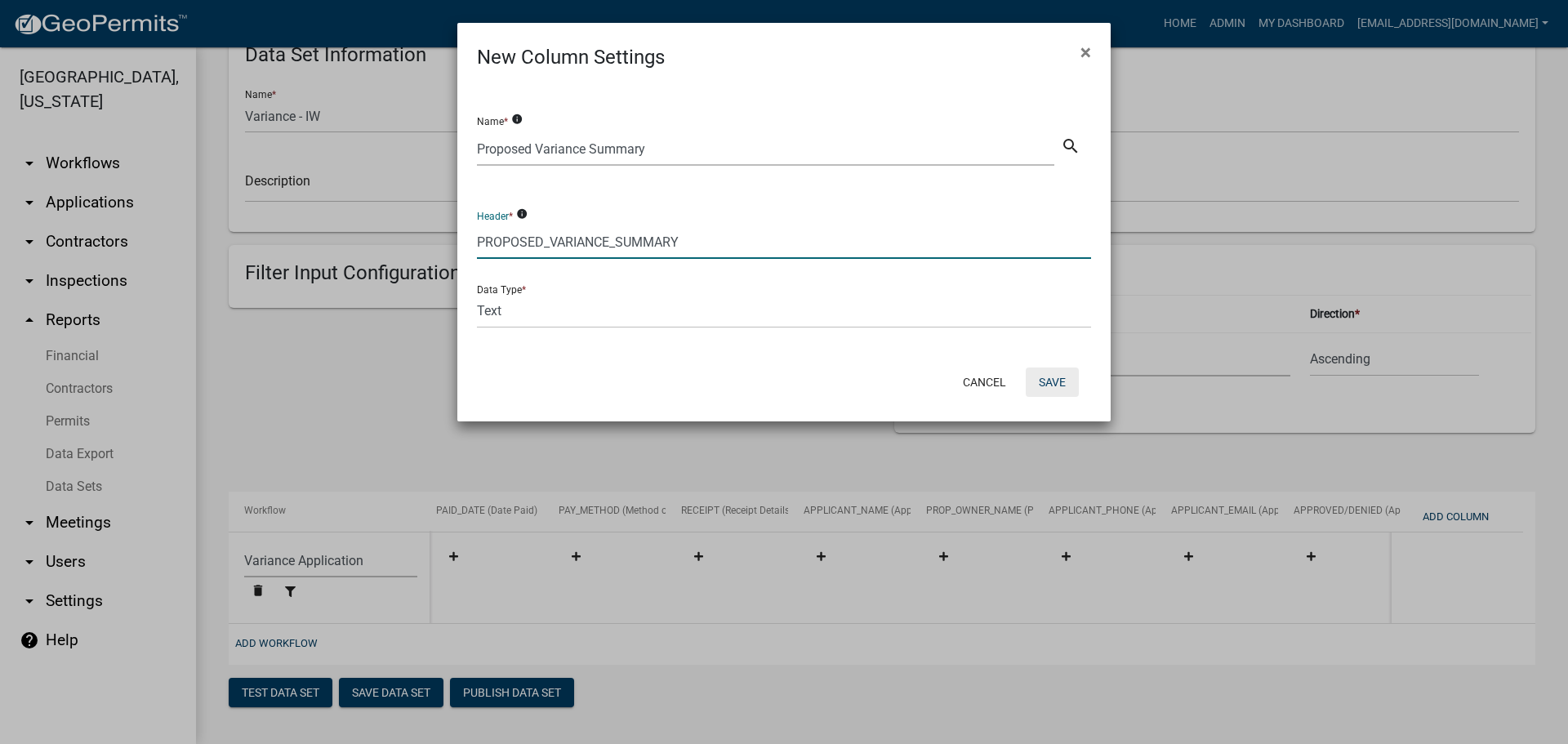
type input "PROPOSED_VARIANCE_SUMMARY"
click at [1051, 382] on button "Save" at bounding box center [1052, 382] width 53 height 29
select select "159ae783-d570-4e54-bbd3-48143ef63351"
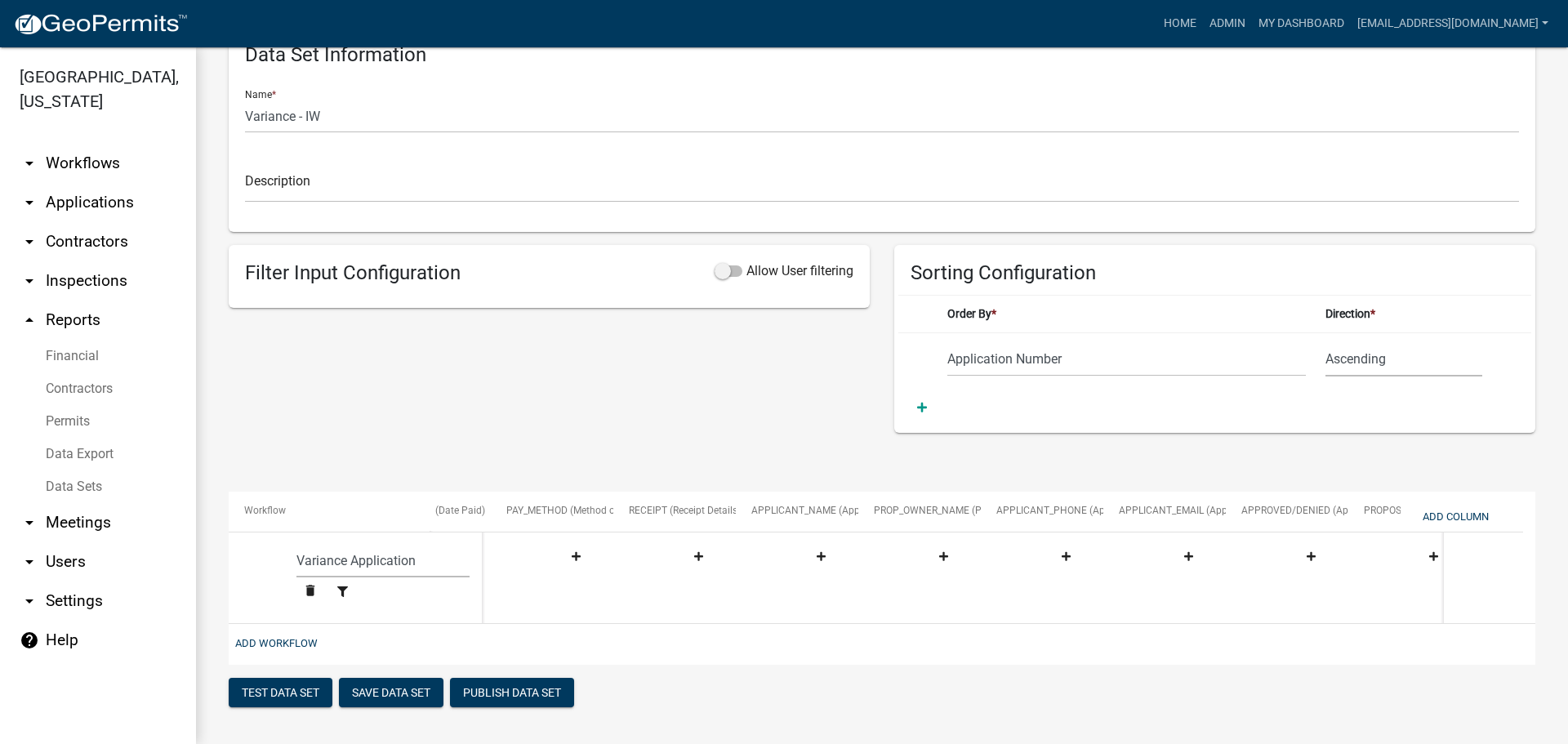
scroll to position [0, 1237]
click at [1457, 517] on button "Add Column" at bounding box center [1456, 517] width 80 height 27
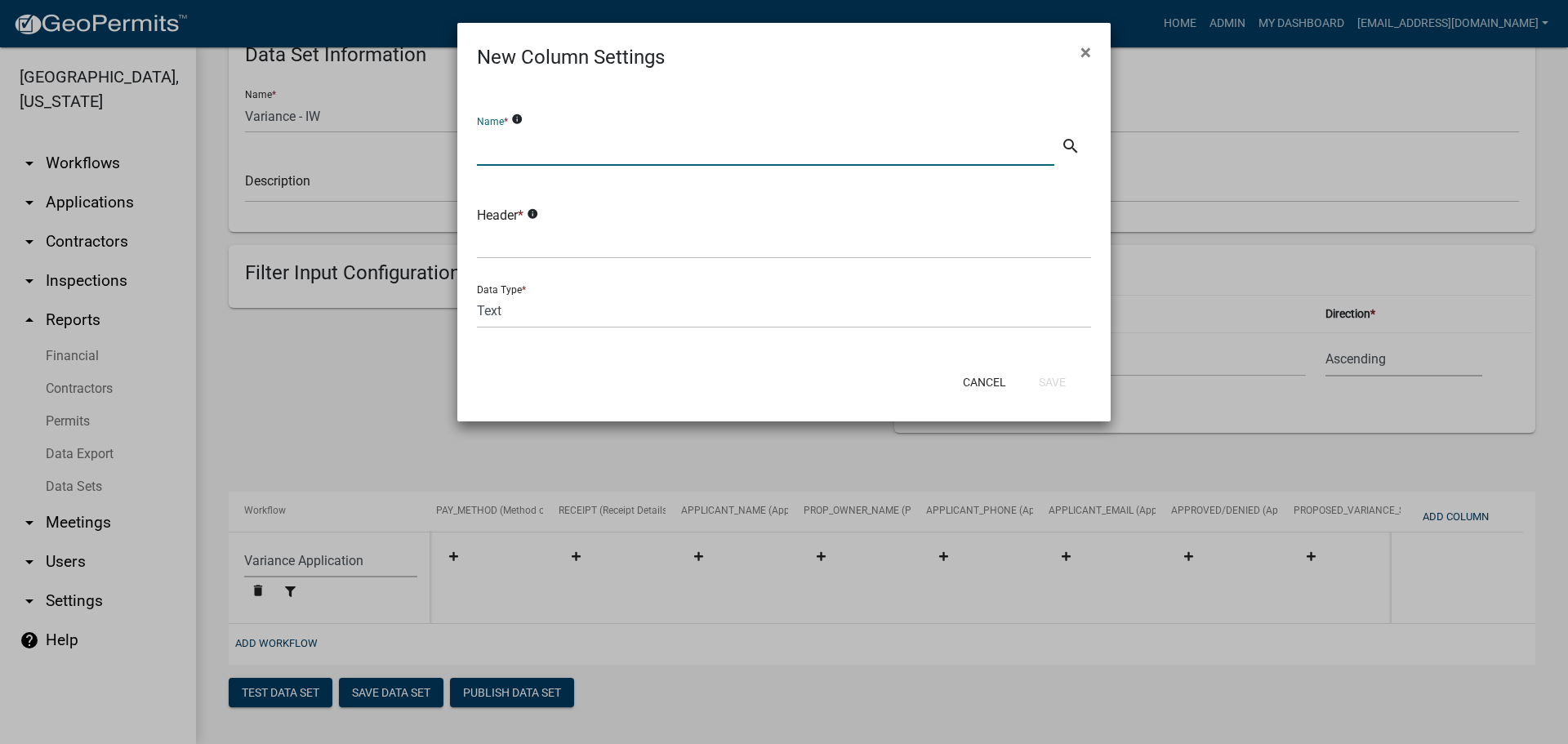
click at [537, 156] on input "text" at bounding box center [765, 150] width 577 height 34
type input "A"
type input "Assessor Classification"
click at [547, 240] on input "text" at bounding box center [784, 242] width 614 height 34
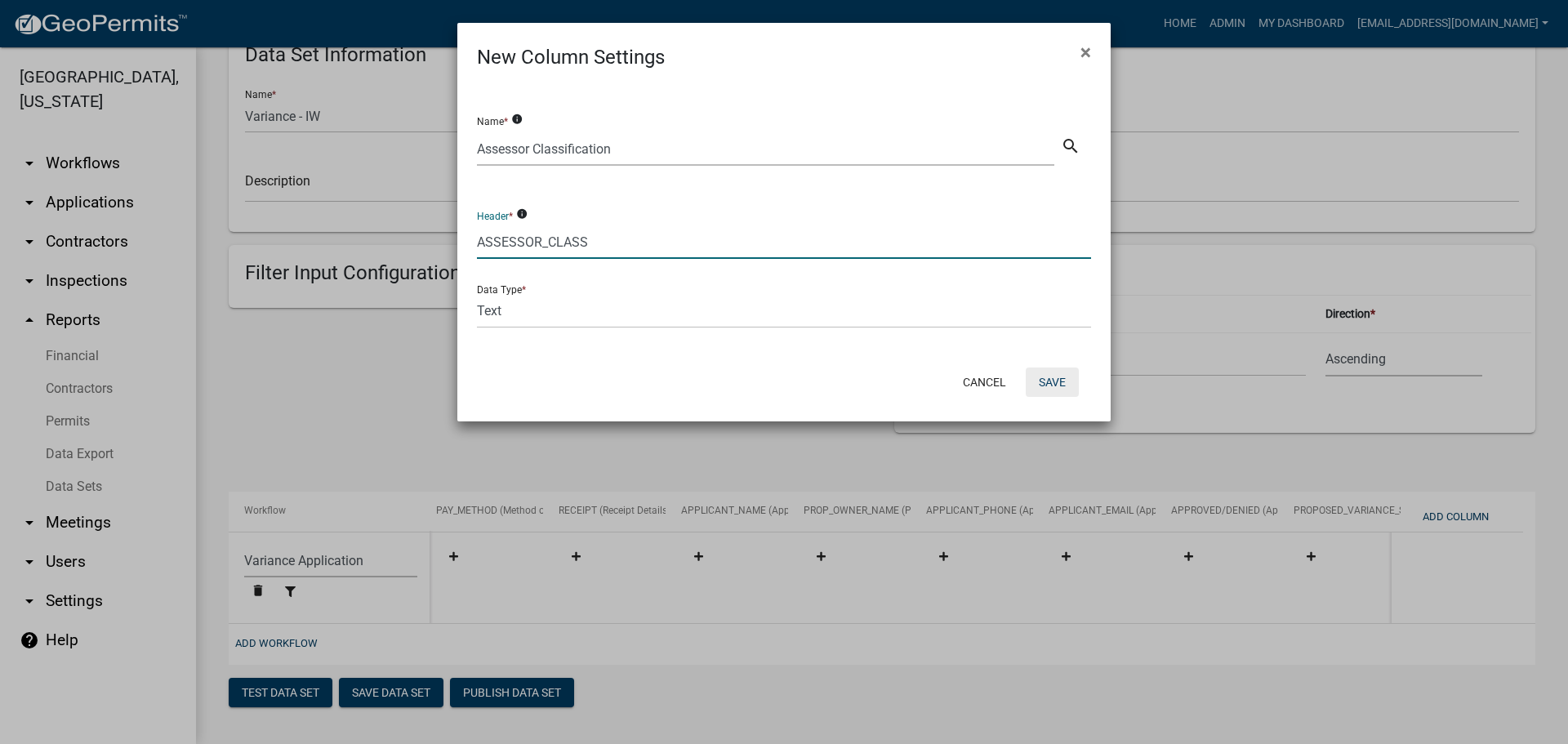
type input "ASSESSOR_CLASS"
drag, startPoint x: 1054, startPoint y: 380, endPoint x: 1010, endPoint y: 349, distance: 53.8
click at [1052, 379] on button "Save" at bounding box center [1052, 382] width 53 height 29
select select "159ae783-d570-4e54-bbd3-48143ef63351"
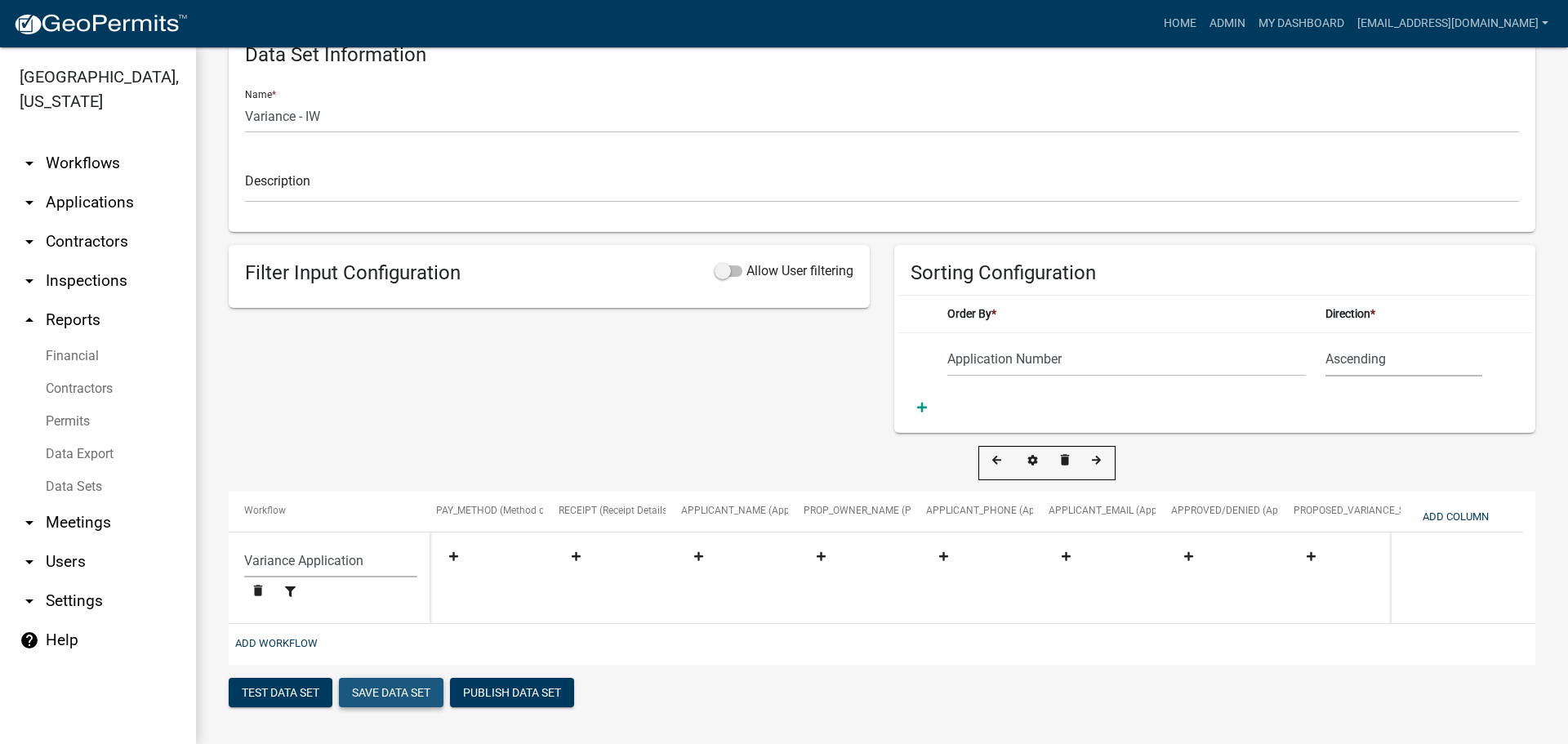
click at [381, 708] on button "Save Data Set" at bounding box center [391, 692] width 104 height 29
select select "Application Number"
click at [1470, 510] on button "Add Column" at bounding box center [1456, 517] width 80 height 27
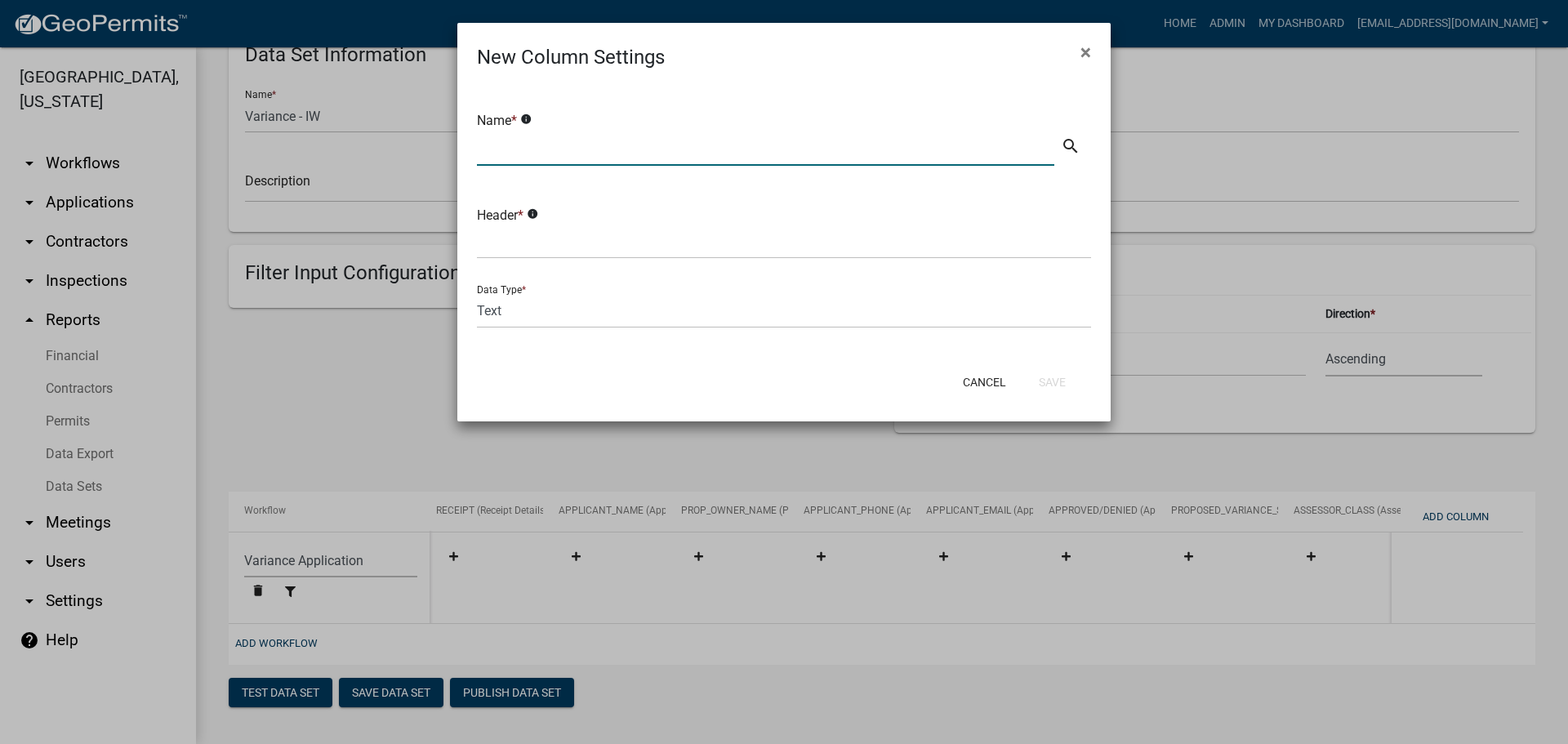
click at [592, 150] on input "text" at bounding box center [765, 150] width 577 height 34
type input "p"
type input "Planning Commission Meeting Date"
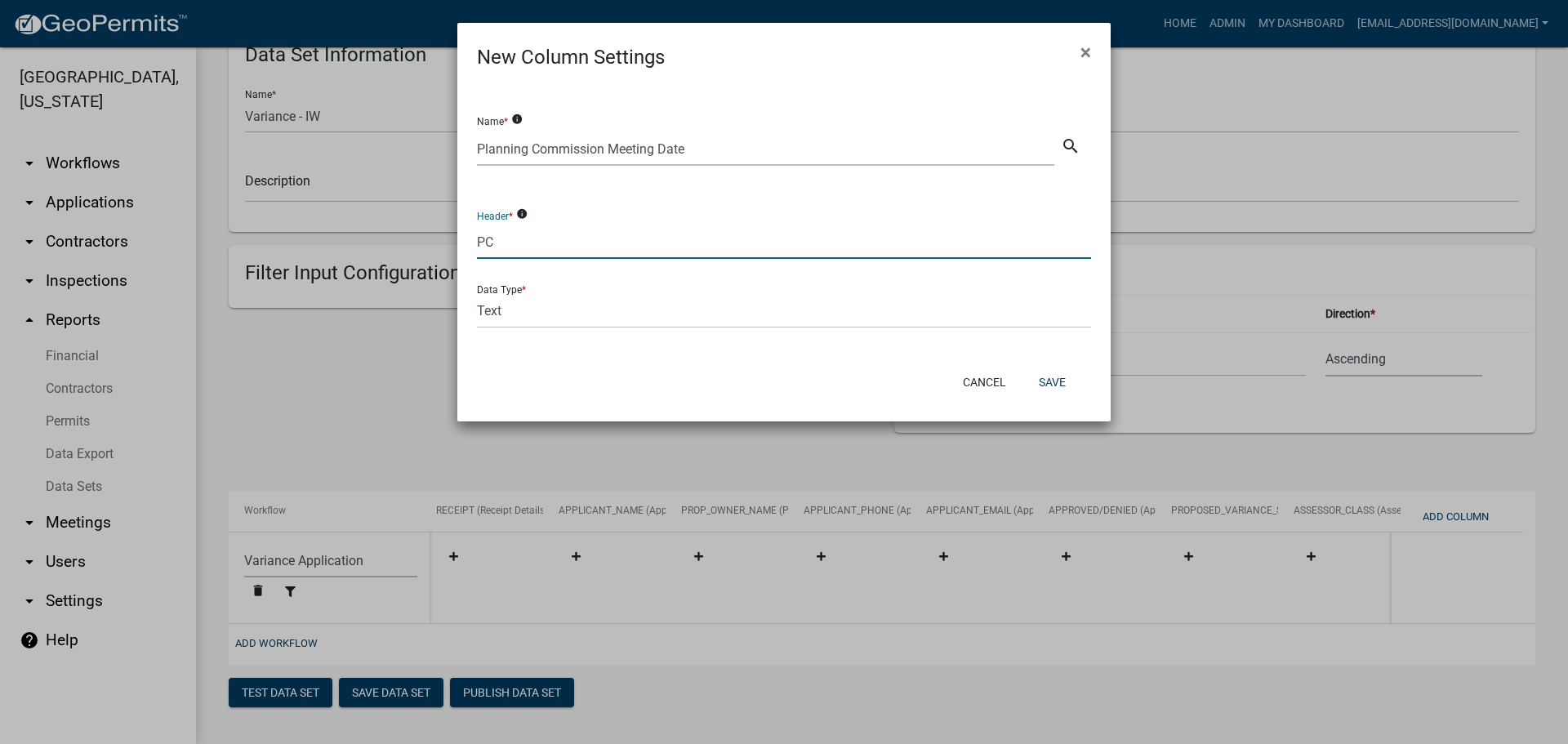
type input "P"
type input "BOC_MEETING_DATE"
click at [570, 309] on select "Text Date Number with Decimals Number without Decimals" at bounding box center [784, 311] width 614 height 34
select select "2"
click at [477, 295] on select "Text Date Number with Decimals Number without Decimals" at bounding box center [784, 311] width 614 height 34
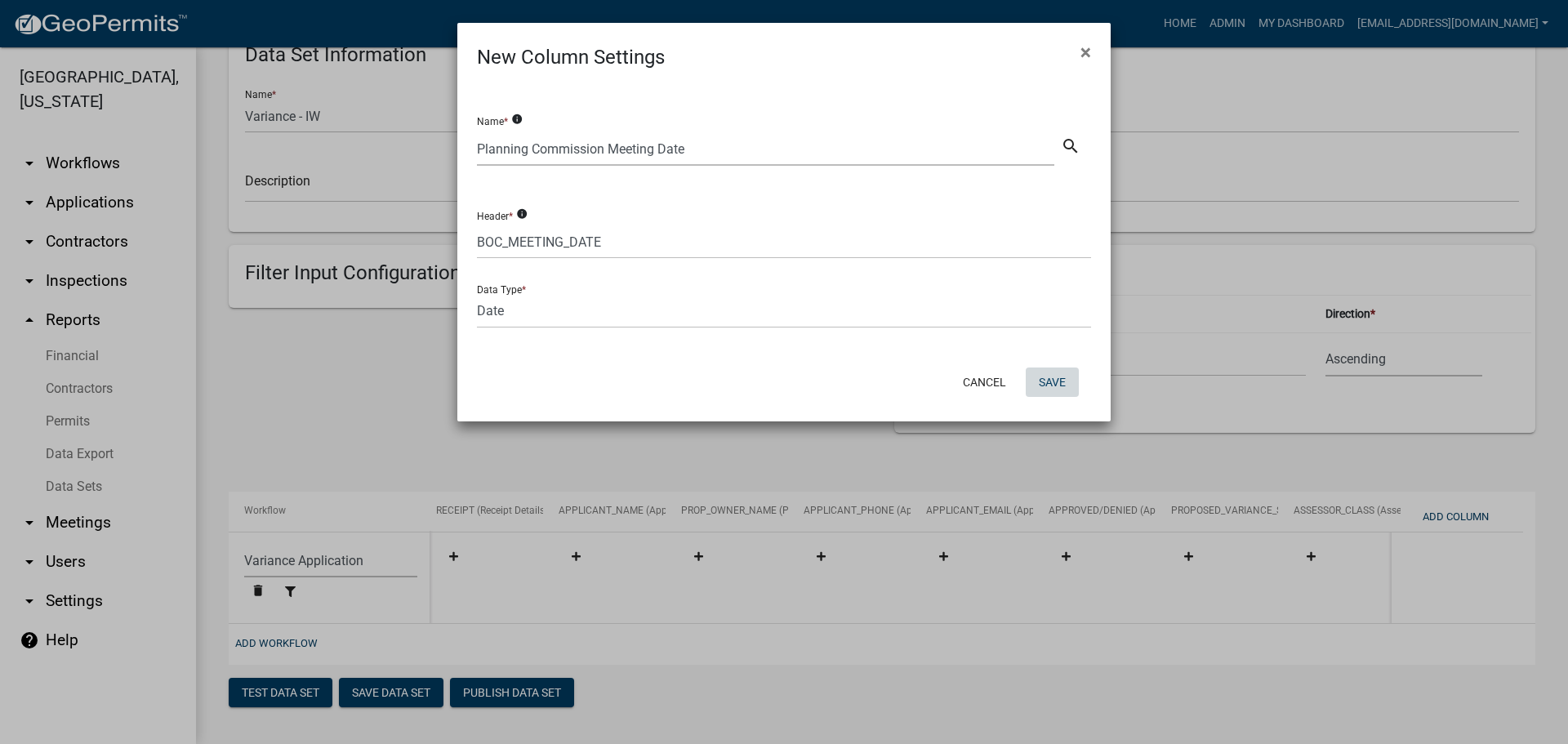
click at [1052, 376] on button "Save" at bounding box center [1052, 382] width 53 height 29
select select "159ae783-d570-4e54-bbd3-48143ef63351"
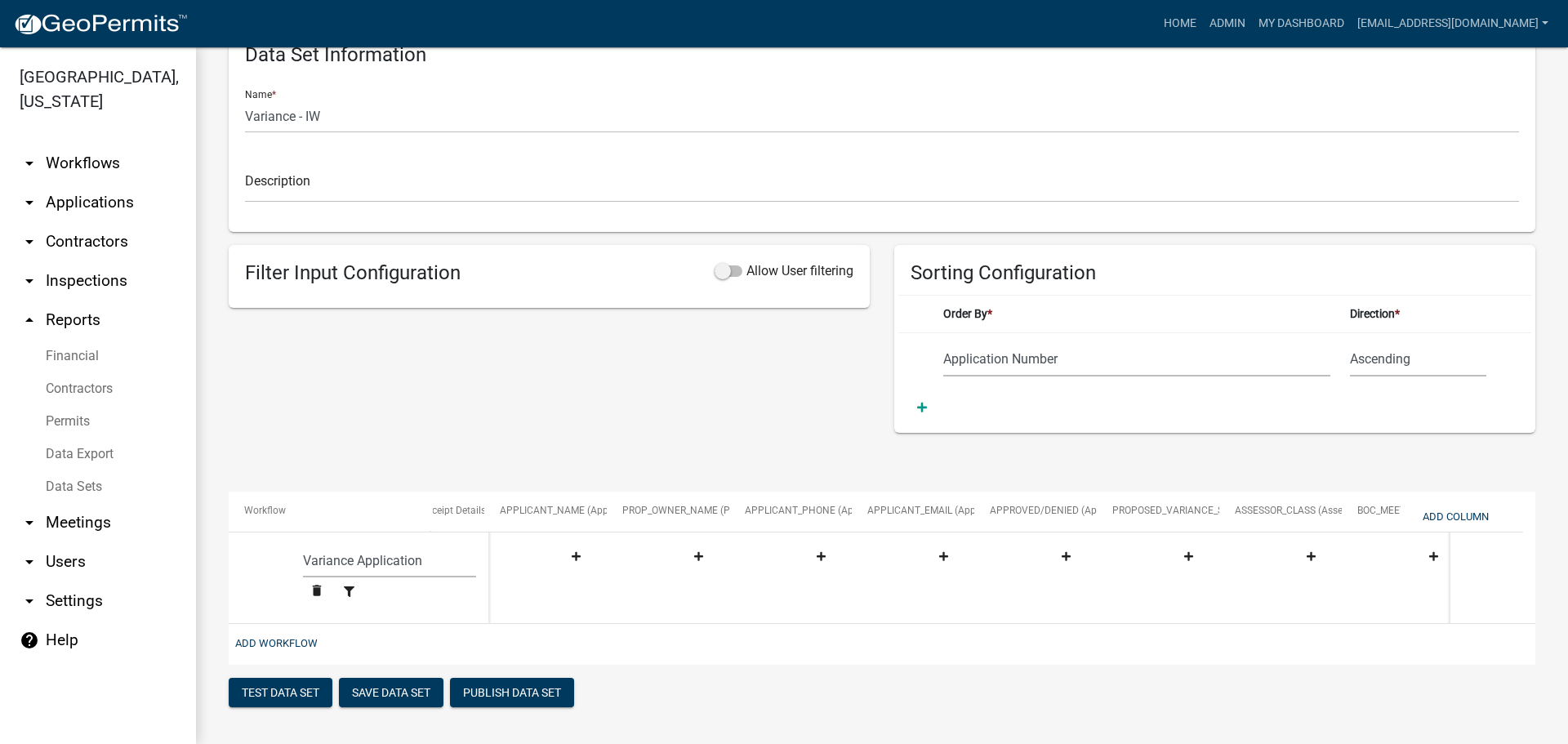
scroll to position [0, 1482]
click at [395, 702] on button "Save Data Set" at bounding box center [391, 692] width 104 height 29
select select "Application Number"
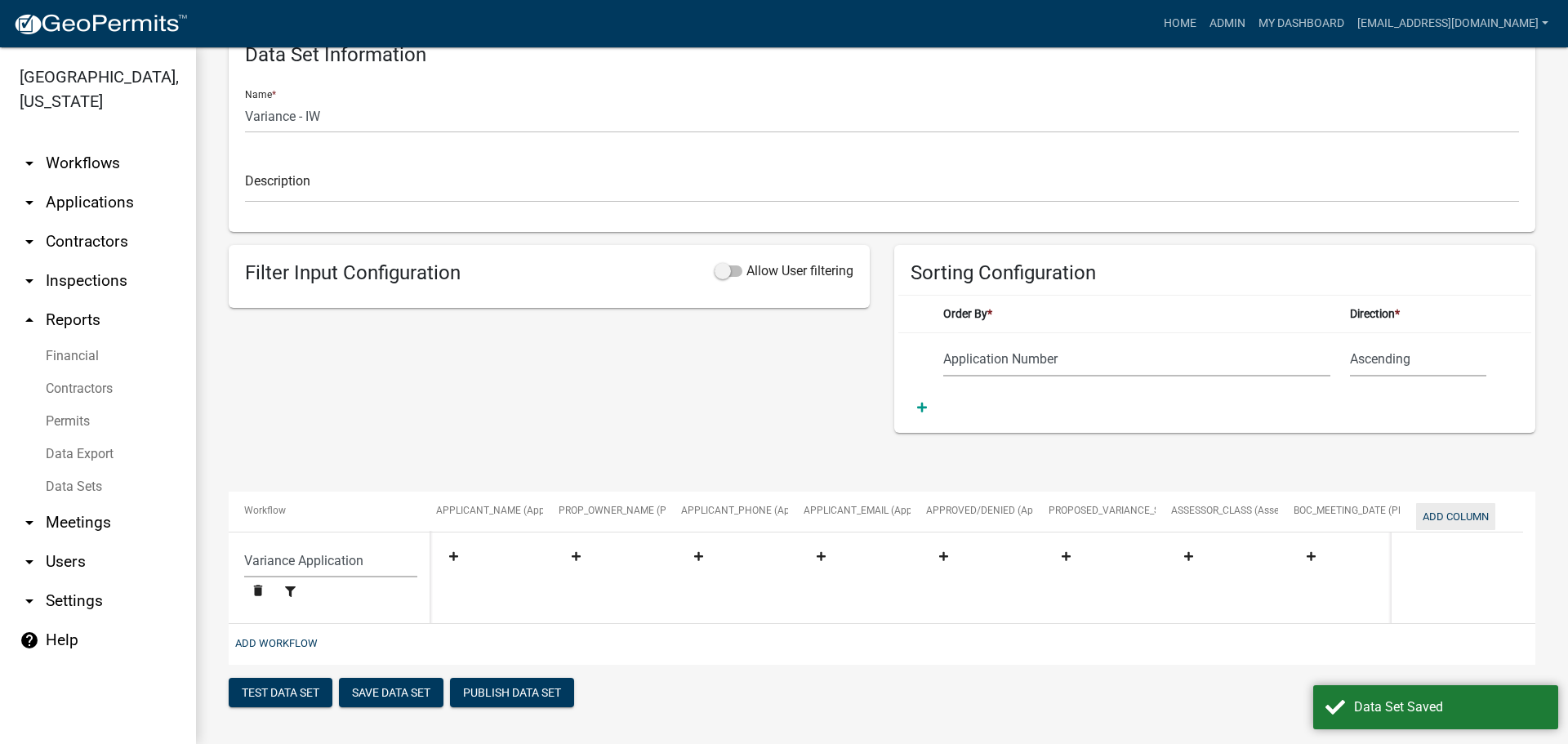
click at [1466, 516] on button "Add Column" at bounding box center [1456, 517] width 80 height 27
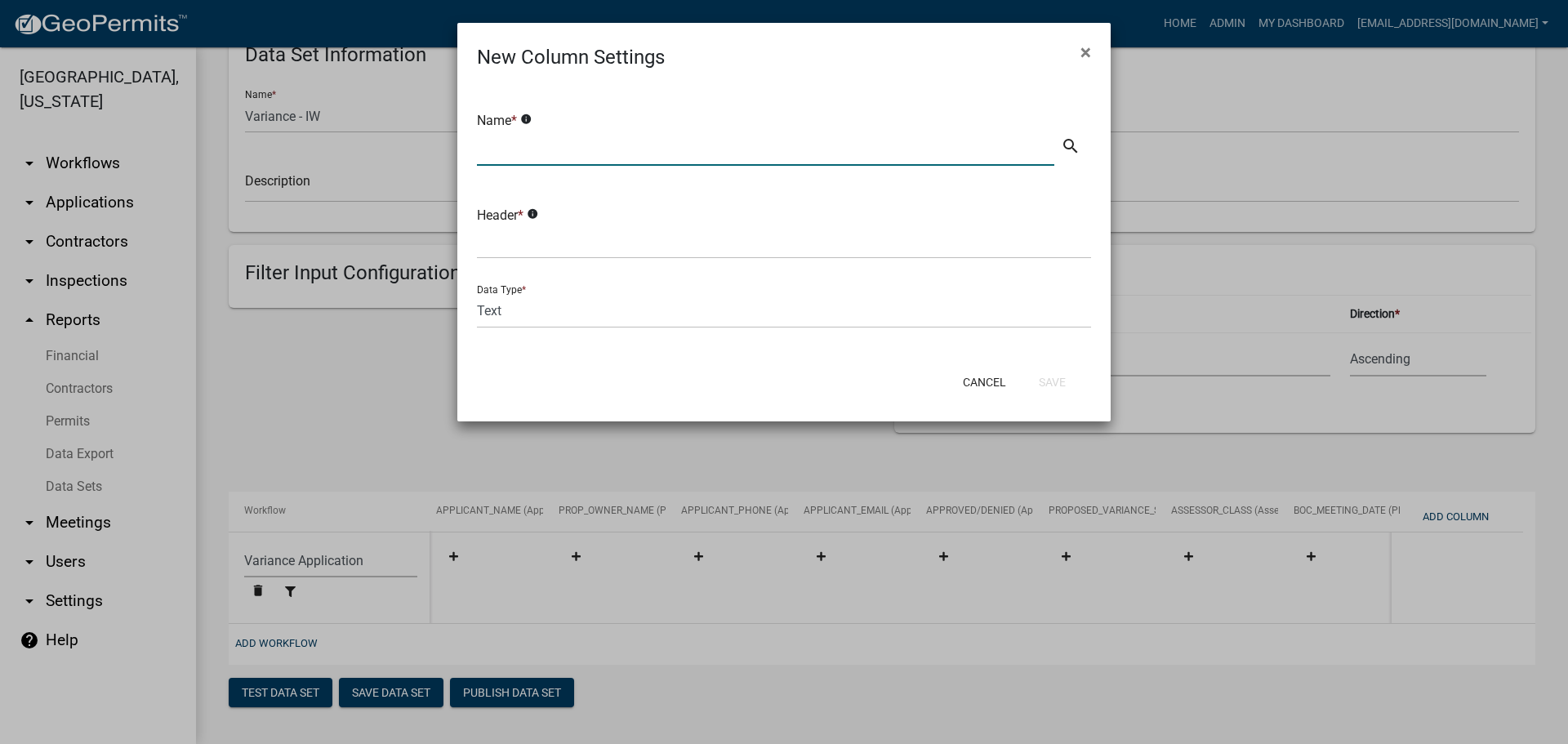
click at [570, 144] on input "text" at bounding box center [765, 150] width 577 height 34
type input "Details"
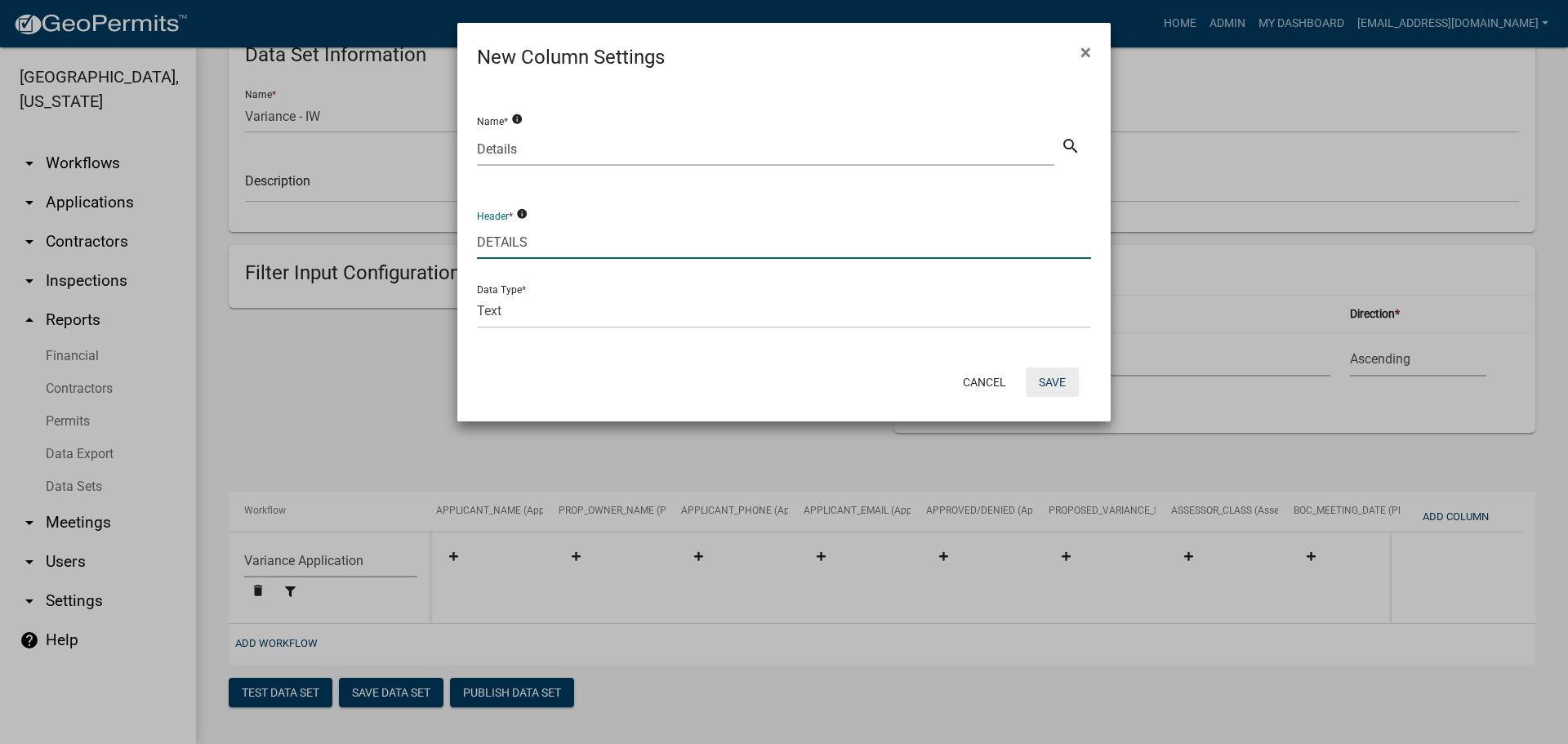
type input "DETAILS"
click at [1051, 380] on button "Save" at bounding box center [1052, 382] width 53 height 29
select select "159ae783-d570-4e54-bbd3-48143ef63351"
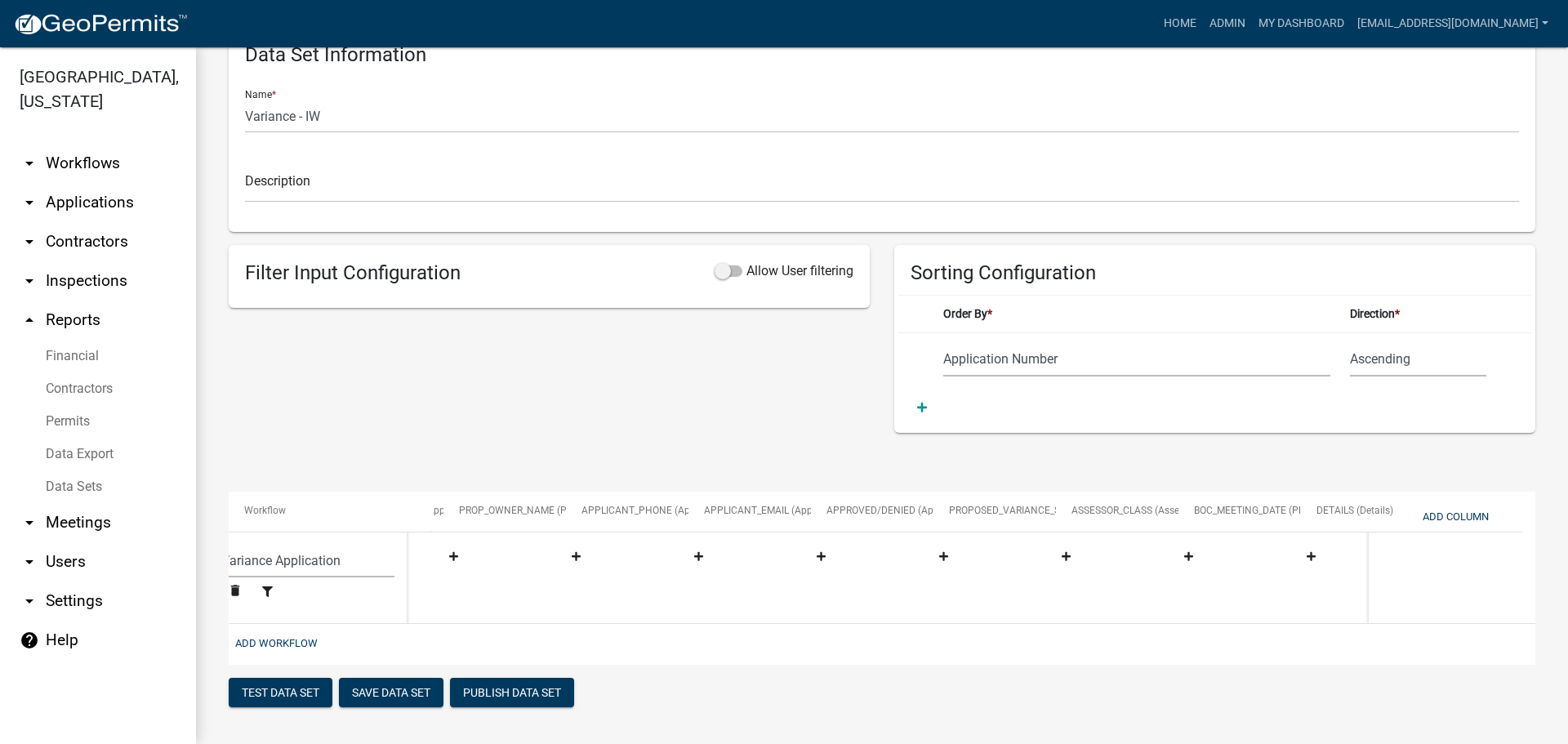
scroll to position [0, 0]
click at [388, 695] on button "Save Data Set" at bounding box center [391, 692] width 104 height 29
select select "Application Number"
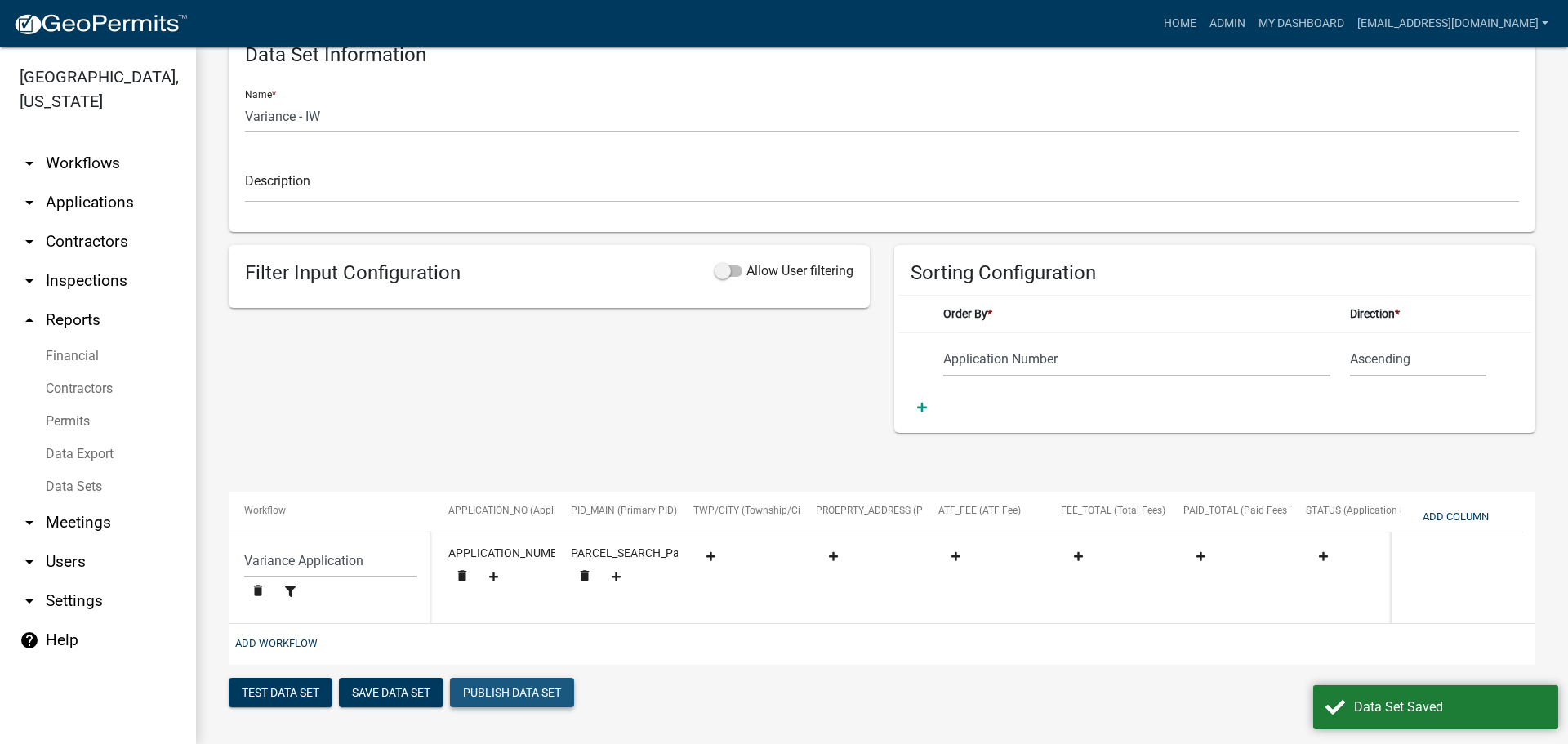
click at [518, 708] on button "Publish Data Set" at bounding box center [512, 692] width 124 height 29
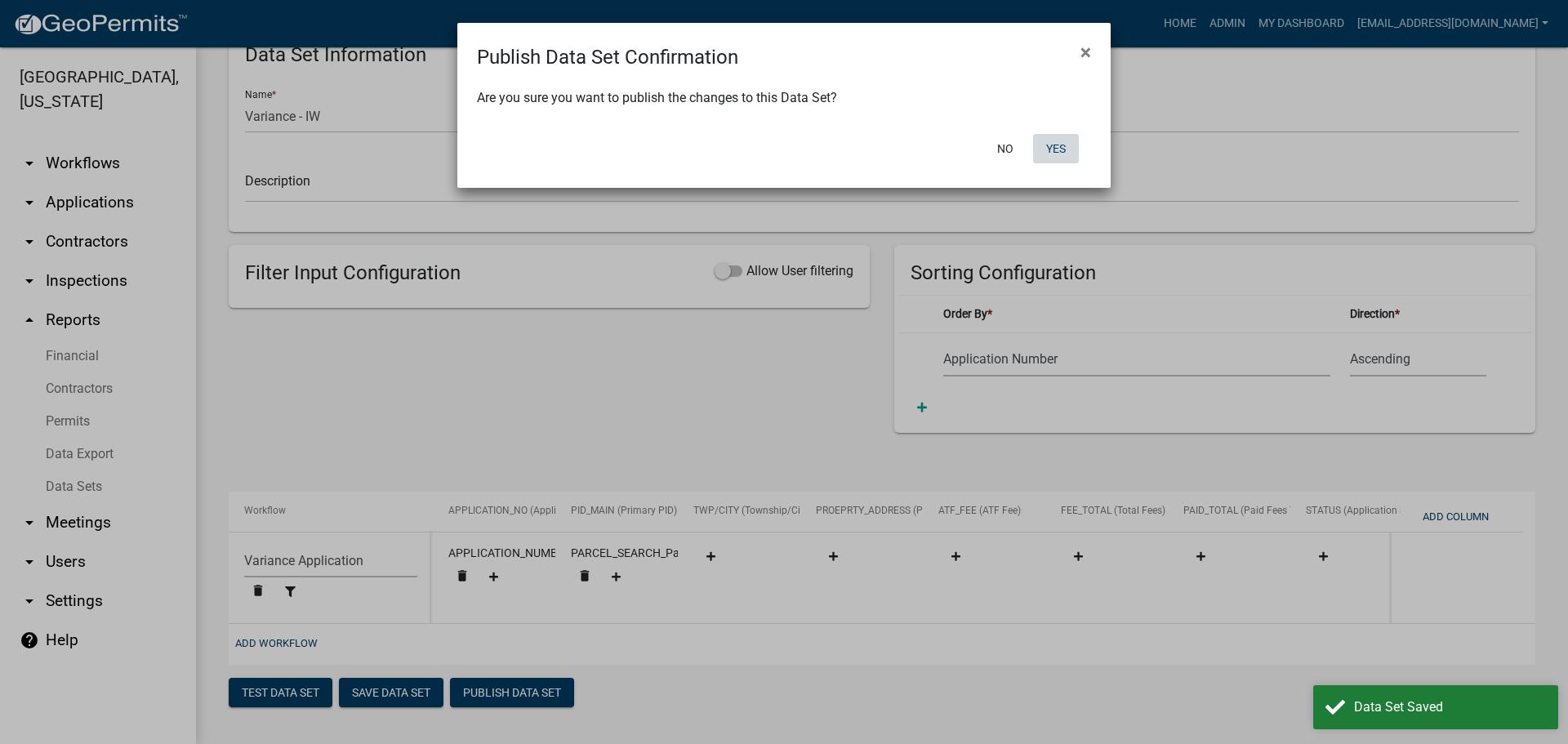
drag, startPoint x: 1052, startPoint y: 150, endPoint x: 811, endPoint y: 152, distance: 241.0
click at [1049, 148] on button "Yes" at bounding box center [1056, 148] width 46 height 29
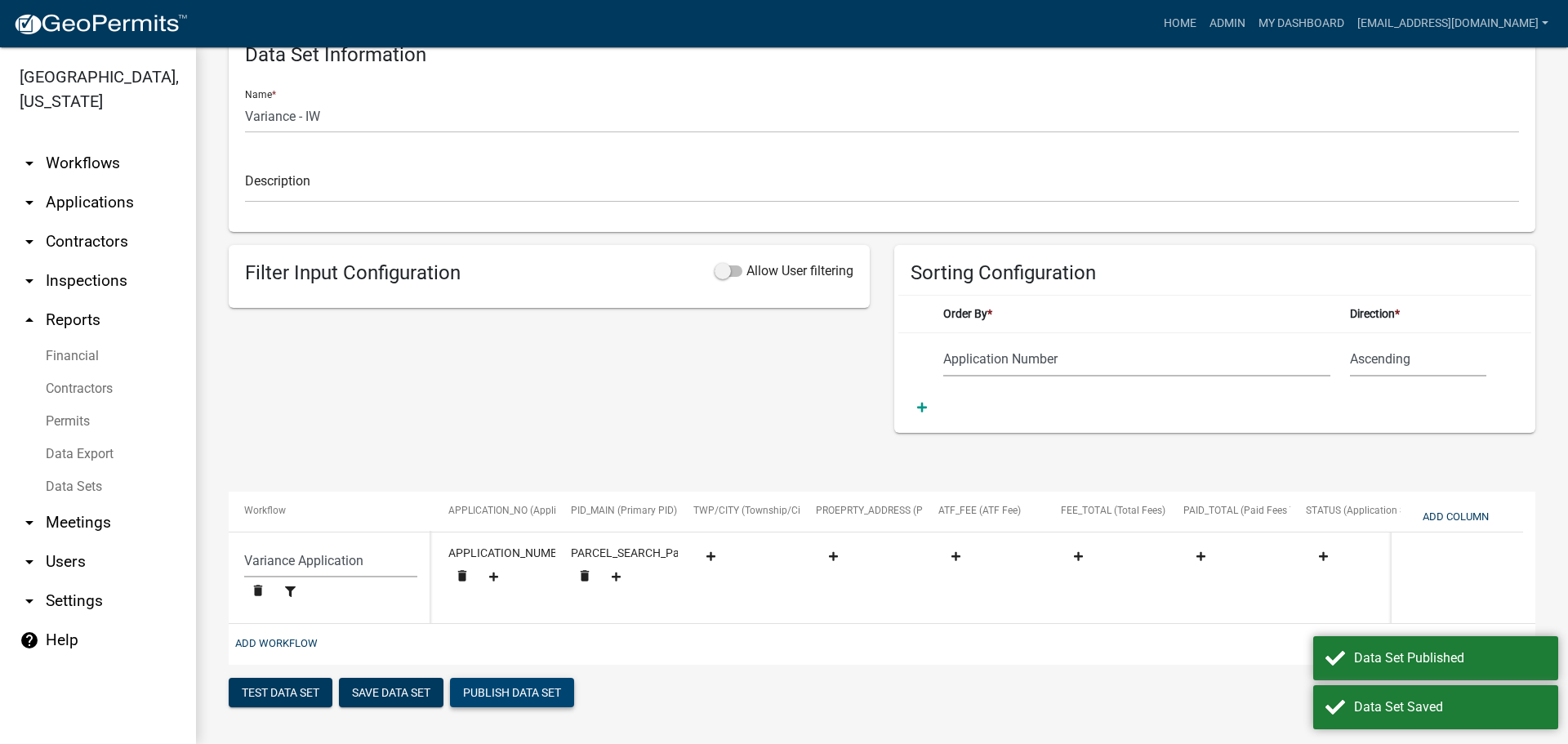
scroll to position [65, 0]
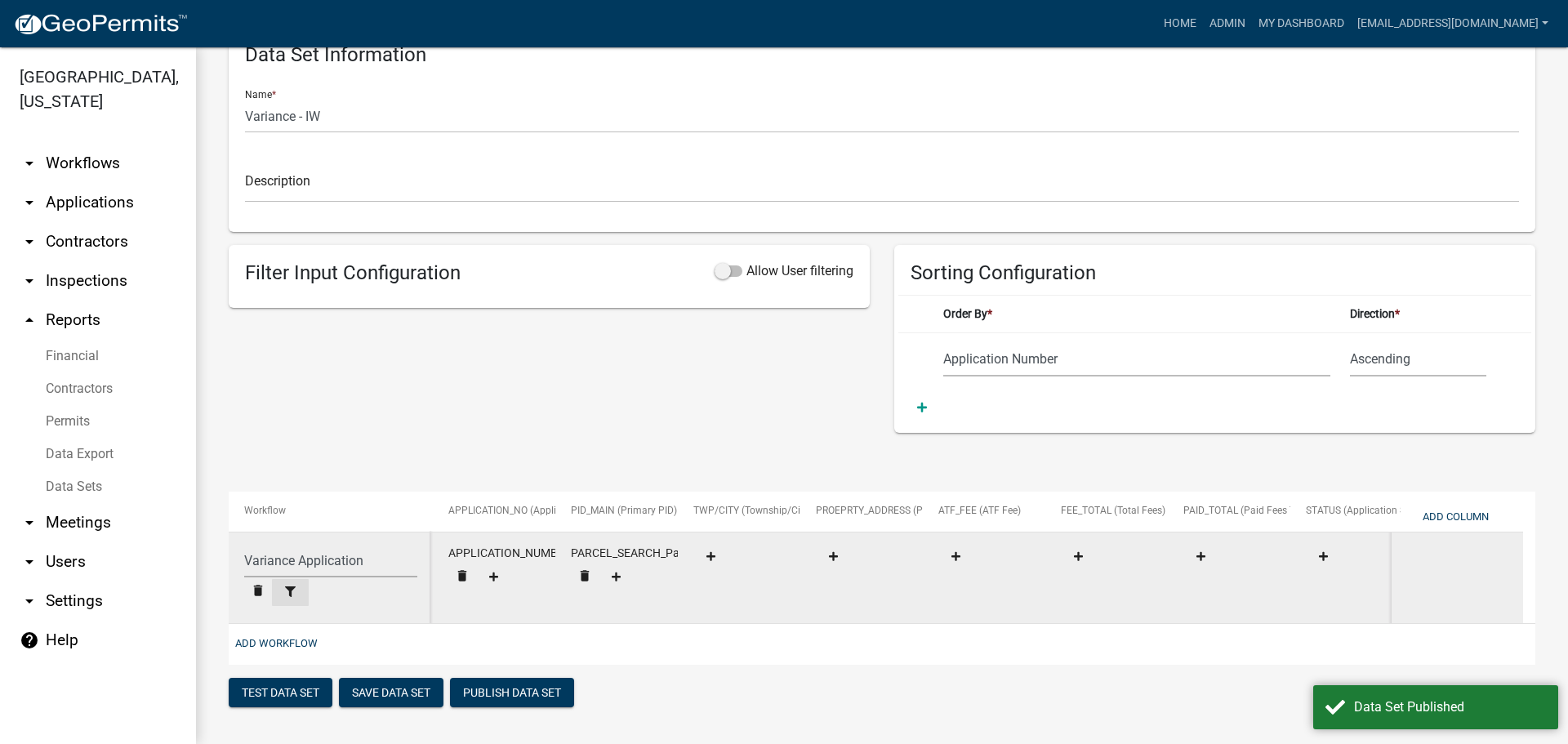
click at [293, 587] on icon at bounding box center [290, 592] width 11 height 11
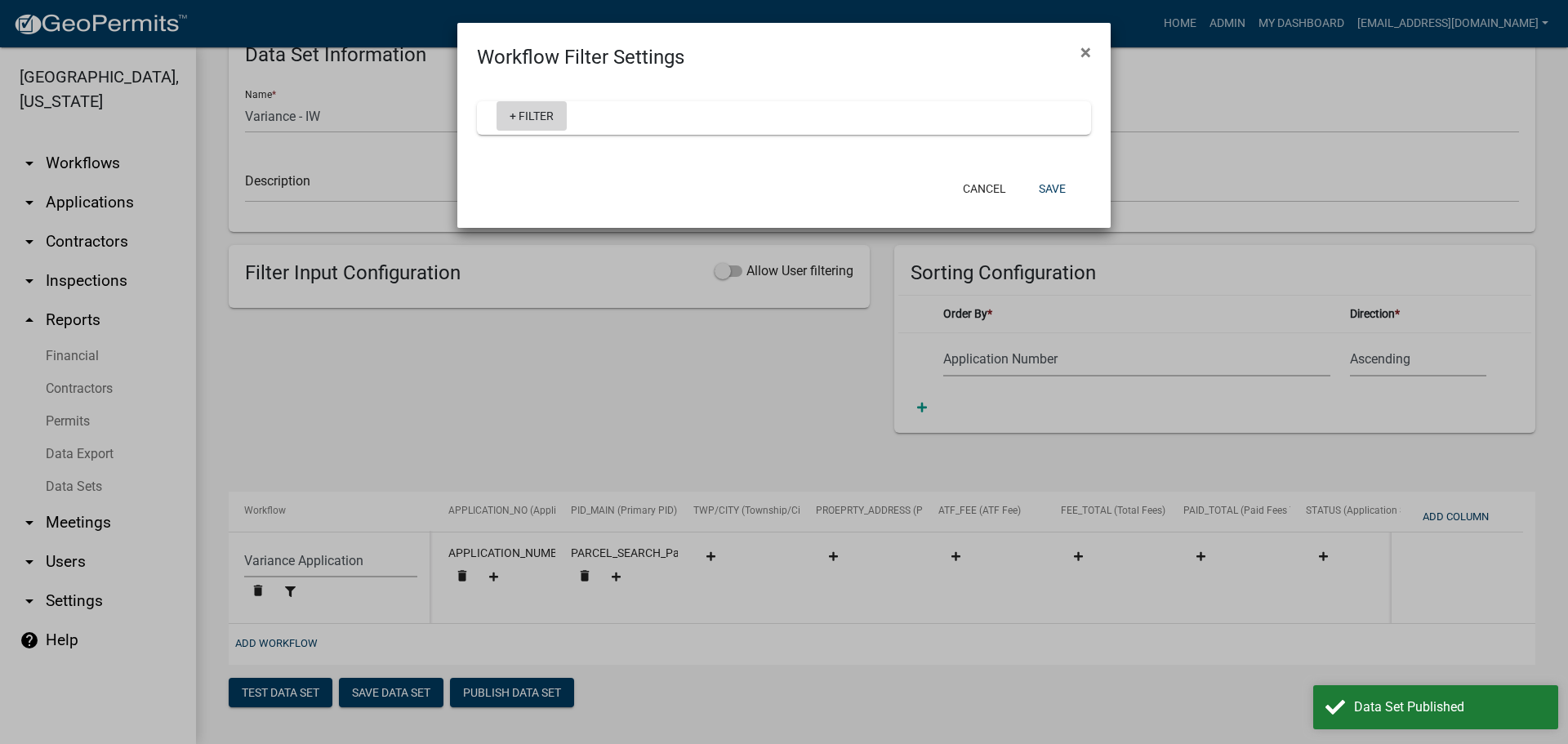
click at [537, 116] on link "+ Filter" at bounding box center [531, 116] width 70 height 29
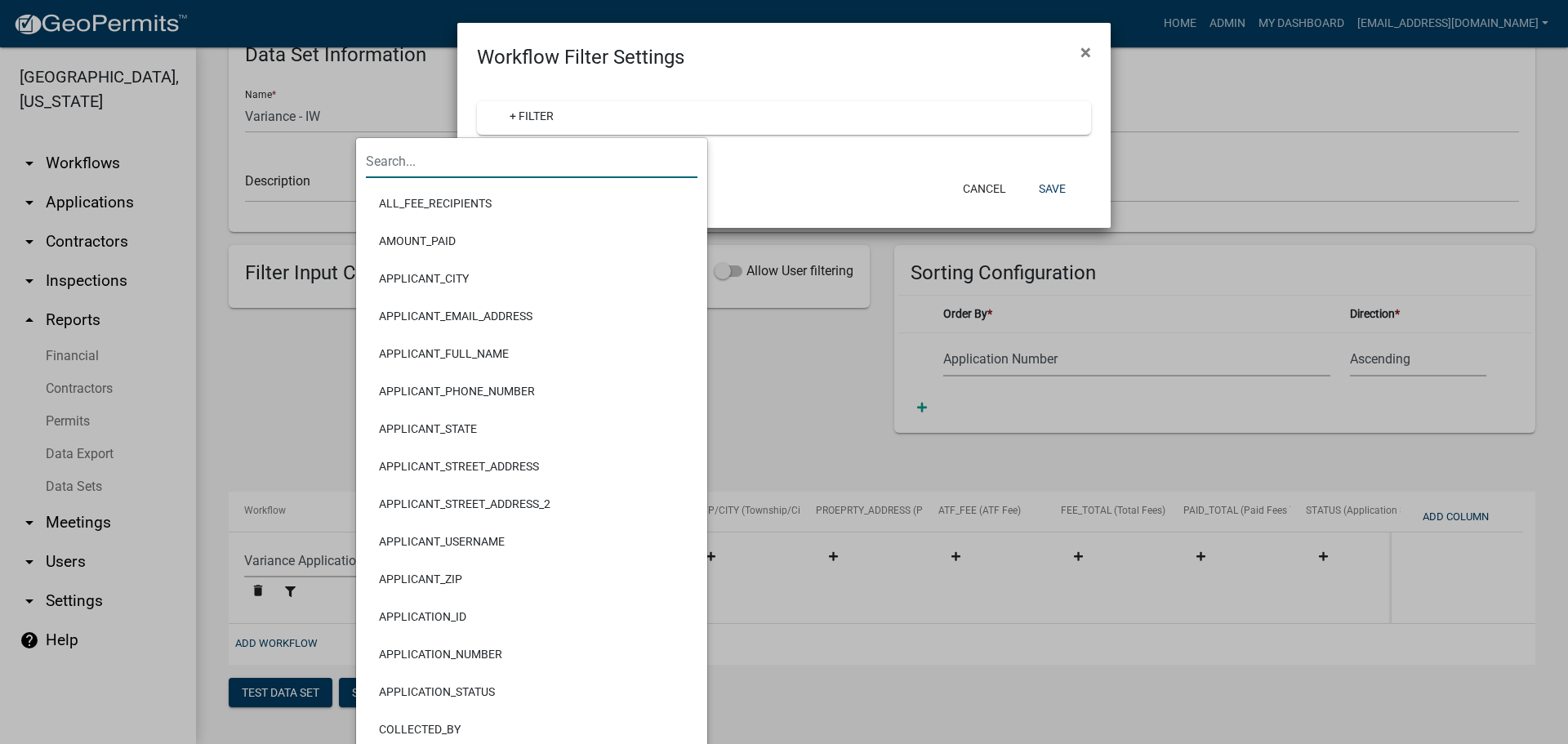
click at [496, 158] on input "text" at bounding box center [532, 161] width 332 height 34
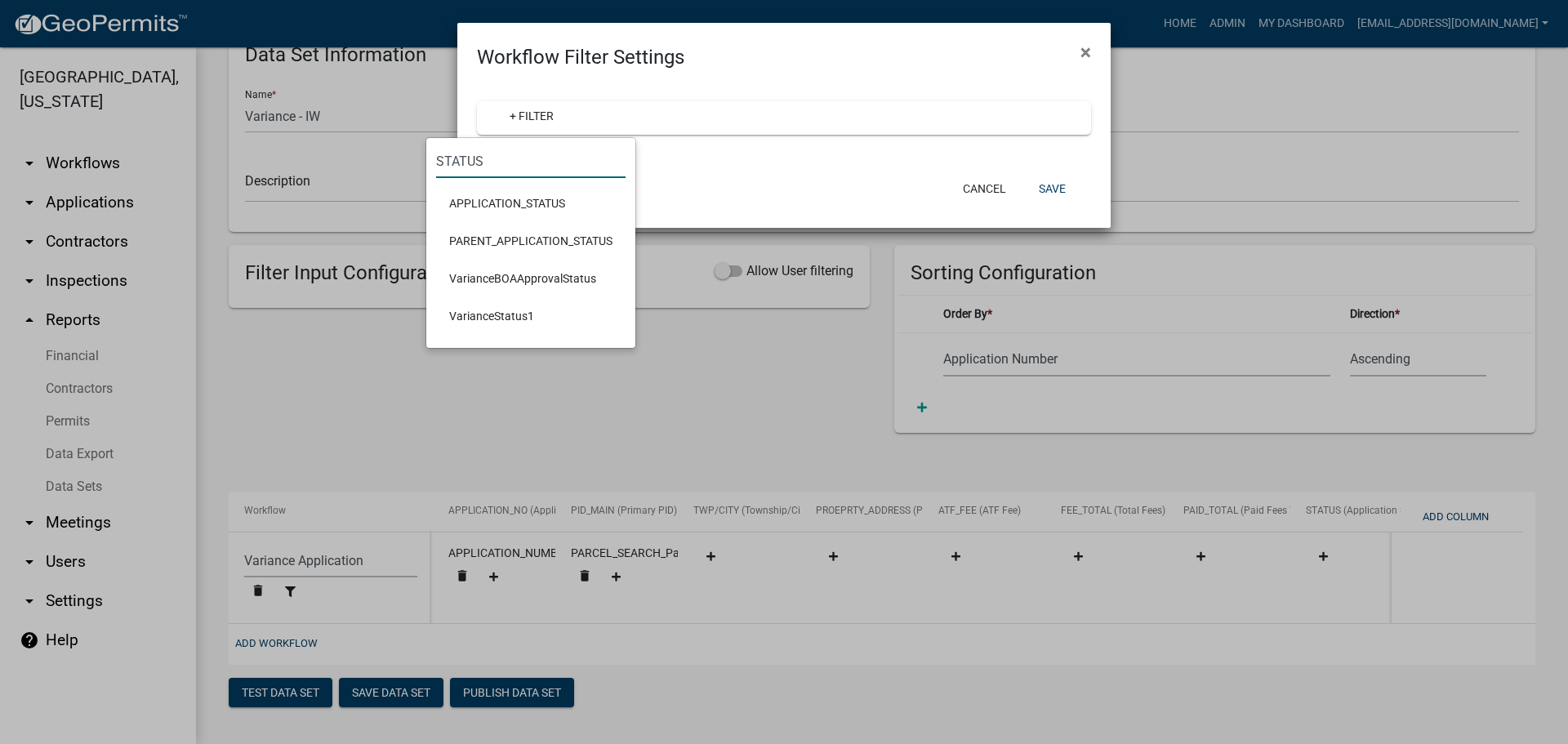
type input "STATUS"
click at [507, 312] on li "VarianceStatus1" at bounding box center [531, 316] width 189 height 37
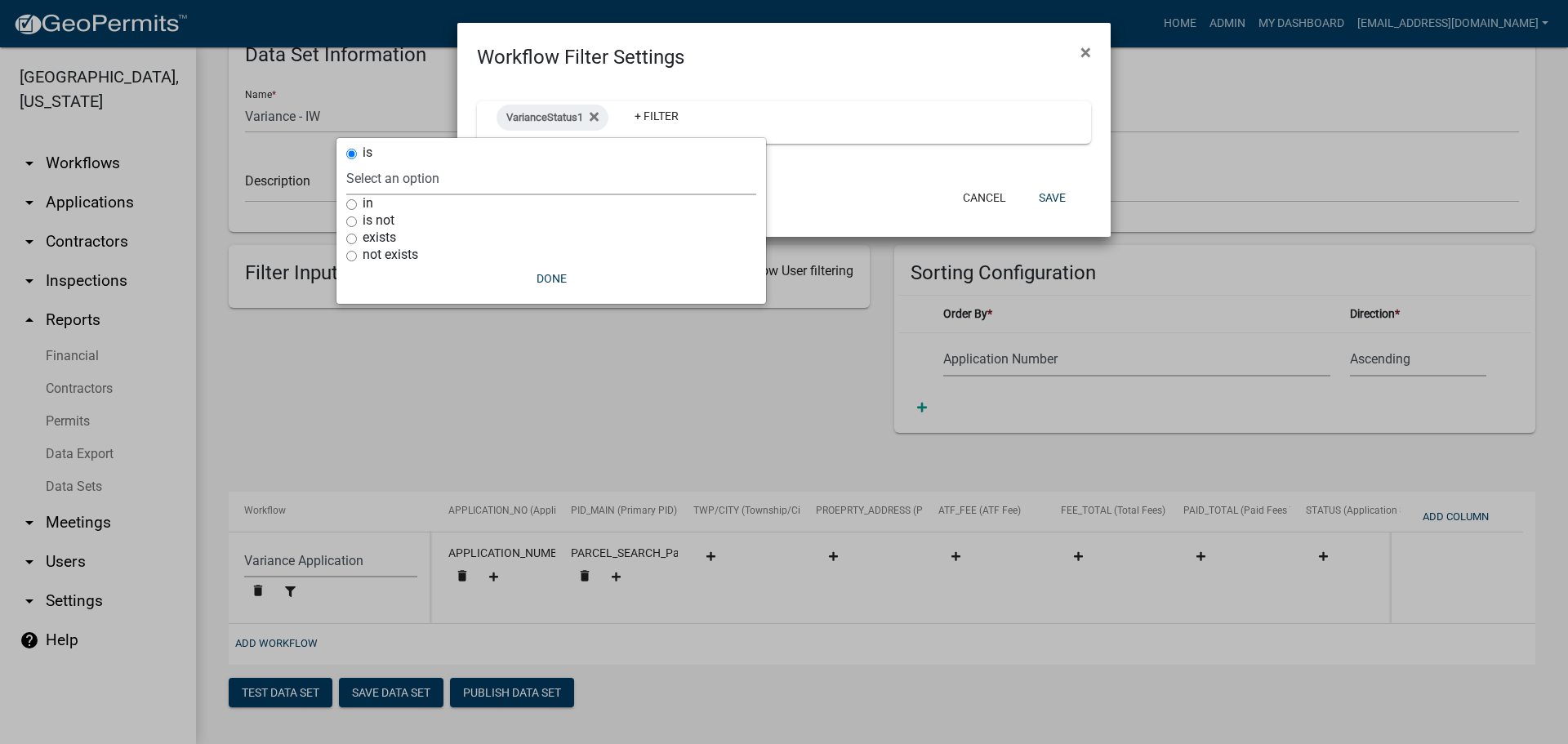
click at [417, 180] on select "Select an option Complete Incomplete Application Incomplete - Additional Paymen…" at bounding box center [552, 179] width 410 height 34
click at [478, 152] on div "is" at bounding box center [552, 152] width 410 height 17
click at [566, 116] on span "VarianceStatus1" at bounding box center [545, 118] width 77 height 12
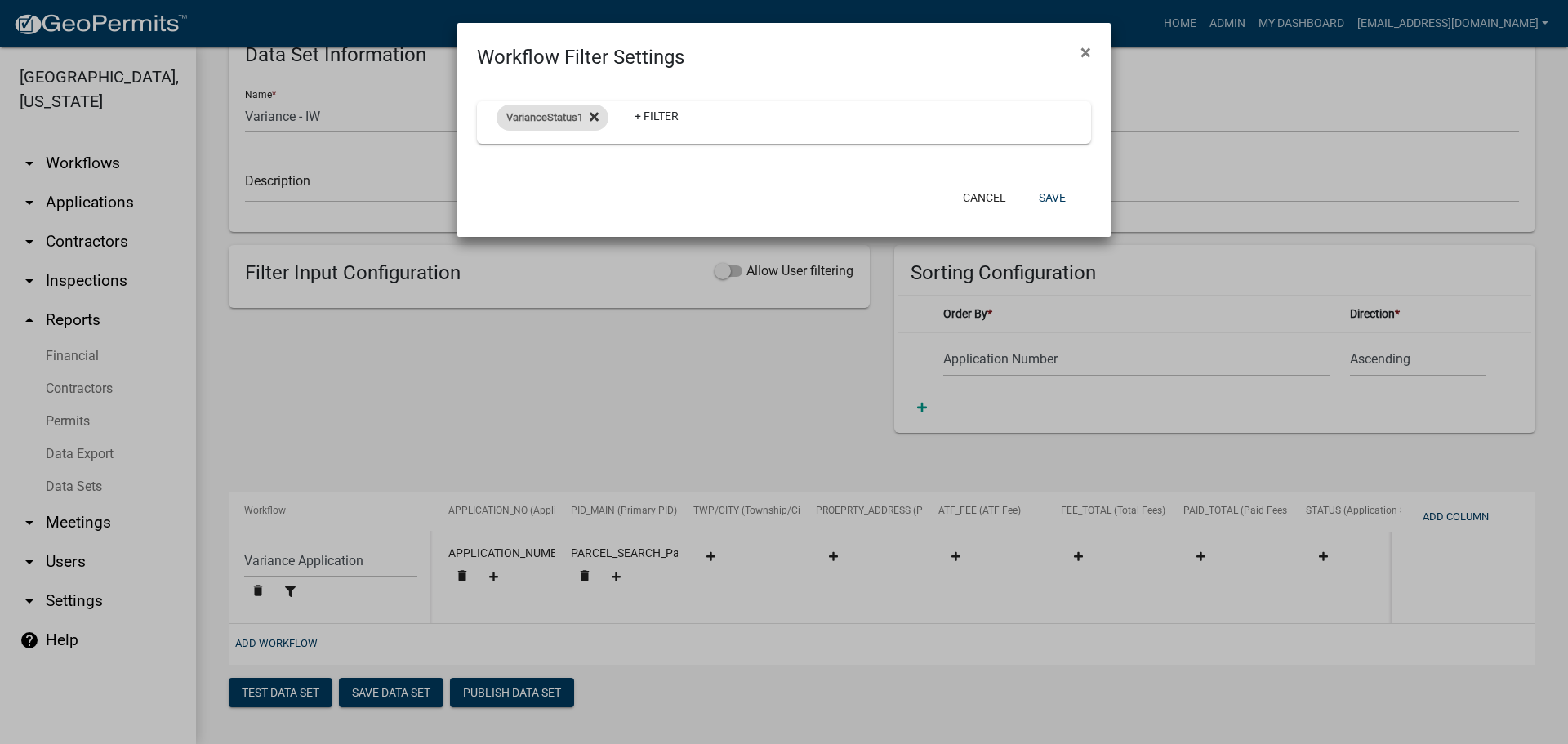
drag, startPoint x: 601, startPoint y: 104, endPoint x: 593, endPoint y: 108, distance: 8.9
click at [601, 104] on div "VarianceStatus1 Remove this filter + Filter" at bounding box center [685, 123] width 400 height 42
click at [593, 110] on fa-icon at bounding box center [591, 118] width 16 height 27
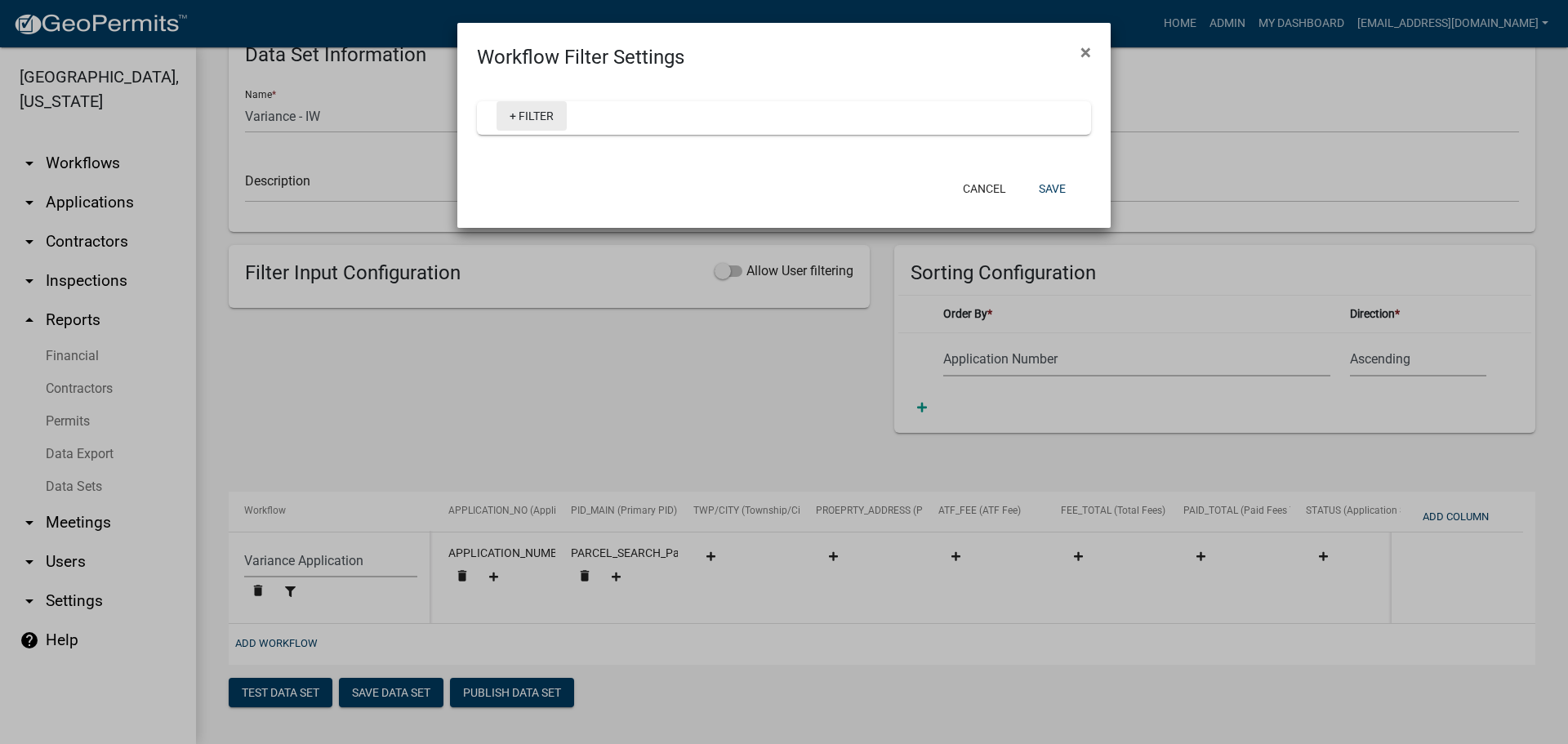
click at [516, 129] on link "+ Filter" at bounding box center [531, 116] width 70 height 29
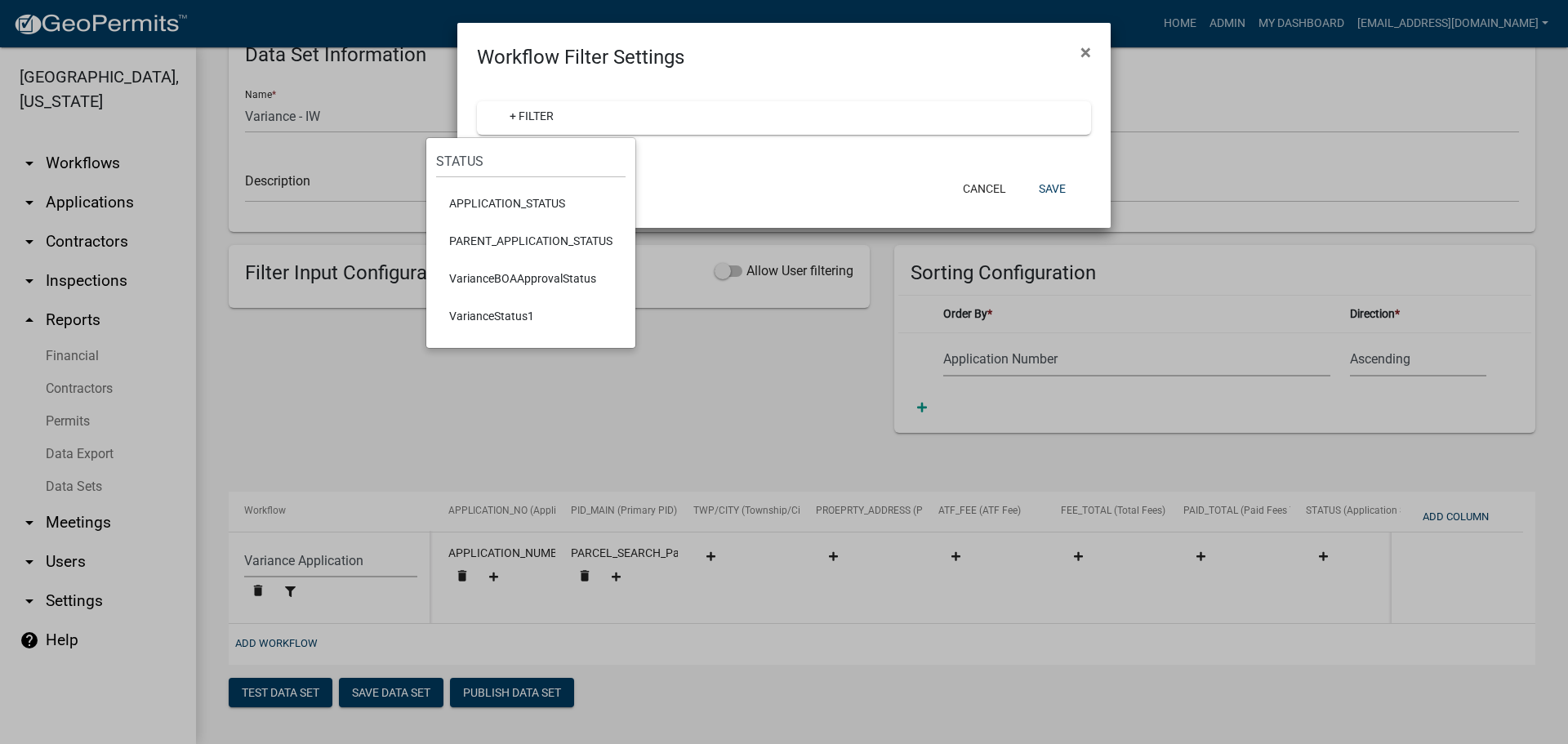
click at [533, 211] on li "APPLICATION_STATUS" at bounding box center [531, 203] width 189 height 37
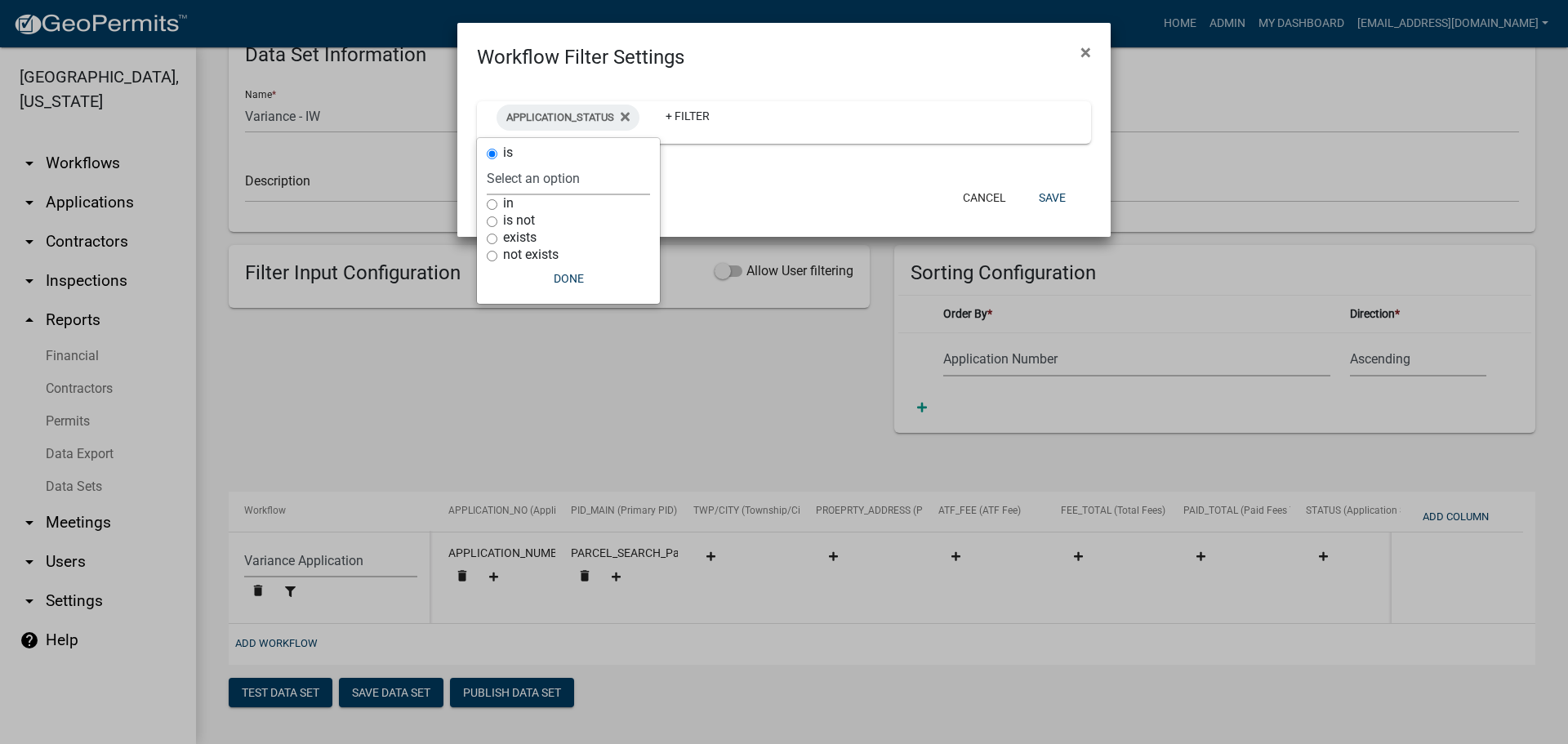
click at [575, 181] on select "Select an option Rejected Completed InProgress" at bounding box center [568, 179] width 164 height 34
drag, startPoint x: 772, startPoint y: 187, endPoint x: 756, endPoint y: 187, distance: 16.0
click at [772, 187] on div "Cancel Save" at bounding box center [890, 197] width 402 height 42
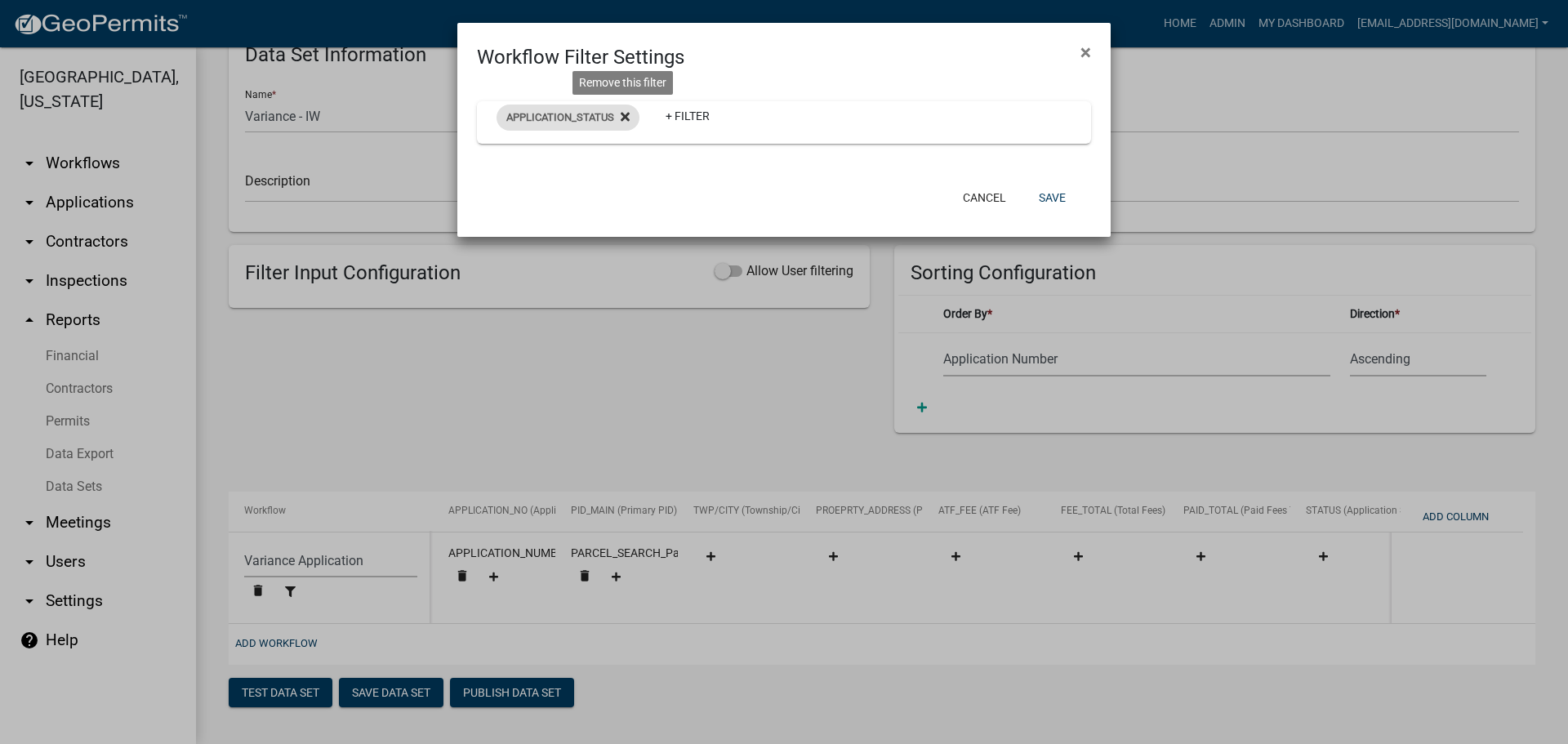
click at [622, 112] on icon at bounding box center [625, 117] width 9 height 13
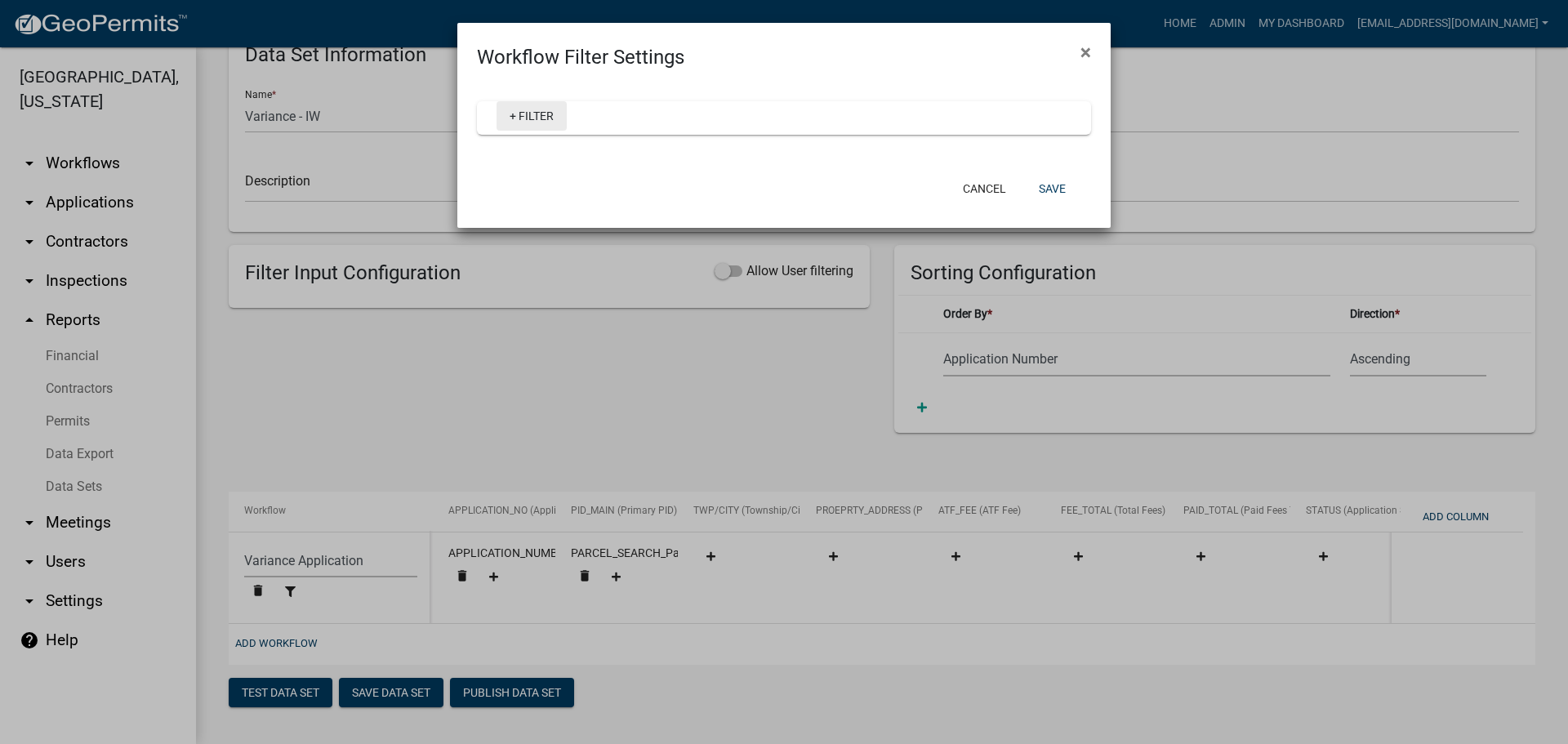
click at [531, 115] on link "+ Filter" at bounding box center [531, 116] width 70 height 29
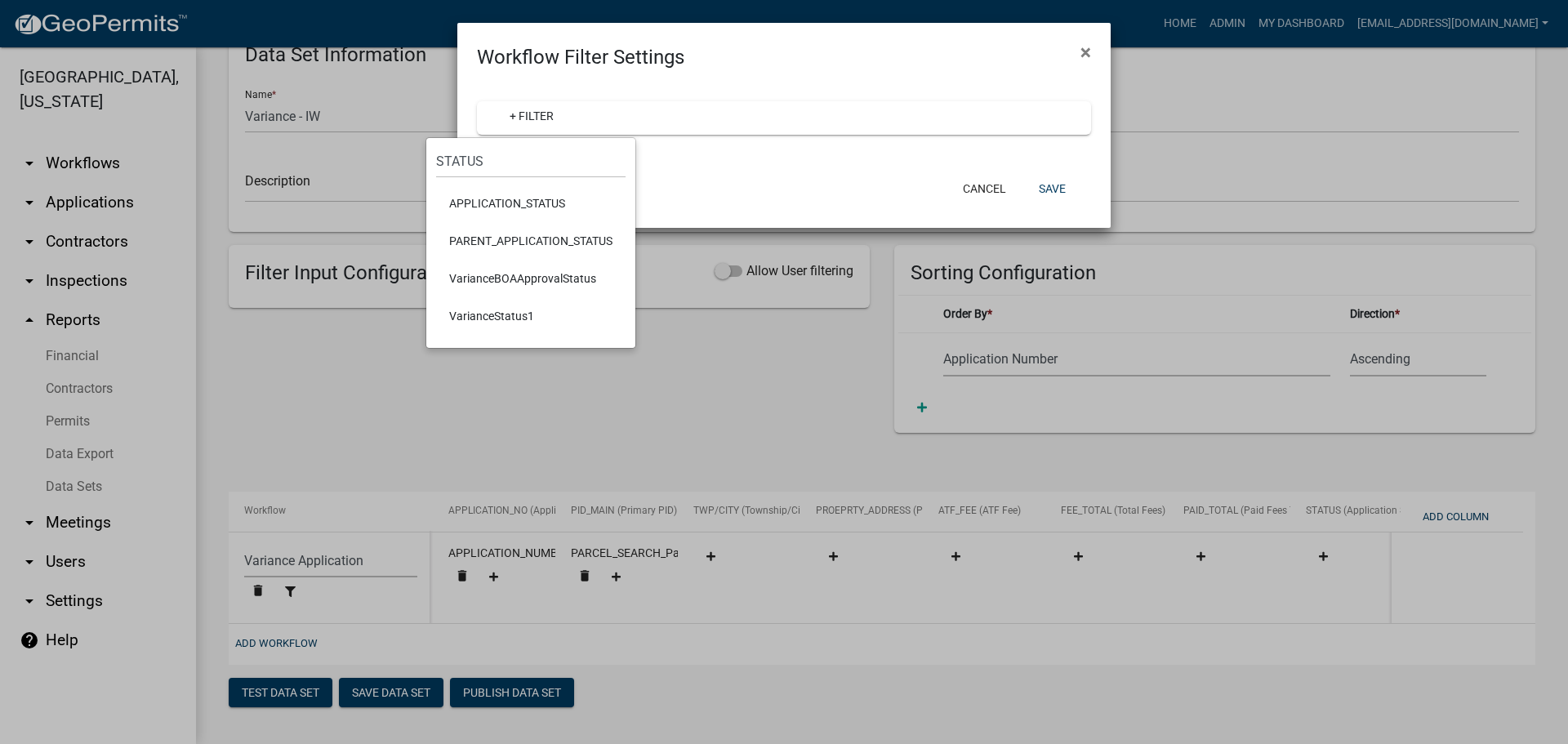
click at [540, 272] on li "VarianceBOAApprovalStatus" at bounding box center [531, 279] width 189 height 37
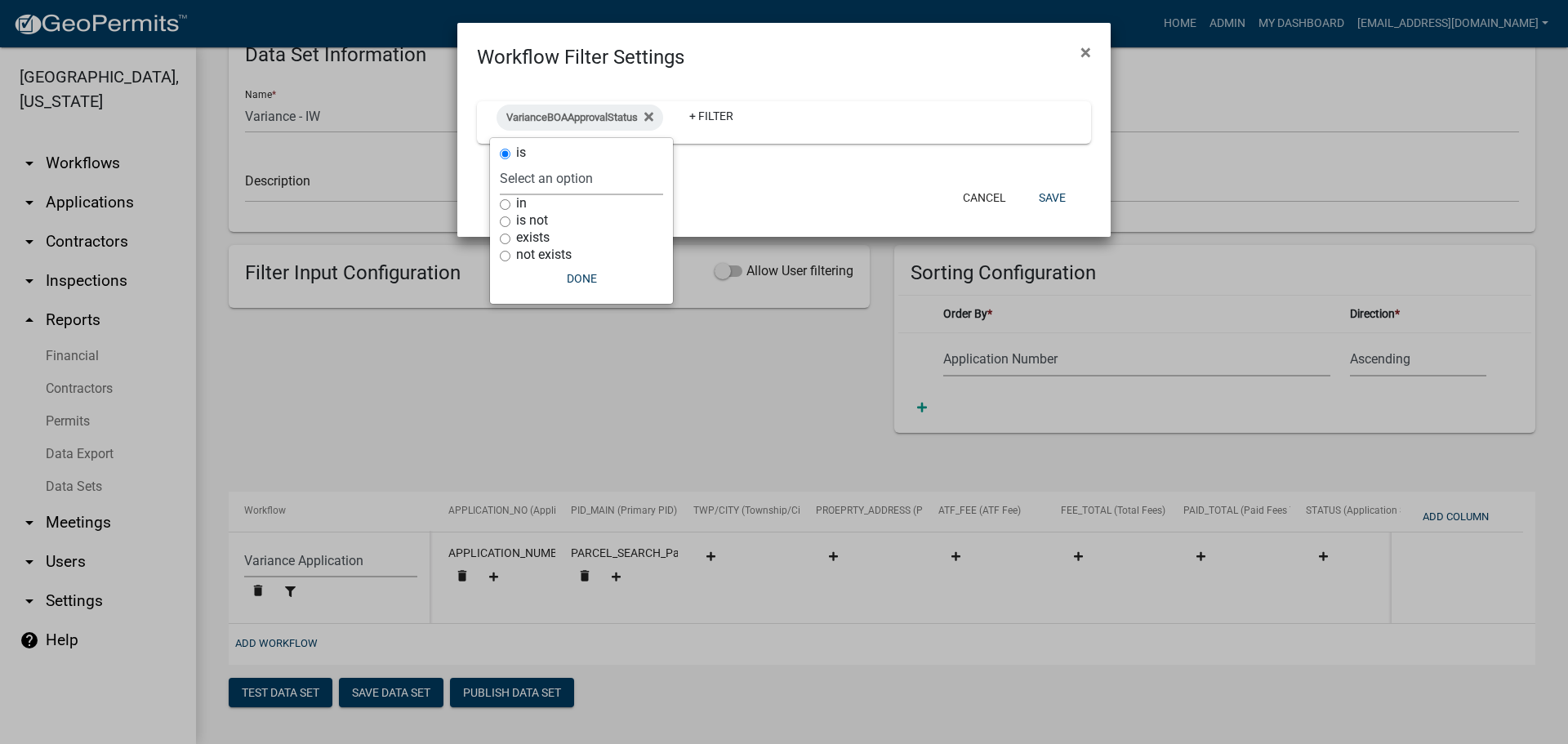
click at [551, 175] on select "Select an option Approve Deny Tabled/Continued" at bounding box center [581, 179] width 164 height 34
click at [778, 167] on div "VarianceBOAApprovalStatus + Filter" at bounding box center [784, 124] width 654 height 104
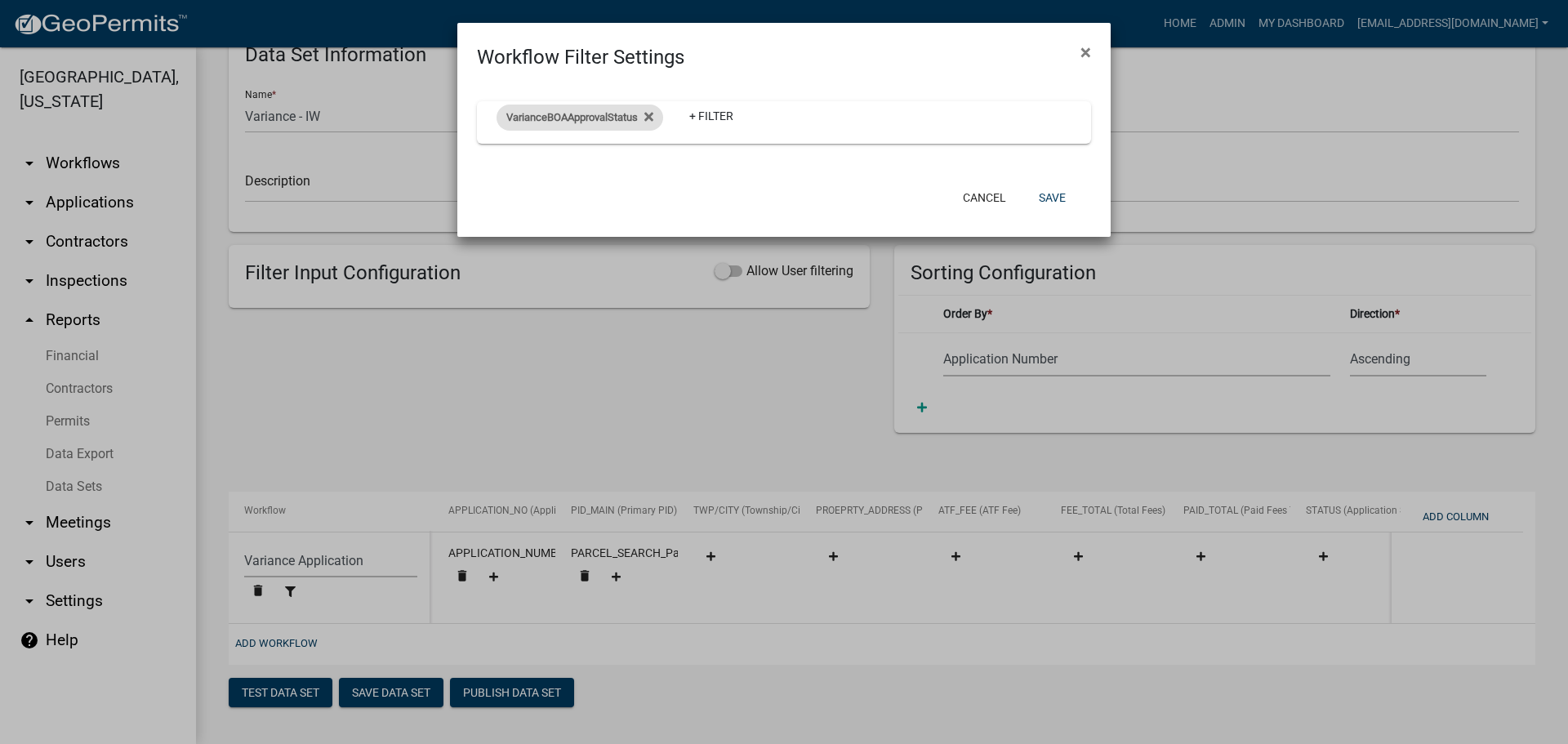
click at [581, 123] on span "VarianceBOAApprovalStatus" at bounding box center [572, 118] width 132 height 12
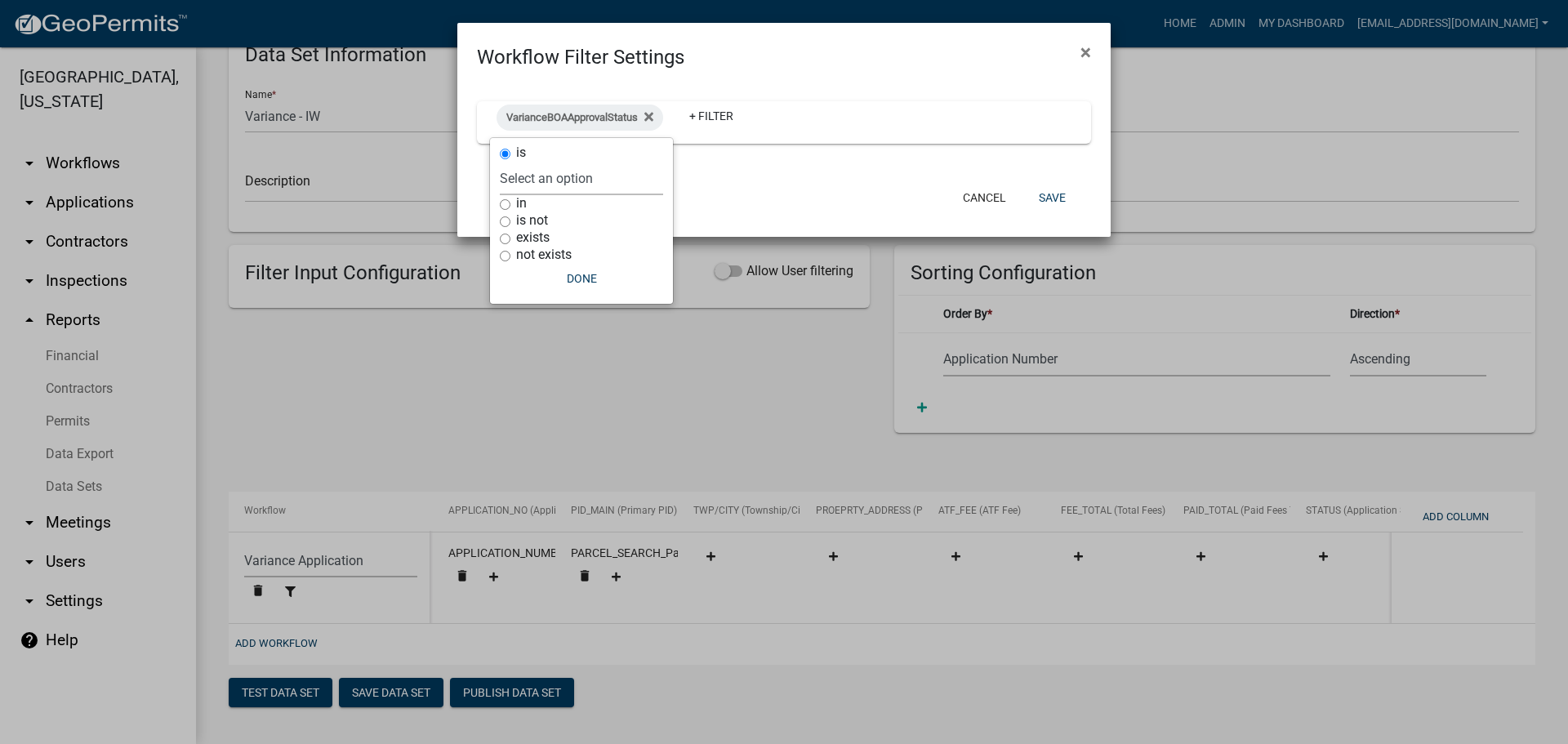
click at [528, 188] on select "Select an option Approve Deny Tabled/Continued" at bounding box center [581, 179] width 164 height 34
select select "Approve"
click at [526, 162] on select "Select an option Approve Deny Tabled/Continued" at bounding box center [581, 179] width 164 height 34
click at [565, 176] on select "Select an option Approve Deny Tabled/Continued" at bounding box center [608, 179] width 164 height 34
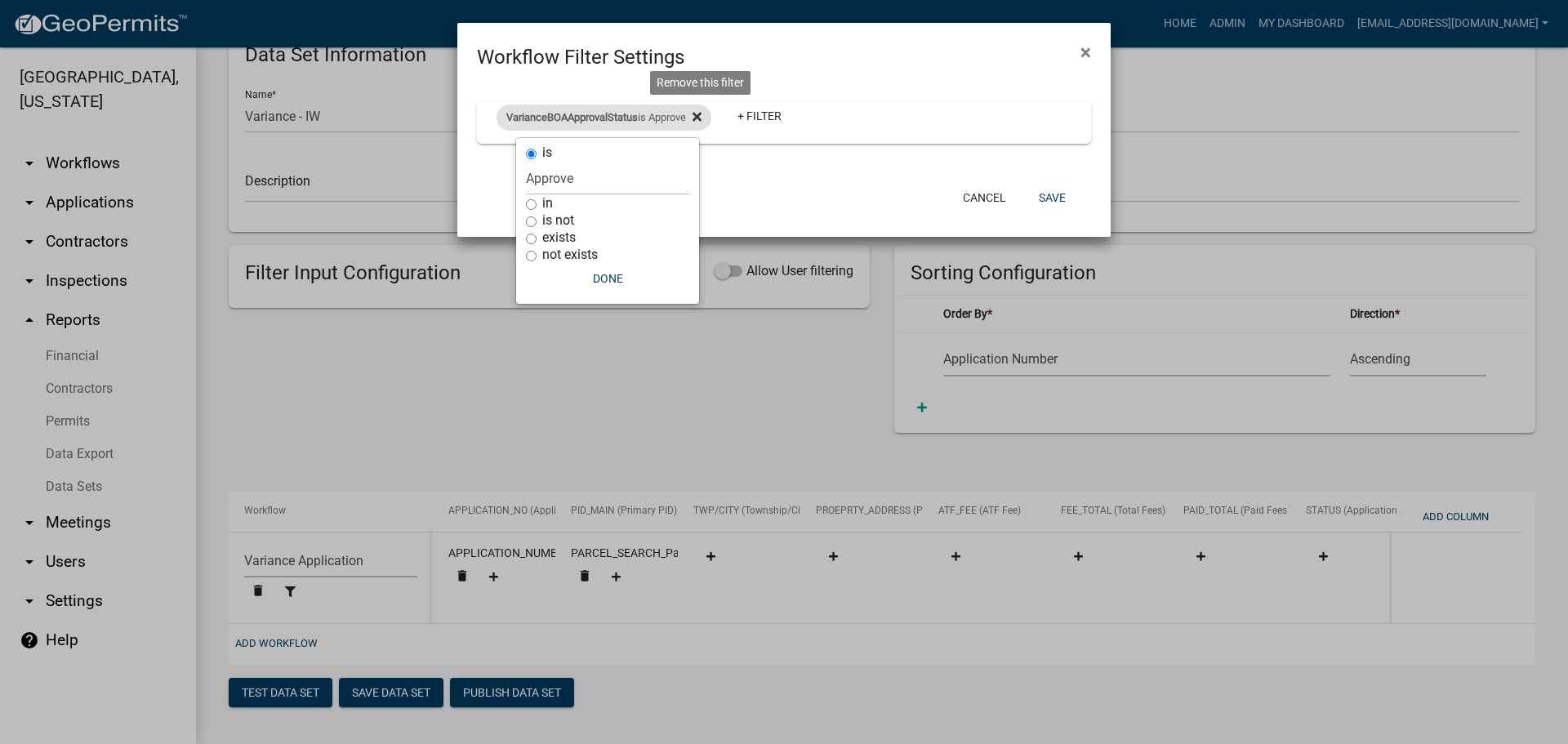
click at [701, 117] on icon at bounding box center [697, 117] width 9 height 9
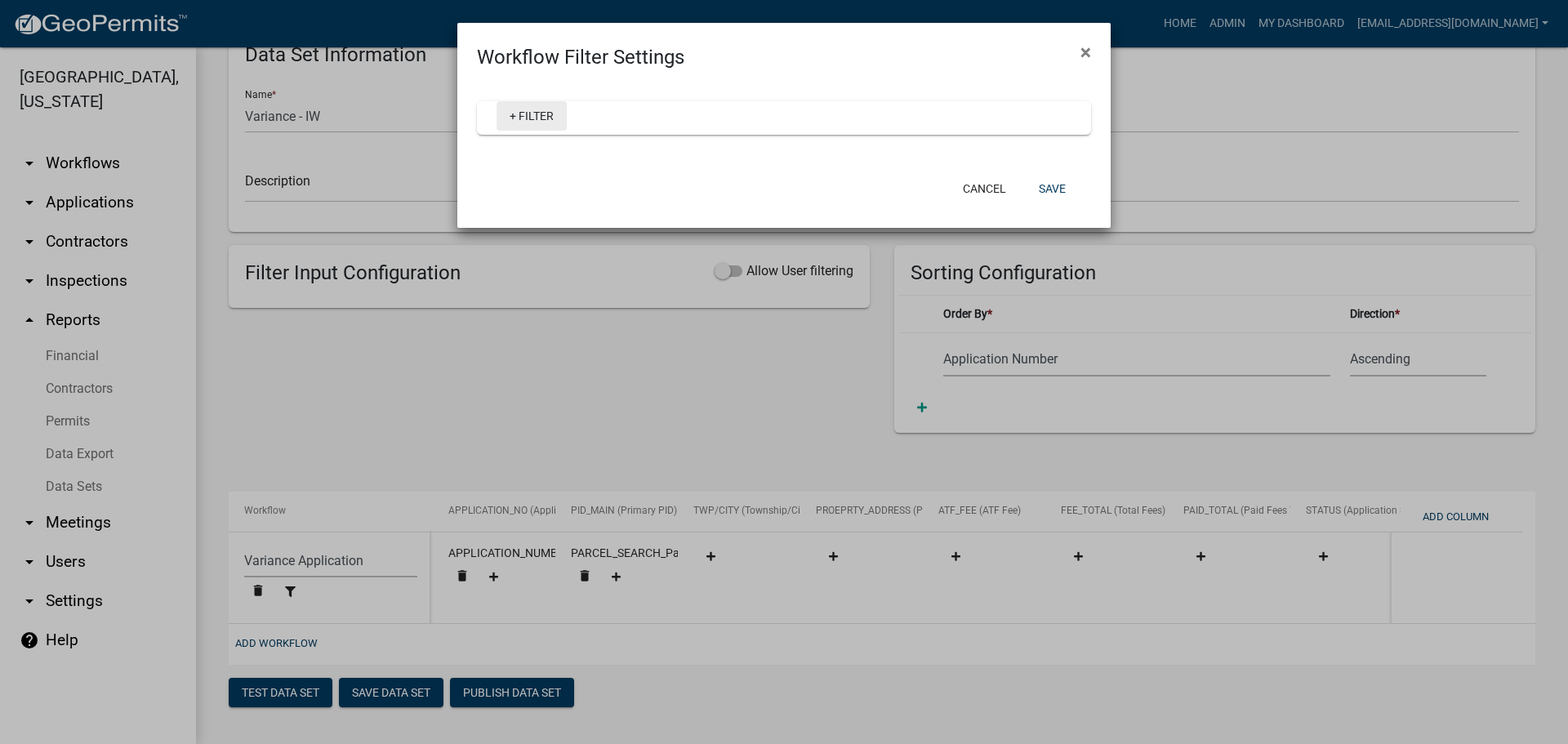
click at [539, 117] on link "+ Filter" at bounding box center [531, 116] width 70 height 29
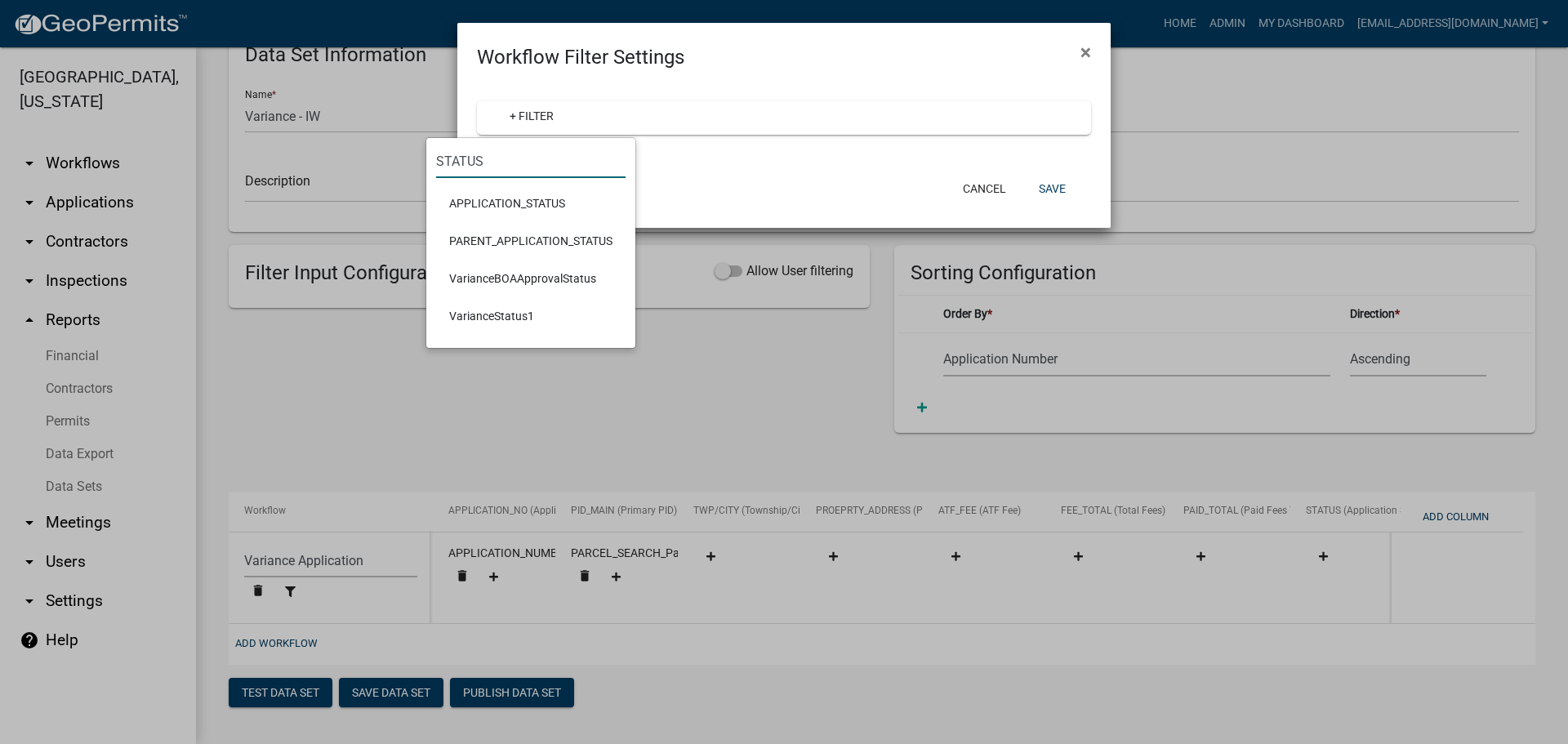
drag, startPoint x: 487, startPoint y: 157, endPoint x: 452, endPoint y: 157, distance: 35.0
click at [426, 154] on div "STATUS APPLICATION_STATUS PARENT_APPLICATION_STATUS VarianceBOAApprovalStatus V…" at bounding box center [531, 242] width 209 height 210
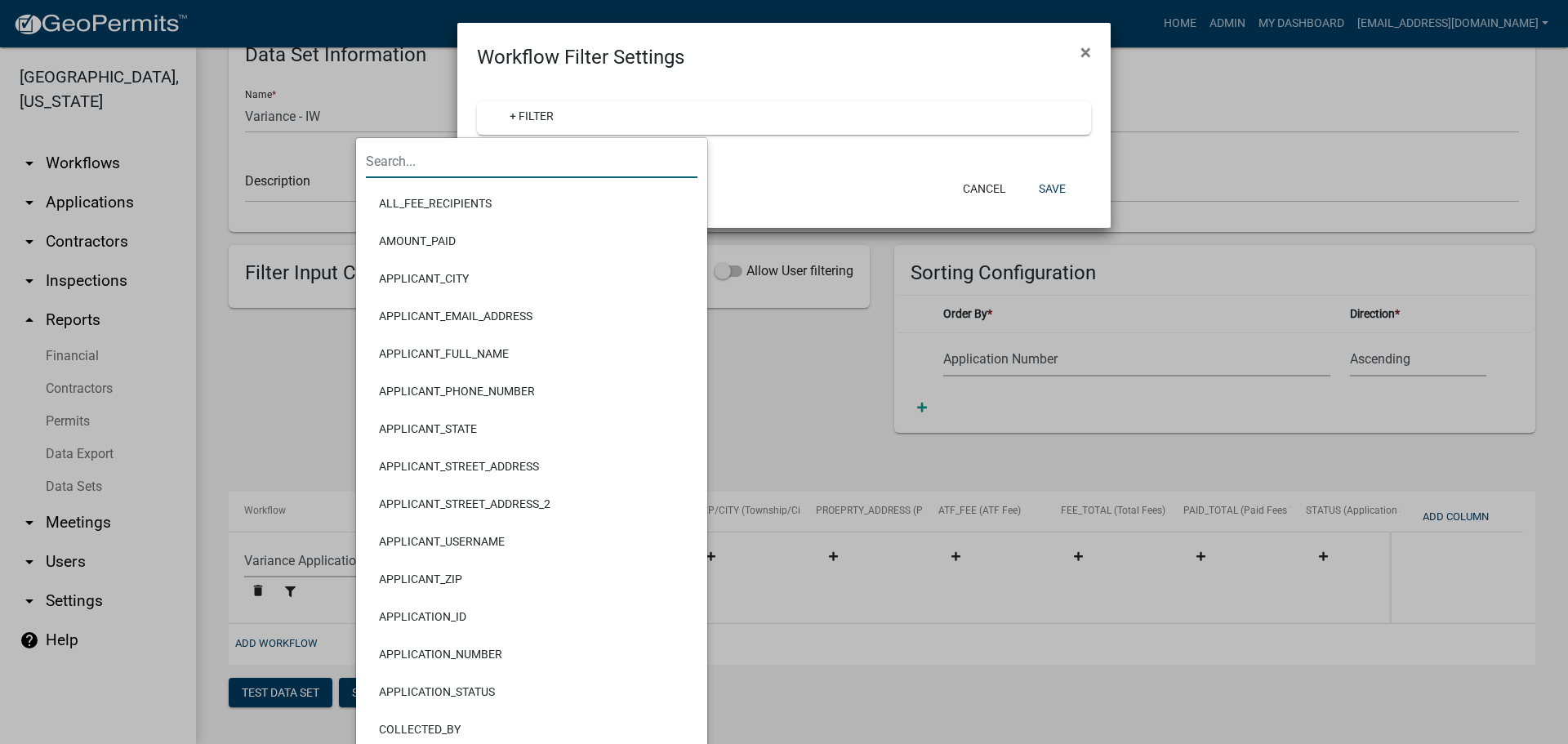
click at [478, 158] on input "text" at bounding box center [532, 161] width 332 height 34
click at [825, 165] on div "+ Filter" at bounding box center [784, 119] width 654 height 96
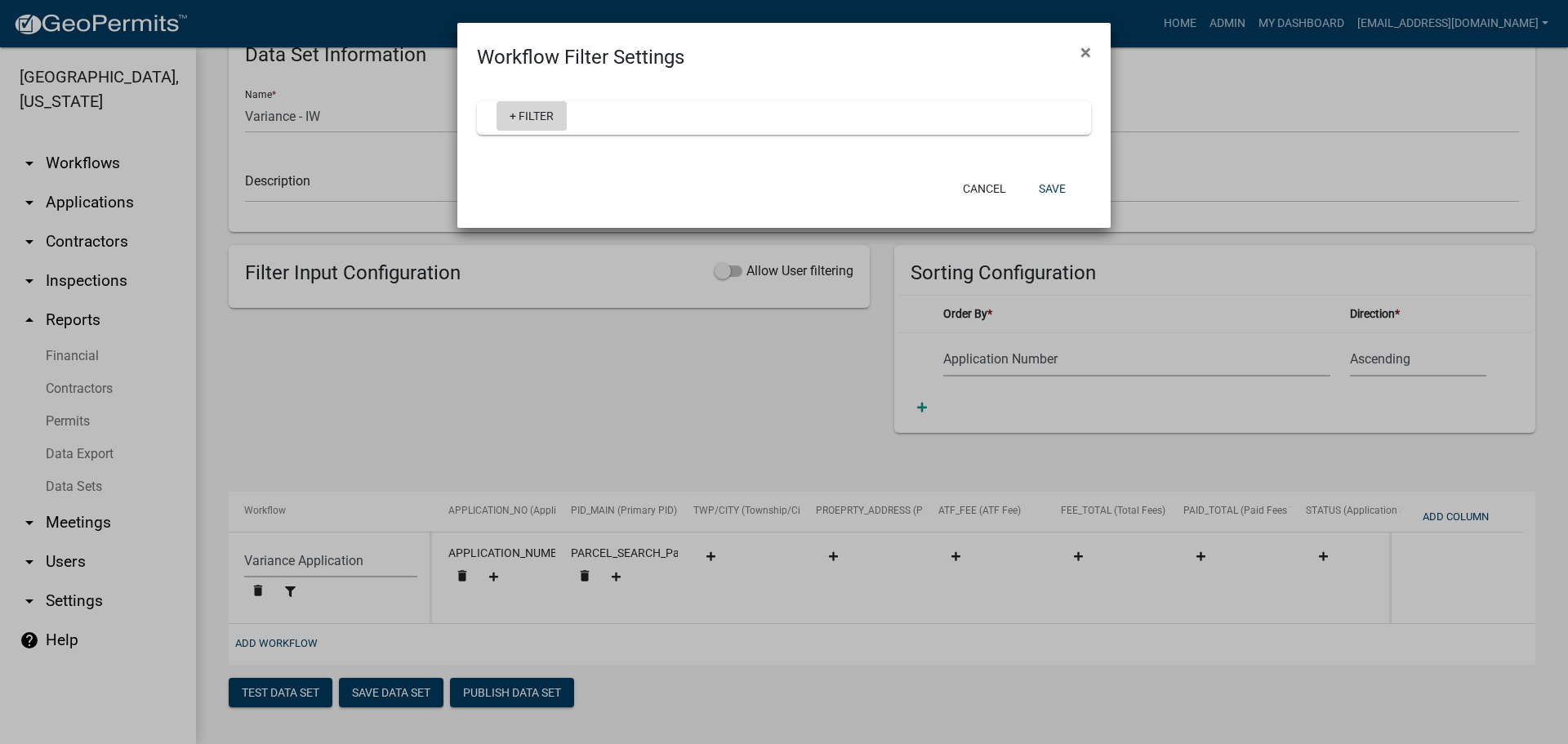
click at [528, 114] on link "+ Filter" at bounding box center [531, 116] width 70 height 29
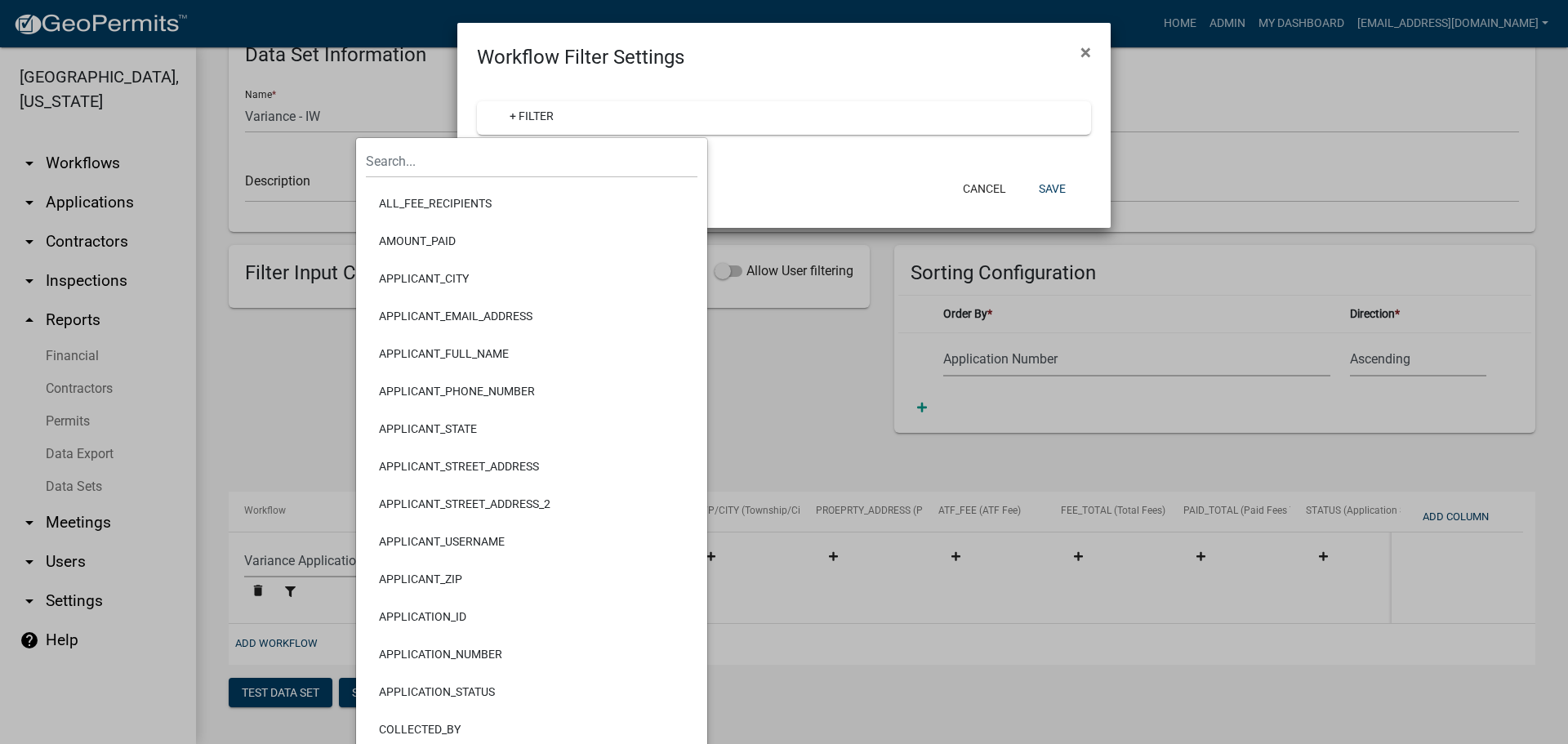
click at [464, 686] on li "APPLICATION_STATUS" at bounding box center [532, 692] width 332 height 37
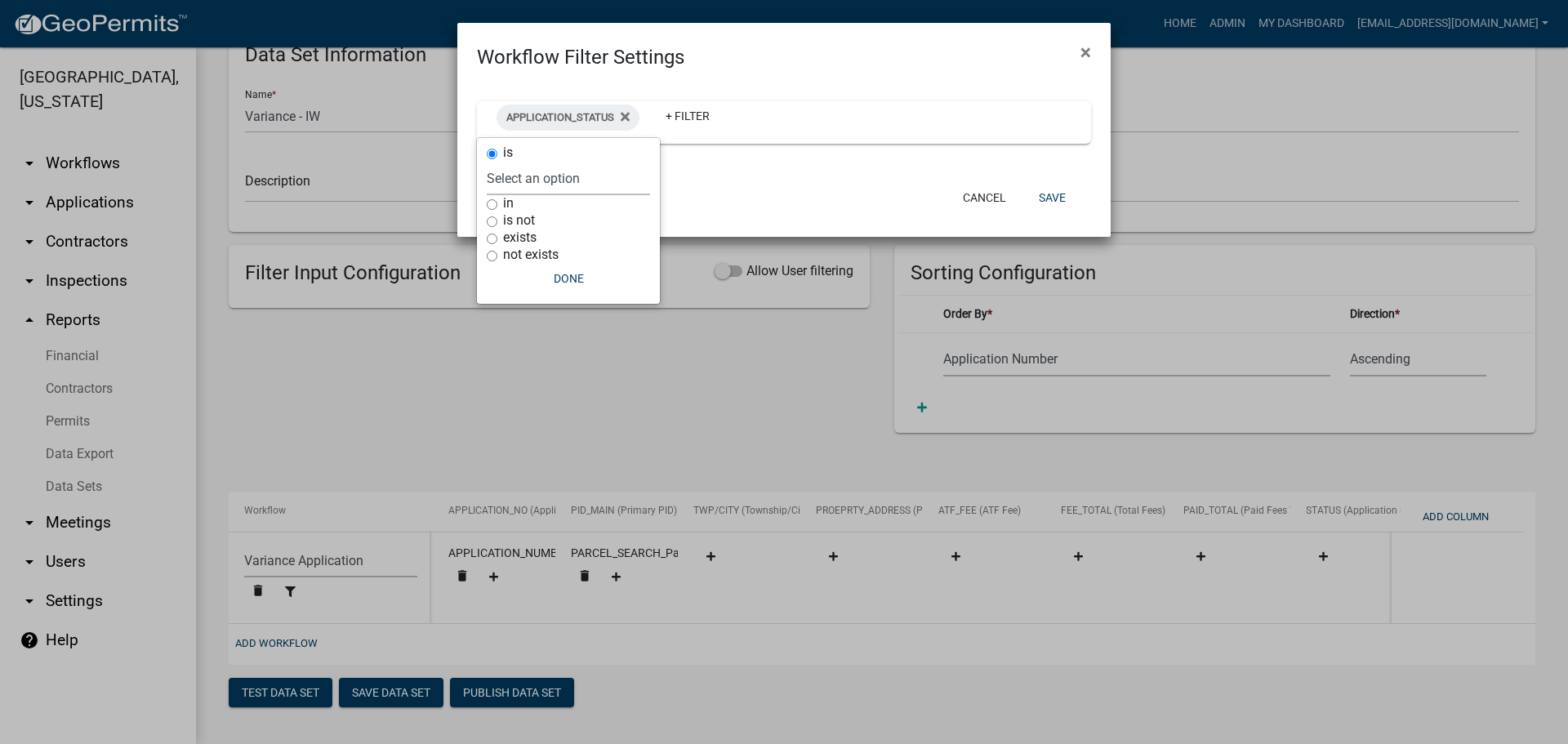
click at [577, 185] on select "Select an option Rejected Completed InProgress" at bounding box center [568, 179] width 164 height 34
click at [716, 188] on div "Cancel Save" at bounding box center [890, 197] width 402 height 42
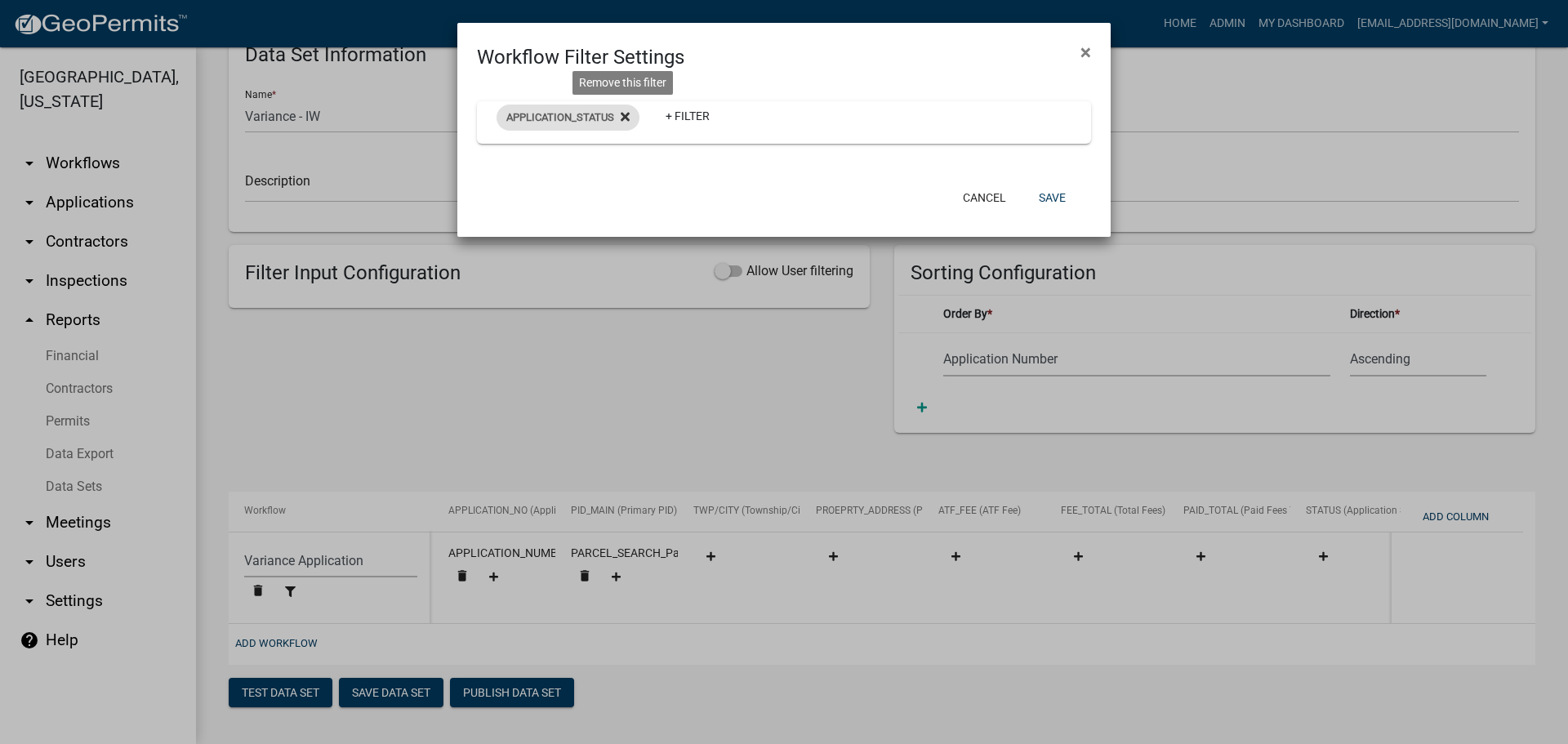
click at [624, 116] on icon at bounding box center [625, 117] width 9 height 9
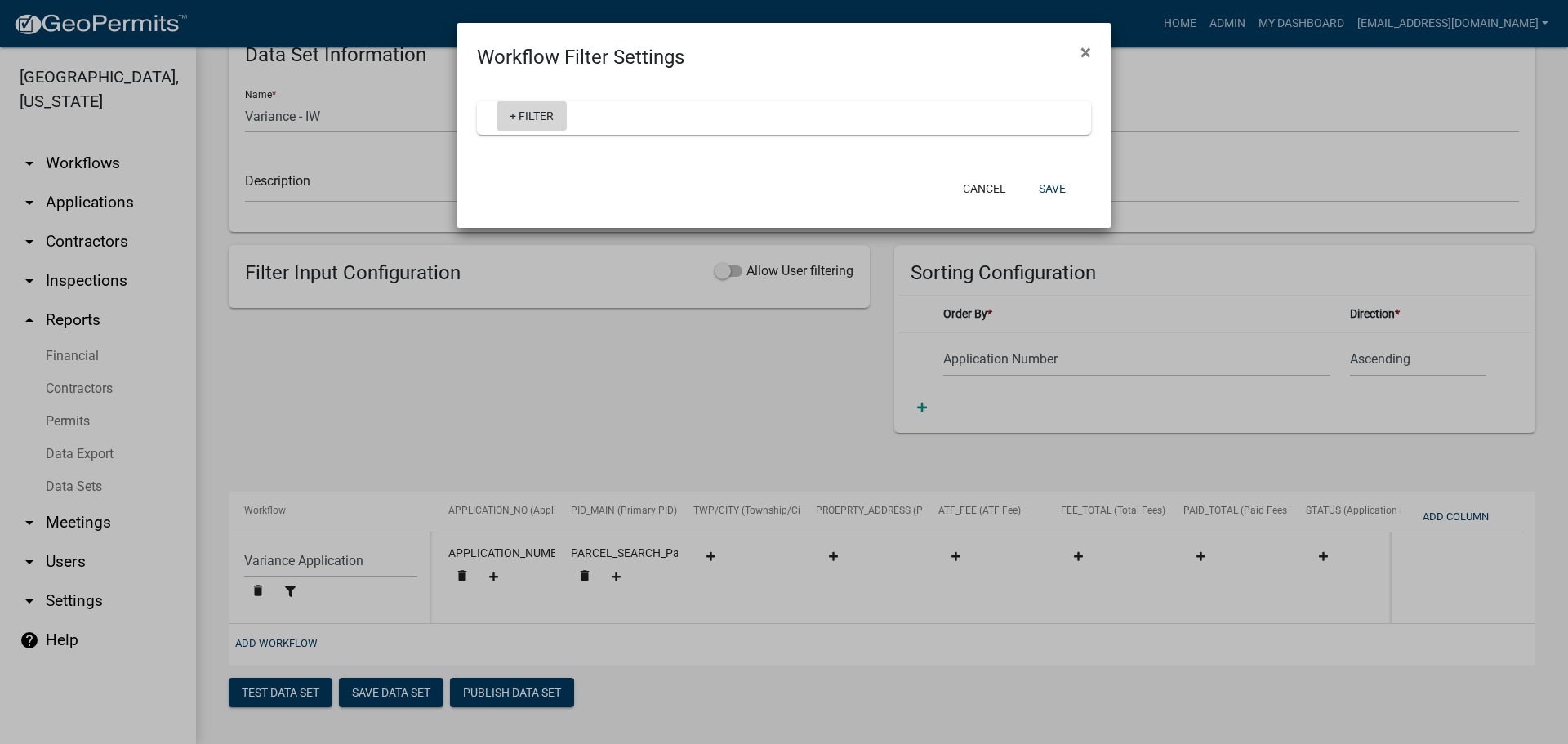
click at [528, 111] on link "+ Filter" at bounding box center [531, 116] width 70 height 29
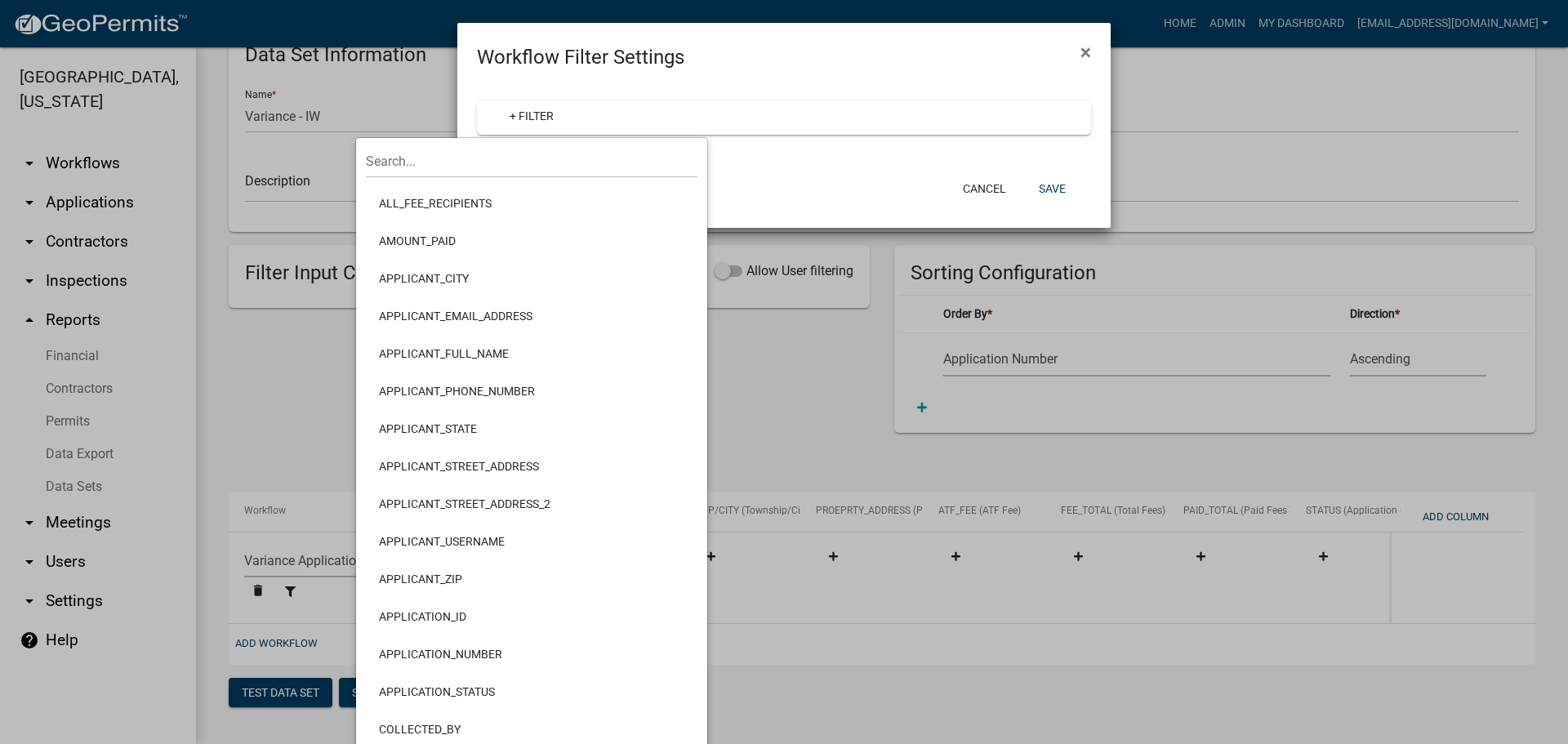
click at [859, 174] on div "Cancel Save" at bounding box center [890, 188] width 402 height 42
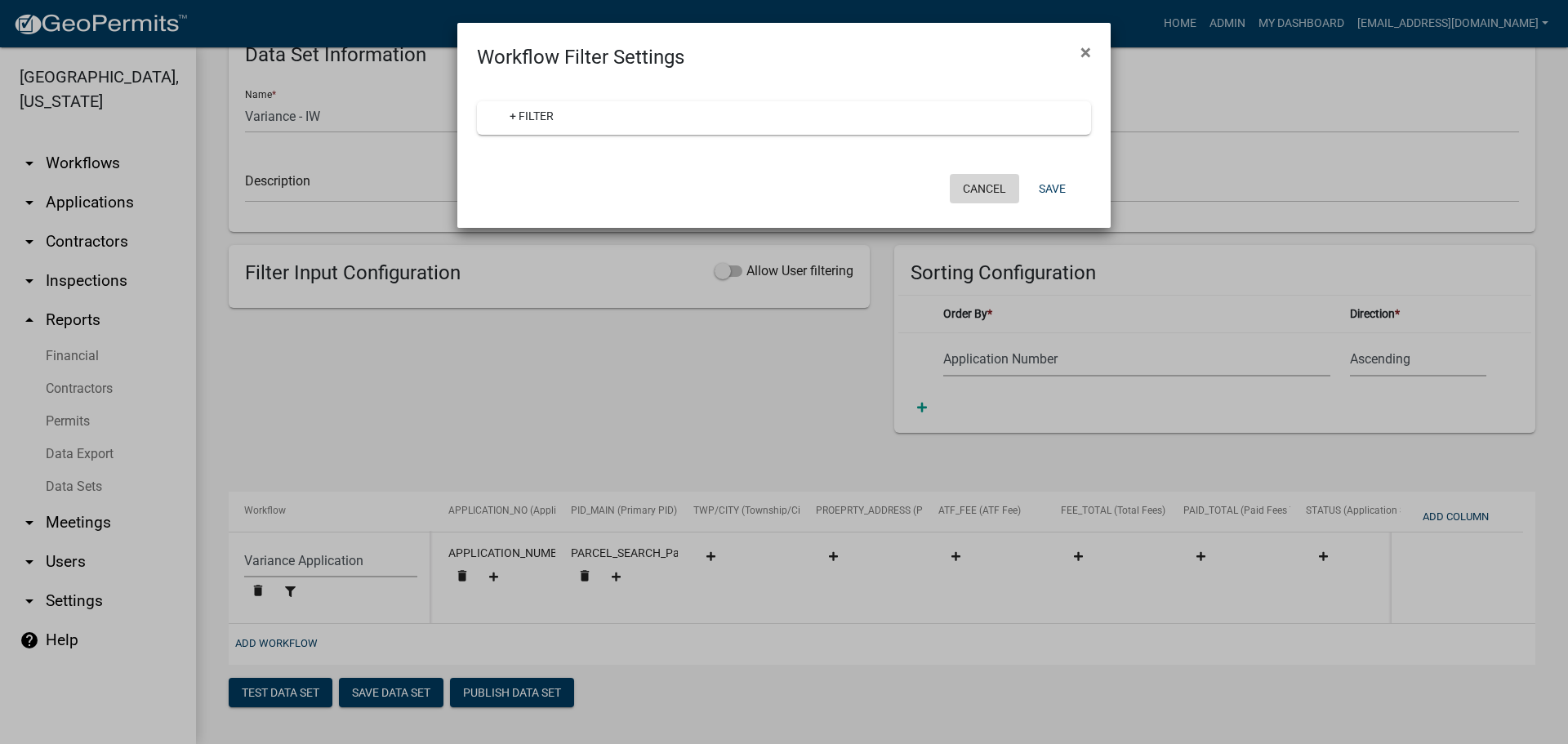
drag, startPoint x: 991, startPoint y: 197, endPoint x: 911, endPoint y: 192, distance: 80.2
click at [990, 197] on button "Cancel" at bounding box center [984, 188] width 69 height 29
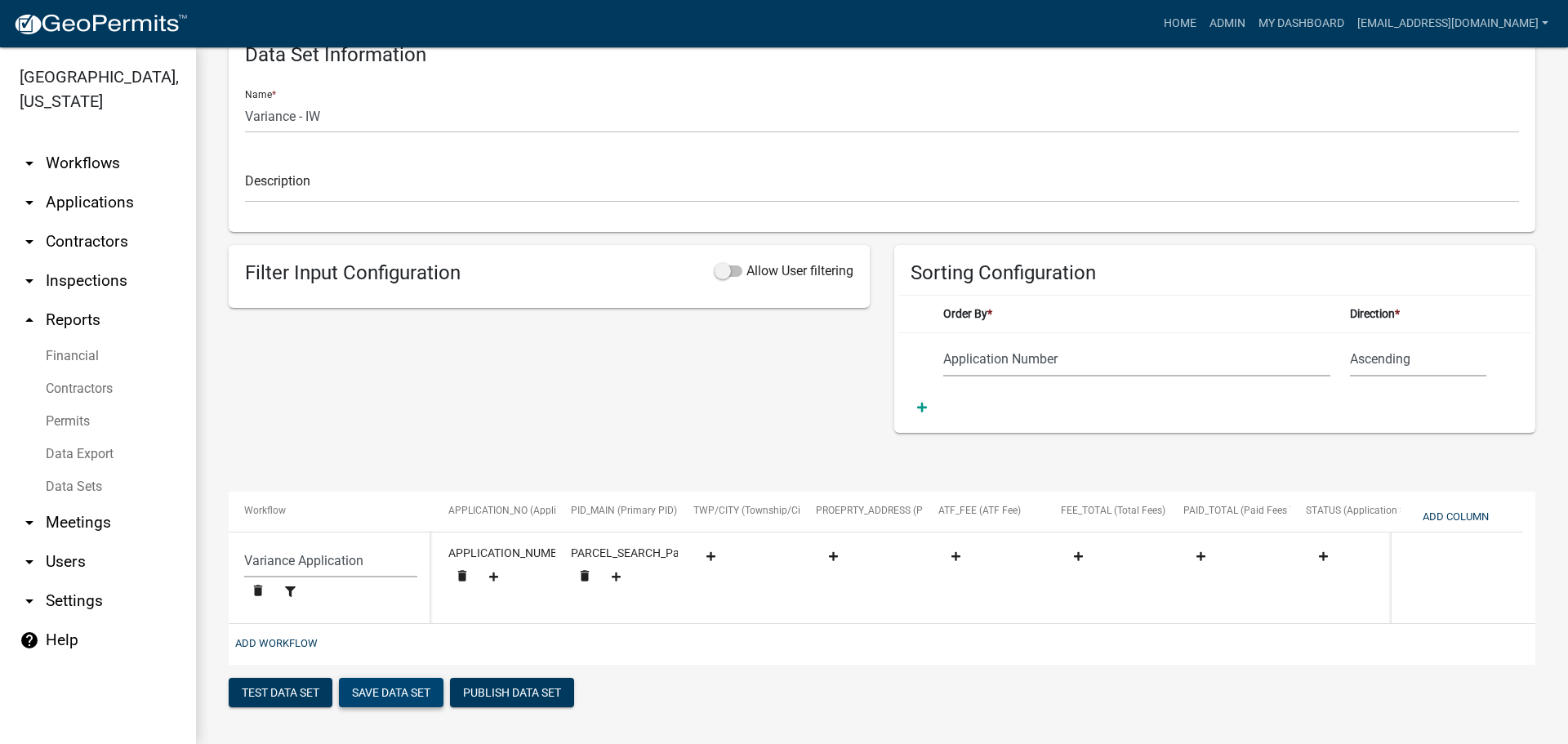
click at [411, 697] on button "Save Data Set" at bounding box center [391, 692] width 104 height 29
select select "Application Number"
click at [73, 484] on link "Data Sets" at bounding box center [98, 487] width 196 height 33
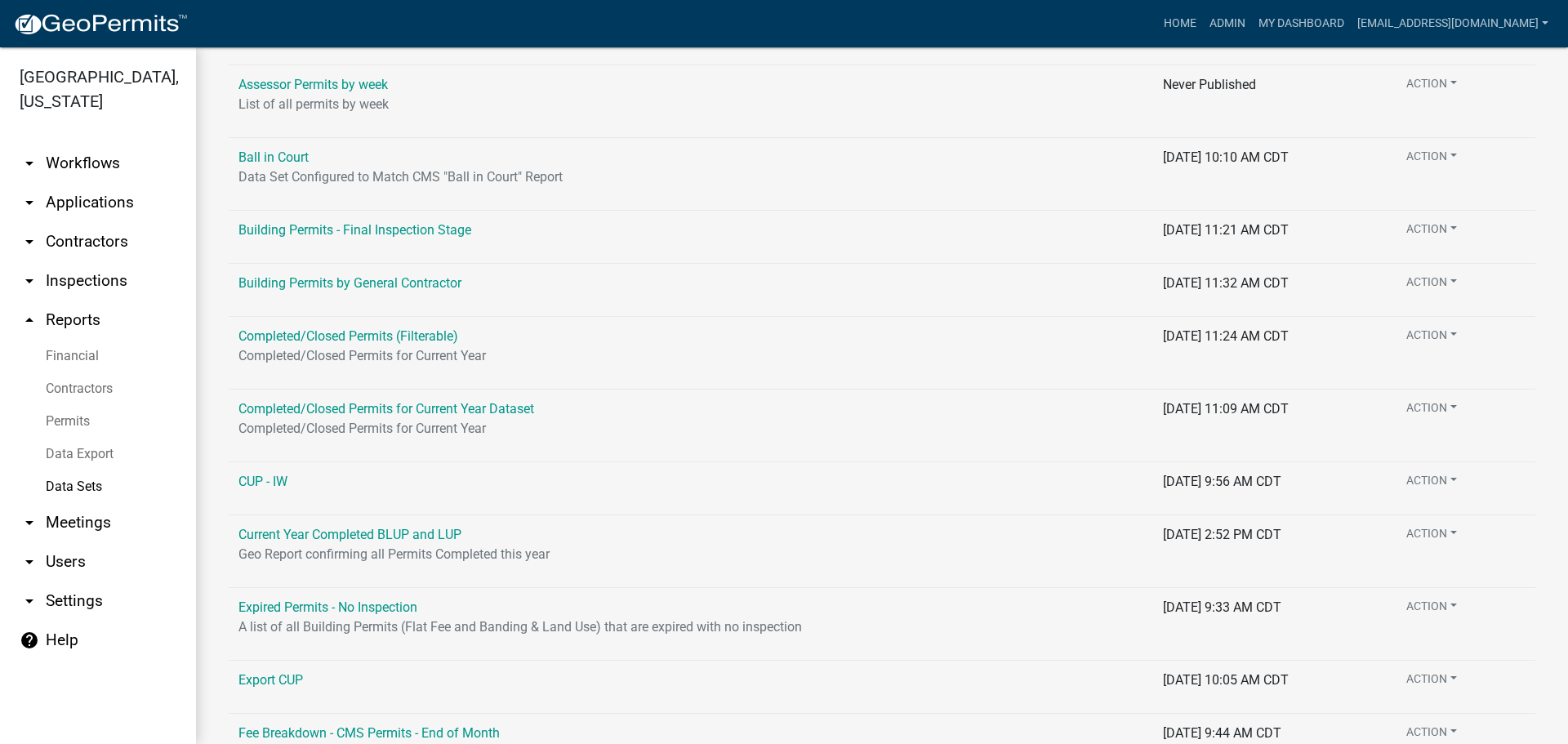
scroll to position [245, 0]
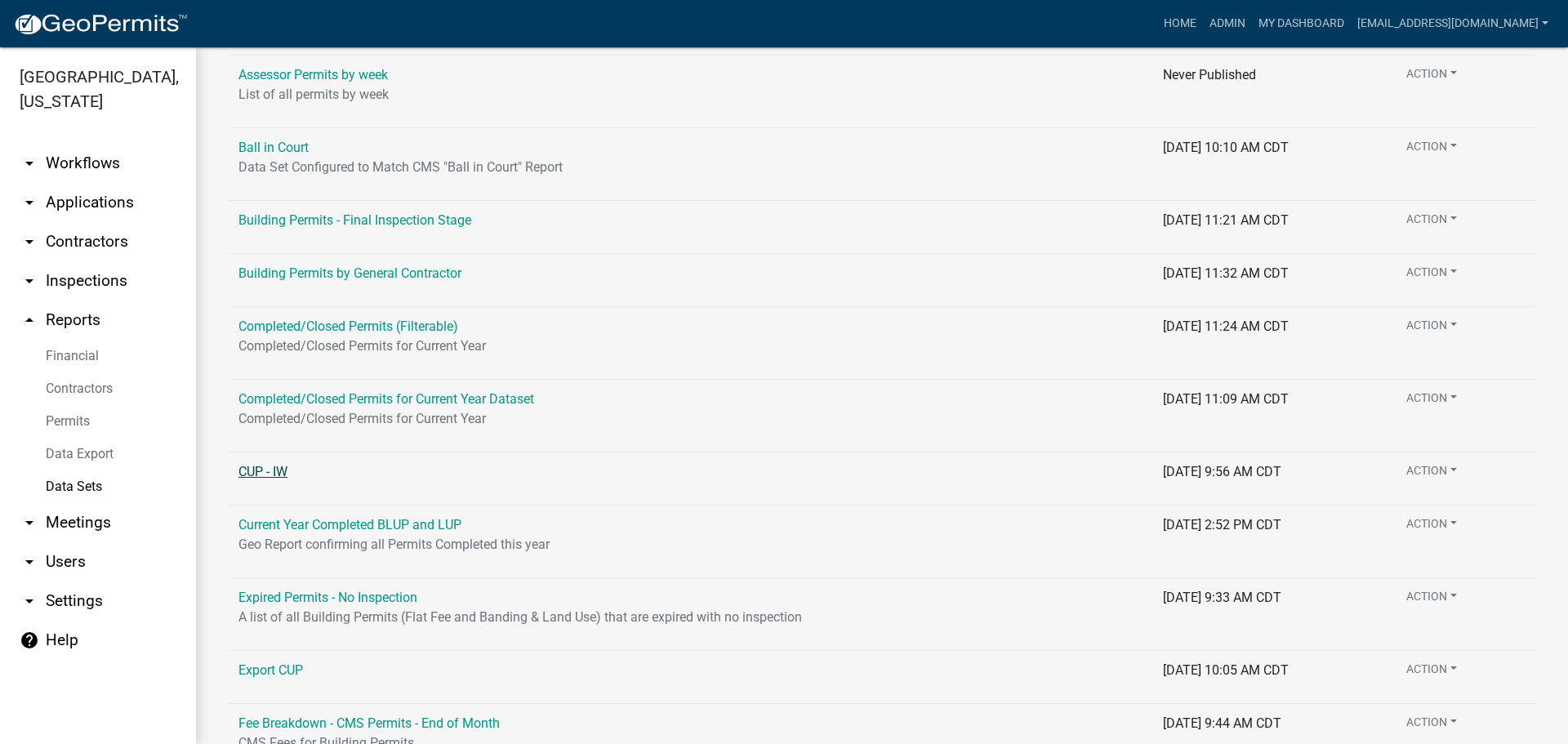
click at [249, 472] on link "CUP - IW" at bounding box center [263, 472] width 49 height 16
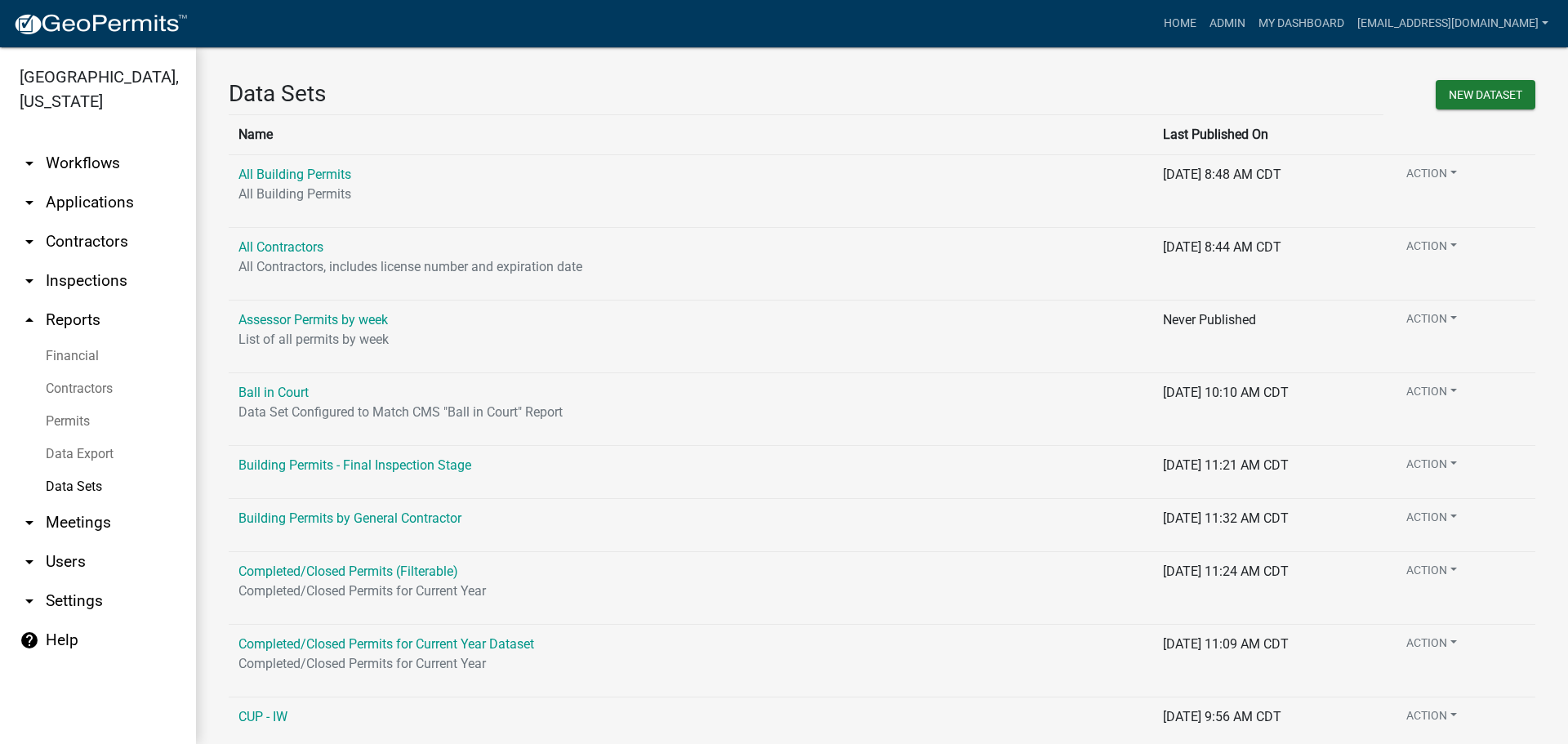
select select "Application Number"
select select "e0e2ad87-2b85-4e07-a817-d8a9ddfe680c"
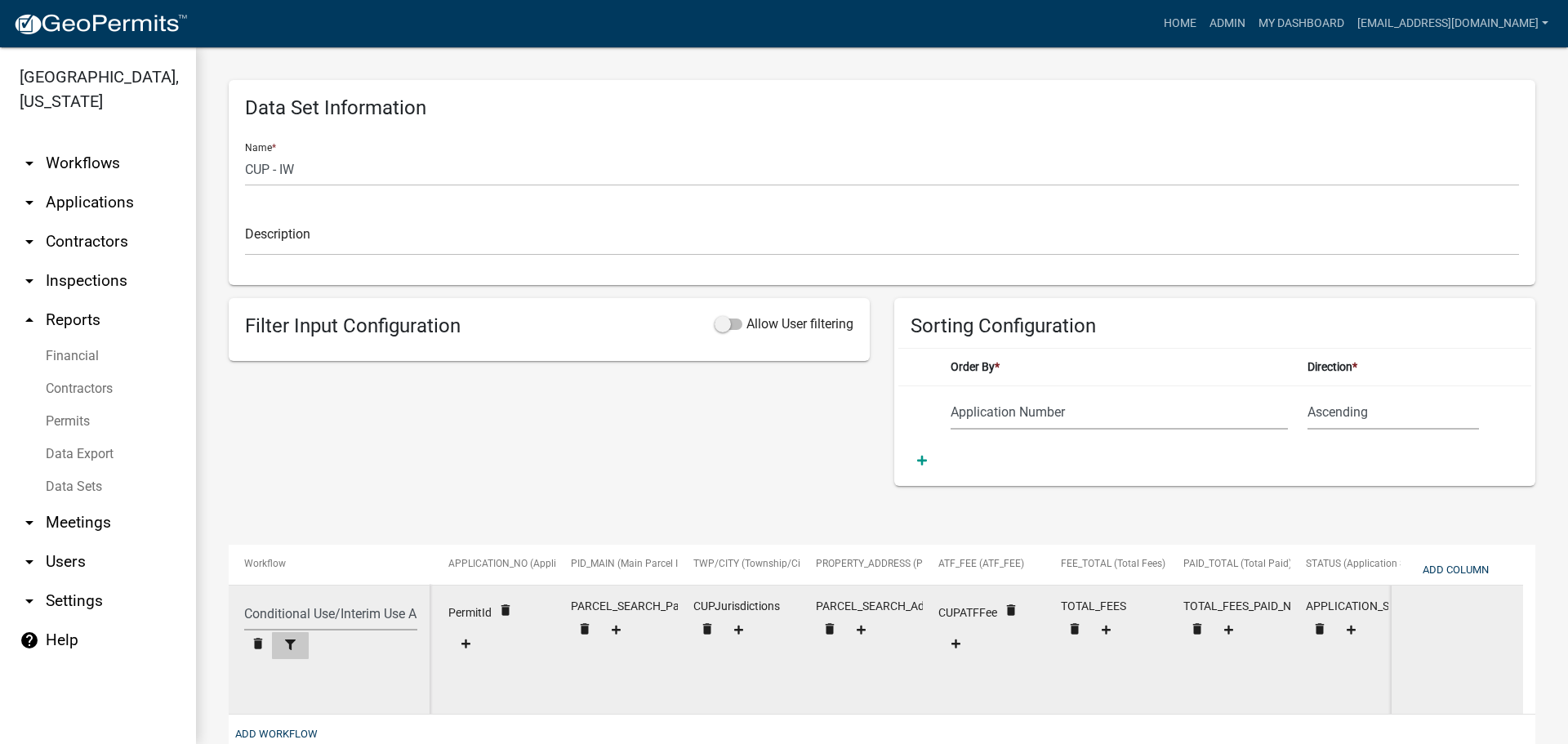
click at [283, 644] on fa-icon at bounding box center [290, 646] width 24 height 12
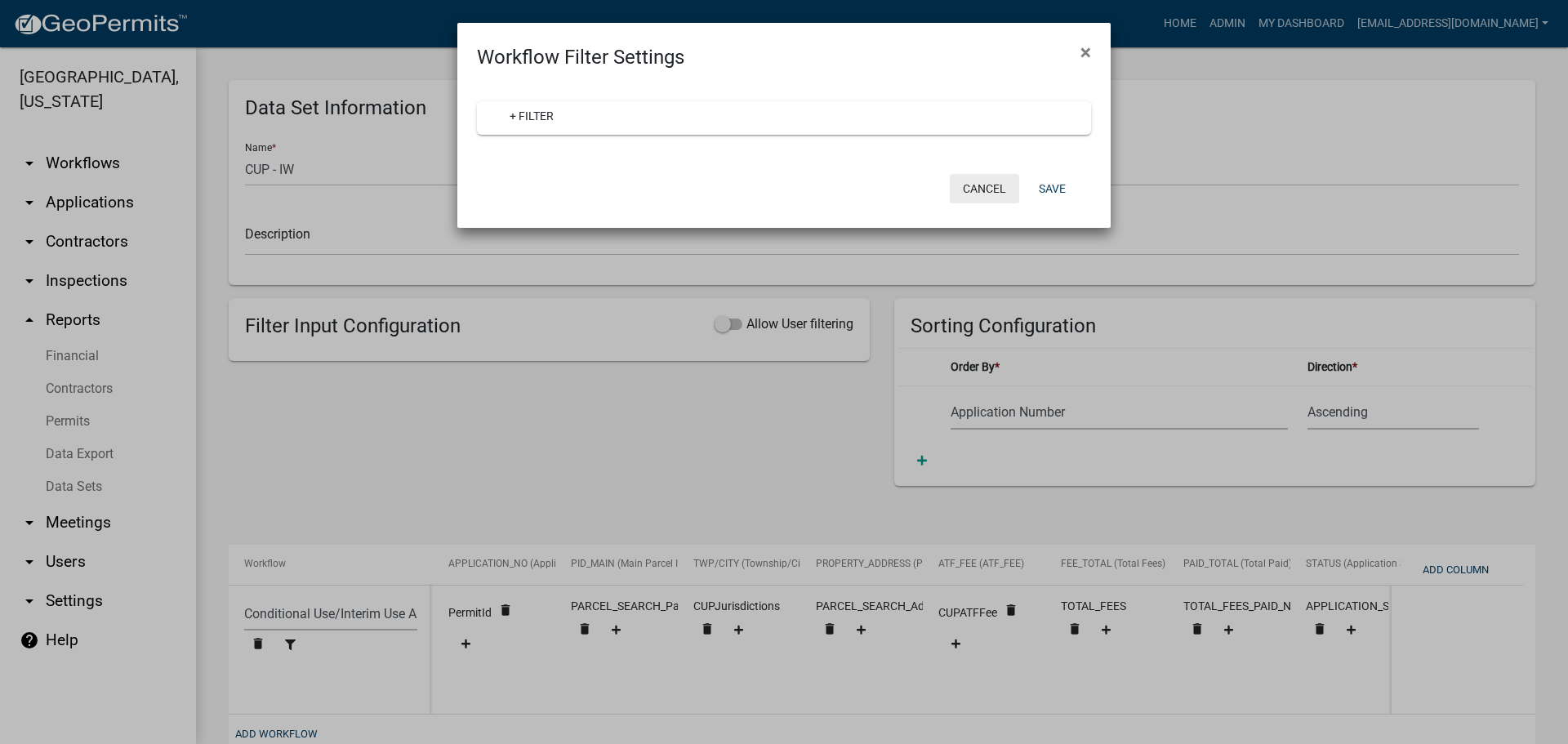
click at [983, 192] on button "Cancel" at bounding box center [984, 188] width 69 height 29
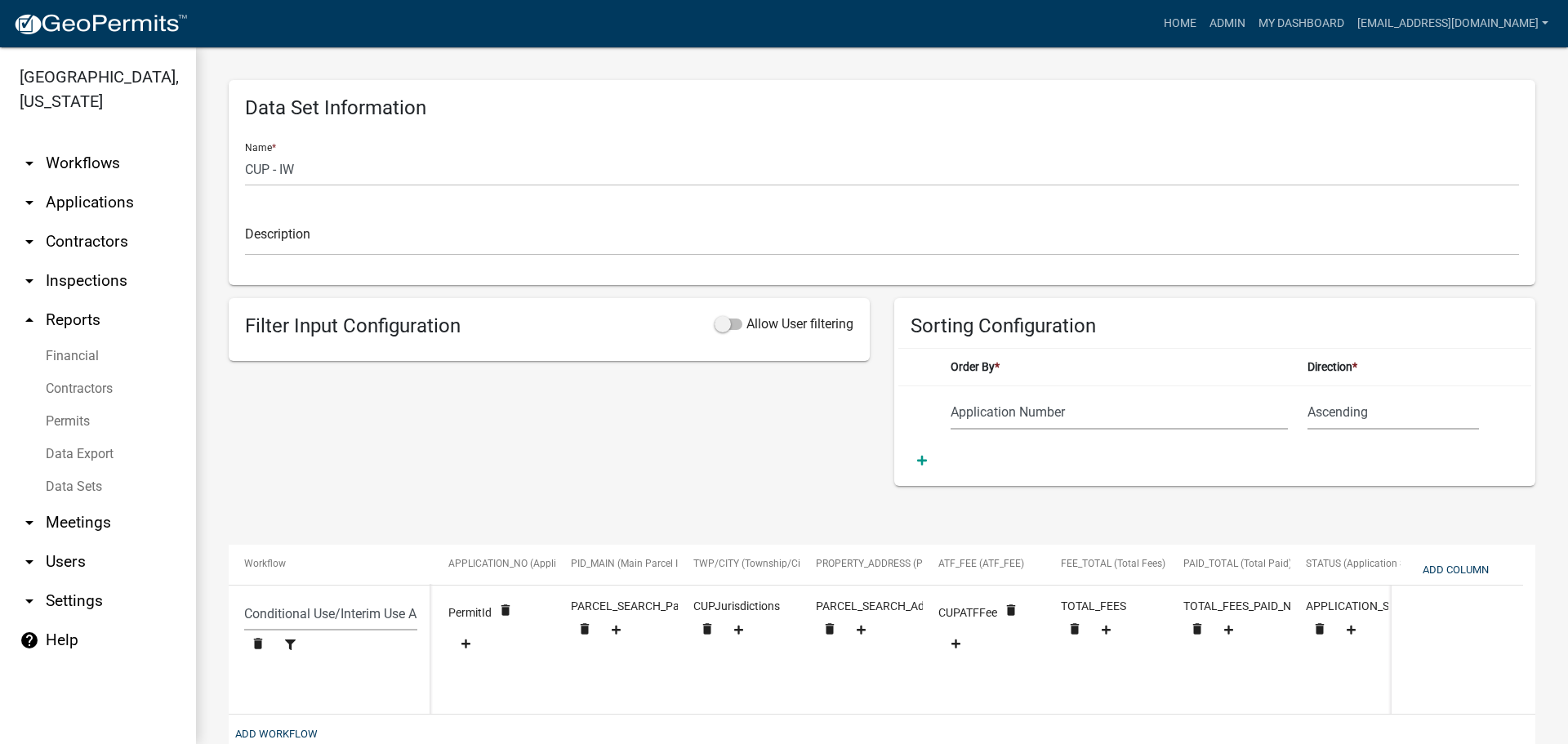
click at [76, 487] on link "Data Sets" at bounding box center [98, 487] width 196 height 33
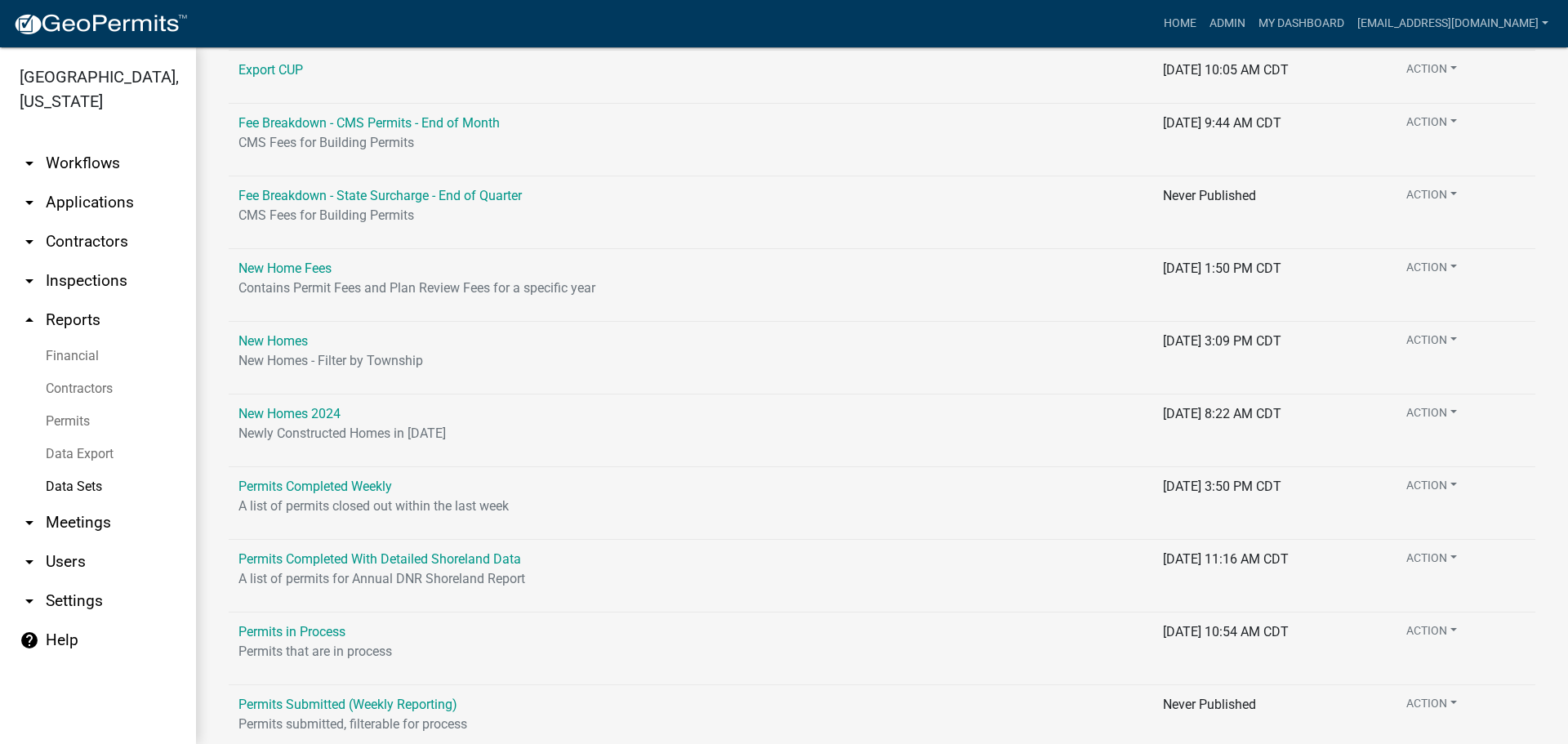
scroll to position [957, 0]
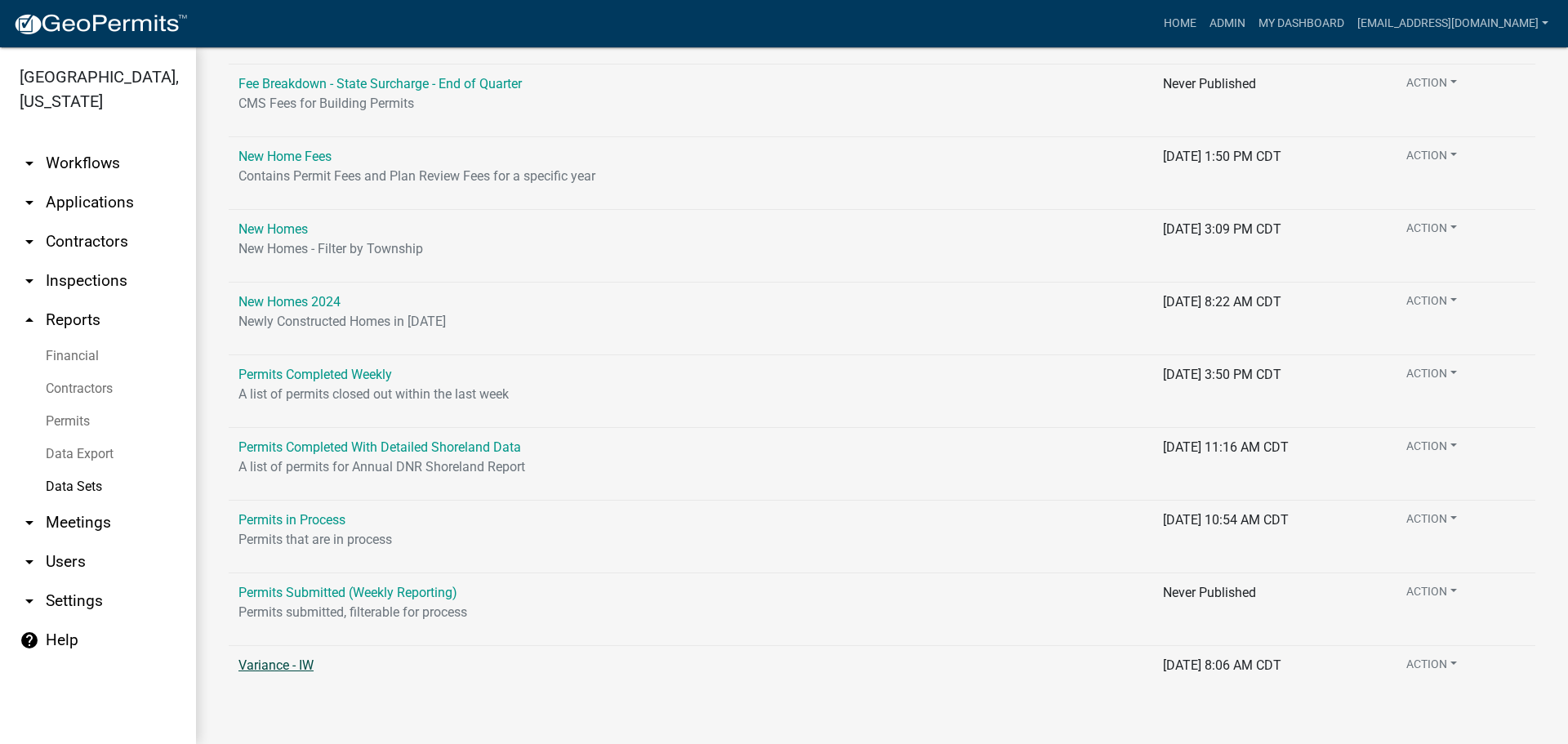
click at [256, 660] on link "Variance - IW" at bounding box center [276, 665] width 75 height 16
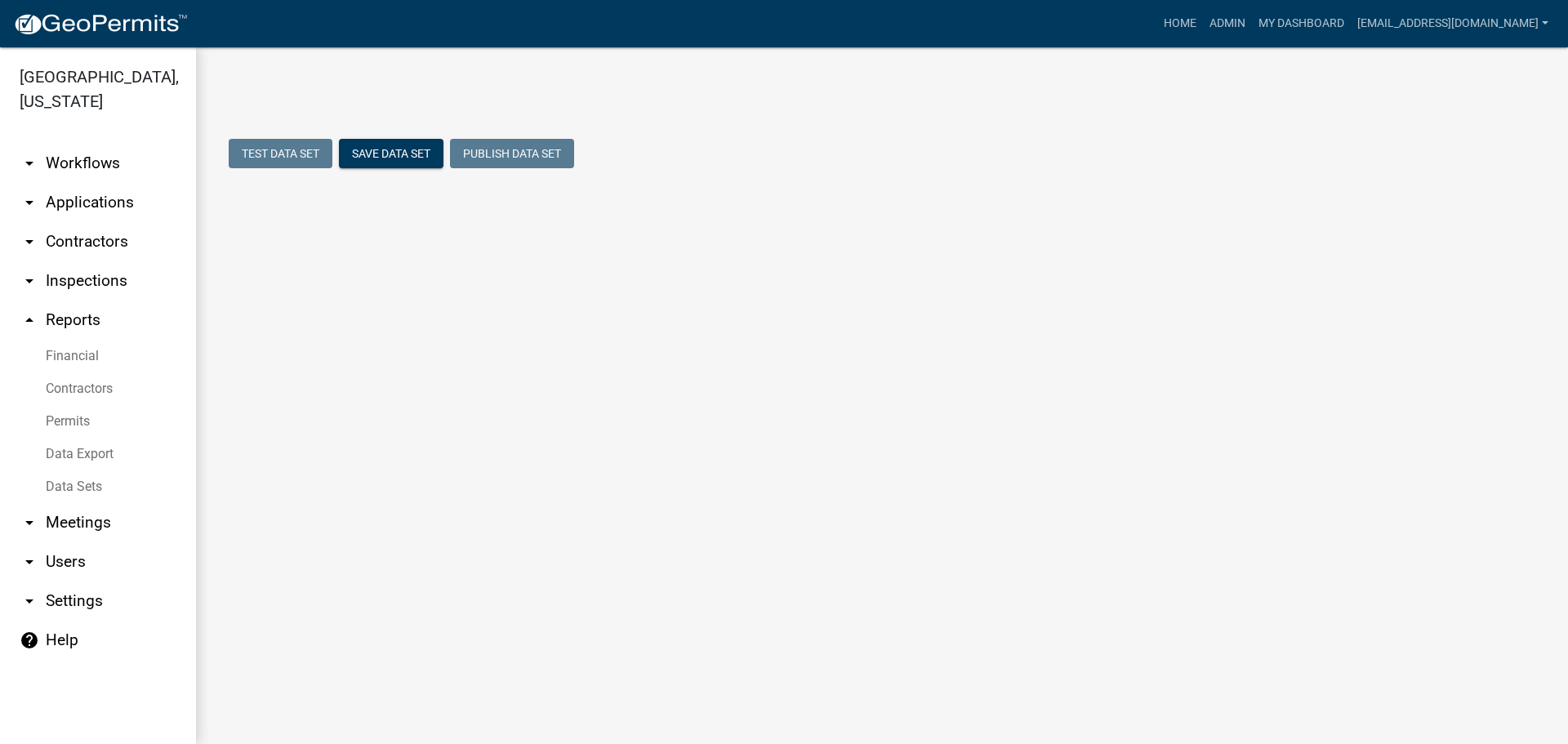
select select "Application Number"
select select "159ae783-d570-4e54-bbd3-48143ef63351"
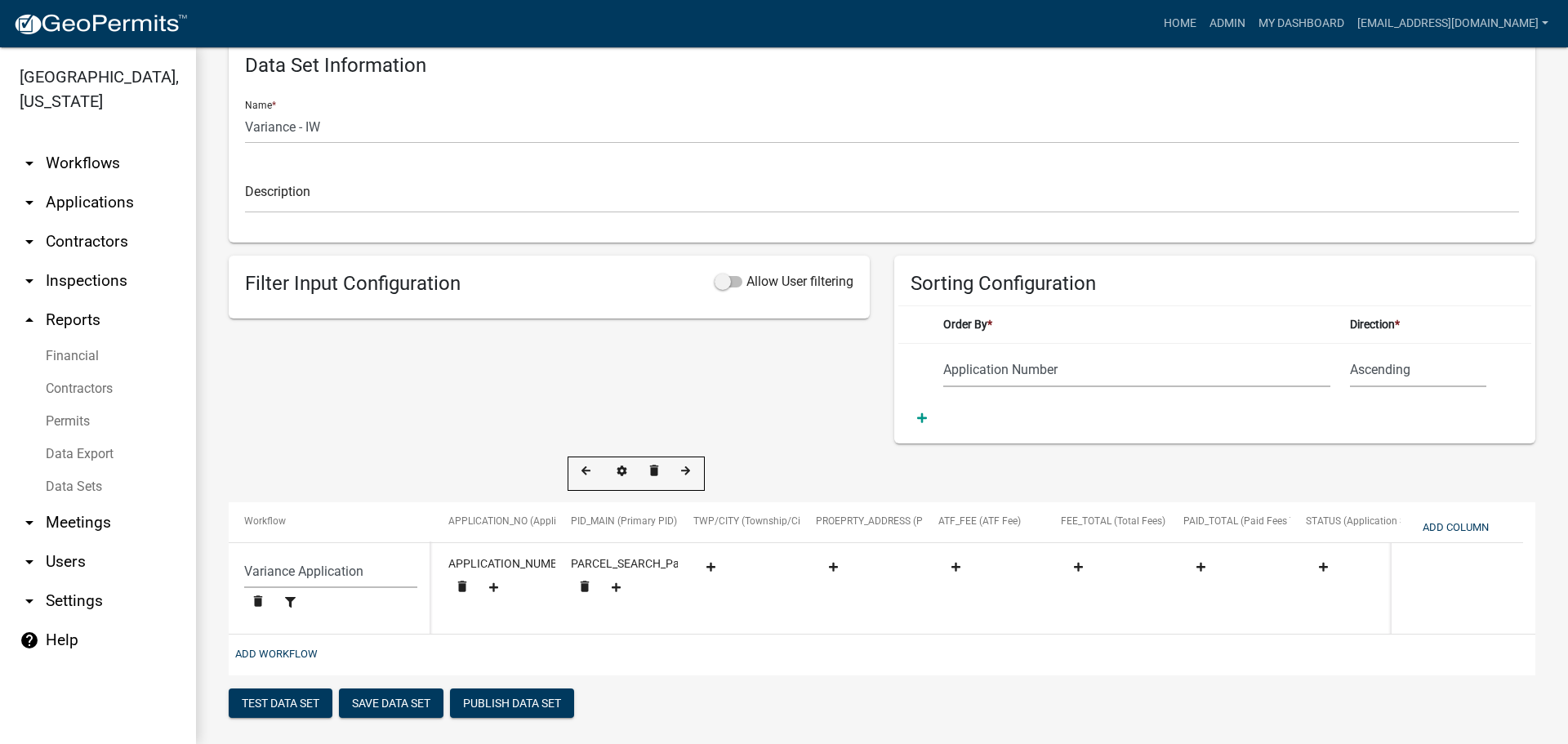
scroll to position [65, 0]
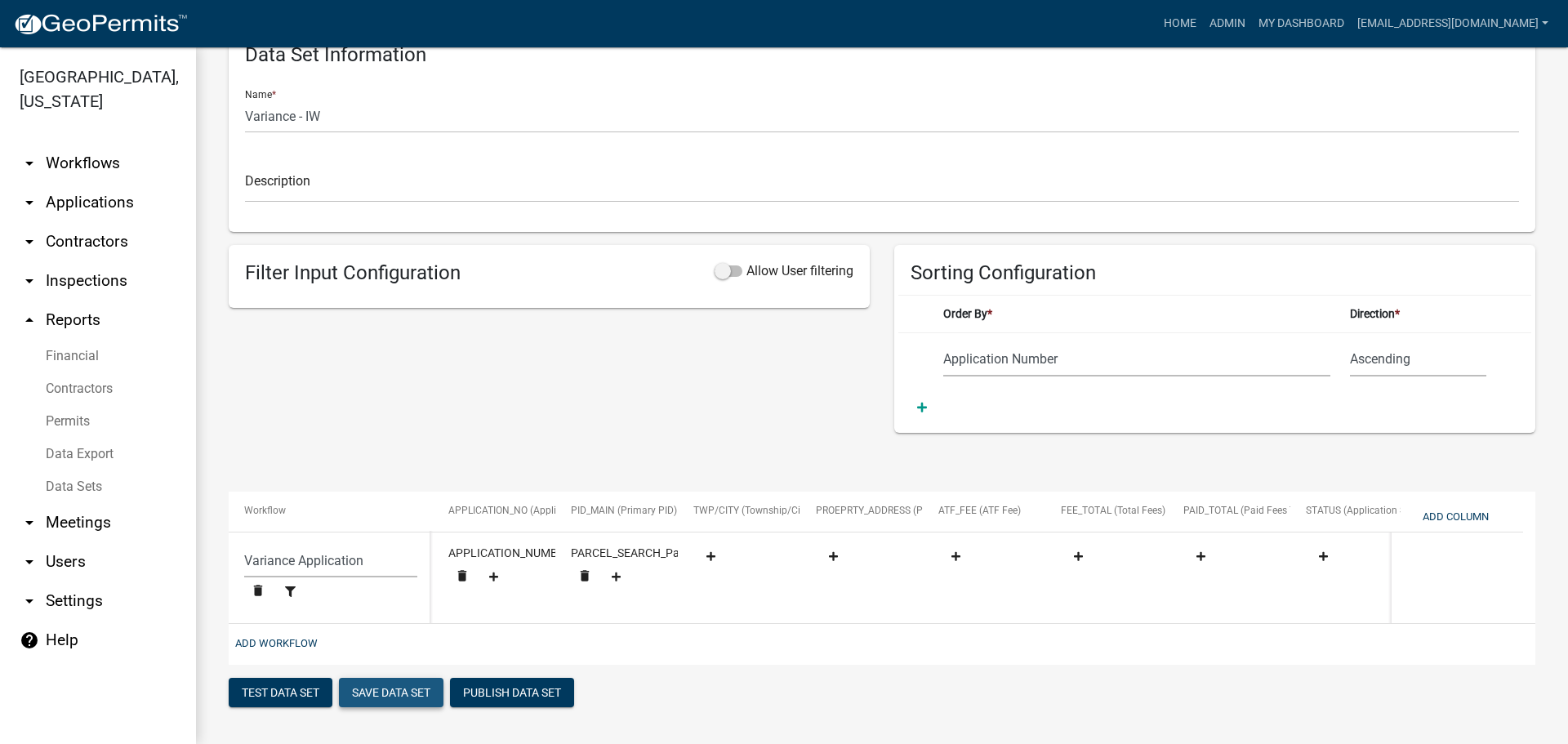
click at [389, 684] on button "Save Data Set" at bounding box center [391, 692] width 104 height 29
select select "Application Number"
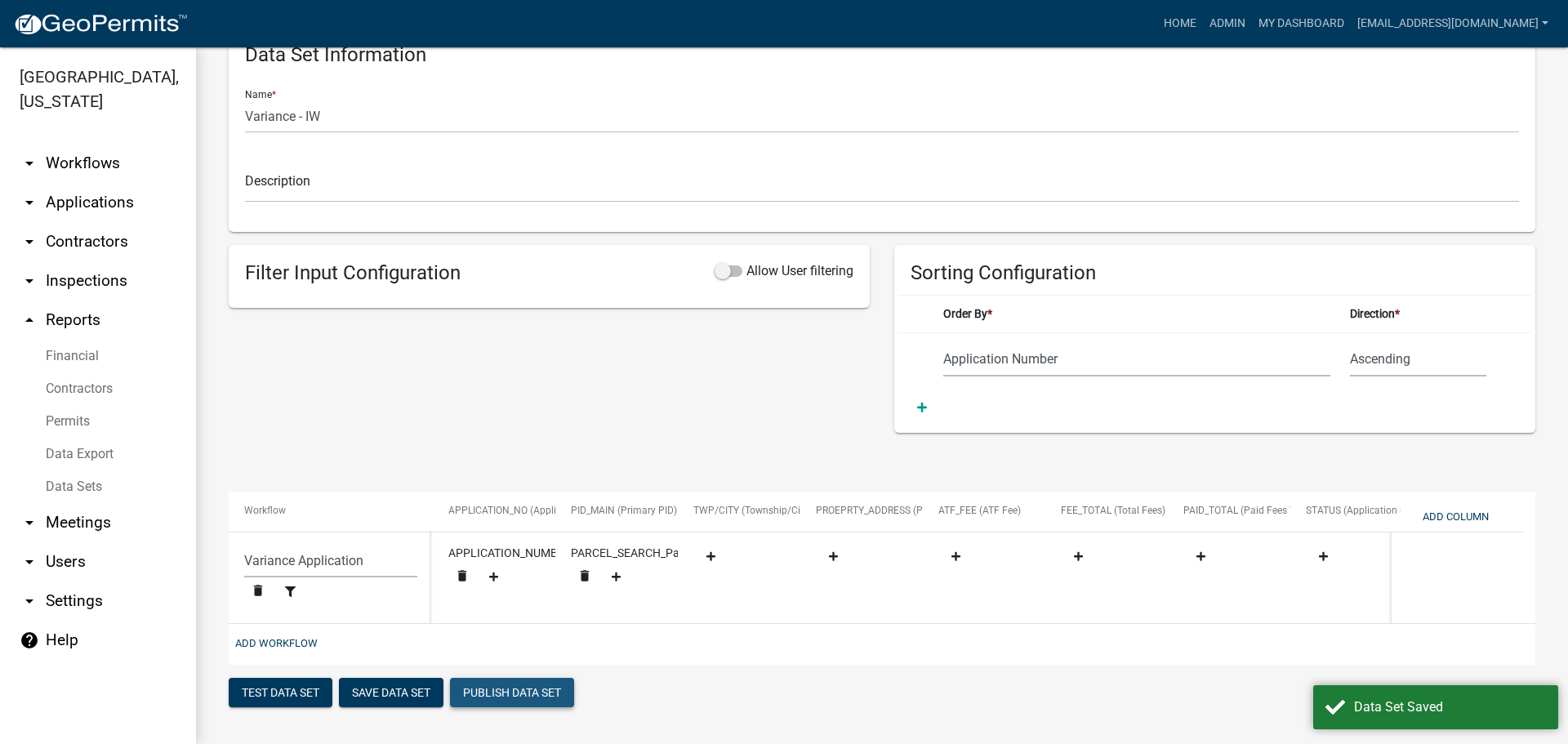
click at [503, 692] on button "Publish Data Set" at bounding box center [512, 692] width 124 height 29
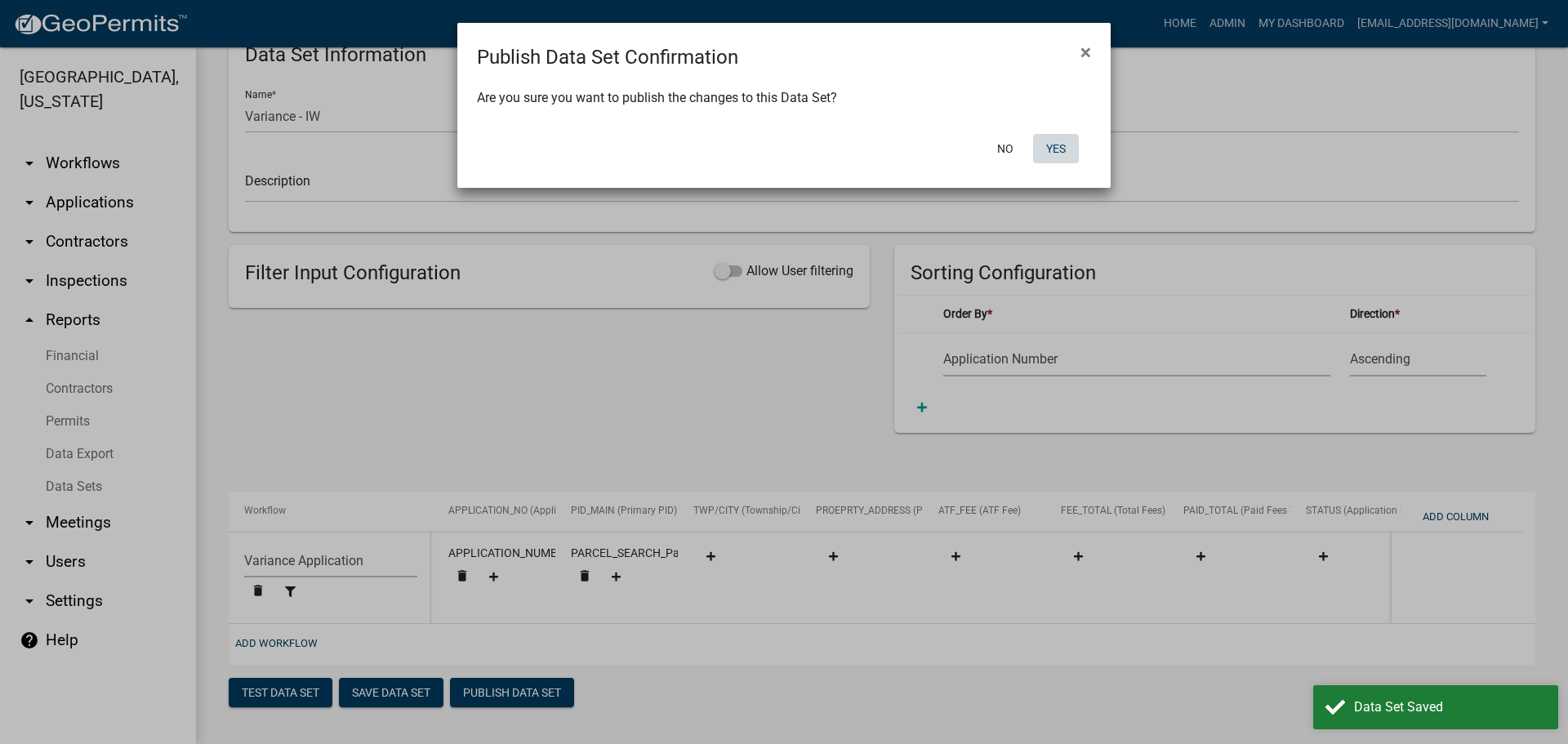
drag, startPoint x: 1056, startPoint y: 146, endPoint x: 1045, endPoint y: 144, distance: 11.2
click at [1052, 146] on button "Yes" at bounding box center [1056, 148] width 46 height 29
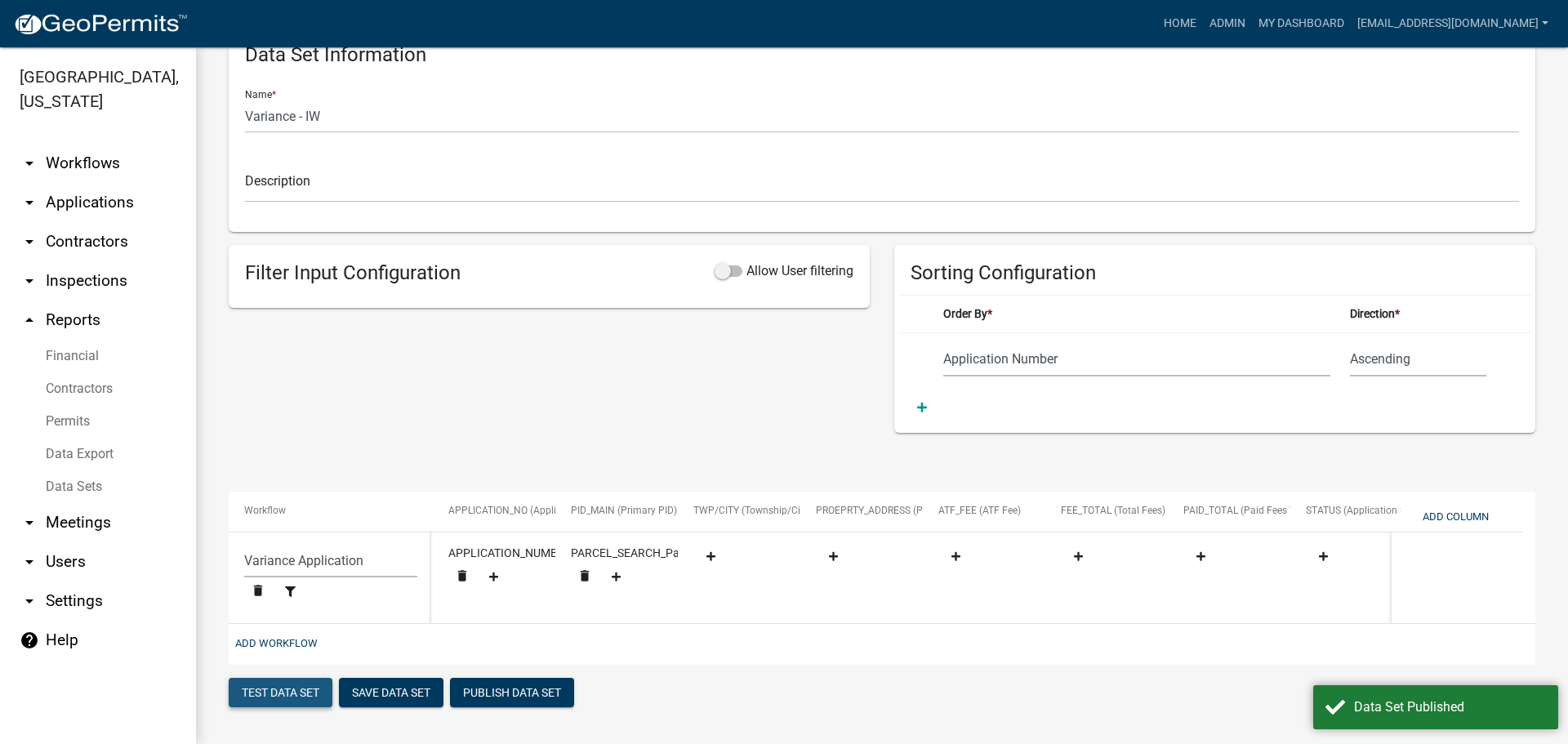
drag, startPoint x: 312, startPoint y: 693, endPoint x: 326, endPoint y: 696, distance: 14.3
click at [312, 692] on button "Test Data Set" at bounding box center [280, 692] width 103 height 29
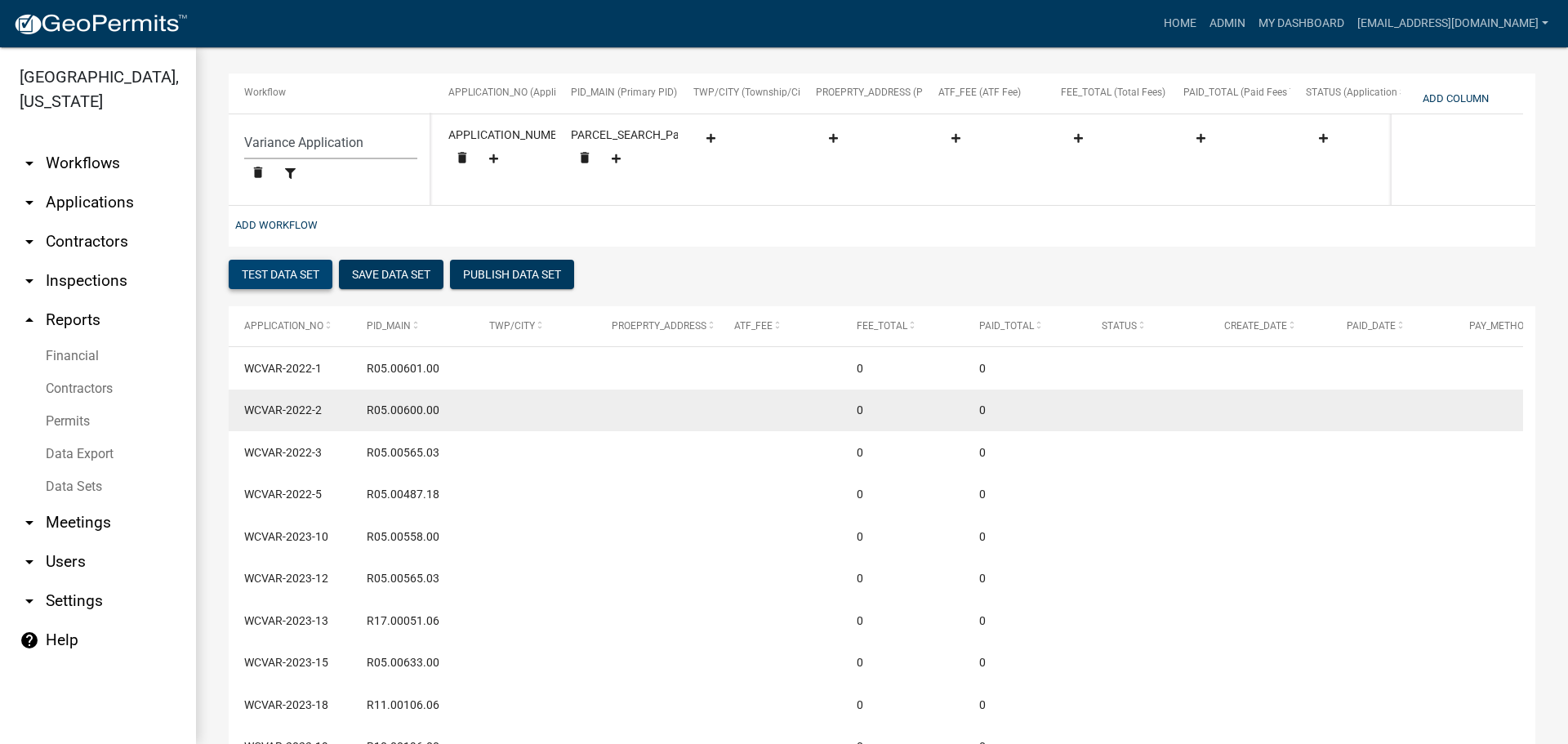
scroll to position [449, 0]
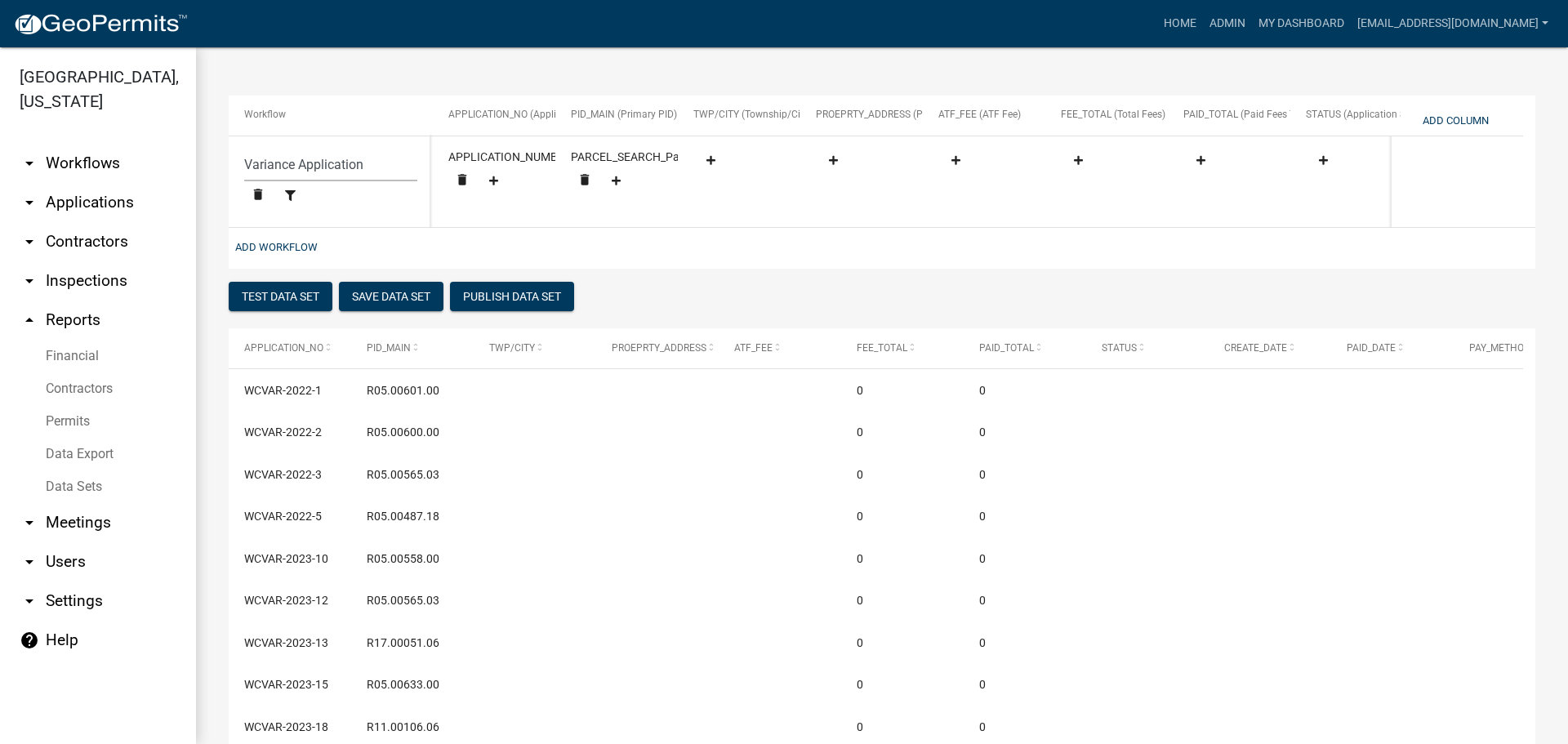
click at [83, 454] on link "Data Export" at bounding box center [98, 454] width 196 height 33
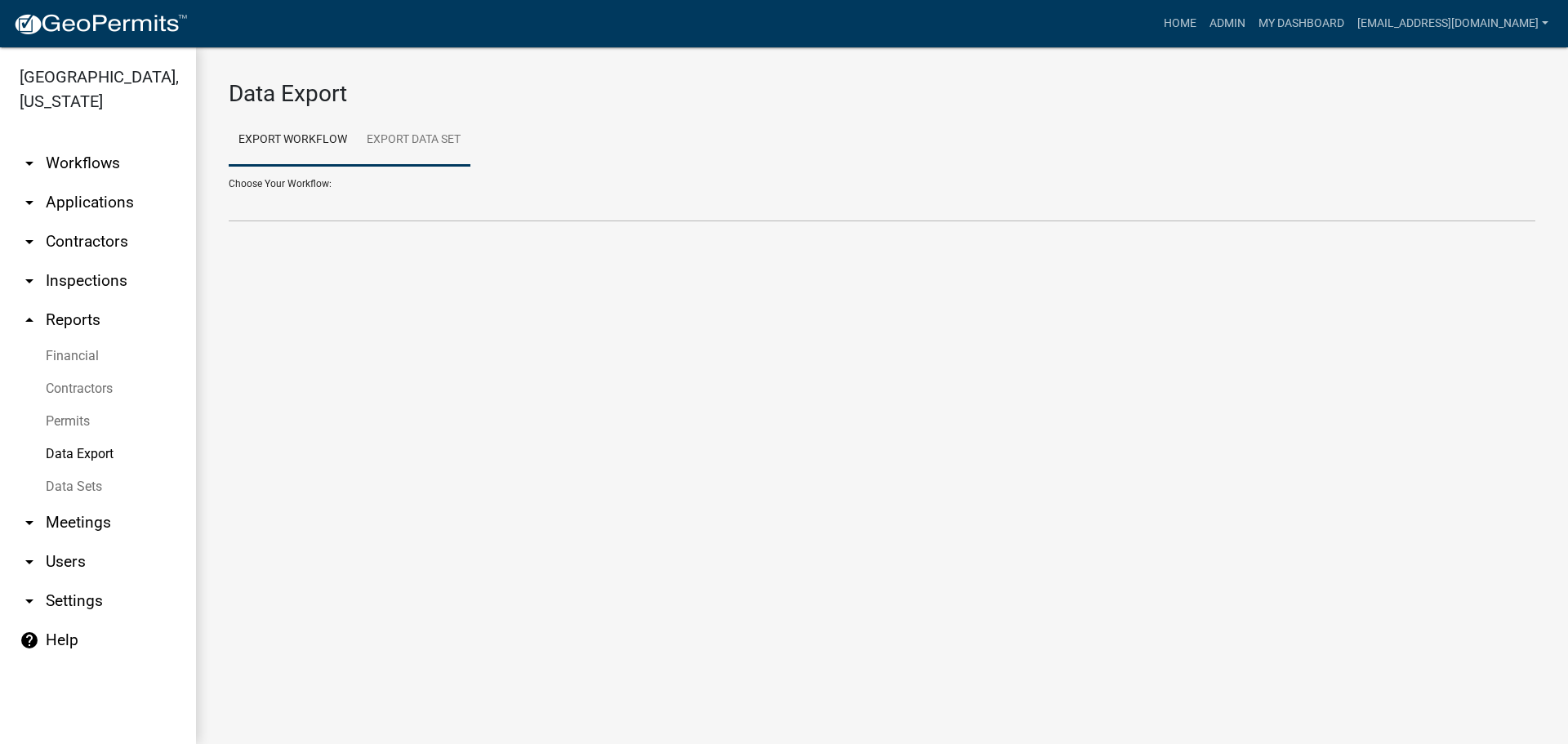
click at [401, 138] on link "Export Data Set" at bounding box center [414, 140] width 113 height 52
click at [311, 139] on link "Export Workflow" at bounding box center [293, 140] width 128 height 52
click at [329, 208] on select "Add/Modify Parcel Notes Building & Land Use Permit Application Conditional Use/…" at bounding box center [883, 205] width 1307 height 34
select select "20: Object"
click at [229, 188] on select "Add/Modify Parcel Notes Building & Land Use Permit Application Conditional Use/…" at bounding box center [883, 205] width 1307 height 34
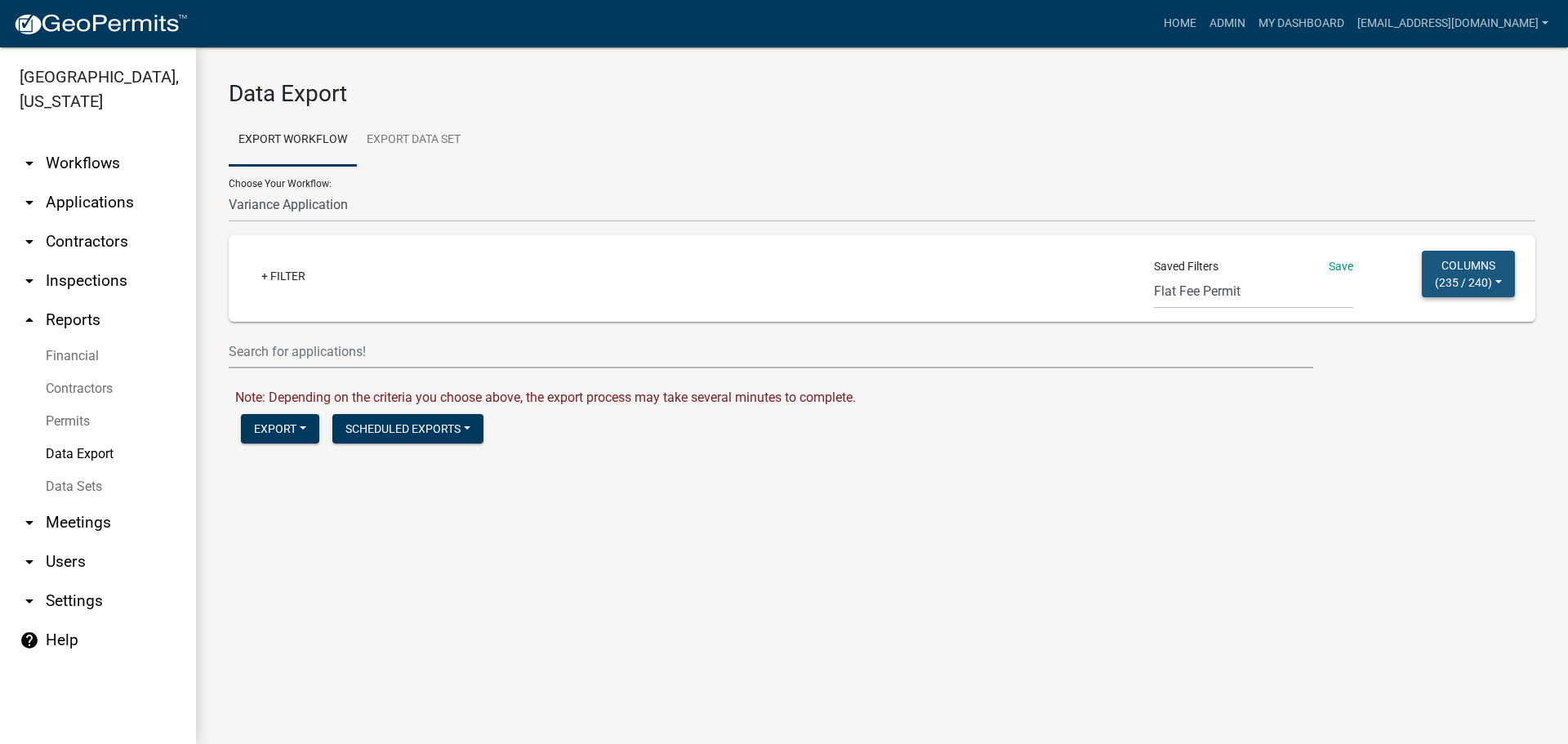
click at [1492, 279] on button "Columns ( 235 / 240 )" at bounding box center [1468, 274] width 93 height 47
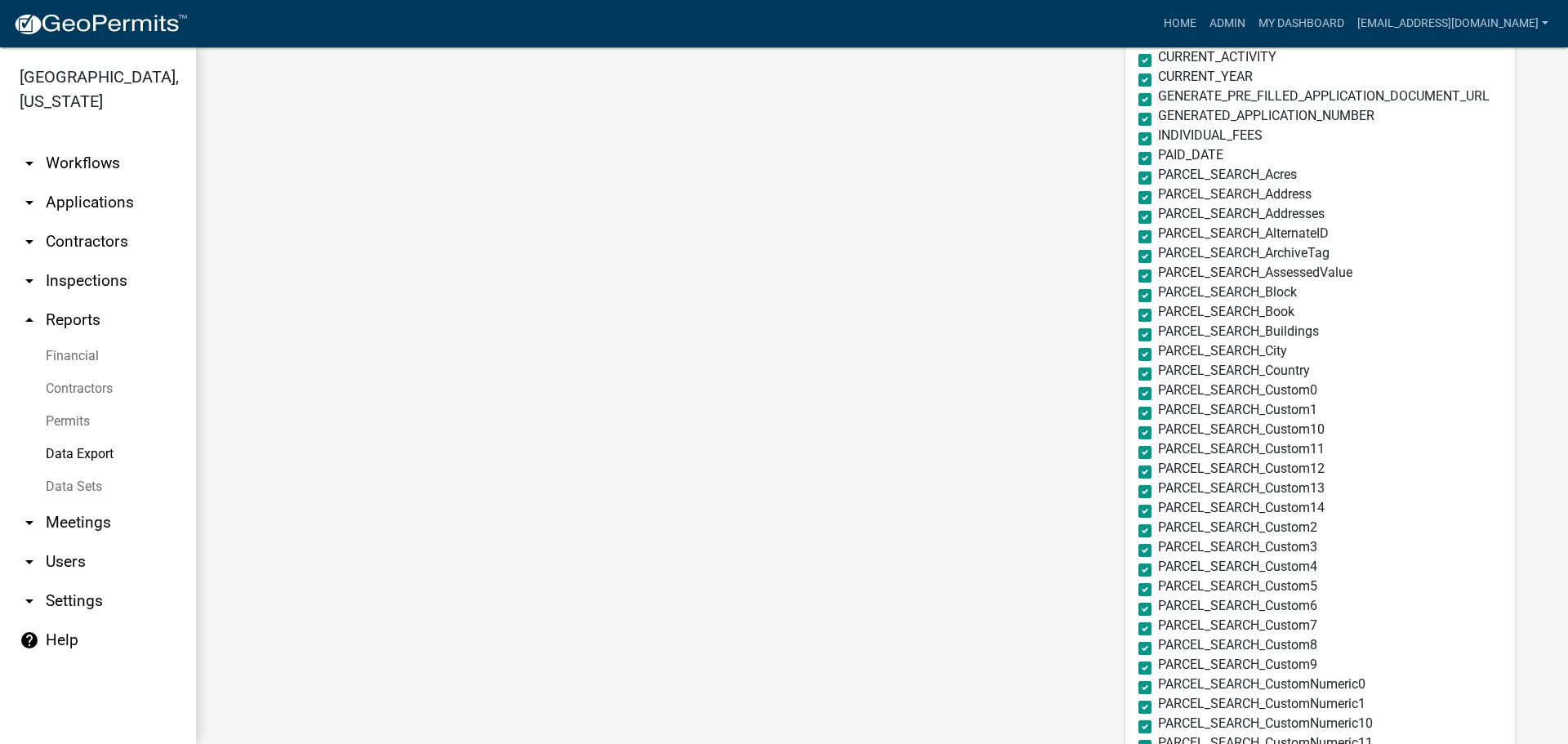
scroll to position [899, 0]
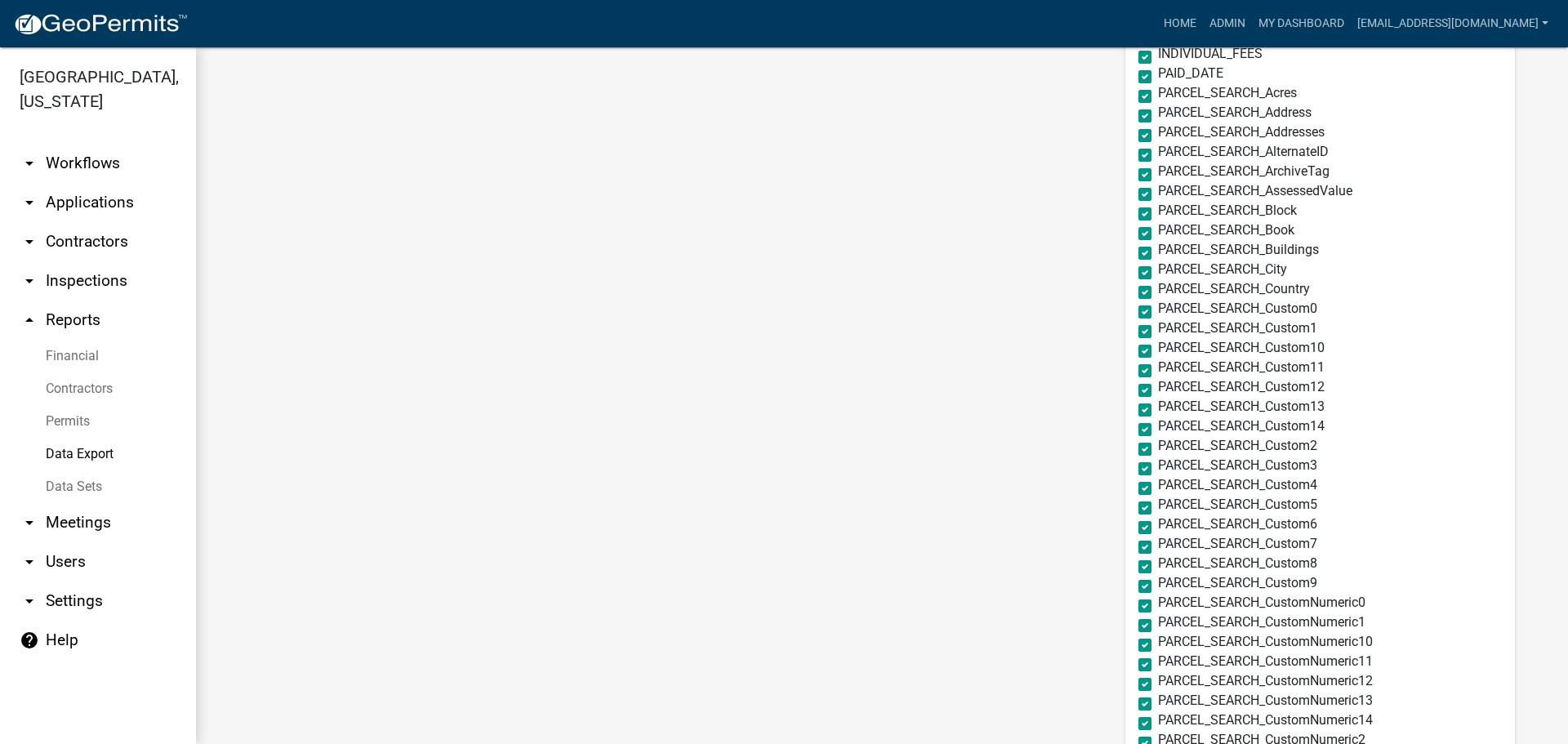
click at [1158, 291] on label "PARCEL_SEARCH_Country" at bounding box center [1234, 289] width 152 height 13
click at [1158, 291] on input "PARCEL_SEARCH_Country" at bounding box center [1163, 288] width 11 height 11
checkbox input "false"
click at [1158, 346] on label "PARCEL_SEARCH_Custom10" at bounding box center [1241, 348] width 166 height 13
click at [1158, 346] on input "PARCEL_SEARCH_Custom10" at bounding box center [1163, 347] width 11 height 11
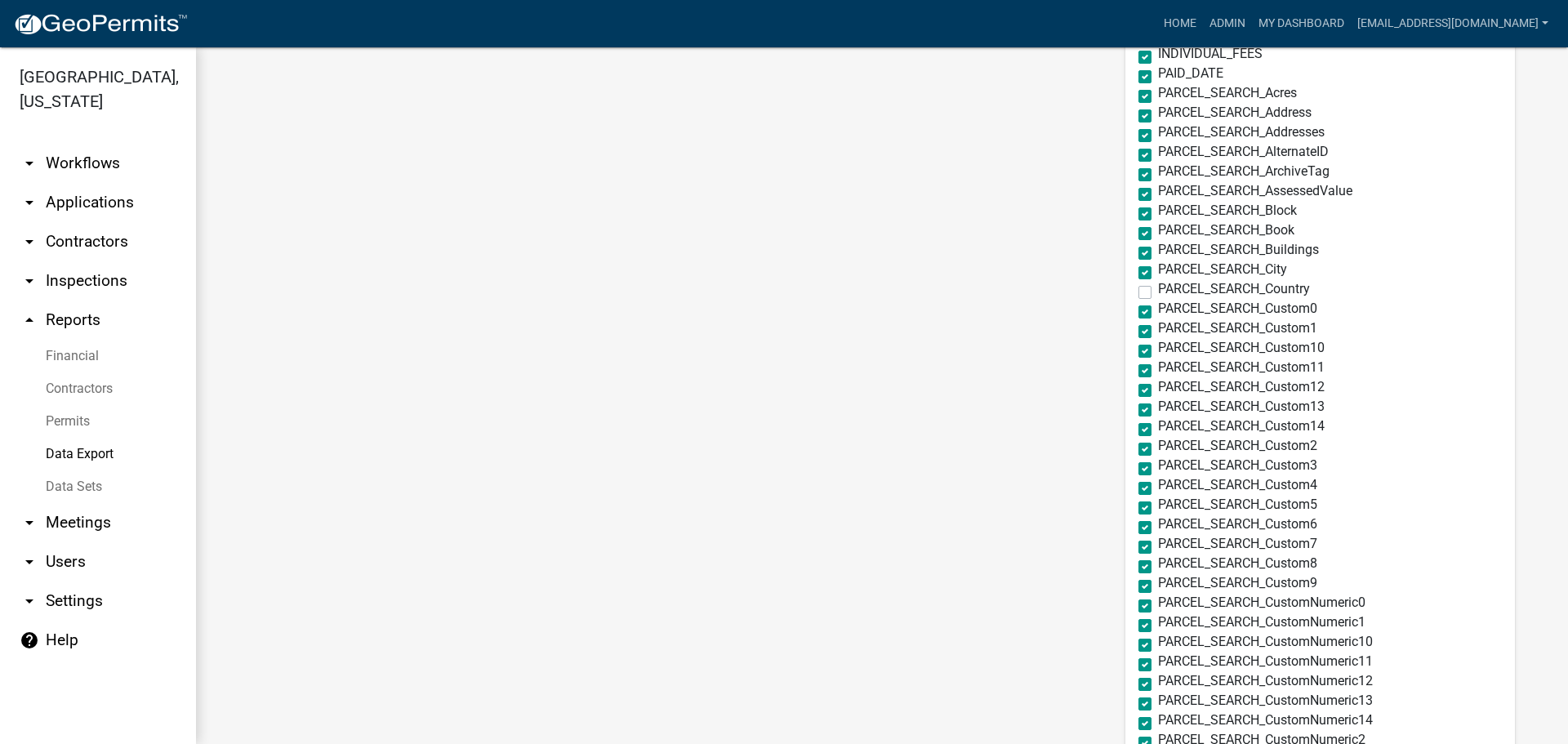
checkbox input "false"
click at [1158, 373] on label "PARCEL_SEARCH_Custom11" at bounding box center [1241, 367] width 166 height 13
click at [1158, 372] on input "PARCEL_SEARCH_Custom11" at bounding box center [1163, 366] width 11 height 11
checkbox input "false"
click at [1158, 391] on label "PARCEL_SEARCH_Custom12" at bounding box center [1241, 387] width 166 height 13
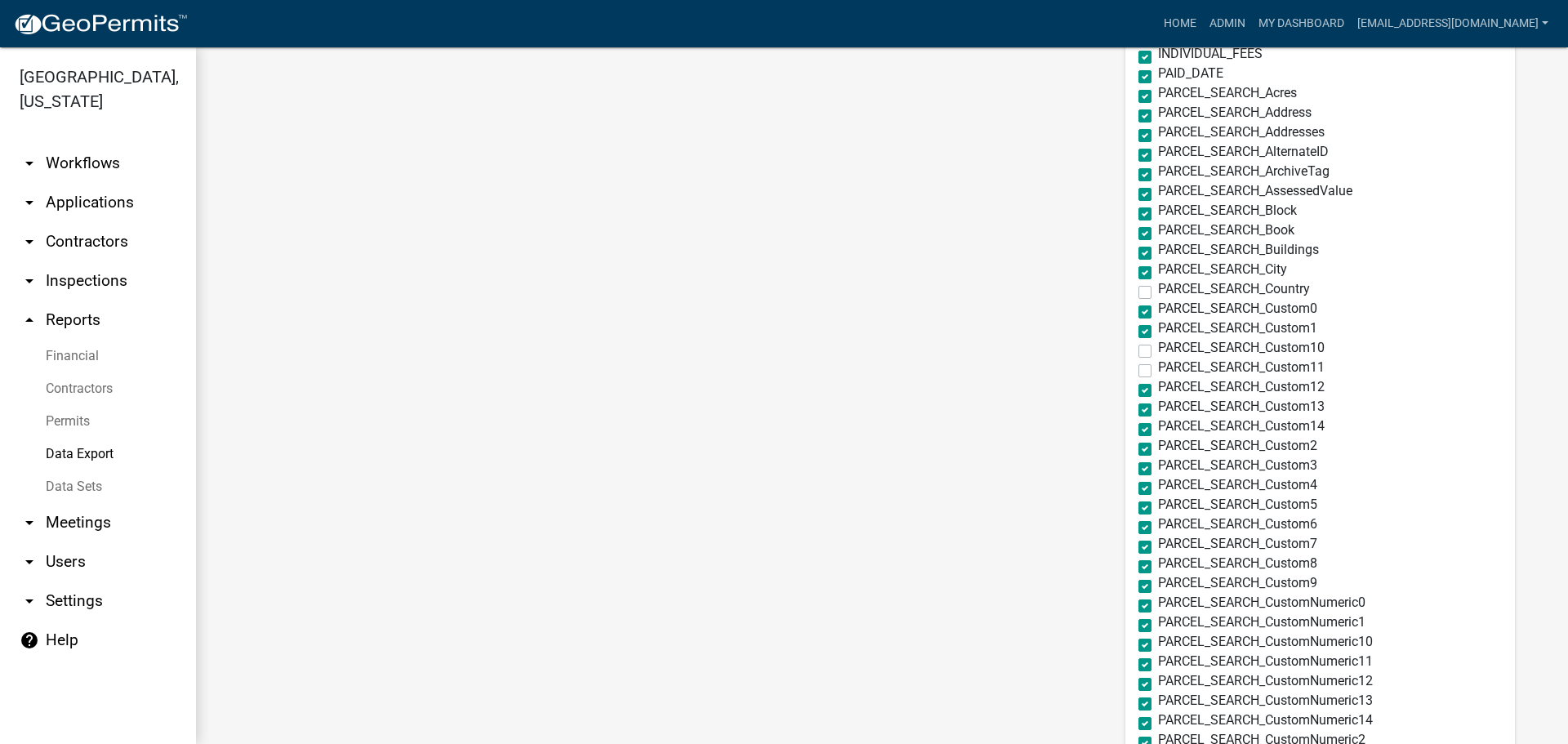
click at [1158, 391] on input "PARCEL_SEARCH_Custom12" at bounding box center [1163, 386] width 11 height 11
checkbox input "false"
click at [1158, 411] on label "PARCEL_SEARCH_Custom13" at bounding box center [1241, 407] width 166 height 13
click at [1158, 411] on input "PARCEL_SEARCH_Custom13" at bounding box center [1163, 406] width 11 height 11
checkbox input "false"
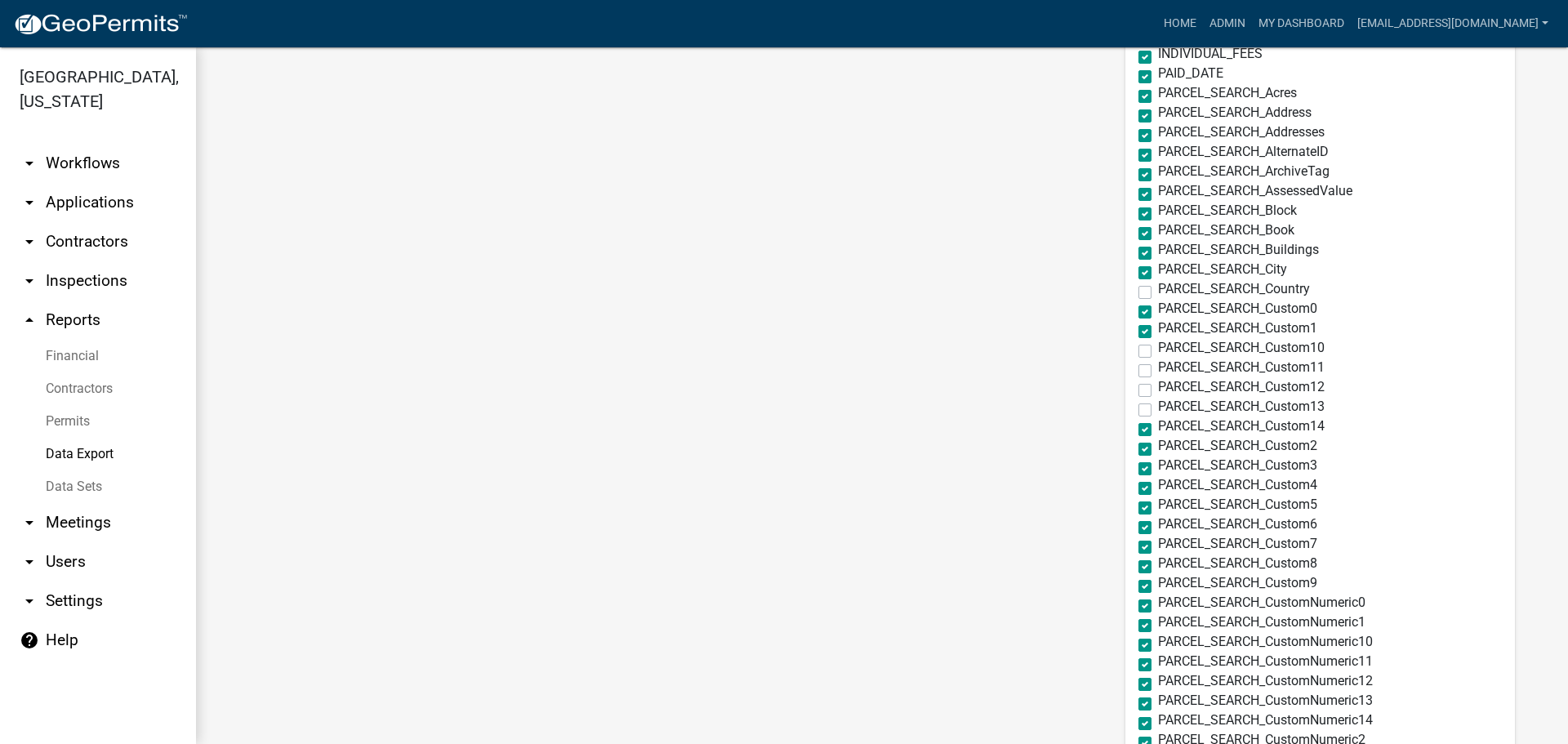
click at [1158, 426] on label "PARCEL_SEARCH_Custom14" at bounding box center [1241, 426] width 166 height 13
click at [1158, 426] on input "PARCEL_SEARCH_Custom14" at bounding box center [1163, 426] width 11 height 11
checkbox input "false"
click at [1158, 564] on label "PARCEL_SEARCH_Custom8" at bounding box center [1237, 564] width 159 height 13
click at [1158, 564] on input "PARCEL_SEARCH_Custom8" at bounding box center [1163, 563] width 11 height 11
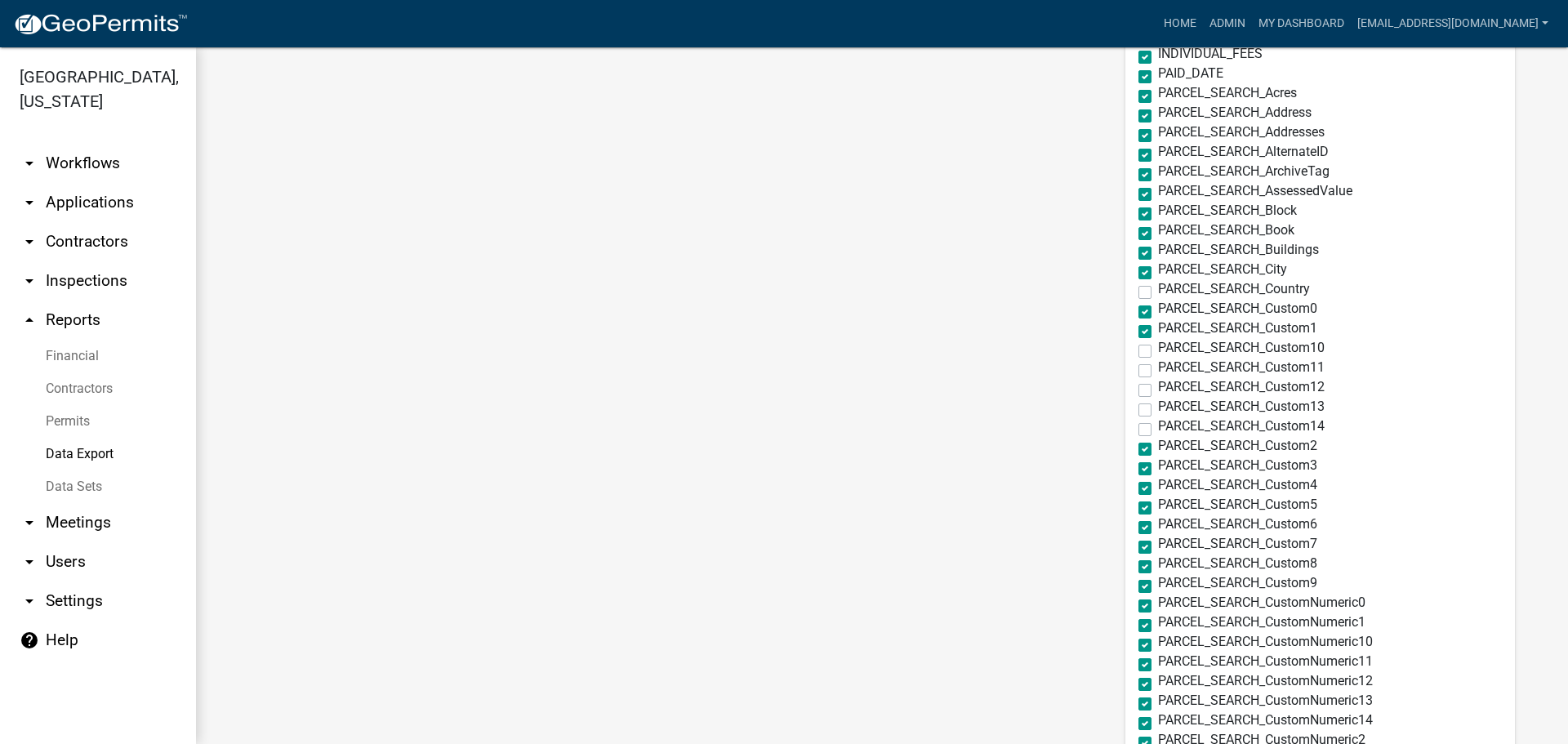
checkbox input "false"
click at [1158, 583] on label "PARCEL_SEARCH_Custom9" at bounding box center [1237, 583] width 159 height 13
click at [1158, 583] on input "PARCEL_SEARCH_Custom9" at bounding box center [1163, 582] width 11 height 11
checkbox input "false"
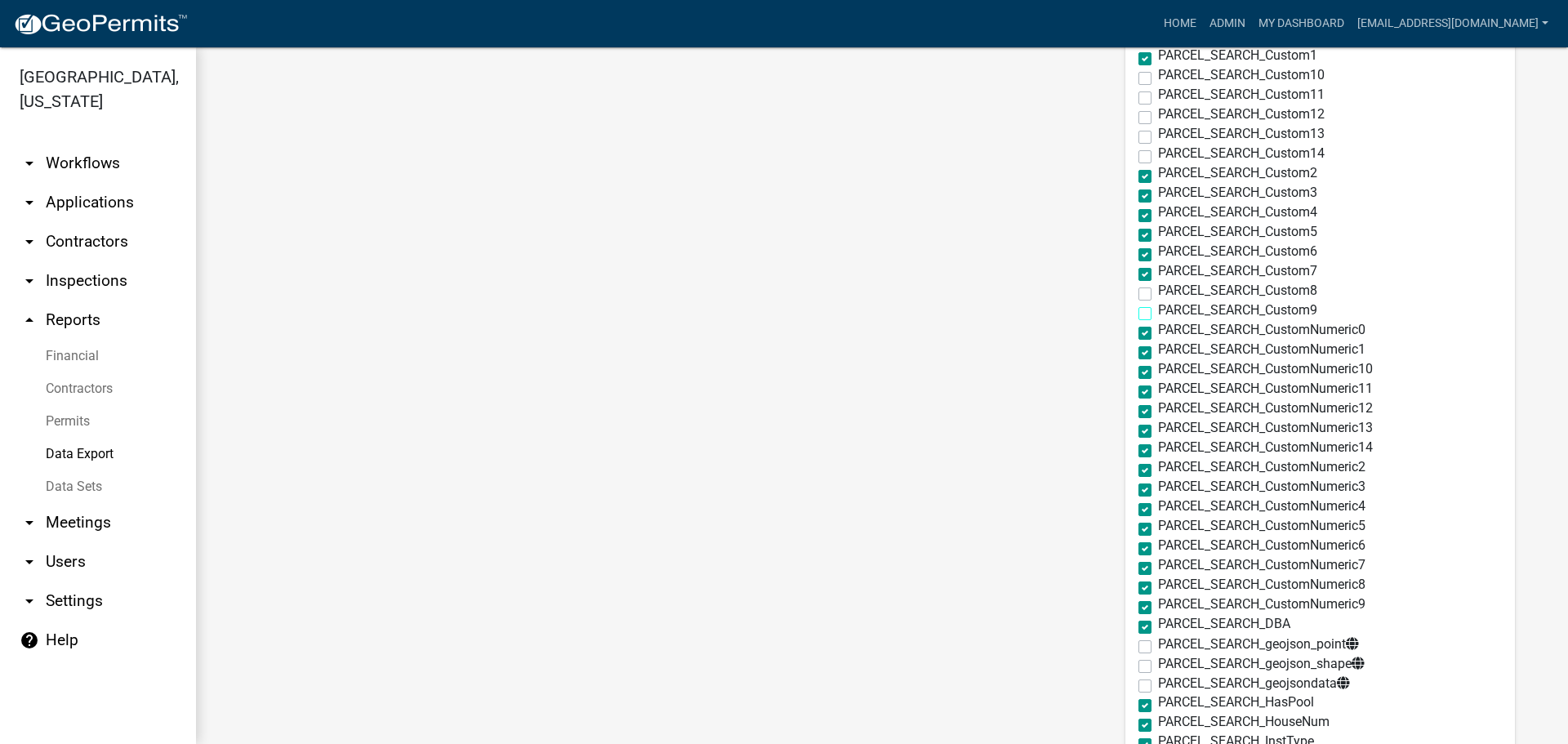
scroll to position [1225, 0]
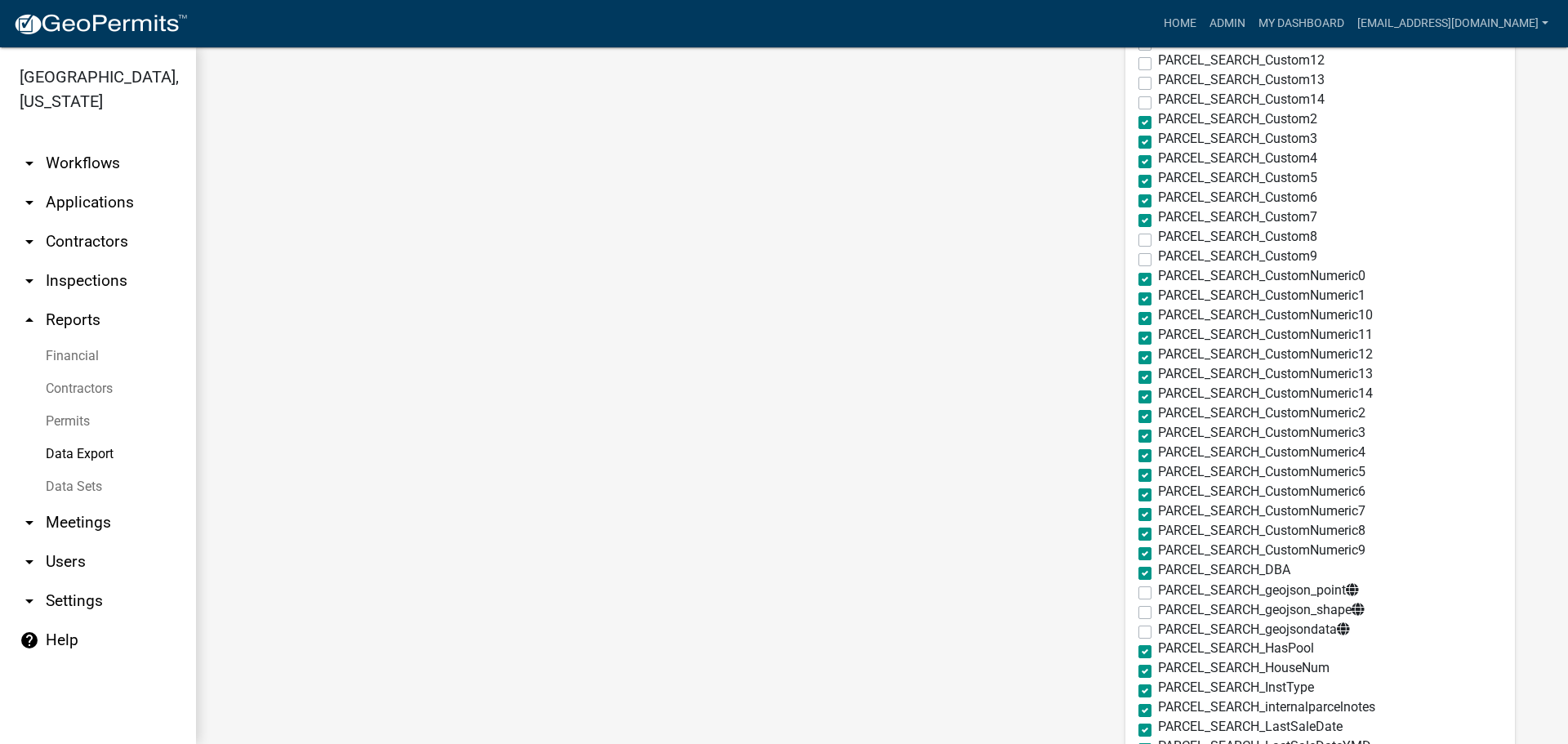
click at [1158, 279] on label "PARCEL_SEARCH_CustomNumeric0" at bounding box center [1261, 276] width 208 height 13
click at [1158, 279] on input "PARCEL_SEARCH_CustomNumeric0" at bounding box center [1163, 275] width 11 height 11
checkbox input "false"
click at [1158, 294] on label "PARCEL_SEARCH_CustomNumeric1" at bounding box center [1261, 295] width 208 height 13
click at [1158, 294] on input "PARCEL_SEARCH_CustomNumeric1" at bounding box center [1163, 295] width 11 height 11
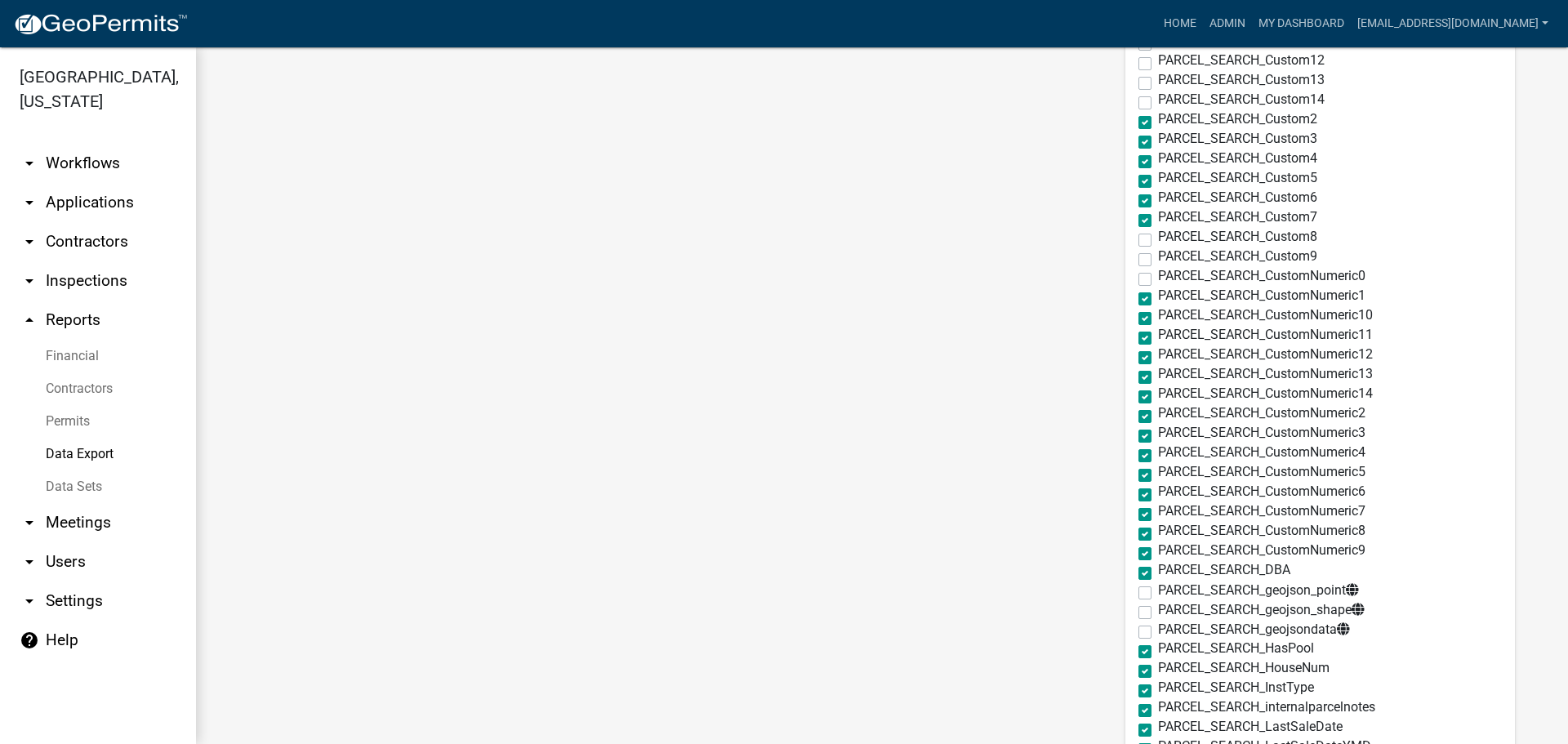
checkbox input "false"
click at [1158, 320] on label "PARCEL_SEARCH_CustomNumeric10" at bounding box center [1265, 315] width 215 height 13
click at [1158, 319] on input "PARCEL_SEARCH_CustomNumeric10" at bounding box center [1163, 314] width 11 height 11
checkbox input "false"
drag, startPoint x: 1121, startPoint y: 333, endPoint x: 1127, endPoint y: 359, distance: 26.7
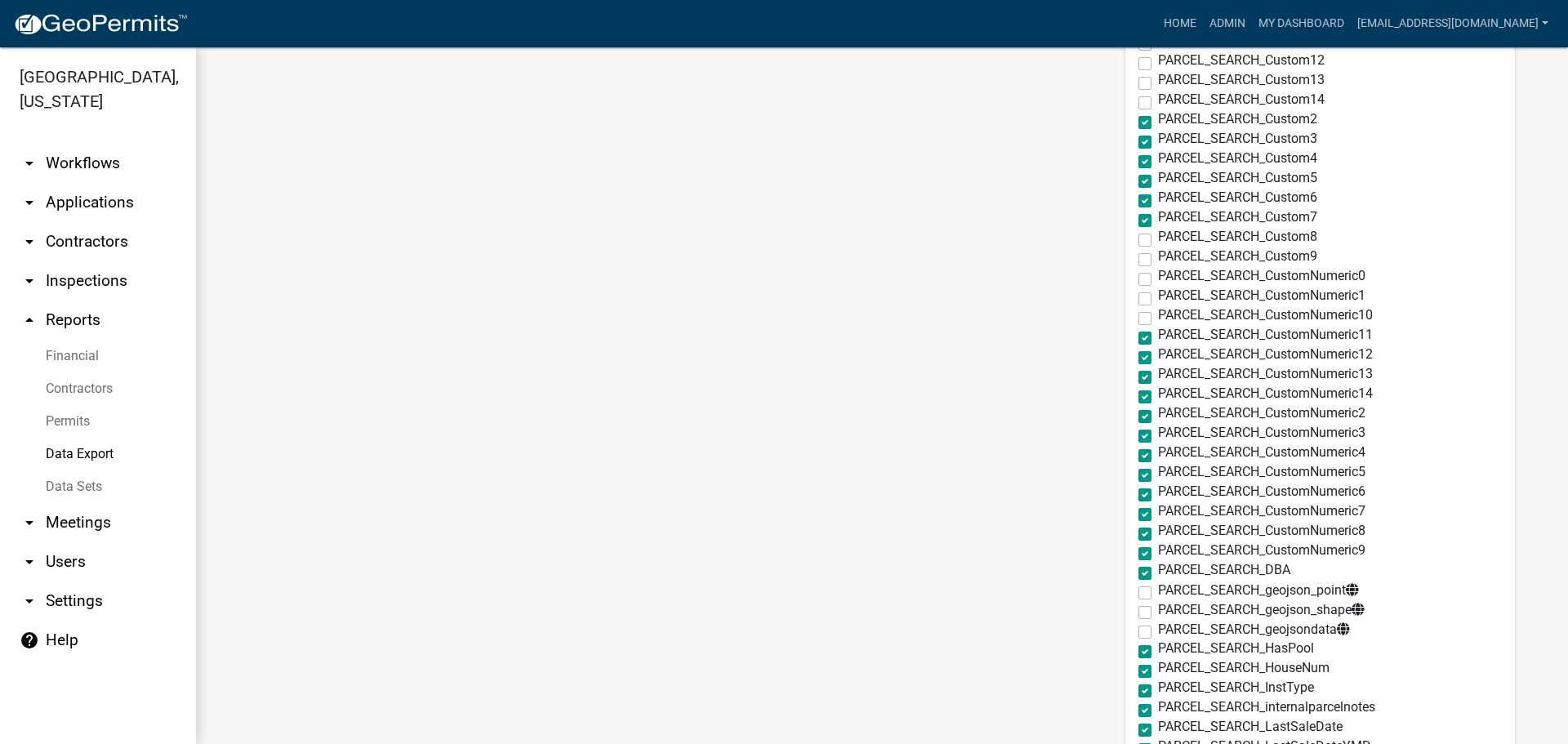
click at [1158, 336] on label "PARCEL_SEARCH_CustomNumeric11" at bounding box center [1265, 334] width 215 height 13
click at [1158, 336] on input "PARCEL_SEARCH_CustomNumeric11" at bounding box center [1163, 334] width 11 height 11
checkbox input "false"
click at [1158, 360] on label "PARCEL_SEARCH_CustomNumeric12" at bounding box center [1265, 354] width 215 height 13
click at [1158, 358] on input "PARCEL_SEARCH_CustomNumeric12" at bounding box center [1163, 353] width 11 height 11
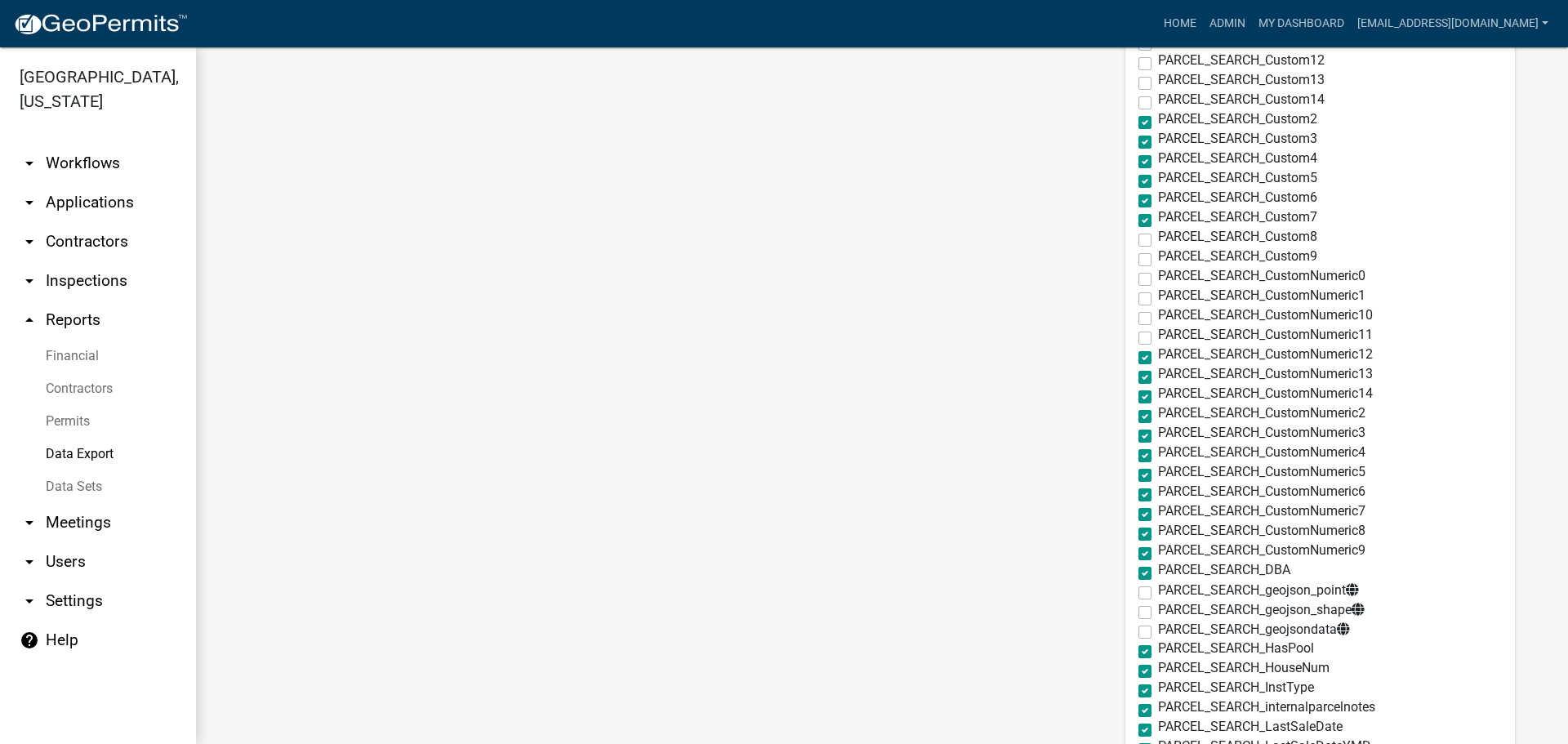
checkbox input "false"
drag, startPoint x: 1125, startPoint y: 378, endPoint x: 1127, endPoint y: 387, distance: 9.2
click at [1158, 378] on label "PARCEL_SEARCH_CustomNumeric13" at bounding box center [1265, 374] width 215 height 13
click at [1158, 378] on input "PARCEL_SEARCH_CustomNumeric13" at bounding box center [1163, 373] width 11 height 11
checkbox input "false"
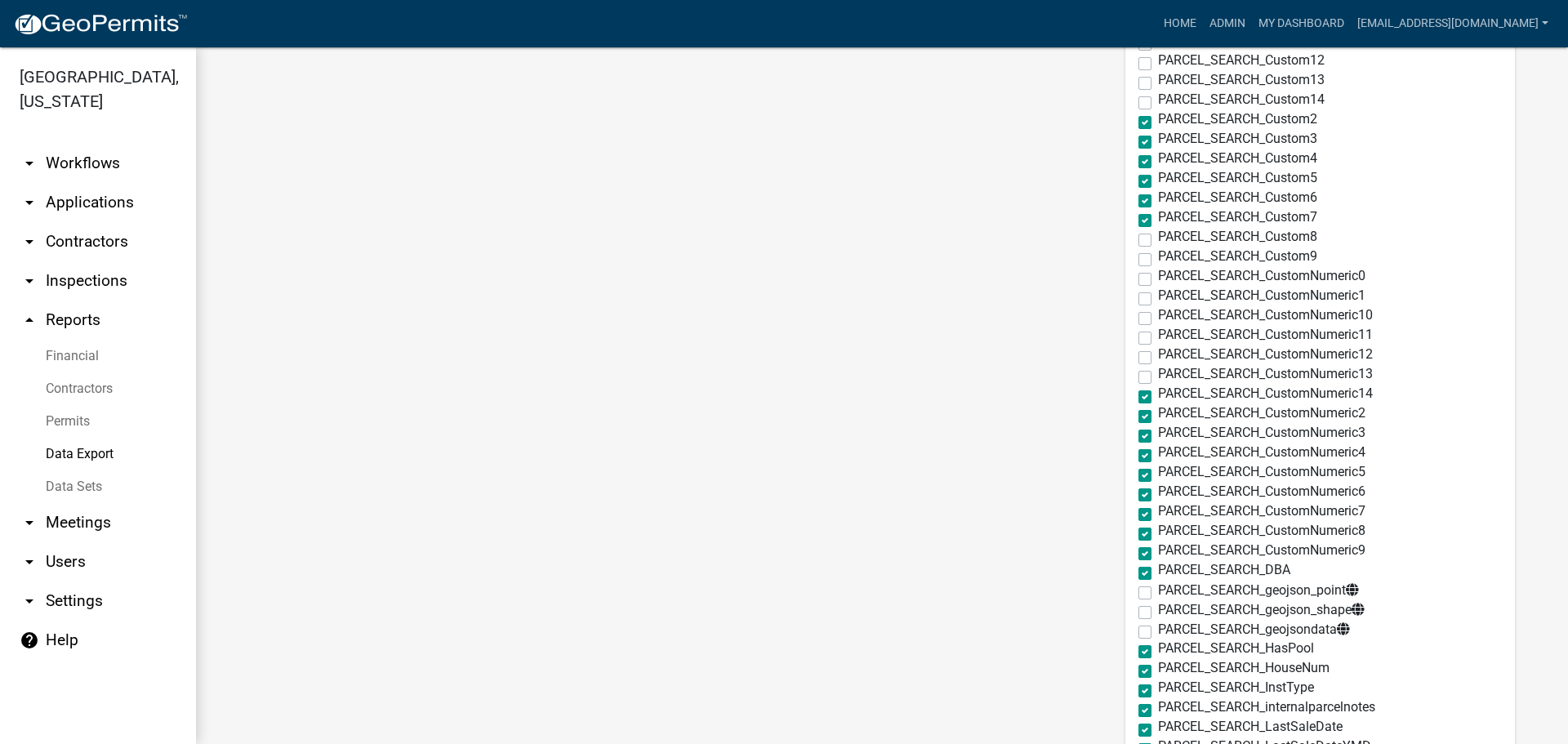
click at [1158, 396] on label "PARCEL_SEARCH_CustomNumeric14" at bounding box center [1265, 394] width 215 height 13
click at [1158, 396] on input "PARCEL_SEARCH_CustomNumeric14" at bounding box center [1163, 393] width 11 height 11
checkbox input "false"
click at [1158, 416] on label "PARCEL_SEARCH_CustomNumeric2" at bounding box center [1261, 413] width 208 height 13
click at [1158, 416] on input "PARCEL_SEARCH_CustomNumeric2" at bounding box center [1163, 412] width 11 height 11
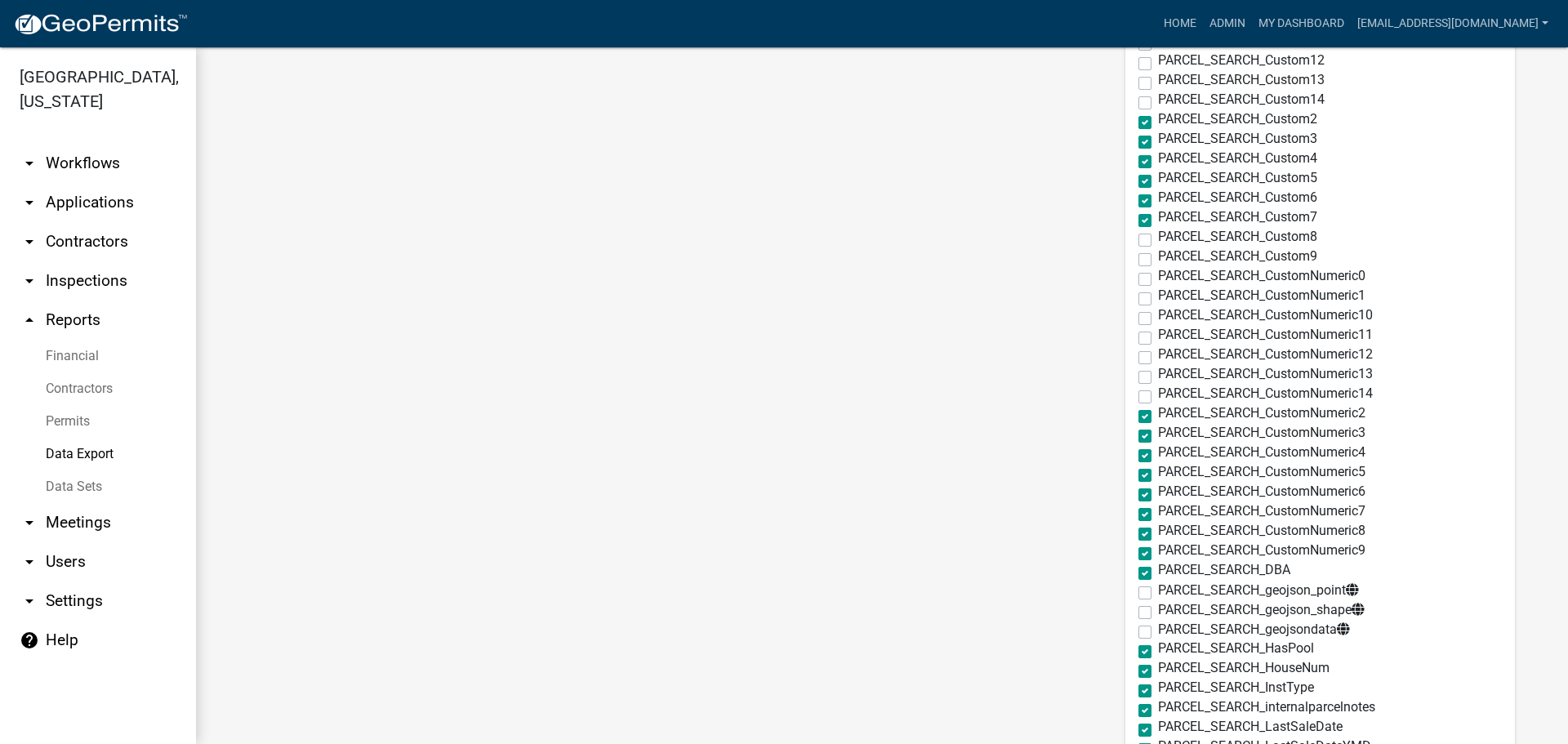
checkbox input "false"
click at [1158, 433] on label "PARCEL_SEARCH_CustomNumeric3" at bounding box center [1261, 433] width 208 height 13
click at [1158, 433] on input "PARCEL_SEARCH_CustomNumeric3" at bounding box center [1163, 432] width 11 height 11
checkbox input "false"
click at [1158, 454] on label "PARCEL_SEARCH_CustomNumeric4" at bounding box center [1261, 452] width 208 height 13
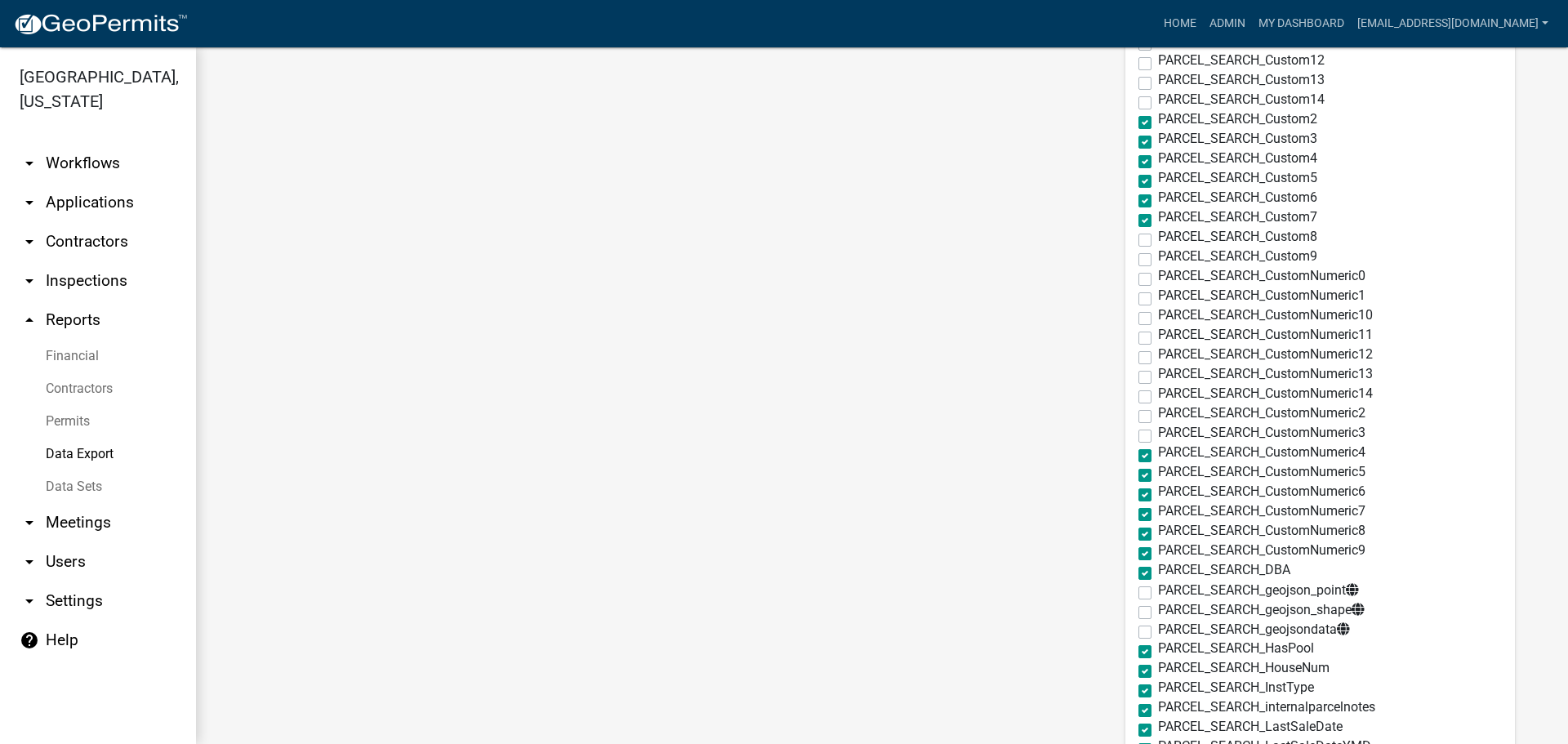
click at [1158, 454] on input "PARCEL_SEARCH_CustomNumeric4" at bounding box center [1163, 451] width 11 height 11
checkbox input "false"
click at [1158, 473] on label "PARCEL_SEARCH_CustomNumeric5" at bounding box center [1261, 472] width 208 height 13
click at [1158, 473] on input "PARCEL_SEARCH_CustomNumeric5" at bounding box center [1163, 471] width 11 height 11
checkbox input "false"
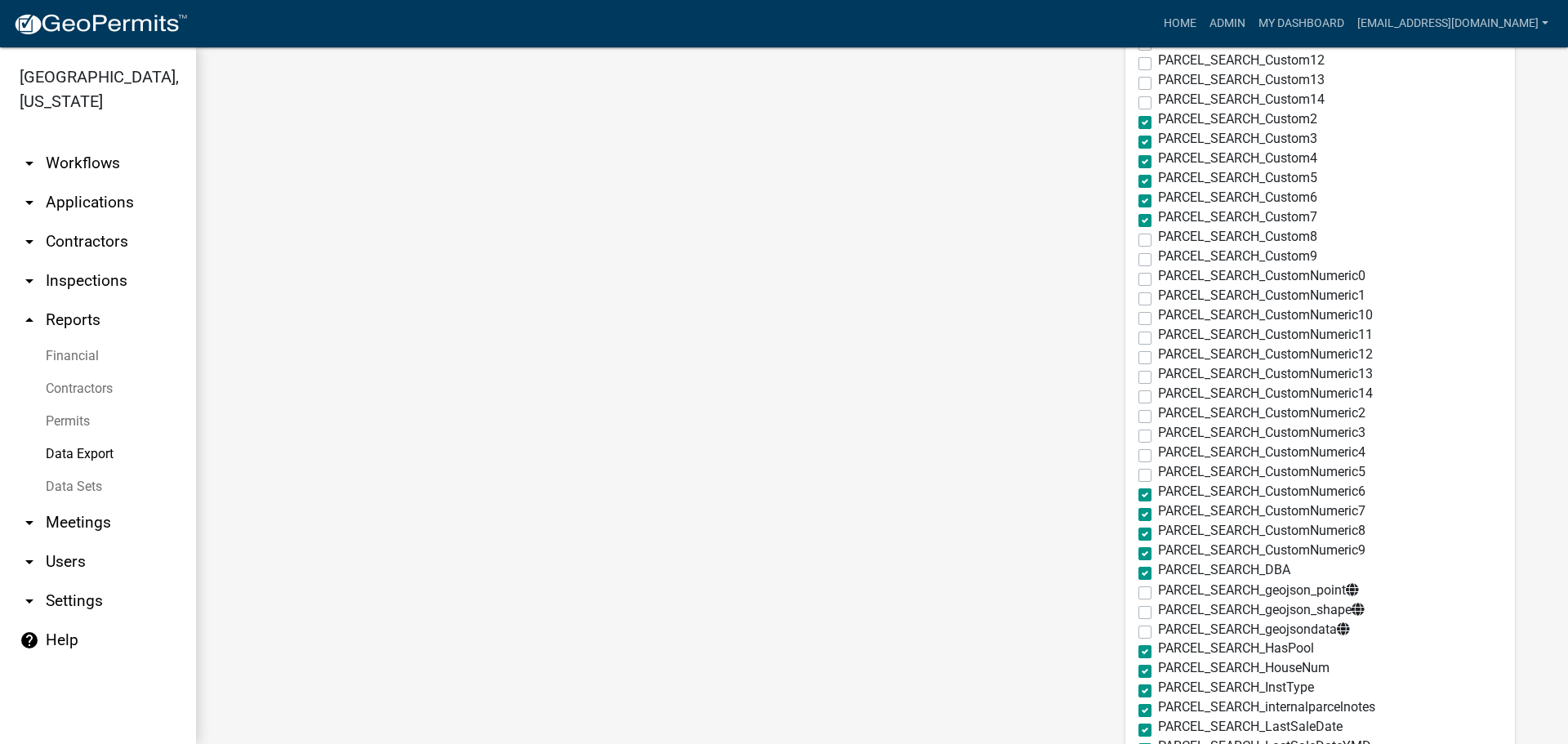
click at [1158, 496] on label "PARCEL_SEARCH_CustomNumeric6" at bounding box center [1261, 492] width 208 height 13
click at [1158, 496] on input "PARCEL_SEARCH_CustomNumeric6" at bounding box center [1163, 491] width 11 height 11
checkbox input "false"
click at [1158, 515] on label "PARCEL_SEARCH_CustomNumeric7" at bounding box center [1261, 511] width 208 height 13
click at [1158, 515] on input "PARCEL_SEARCH_CustomNumeric7" at bounding box center [1163, 510] width 11 height 11
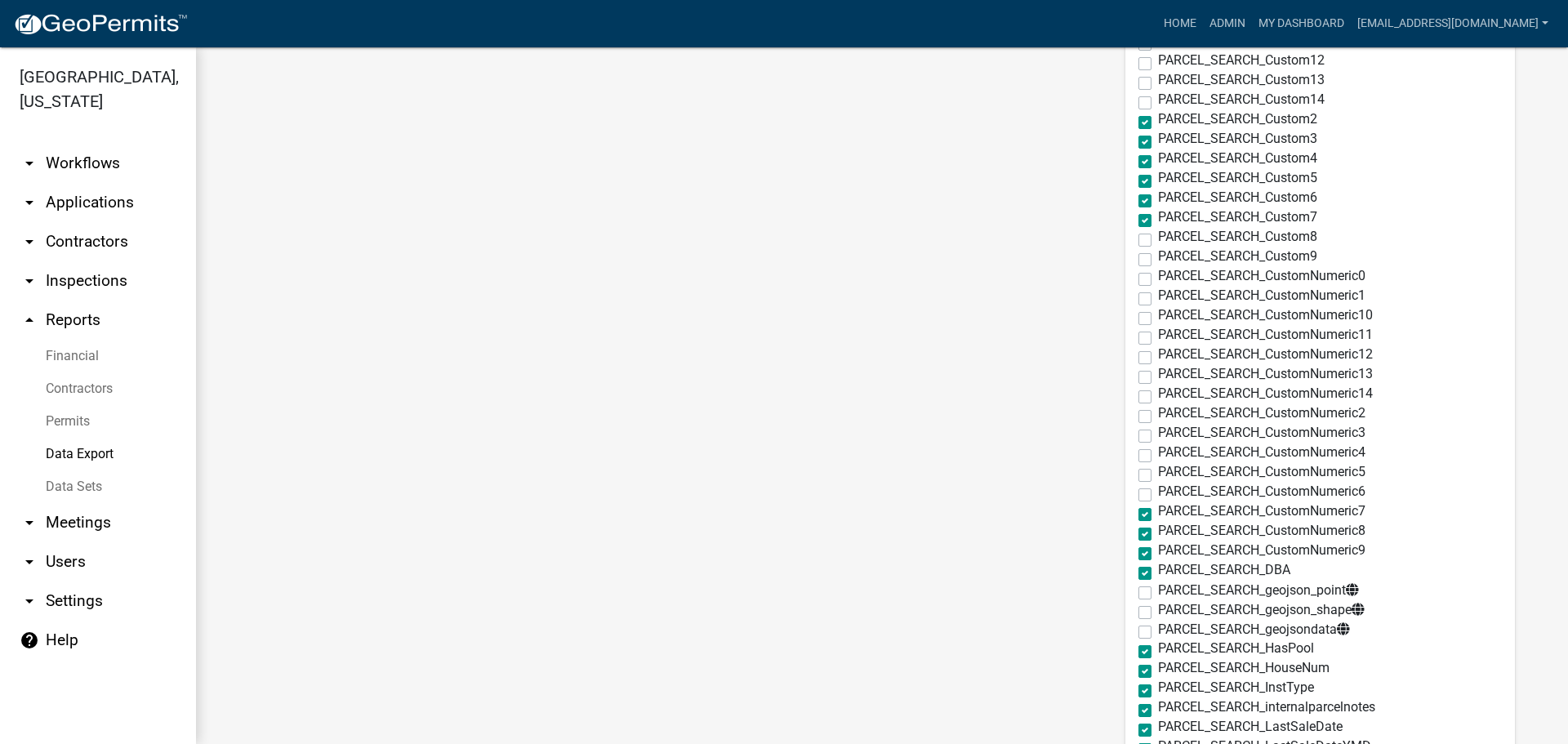
checkbox input "false"
click at [1138, 546] on div "PARCEL_SEARCH_CustomNumeric9" at bounding box center [1319, 554] width 363 height 19
click at [1158, 536] on label "PARCEL_SEARCH_CustomNumeric8" at bounding box center [1261, 531] width 208 height 13
click at [1158, 535] on input "PARCEL_SEARCH_CustomNumeric8" at bounding box center [1163, 530] width 11 height 11
checkbox input "false"
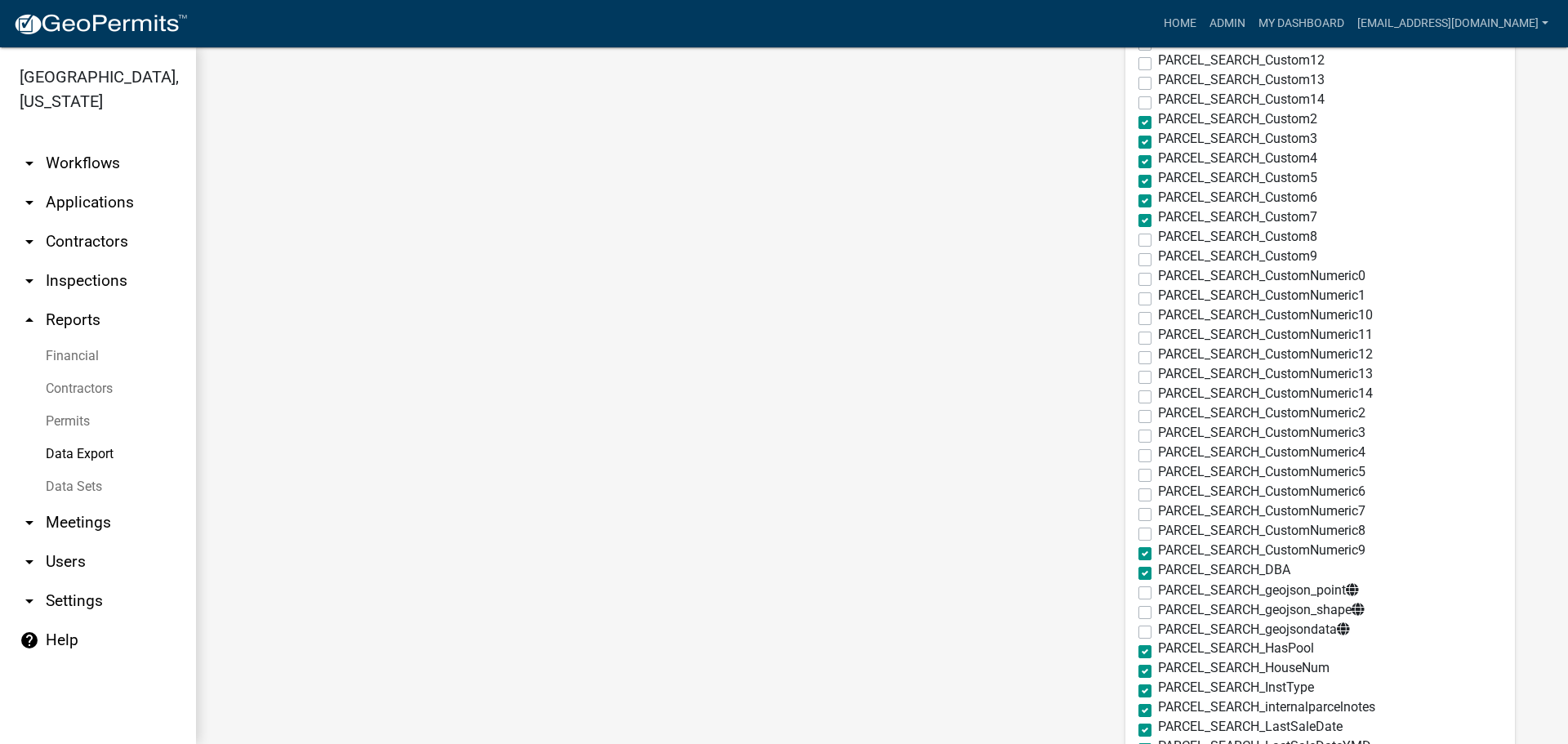
click at [1158, 557] on label "PARCEL_SEARCH_CustomNumeric9" at bounding box center [1261, 550] width 208 height 13
click at [1158, 555] on input "PARCEL_SEARCH_CustomNumeric9" at bounding box center [1163, 549] width 11 height 11
checkbox input "false"
click at [1158, 571] on label "PARCEL_SEARCH_DBA" at bounding box center [1224, 570] width 133 height 13
click at [1158, 571] on input "PARCEL_SEARCH_DBA" at bounding box center [1163, 569] width 11 height 11
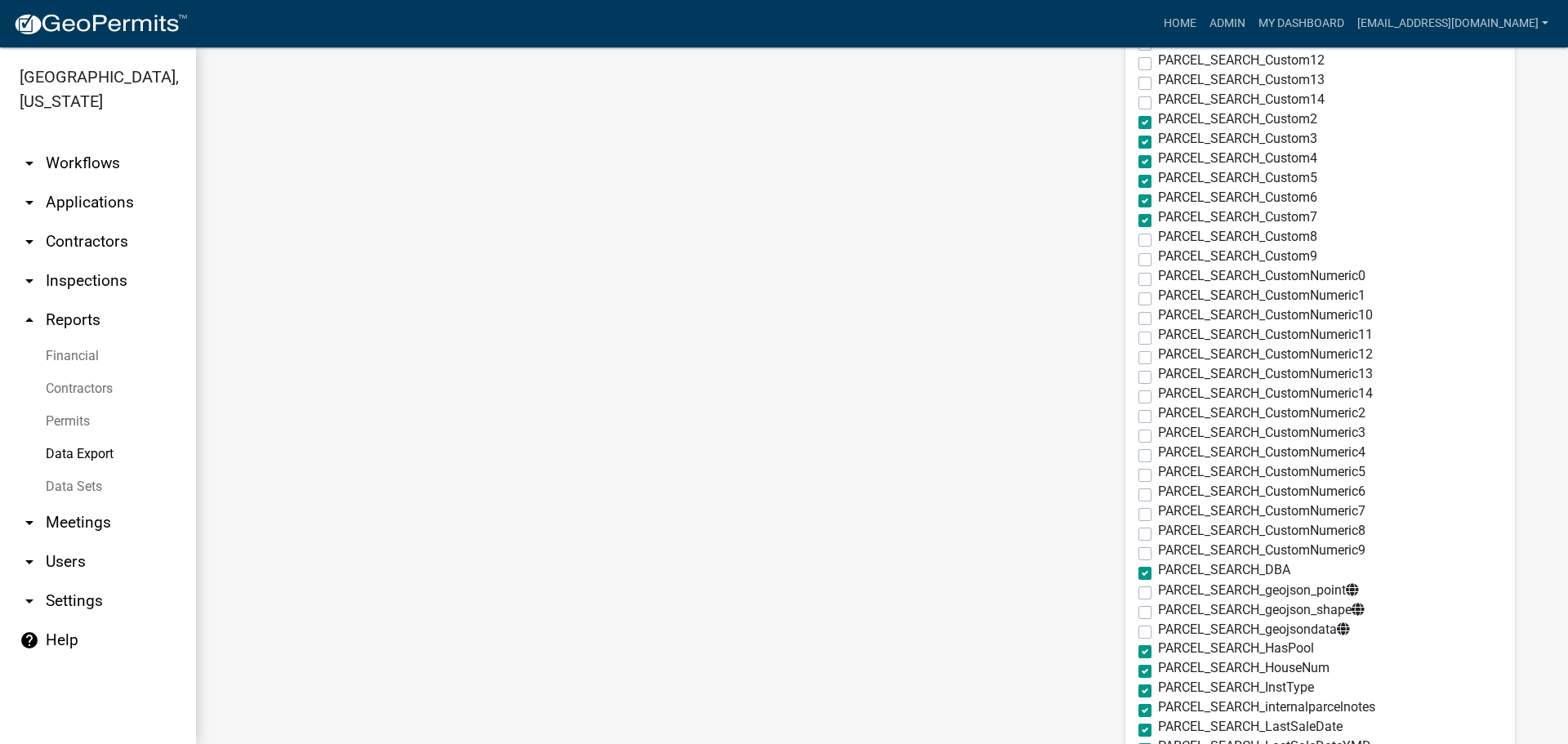
checkbox input "false"
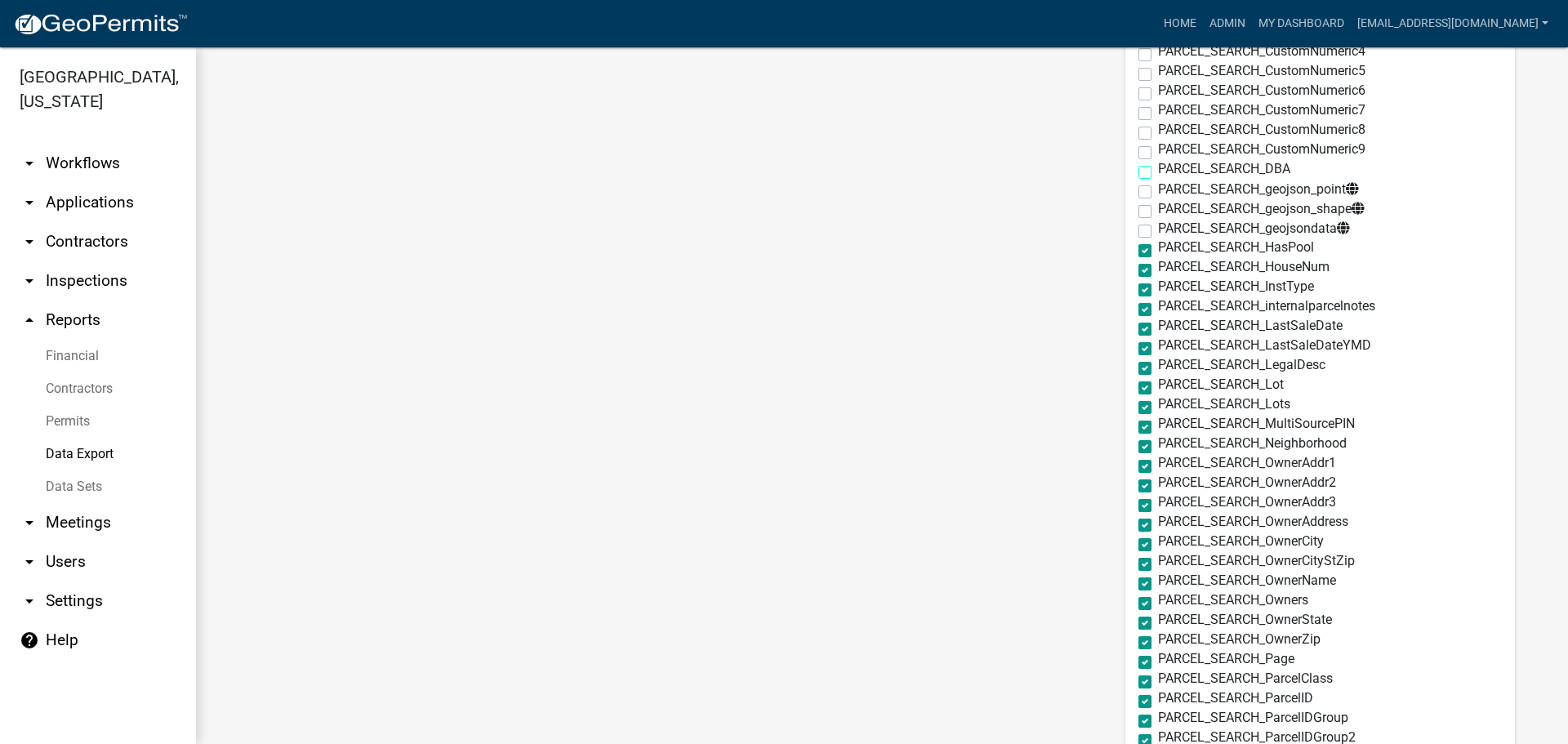
scroll to position [1634, 0]
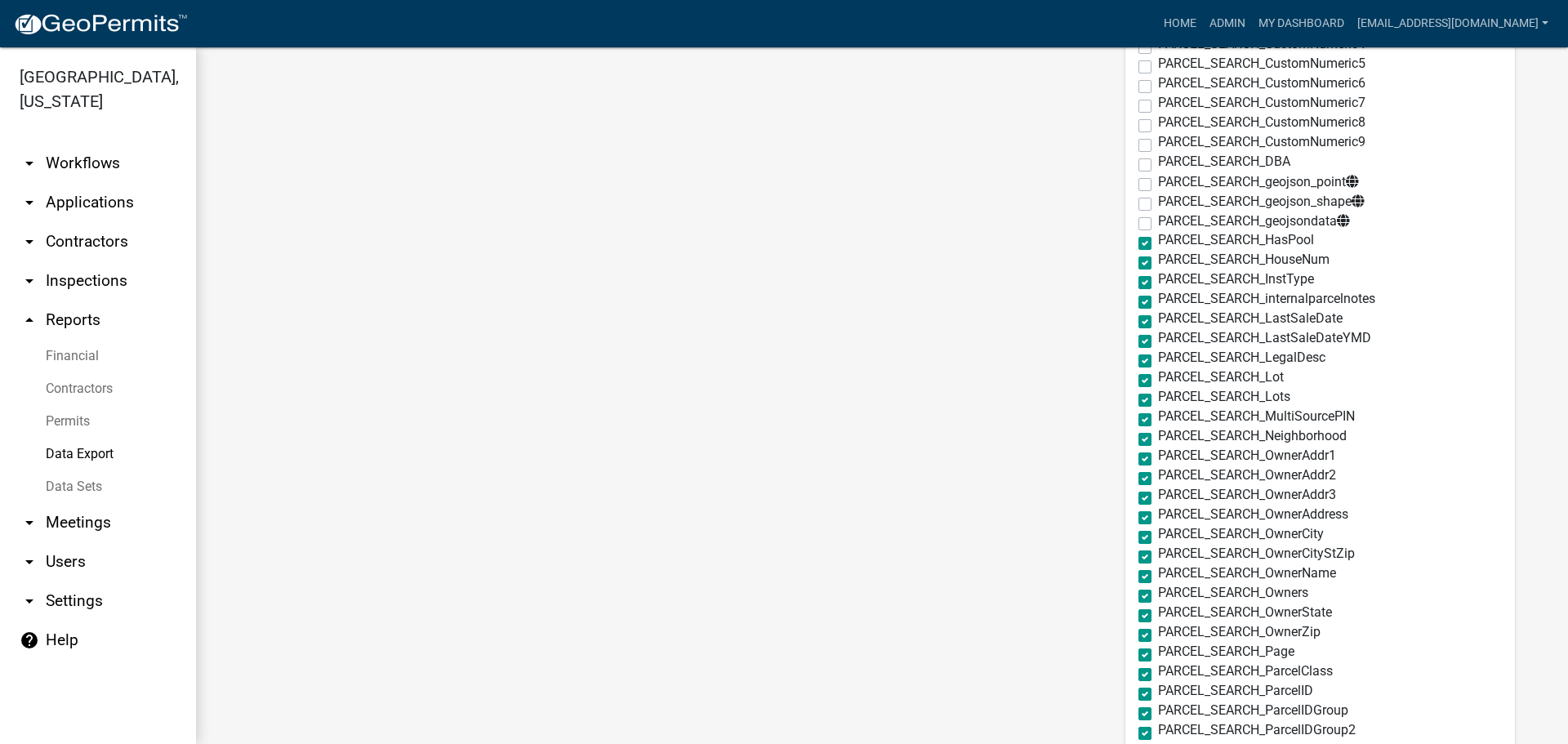
click at [1158, 244] on label "PARCEL_SEARCH_HasPool" at bounding box center [1235, 240] width 156 height 13
click at [1158, 244] on input "PARCEL_SEARCH_HasPool" at bounding box center [1163, 239] width 11 height 11
checkbox input "false"
click at [1158, 280] on label "PARCEL_SEARCH_InstType" at bounding box center [1235, 279] width 156 height 13
click at [1158, 280] on input "PARCEL_SEARCH_InstType" at bounding box center [1163, 278] width 11 height 11
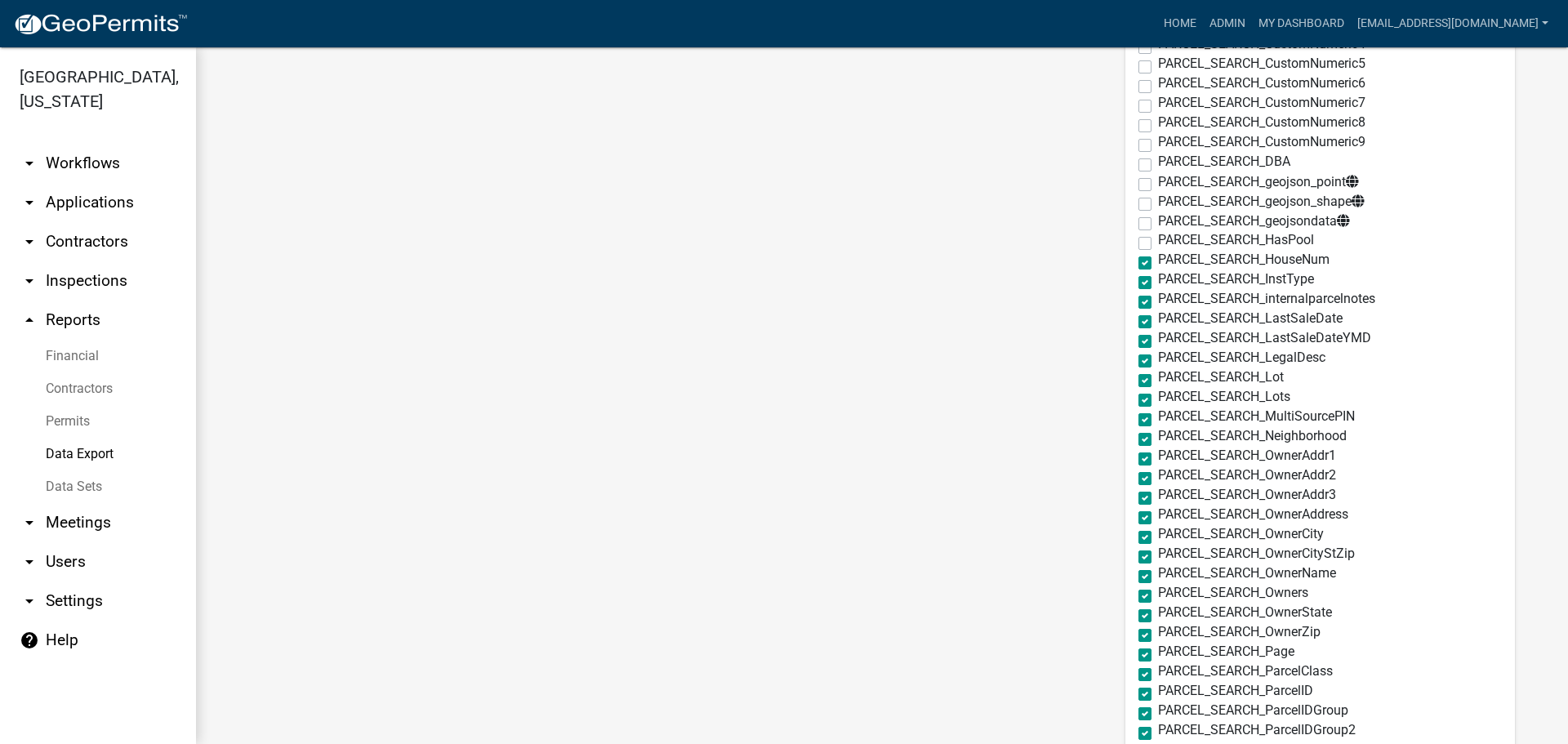
checkbox input "false"
click at [1158, 321] on label "PARCEL_SEARCH_LastSaleDate" at bounding box center [1250, 318] width 185 height 13
click at [1158, 321] on input "PARCEL_SEARCH_LastSaleDate" at bounding box center [1163, 318] width 11 height 11
checkbox input "false"
click at [1158, 339] on label "PARCEL_SEARCH_LastSaleDateYMD" at bounding box center [1264, 338] width 213 height 13
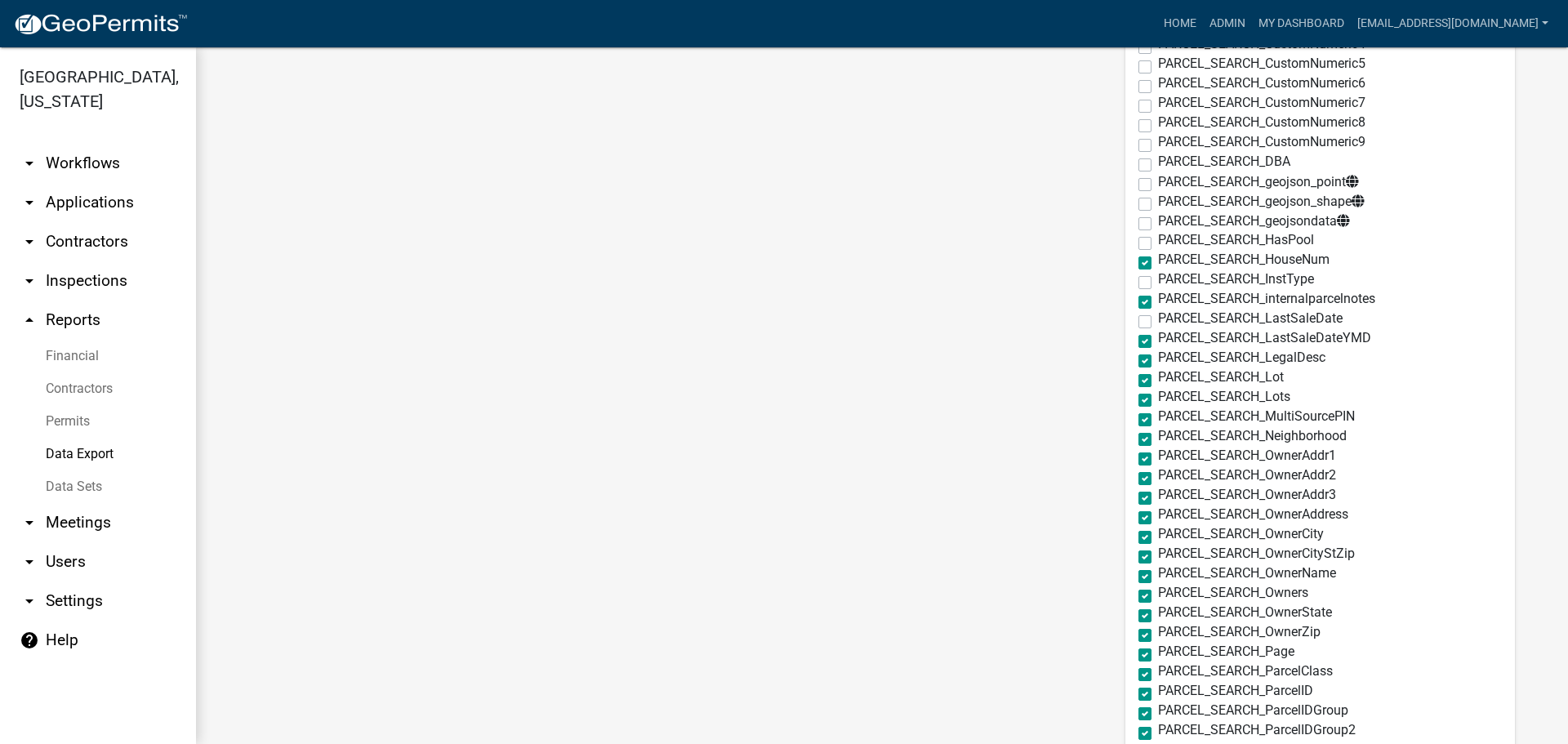
click at [1158, 339] on input "PARCEL_SEARCH_LastSaleDateYMD" at bounding box center [1163, 337] width 11 height 11
checkbox input "false"
click at [1158, 357] on label "PARCEL_SEARCH_LegalDesc" at bounding box center [1241, 357] width 167 height 13
click at [1158, 357] on input "PARCEL_SEARCH_LegalDesc" at bounding box center [1163, 357] width 11 height 11
checkbox input "false"
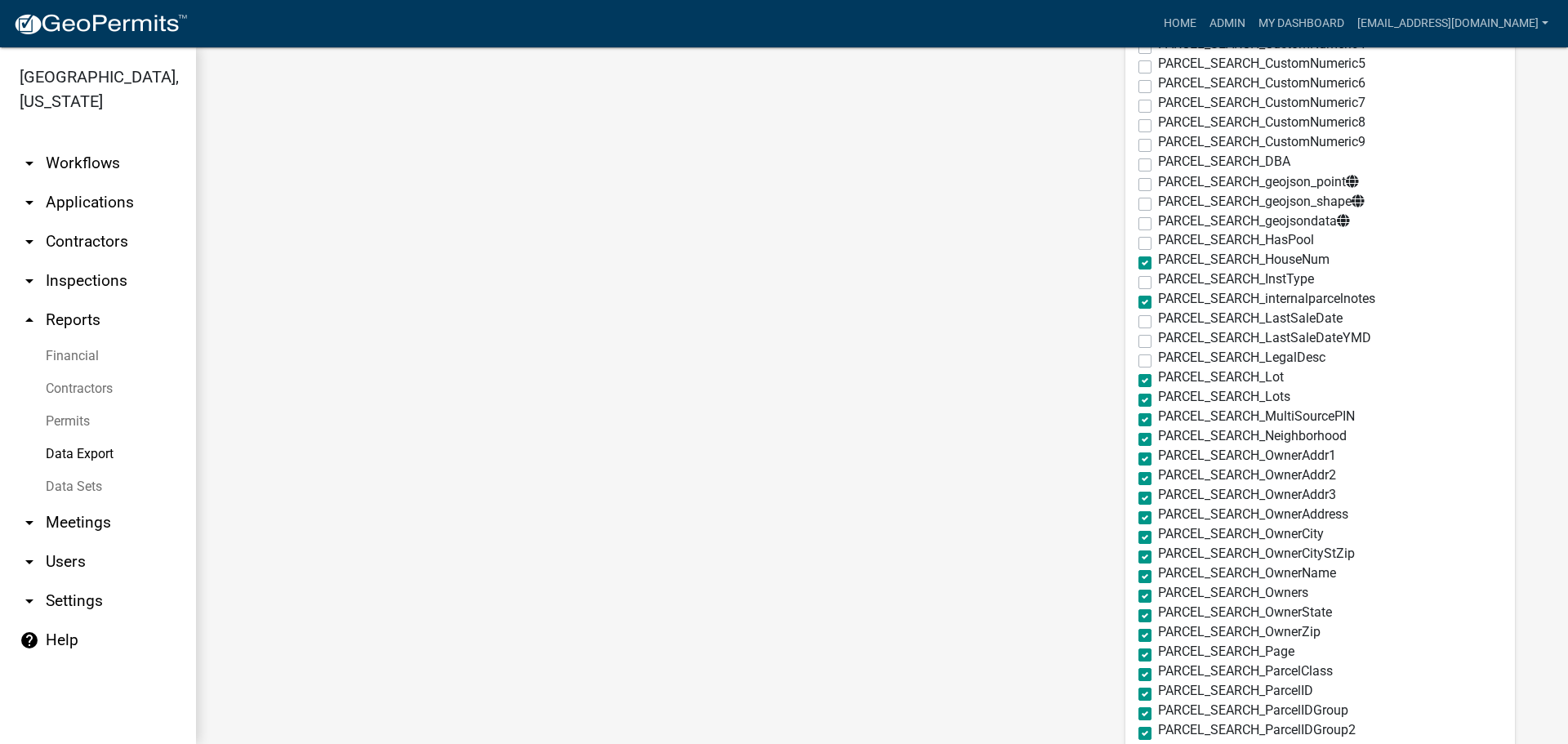
click at [1158, 379] on label "PARCEL_SEARCH_Lot" at bounding box center [1220, 377] width 126 height 13
click at [1158, 379] on input "PARCEL_SEARCH_Lot" at bounding box center [1163, 376] width 11 height 11
checkbox input "false"
drag, startPoint x: 1126, startPoint y: 401, endPoint x: 1125, endPoint y: 417, distance: 16.0
click at [1158, 402] on label "PARCEL_SEARCH_Lots" at bounding box center [1224, 396] width 133 height 13
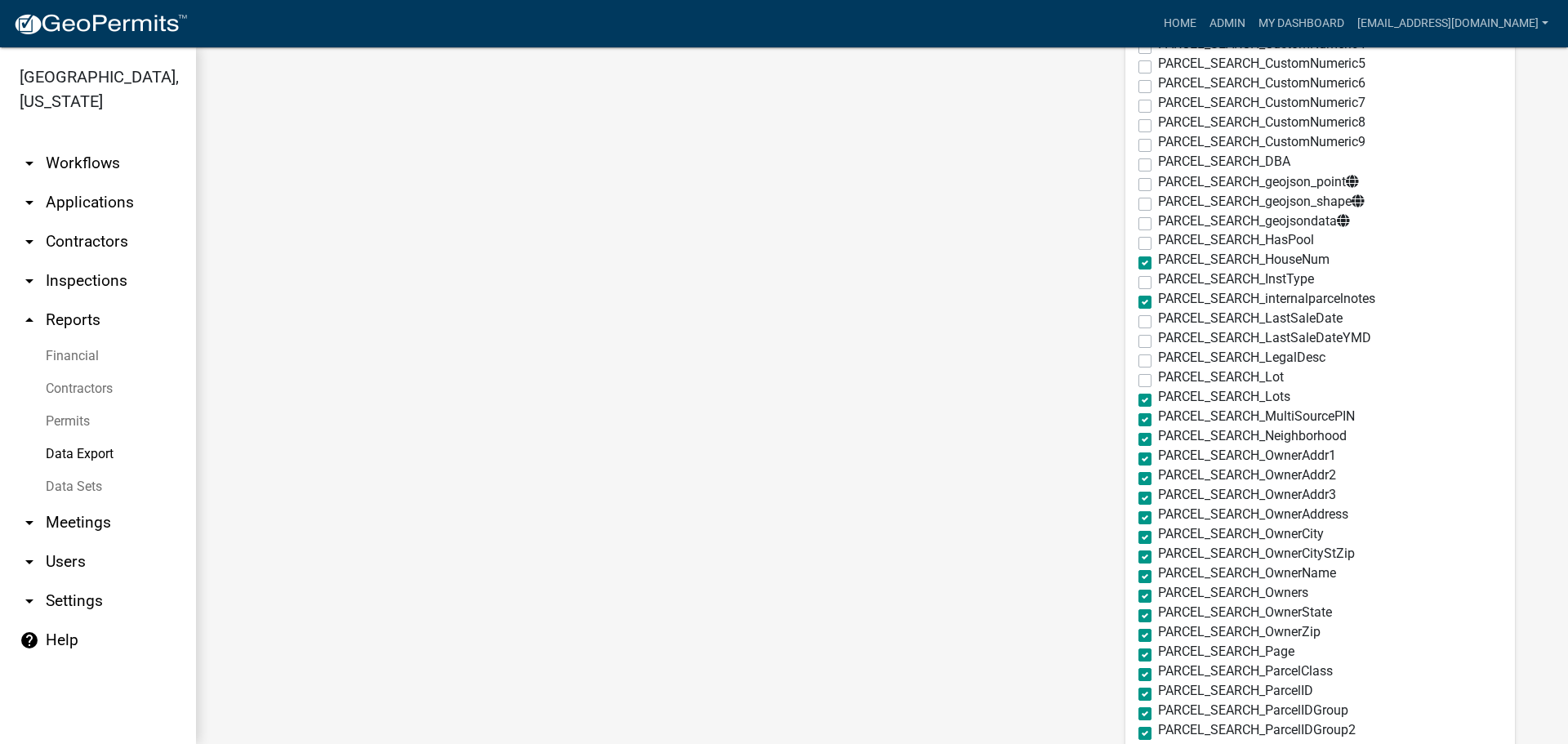
click at [1158, 401] on input "PARCEL_SEARCH_Lots" at bounding box center [1163, 395] width 11 height 11
checkbox input "false"
click at [1158, 421] on label "PARCEL_SEARCH_MultiSourcePIN" at bounding box center [1256, 417] width 197 height 13
click at [1158, 421] on input "PARCEL_SEARCH_MultiSourcePIN" at bounding box center [1163, 416] width 11 height 11
checkbox input "false"
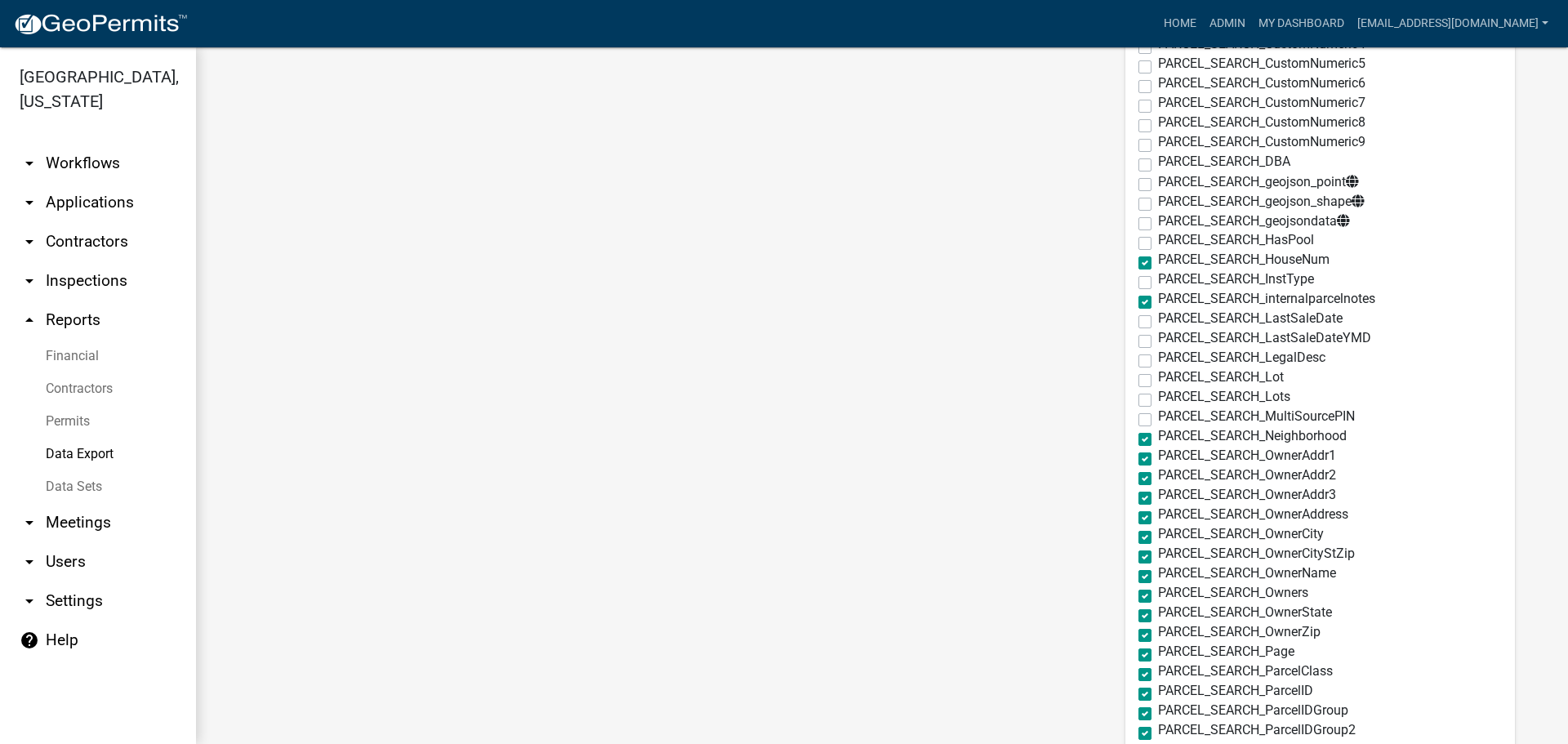
click at [1158, 441] on label "PARCEL_SEARCH_Neighborhood" at bounding box center [1251, 436] width 188 height 13
click at [1158, 441] on input "PARCEL_SEARCH_Neighborhood" at bounding box center [1163, 435] width 11 height 11
checkbox input "false"
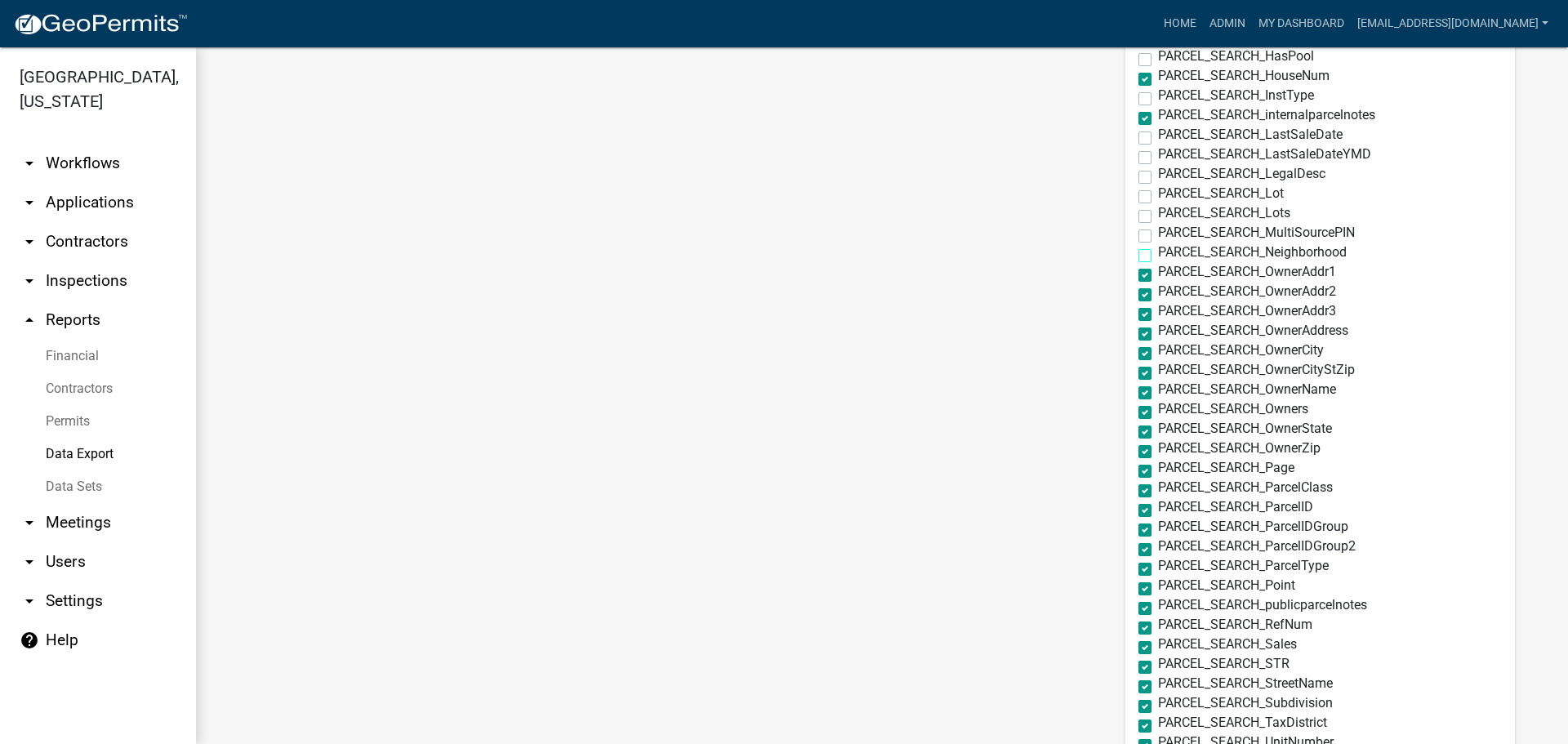
scroll to position [1960, 0]
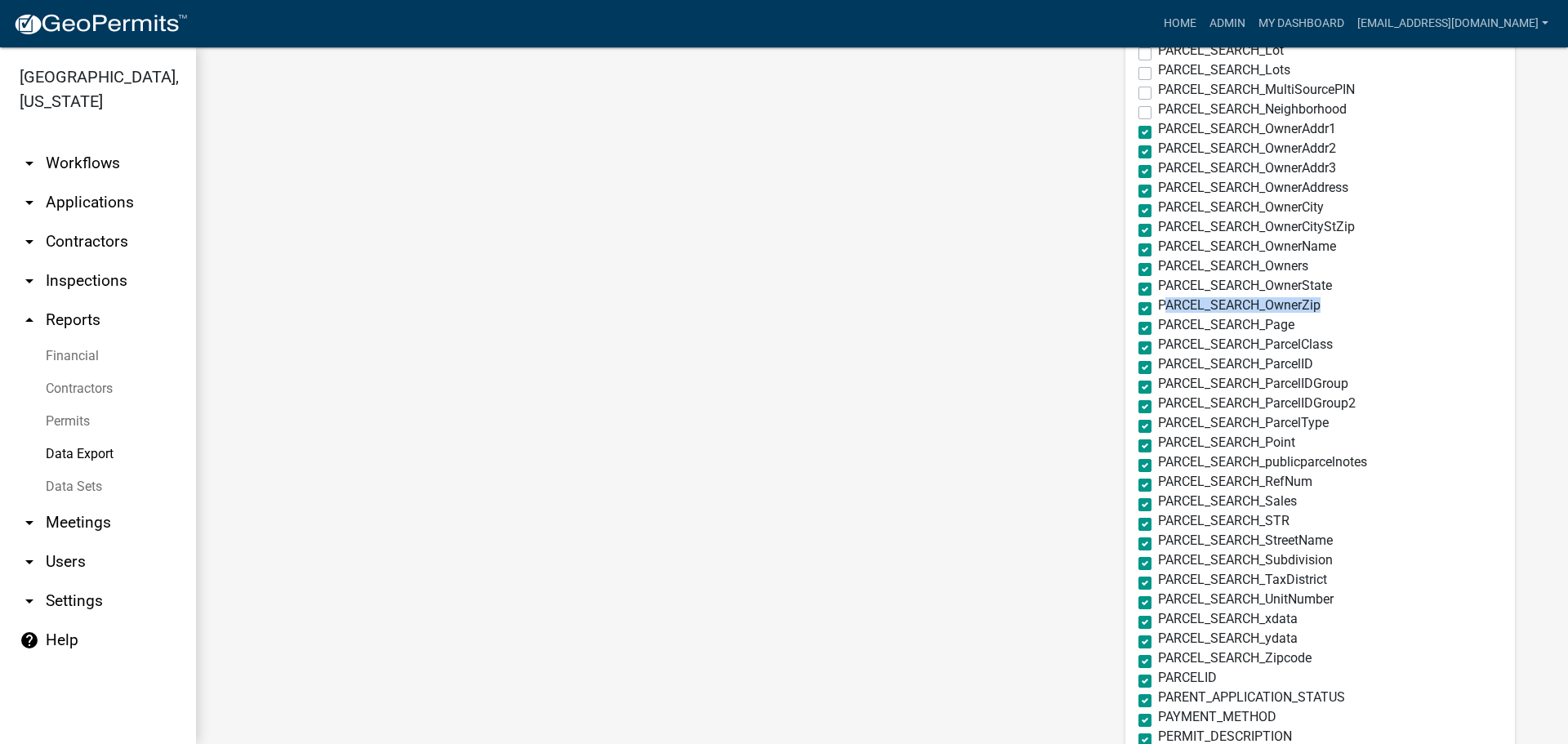
click at [1129, 321] on div "Select All Application Id Workflow Name Description Username Current Activity S…" at bounding box center [1320, 730] width 389 height 4771
click at [1158, 323] on label "PARCEL_SEARCH_Page" at bounding box center [1226, 325] width 136 height 13
click at [1158, 323] on input "PARCEL_SEARCH_Page" at bounding box center [1163, 324] width 11 height 11
checkbox input "false"
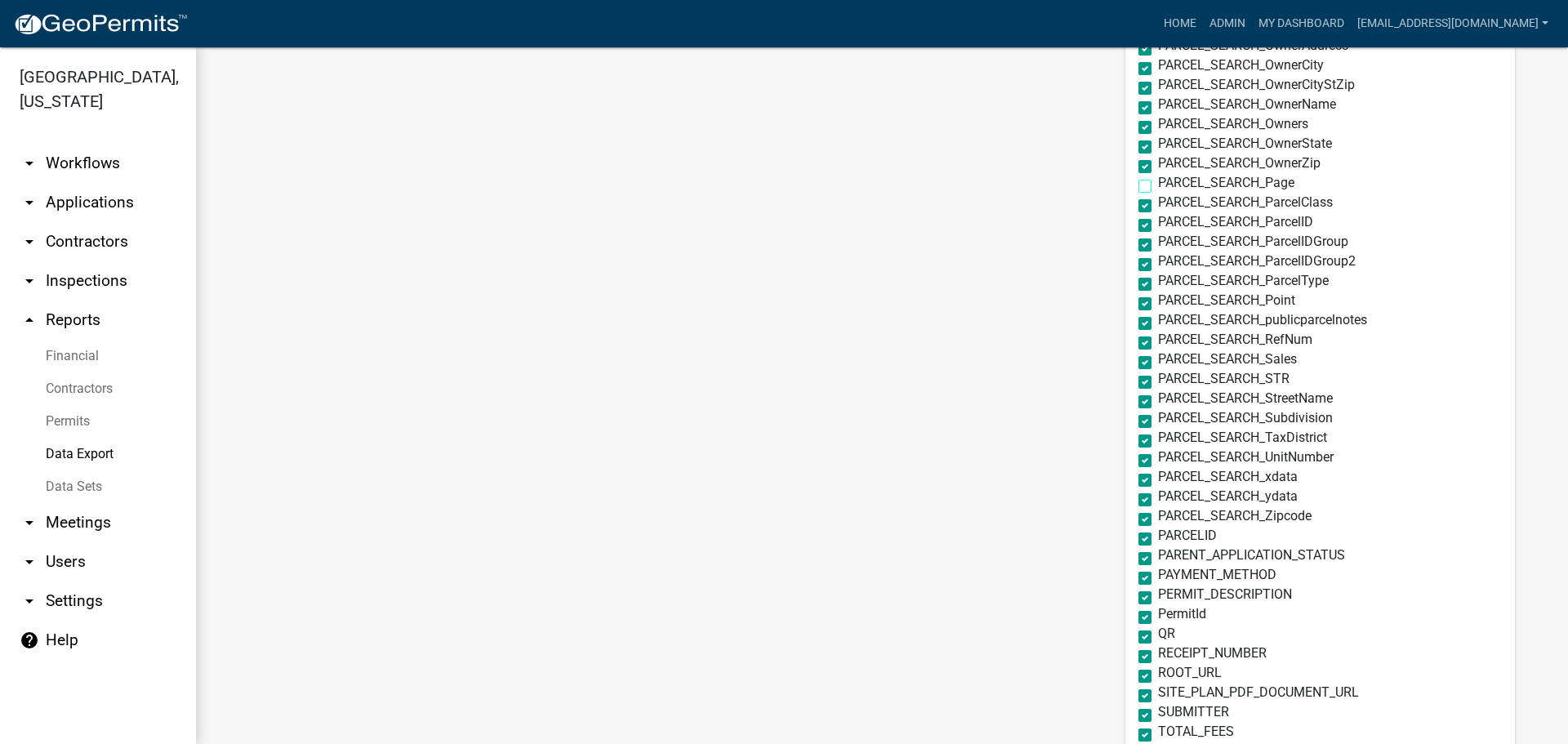
scroll to position [2124, 0]
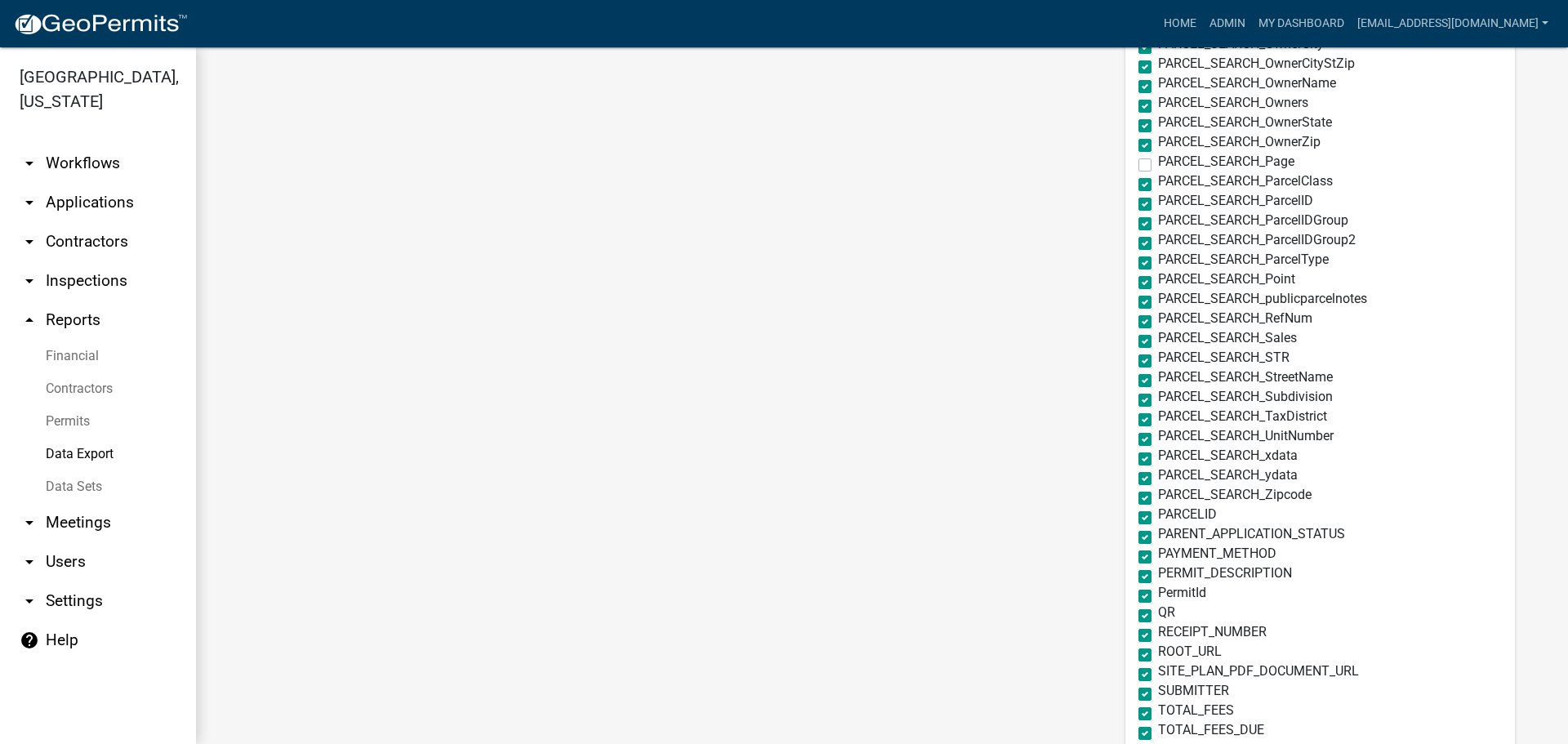
click at [1158, 222] on label "PARCEL_SEARCH_ParcelIDGroup" at bounding box center [1252, 220] width 190 height 13
click at [1158, 222] on input "PARCEL_SEARCH_ParcelIDGroup" at bounding box center [1163, 219] width 11 height 11
checkbox input "false"
click at [1158, 244] on label "PARCEL_SEARCH_ParcelIDGroup2" at bounding box center [1256, 240] width 197 height 13
click at [1158, 244] on input "PARCEL_SEARCH_ParcelIDGroup2" at bounding box center [1163, 239] width 11 height 11
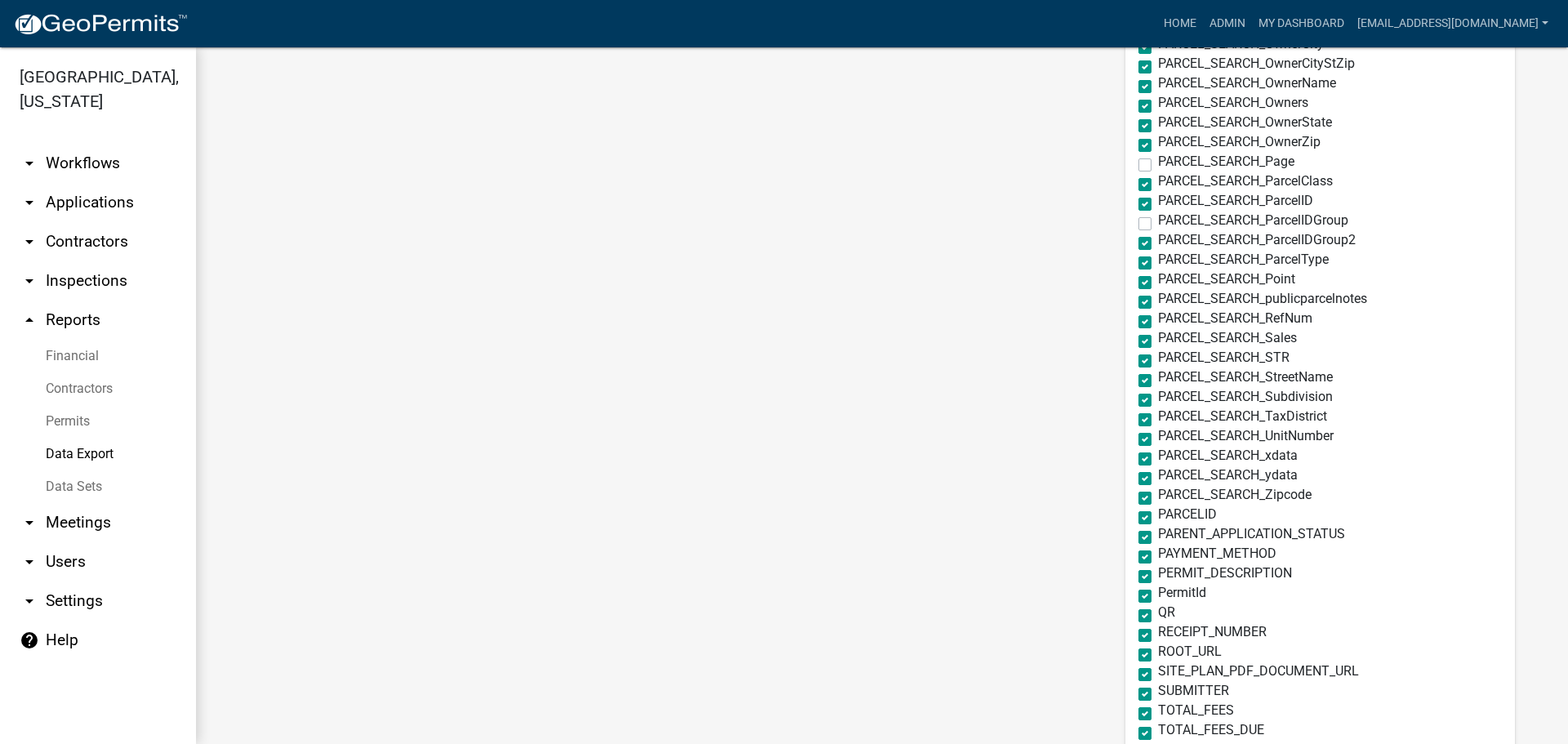
checkbox input "false"
click at [1158, 281] on label "PARCEL_SEARCH_Point" at bounding box center [1226, 279] width 137 height 13
click at [1158, 281] on input "PARCEL_SEARCH_Point" at bounding box center [1163, 278] width 11 height 11
checkbox input "false"
click at [1158, 325] on label "PARCEL_SEARCH_RefNum" at bounding box center [1235, 318] width 155 height 13
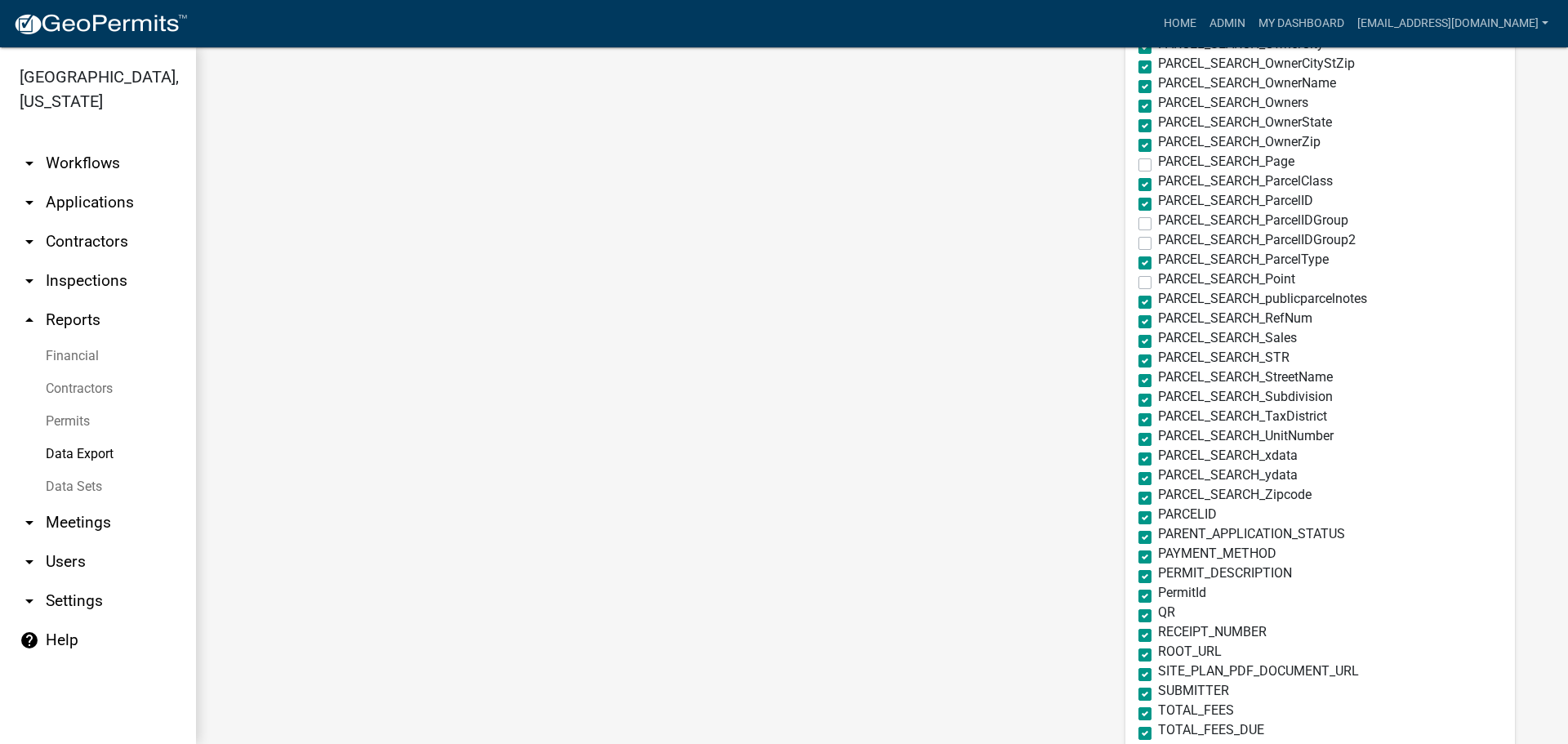
click at [1158, 323] on input "PARCEL_SEARCH_RefNum" at bounding box center [1163, 318] width 11 height 11
checkbox input "false"
click at [1158, 342] on label "PARCEL_SEARCH_Sales" at bounding box center [1227, 338] width 139 height 13
click at [1158, 342] on input "PARCEL_SEARCH_Sales" at bounding box center [1163, 337] width 11 height 11
checkbox input "false"
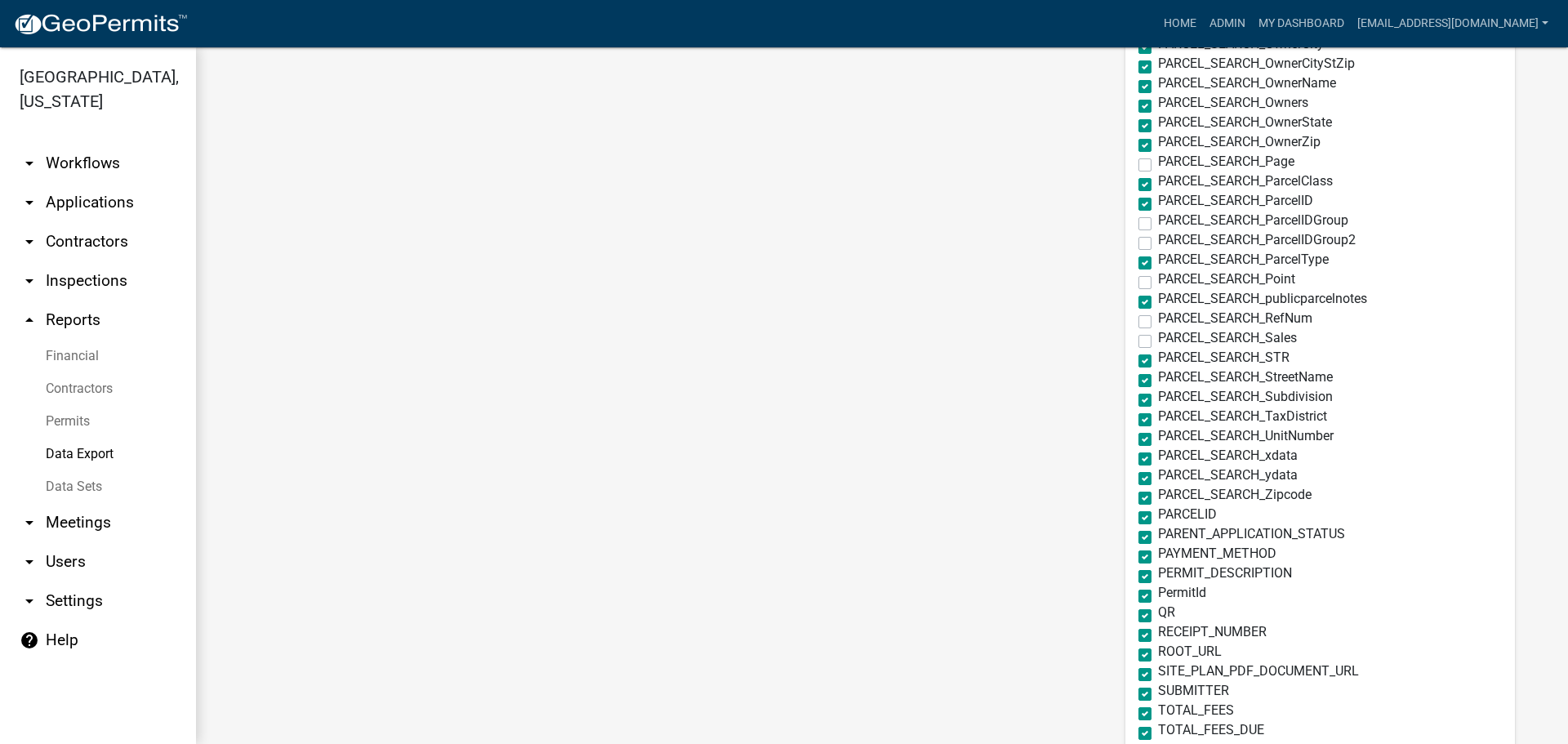
click at [1158, 414] on label "PARCEL_SEARCH_TaxDistrict" at bounding box center [1242, 417] width 169 height 13
click at [1158, 414] on input "PARCEL_SEARCH_TaxDistrict" at bounding box center [1163, 416] width 11 height 11
checkbox input "false"
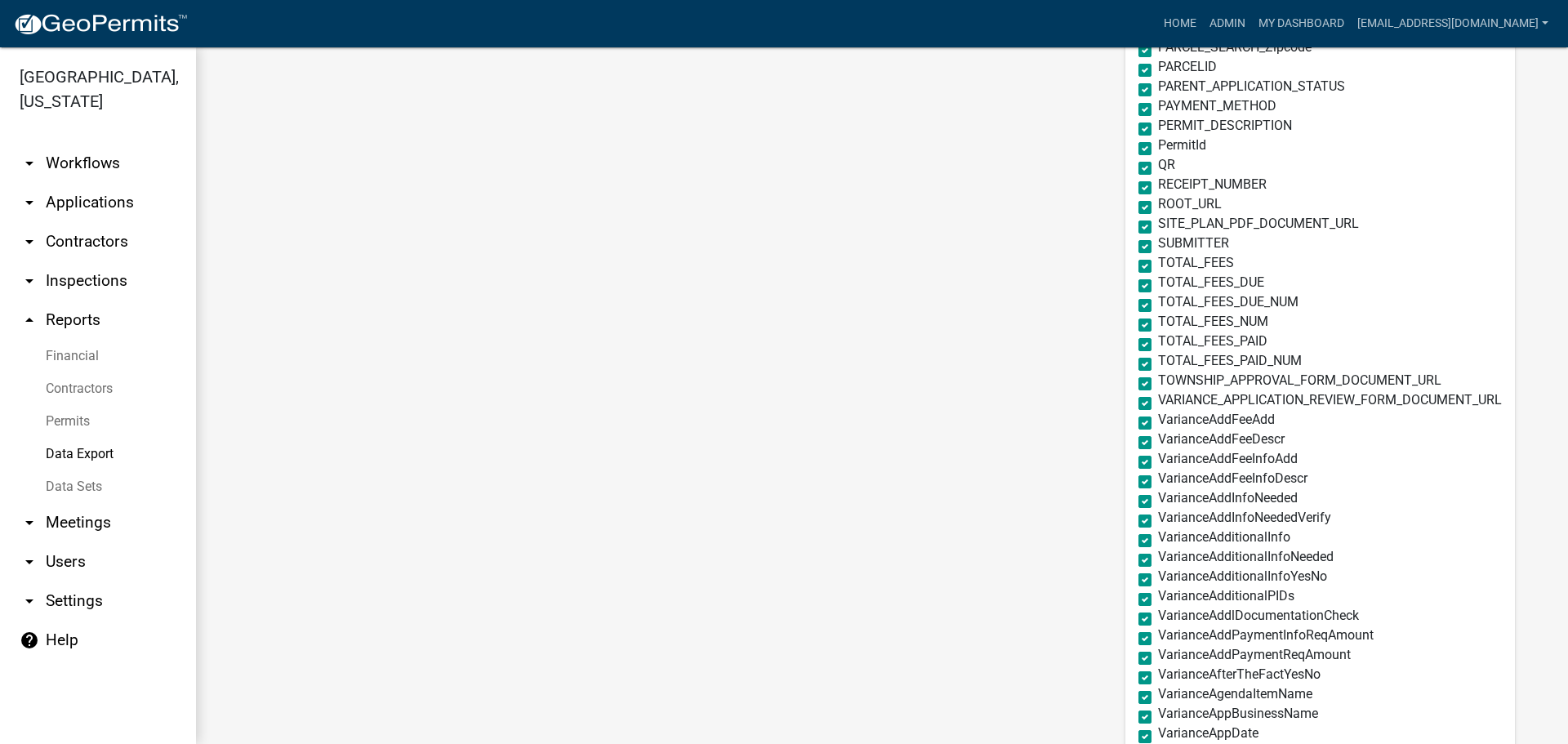
scroll to position [2533, 0]
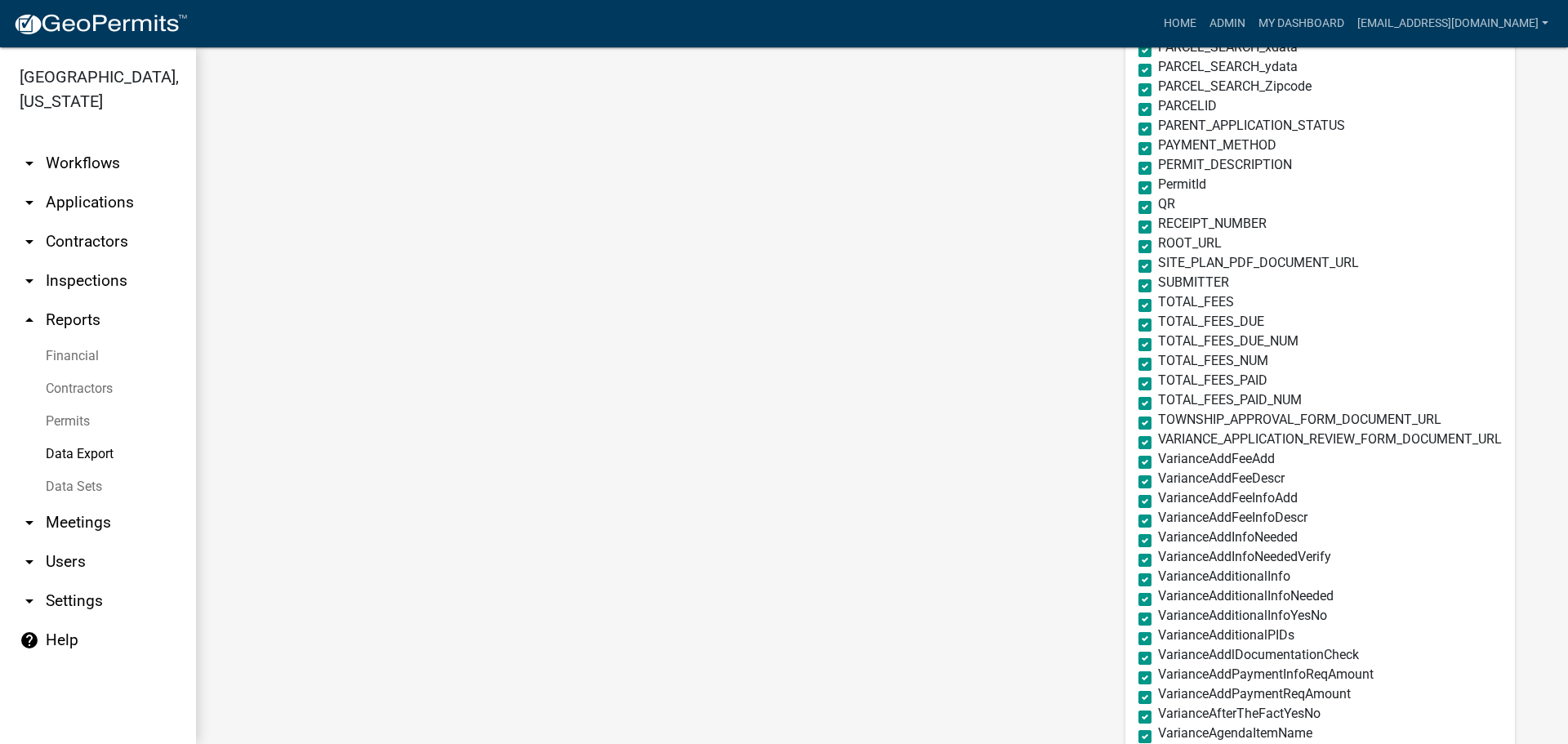
click at [1158, 204] on label "QR" at bounding box center [1166, 203] width 17 height 13
click at [1158, 204] on input "QR" at bounding box center [1163, 203] width 11 height 11
checkbox input "false"
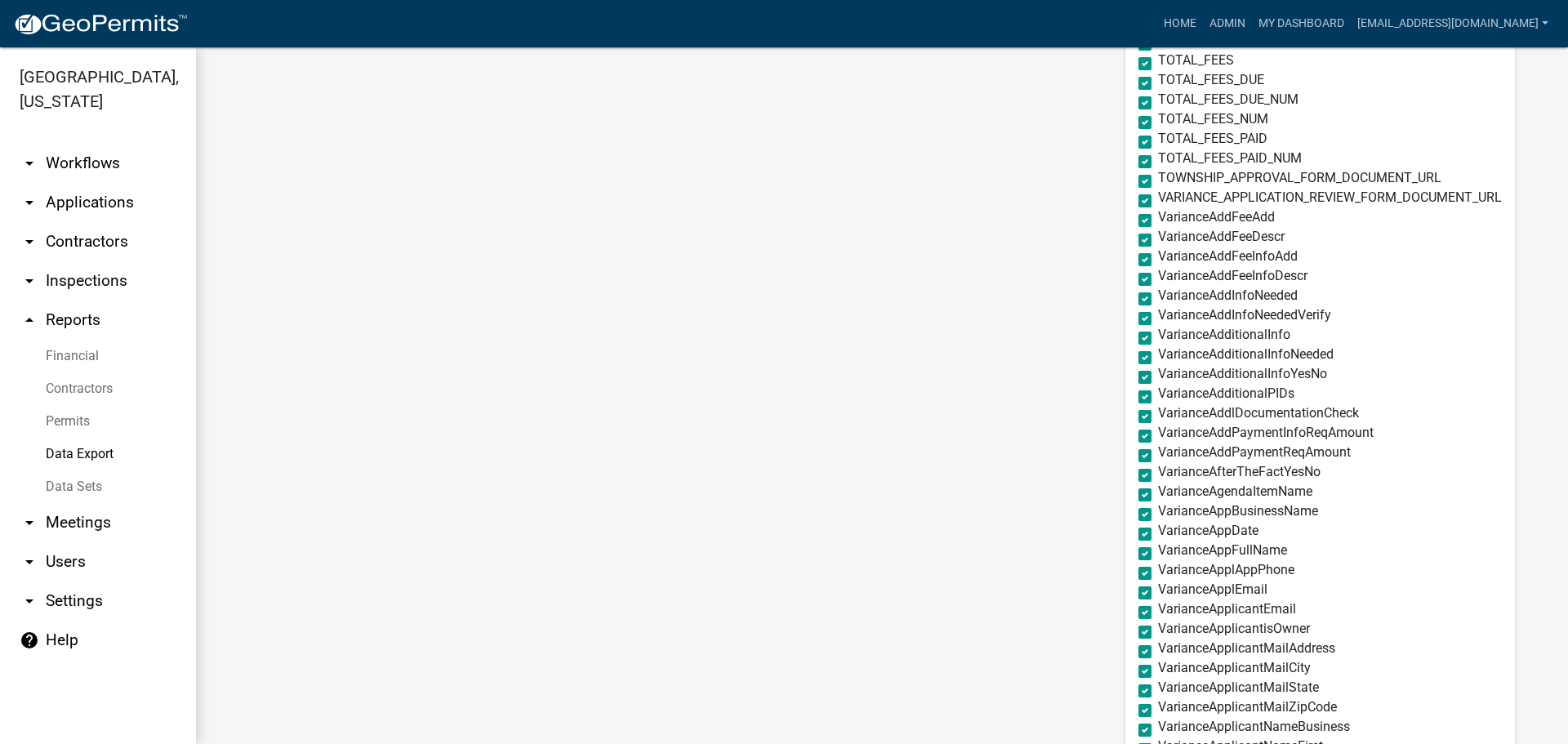
scroll to position [2778, 0]
click at [1158, 180] on label "TOWNSHIP_APPROVAL_FORM_DOCUMENT_URL" at bounding box center [1299, 174] width 283 height 13
click at [1158, 179] on input "TOWNSHIP_APPROVAL_FORM_DOCUMENT_URL" at bounding box center [1163, 173] width 11 height 11
checkbox input "false"
click at [1158, 194] on label "VARIANCE_APPLICATION_REVIEW_FORM_DOCUMENT_URL" at bounding box center [1329, 194] width 344 height 13
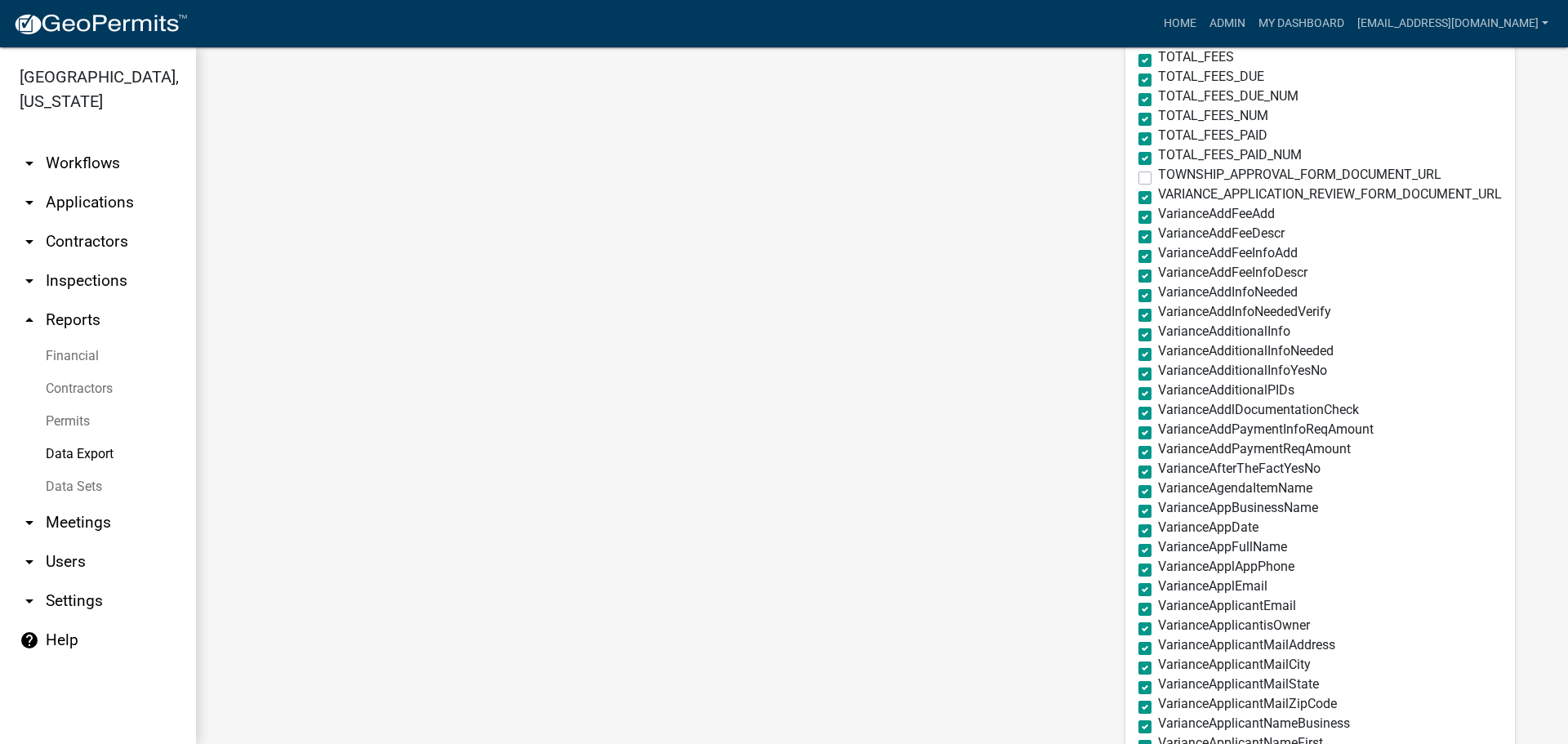
click at [1158, 194] on input "VARIANCE_APPLICATION_REVIEW_FORM_DOCUMENT_URL" at bounding box center [1163, 193] width 11 height 11
checkbox input "false"
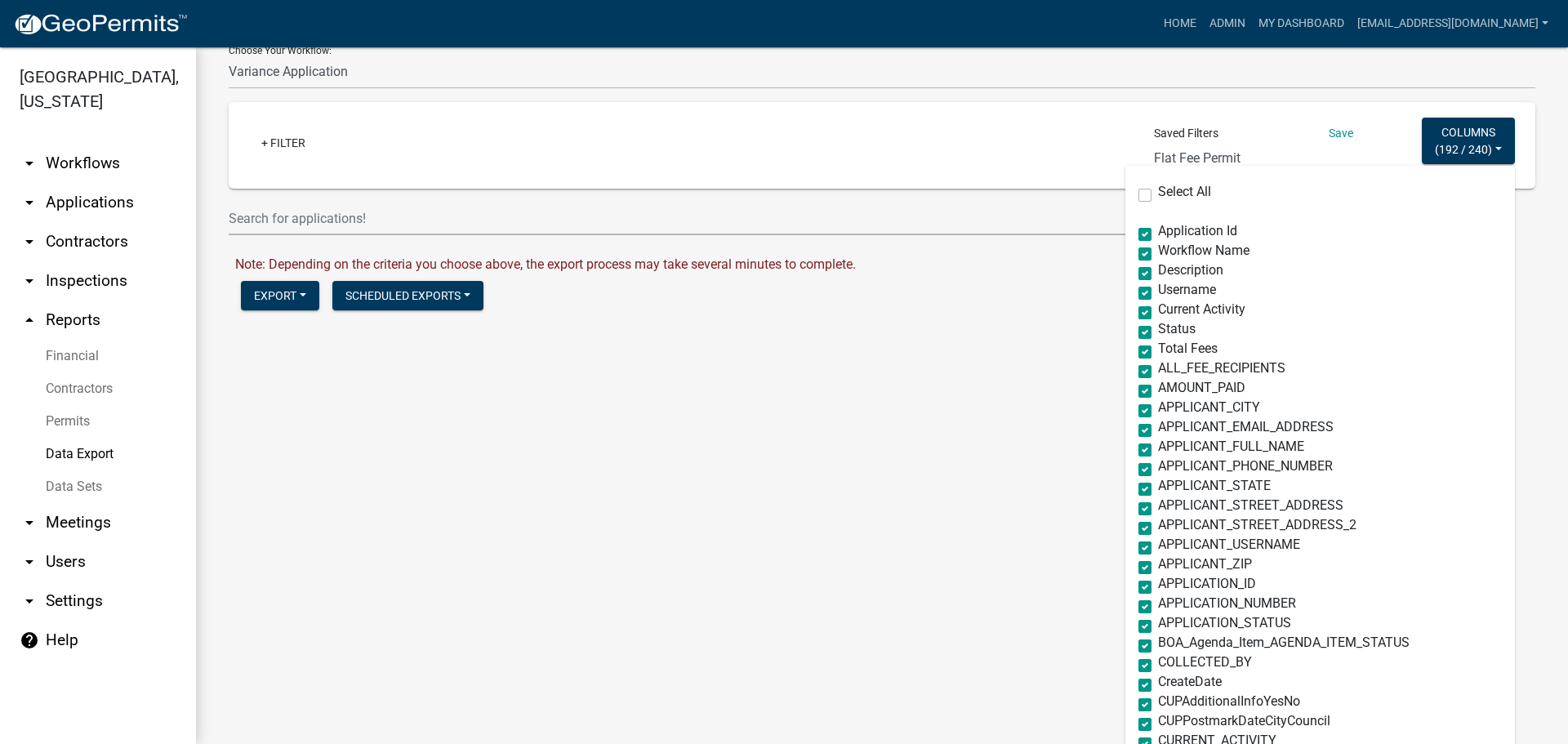
scroll to position [0, 0]
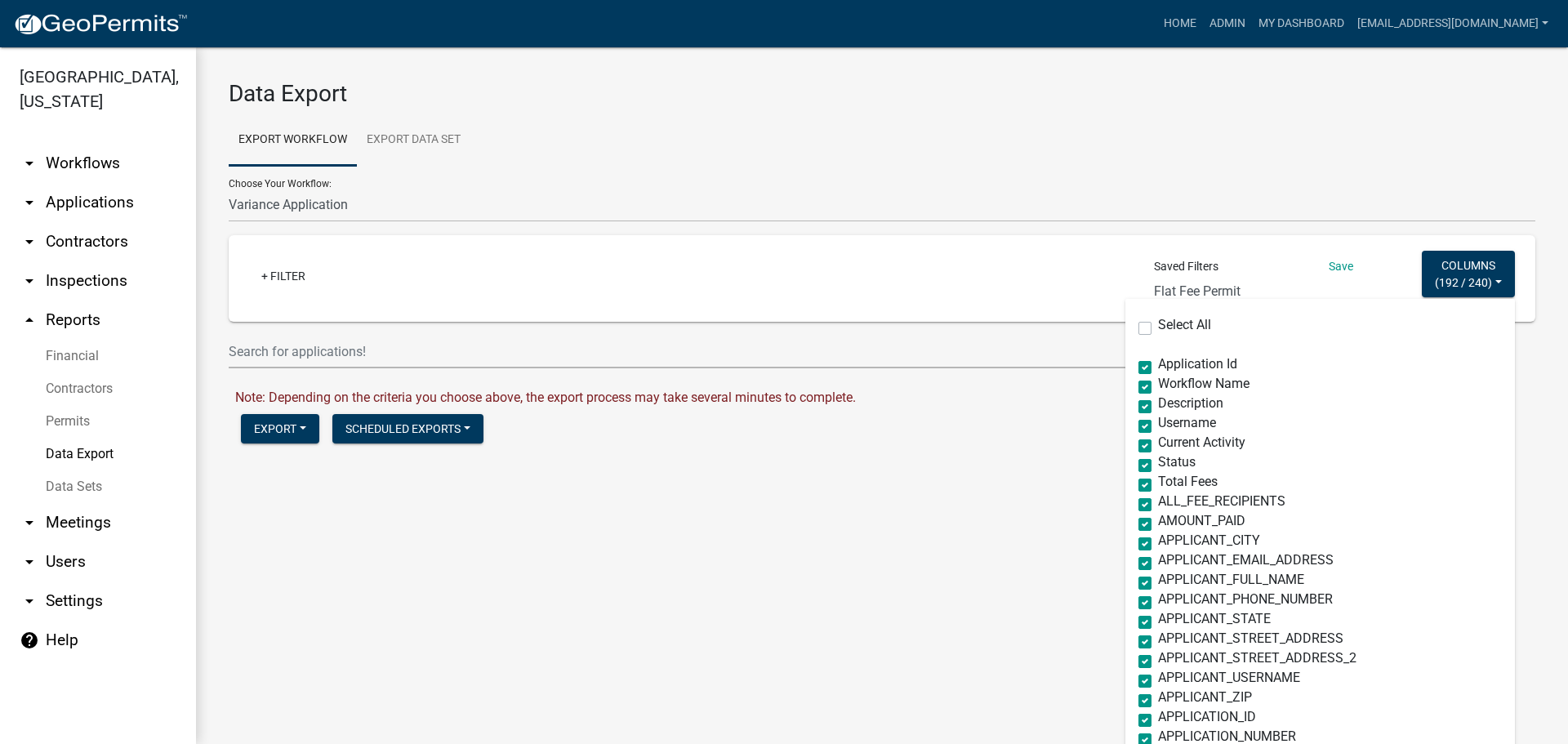
click at [901, 464] on div "Data Export Export Workflow Export Data Set Choose Your Workflow: Add/Modify Pa…" at bounding box center [882, 274] width 1372 height 454
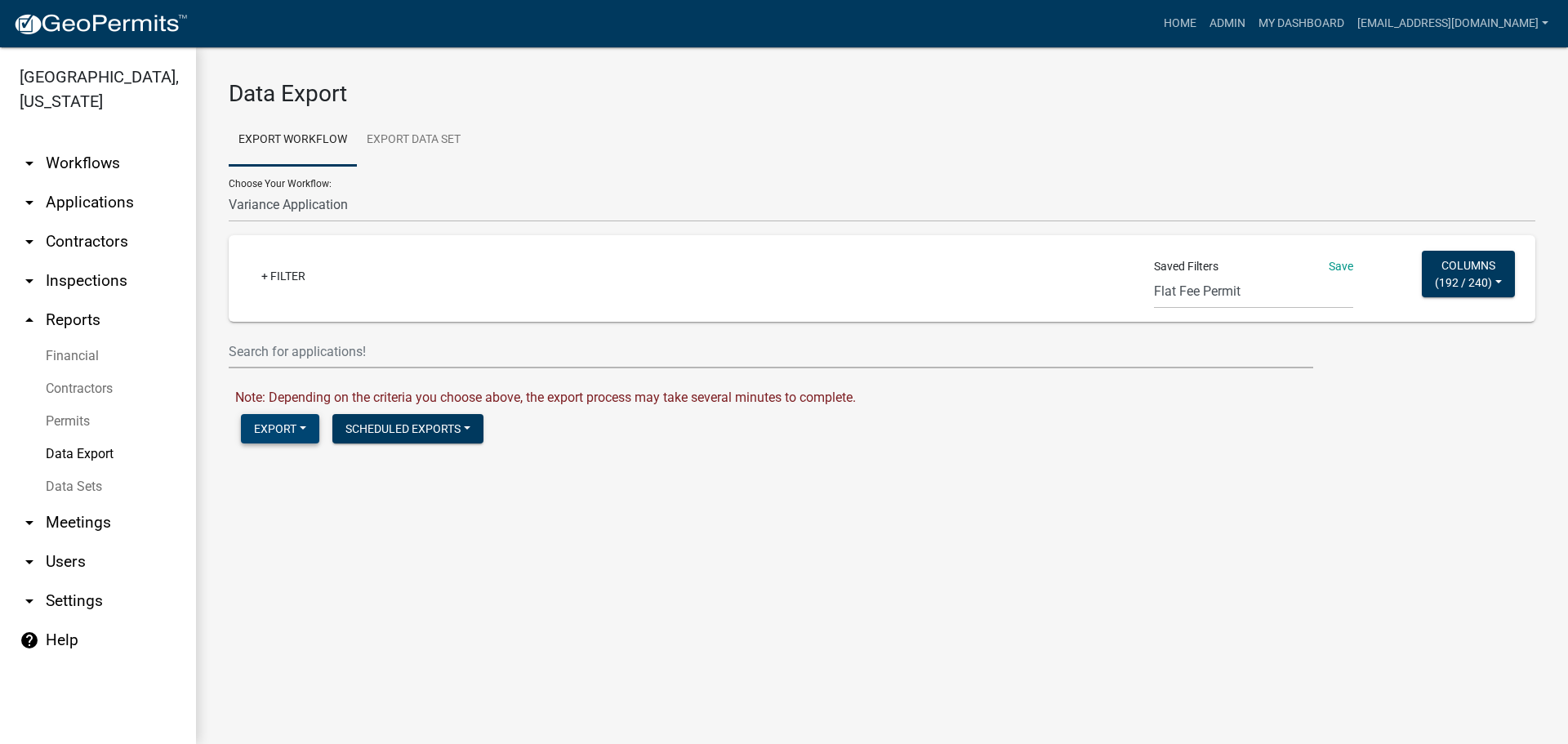
click at [288, 430] on button "Export" at bounding box center [279, 428] width 79 height 29
click at [294, 477] on button "Excel Format (.xlsx)" at bounding box center [324, 472] width 166 height 39
click at [316, 464] on link "Download Variance Application.xlsx" at bounding box center [339, 464] width 208 height 16
